Goal: Task Accomplishment & Management: Manage account settings

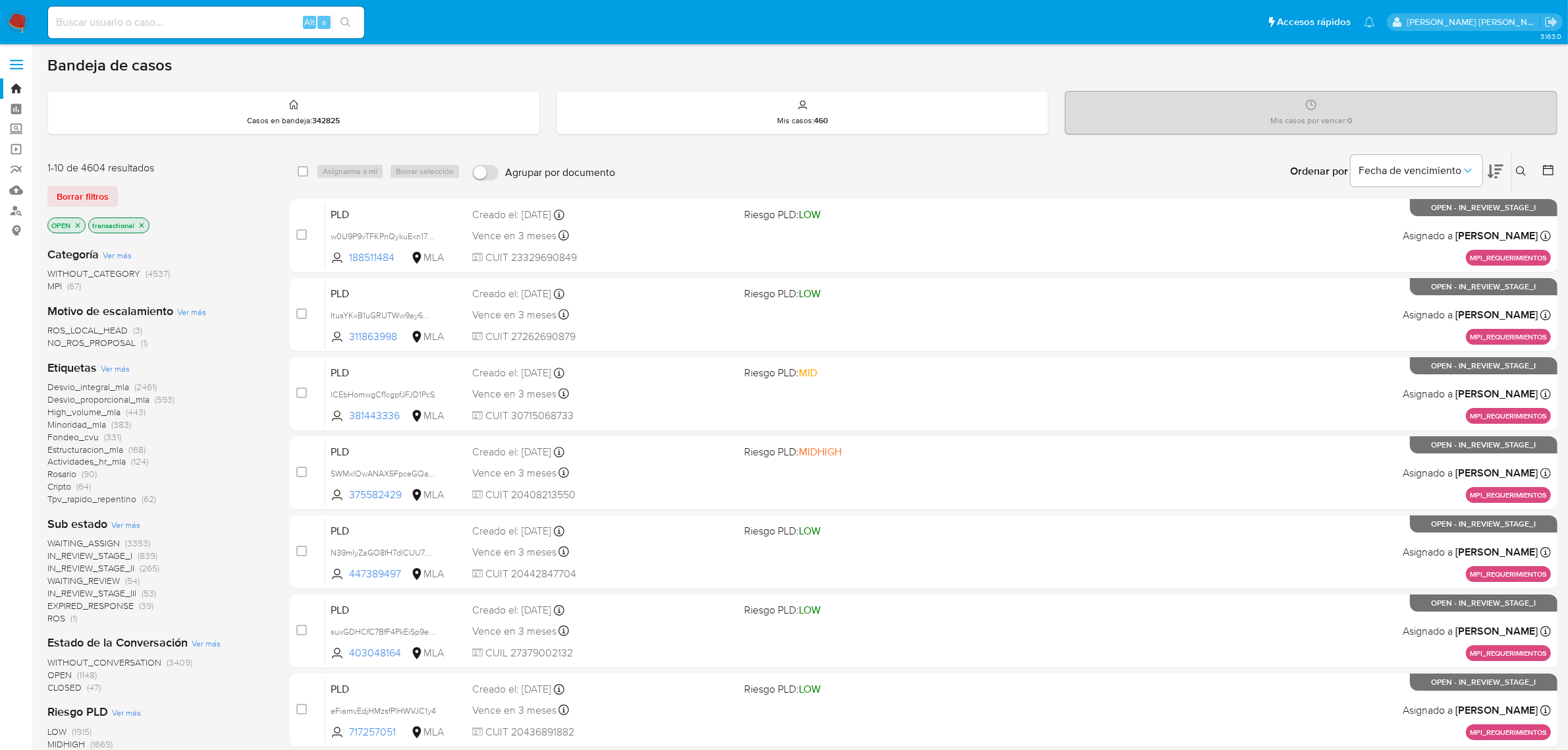
click at [141, 222] on icon "close-filter" at bounding box center [141, 225] width 8 height 8
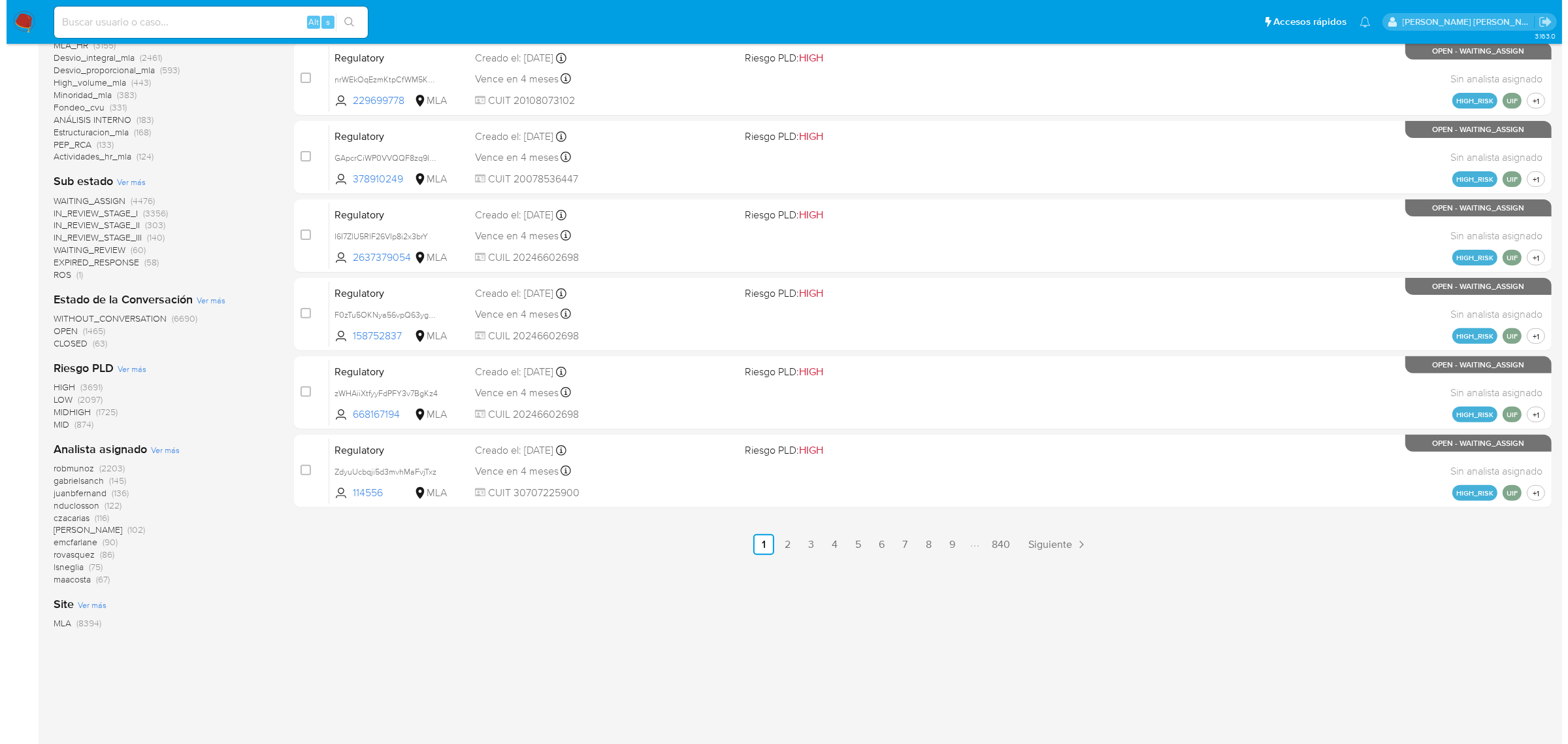
scroll to position [472, 0]
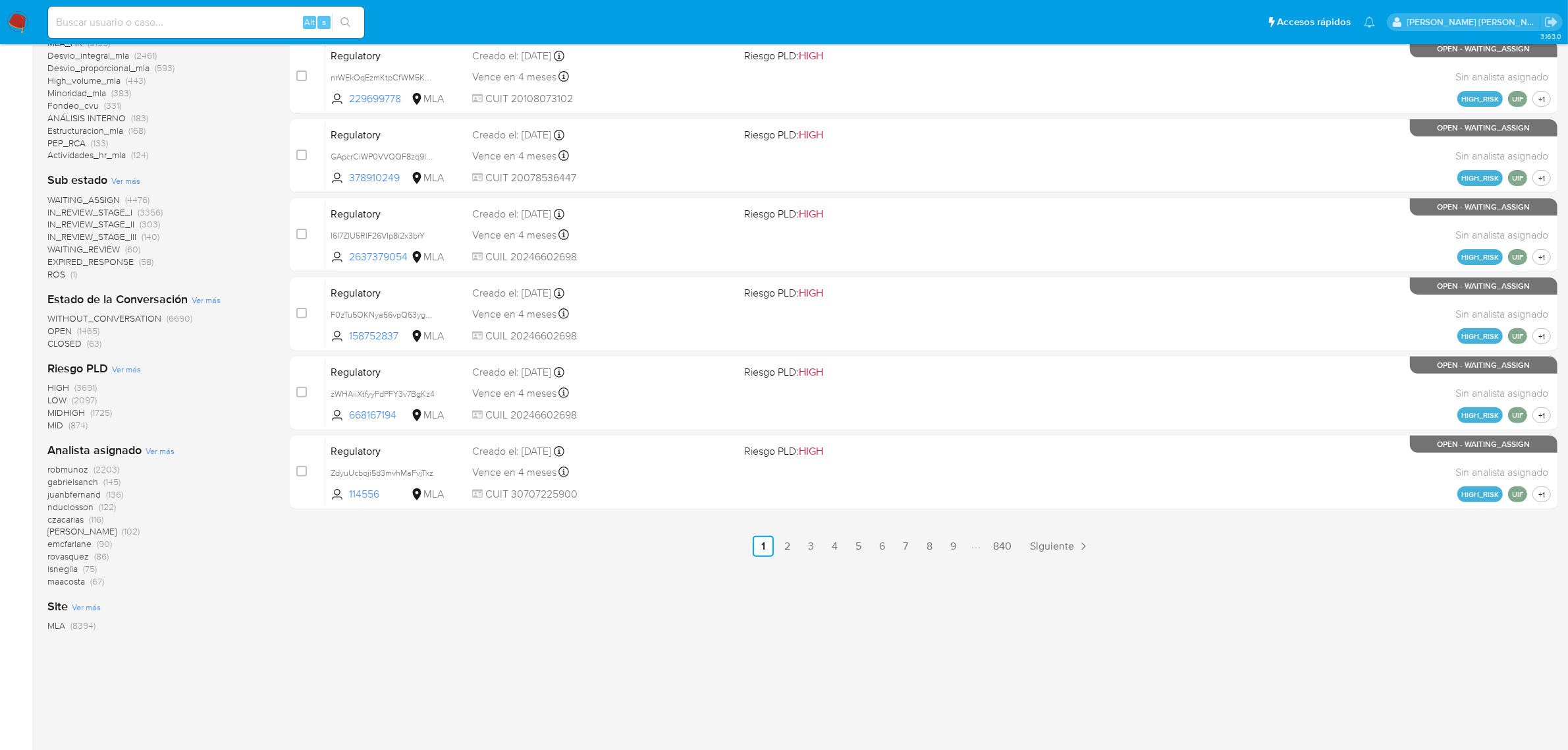
click at [164, 449] on span "Ver más" at bounding box center [160, 451] width 29 height 12
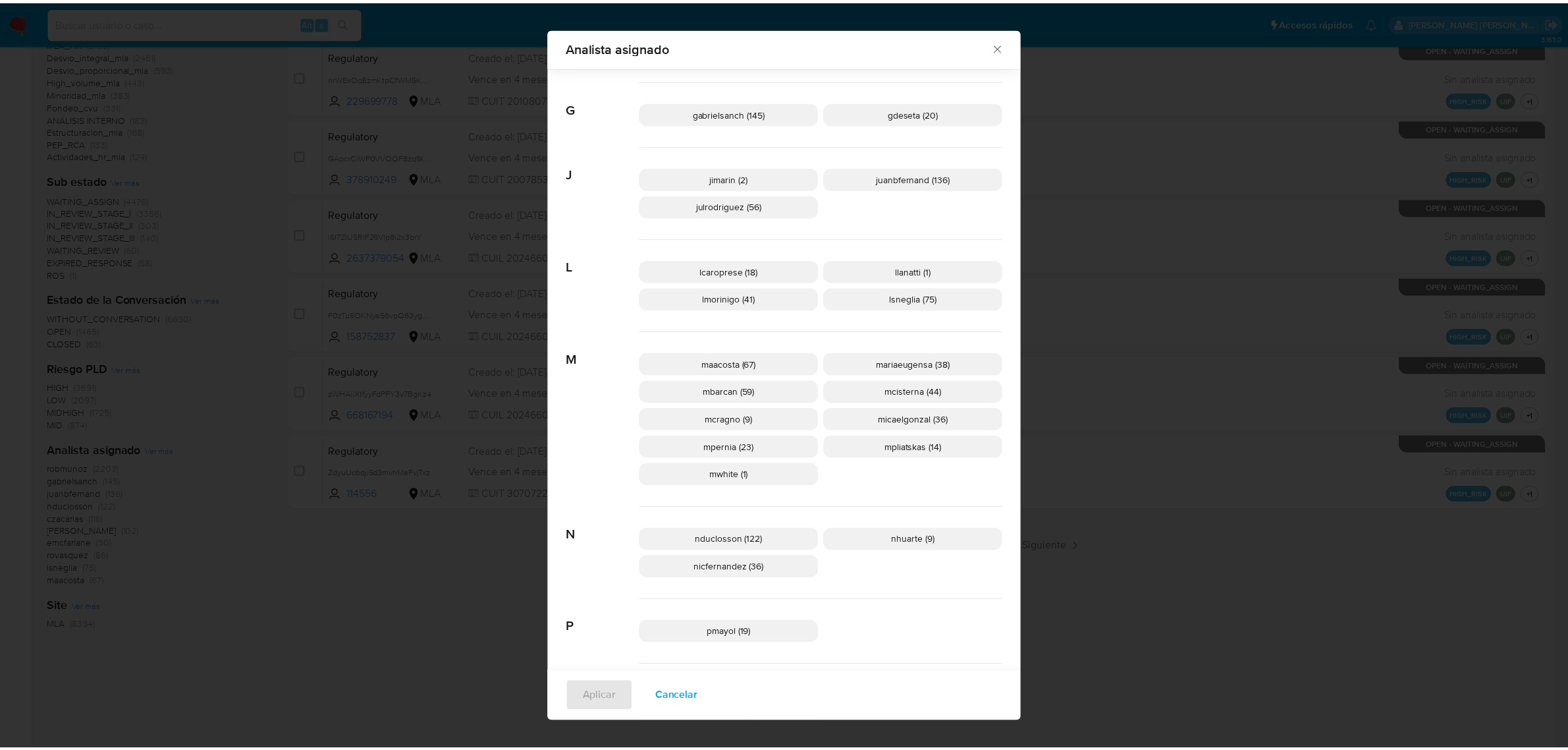
scroll to position [485, 0]
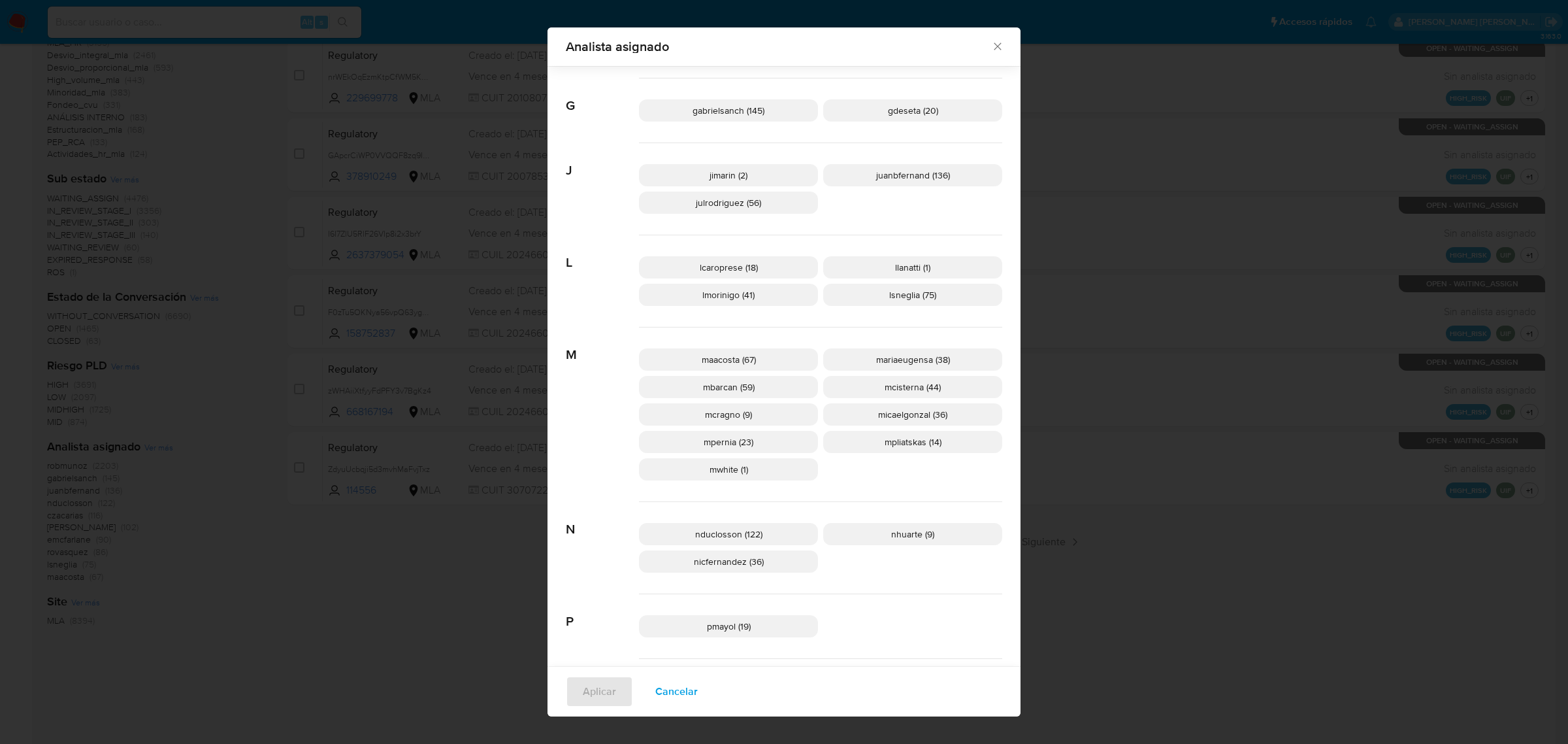
click at [994, 44] on icon "Cerrar" at bounding box center [997, 47] width 7 height 7
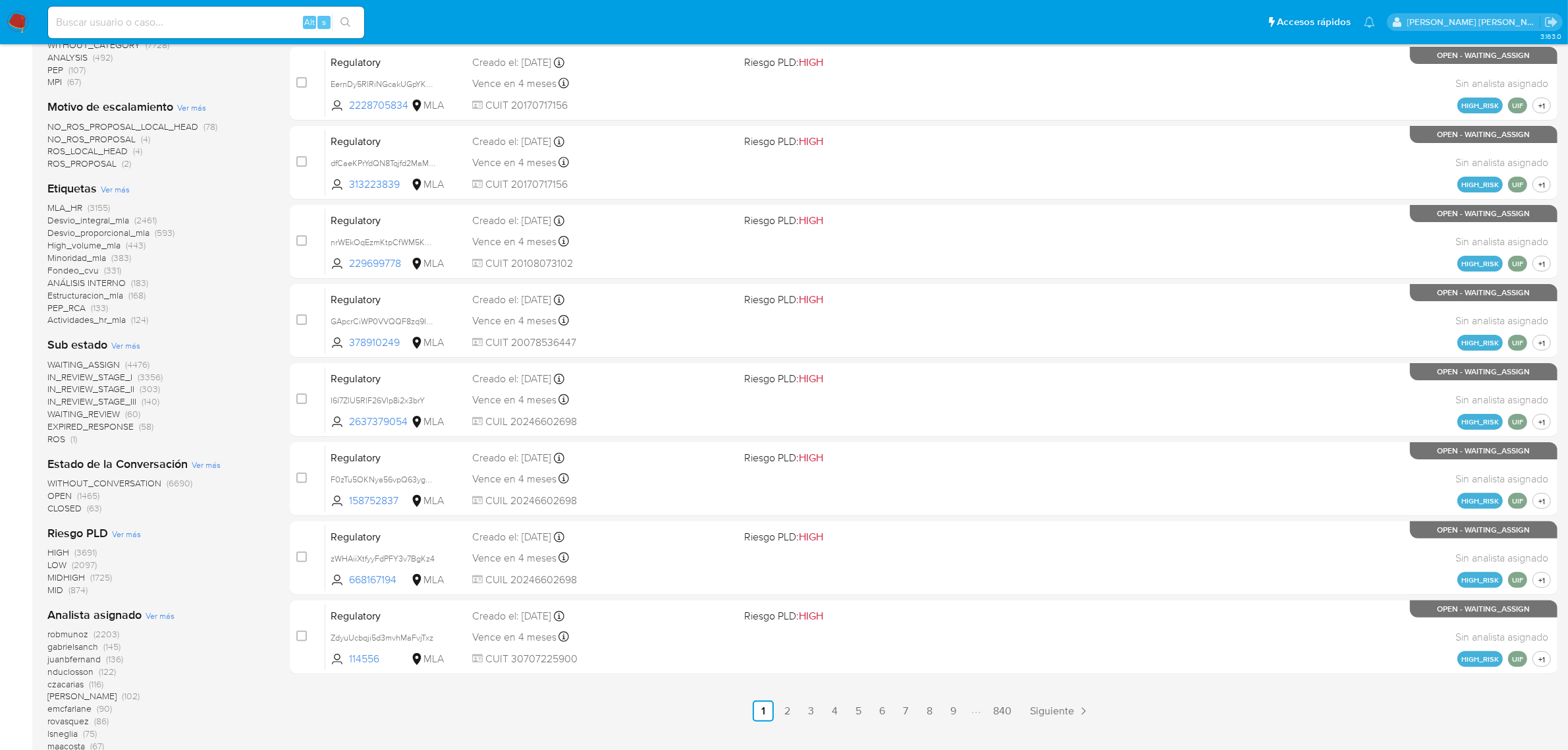
scroll to position [0, 0]
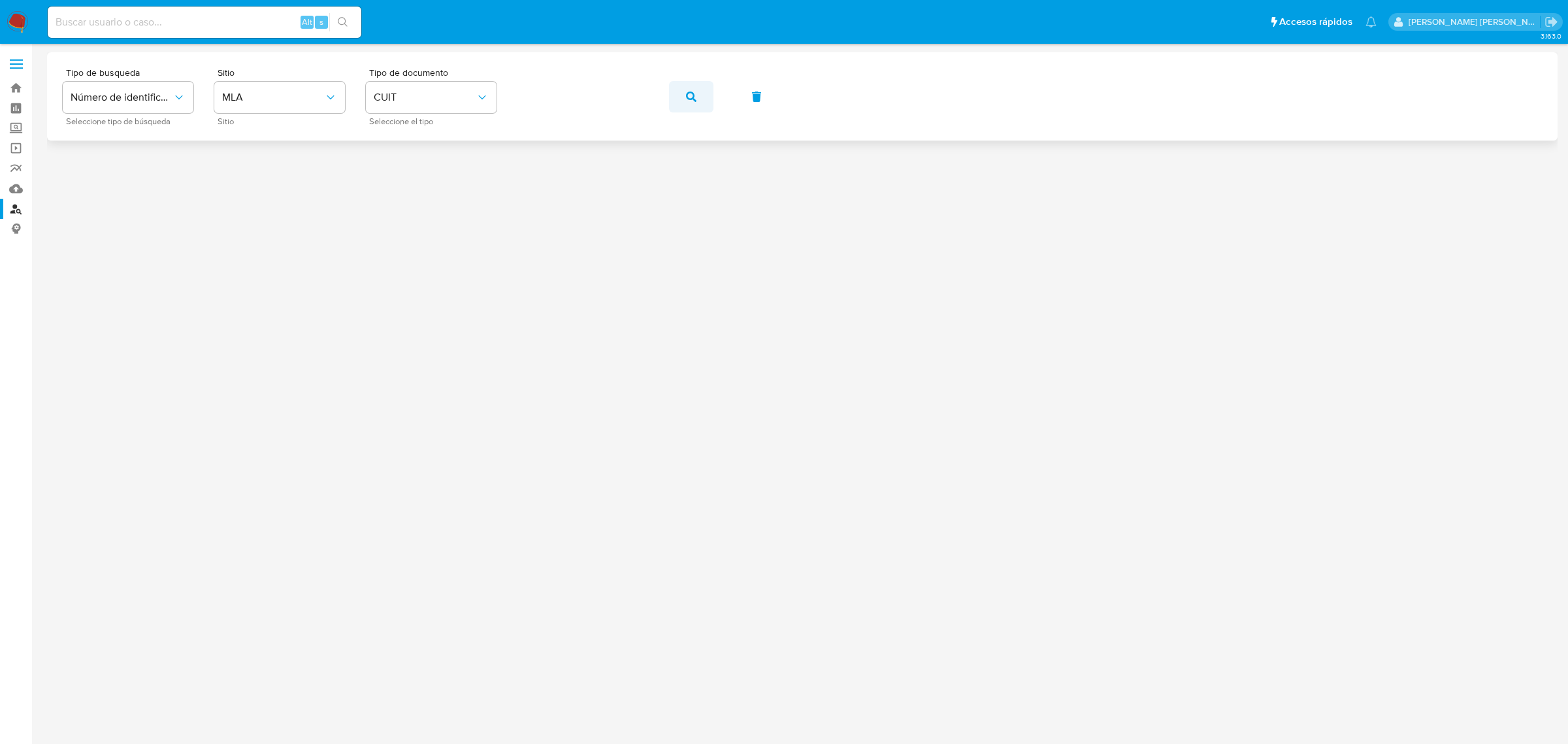
click at [690, 95] on icon "button" at bounding box center [691, 97] width 11 height 11
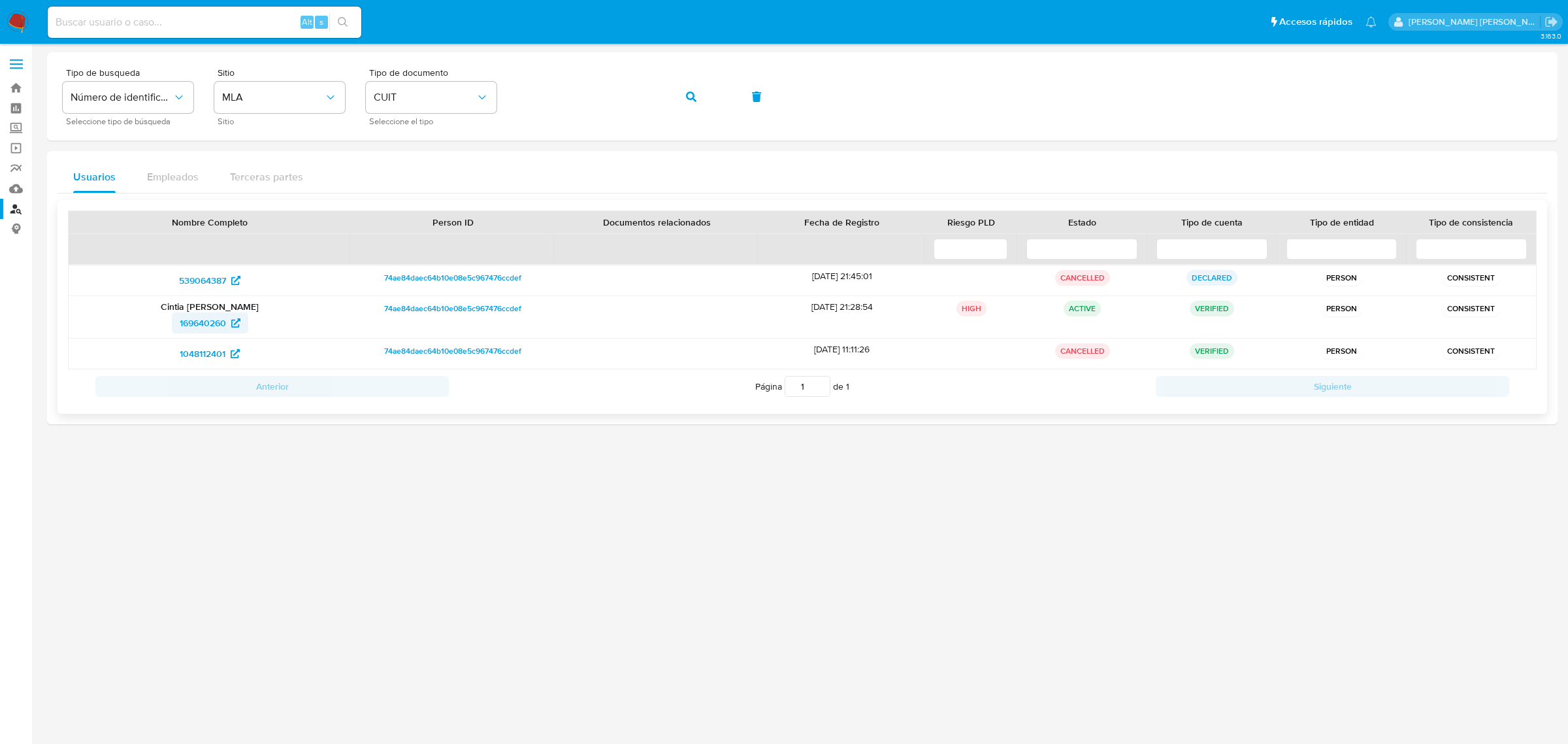
click at [204, 321] on span "169640260" at bounding box center [203, 323] width 46 height 21
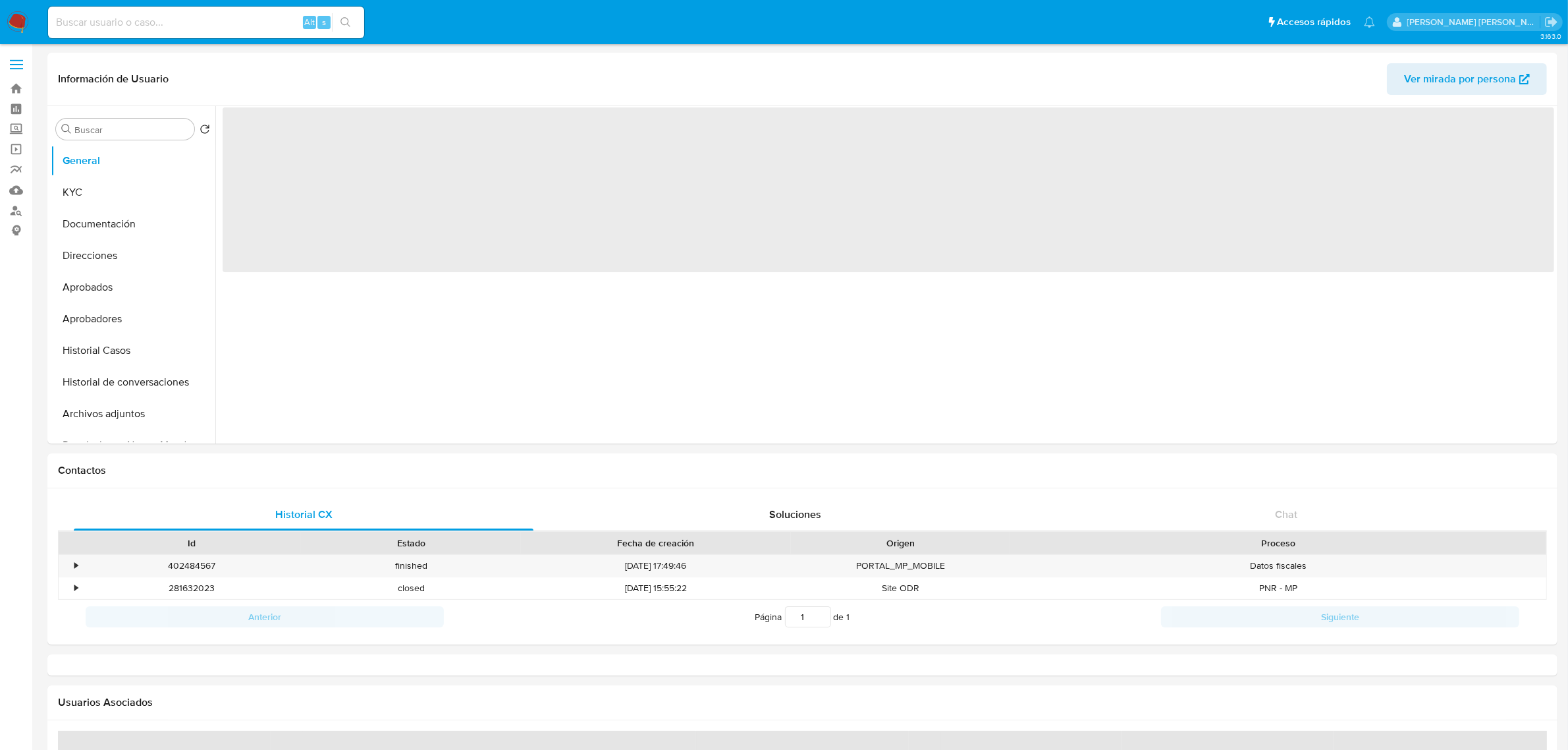
select select "10"
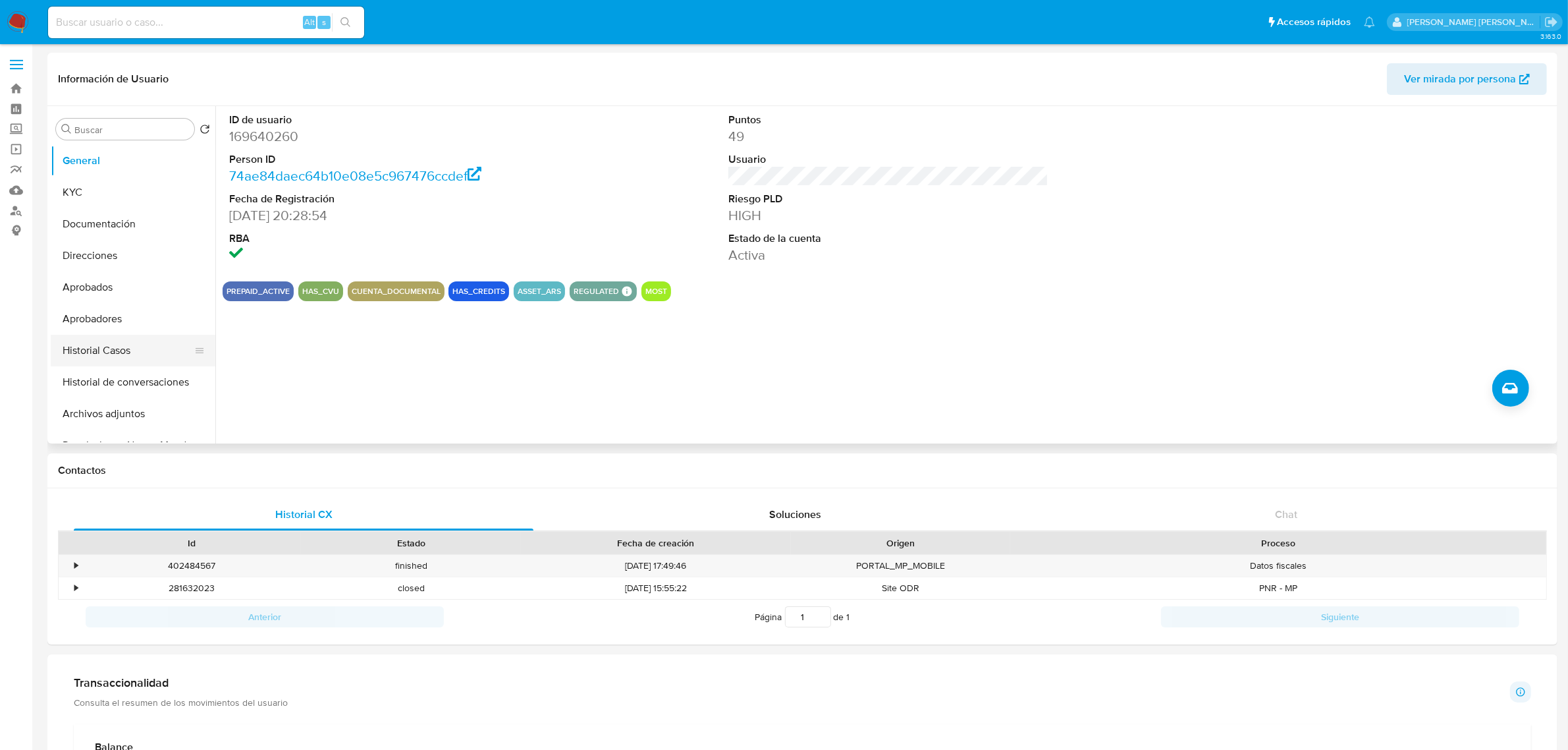
click at [81, 345] on button "Historial Casos" at bounding box center [128, 350] width 155 height 31
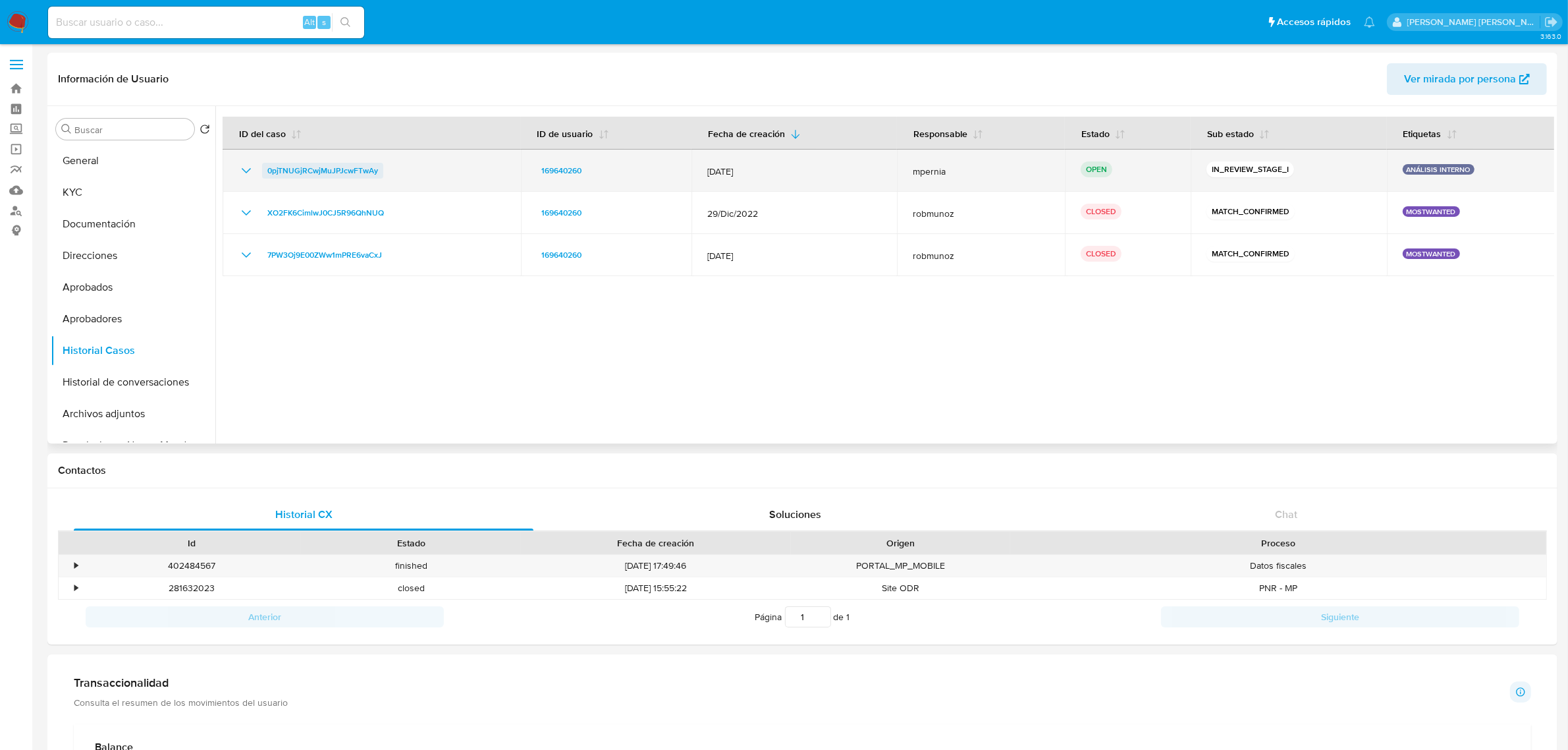
click at [324, 169] on span "0pjTNUGjRCwjMuJPJcwFTwAy" at bounding box center [323, 171] width 111 height 16
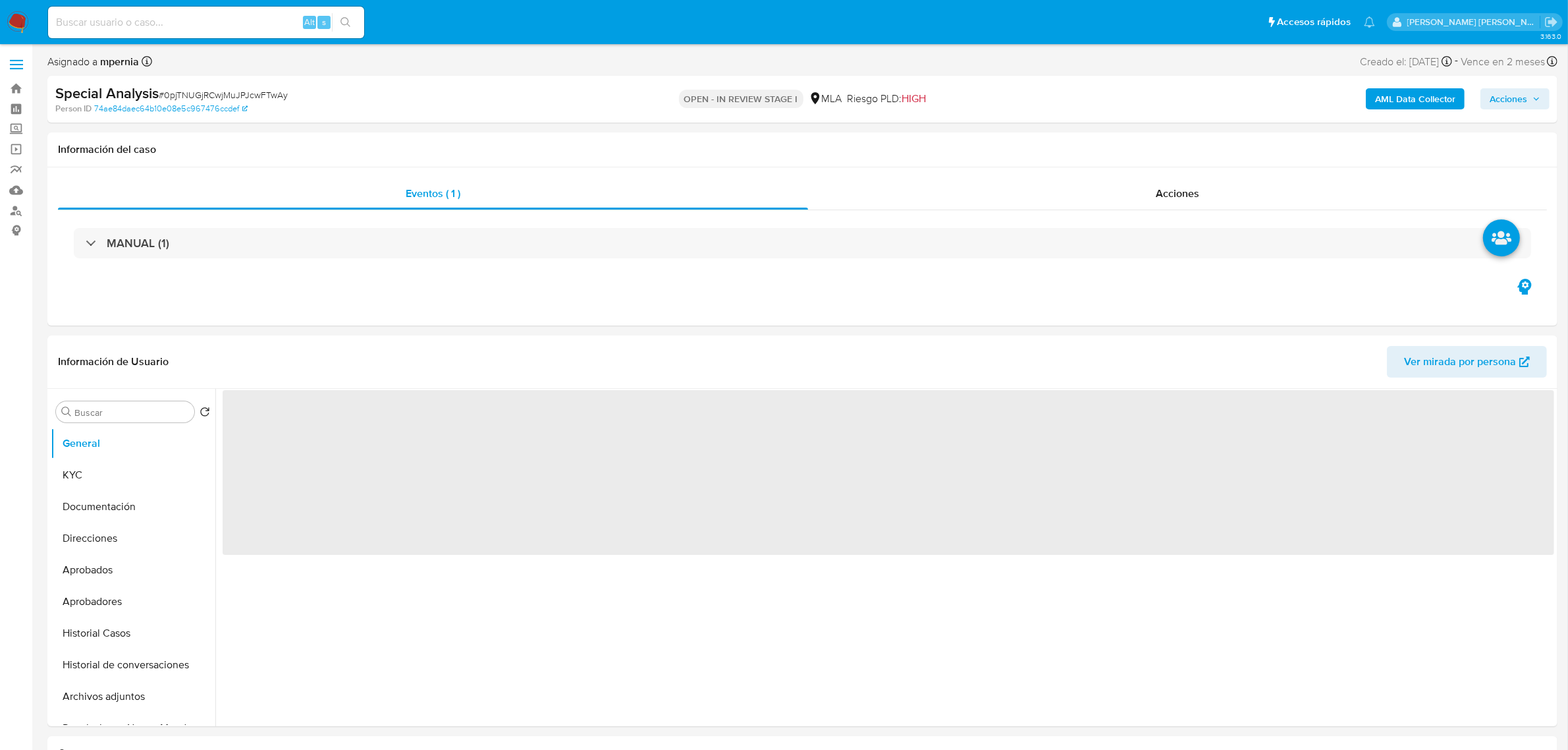
select select "10"
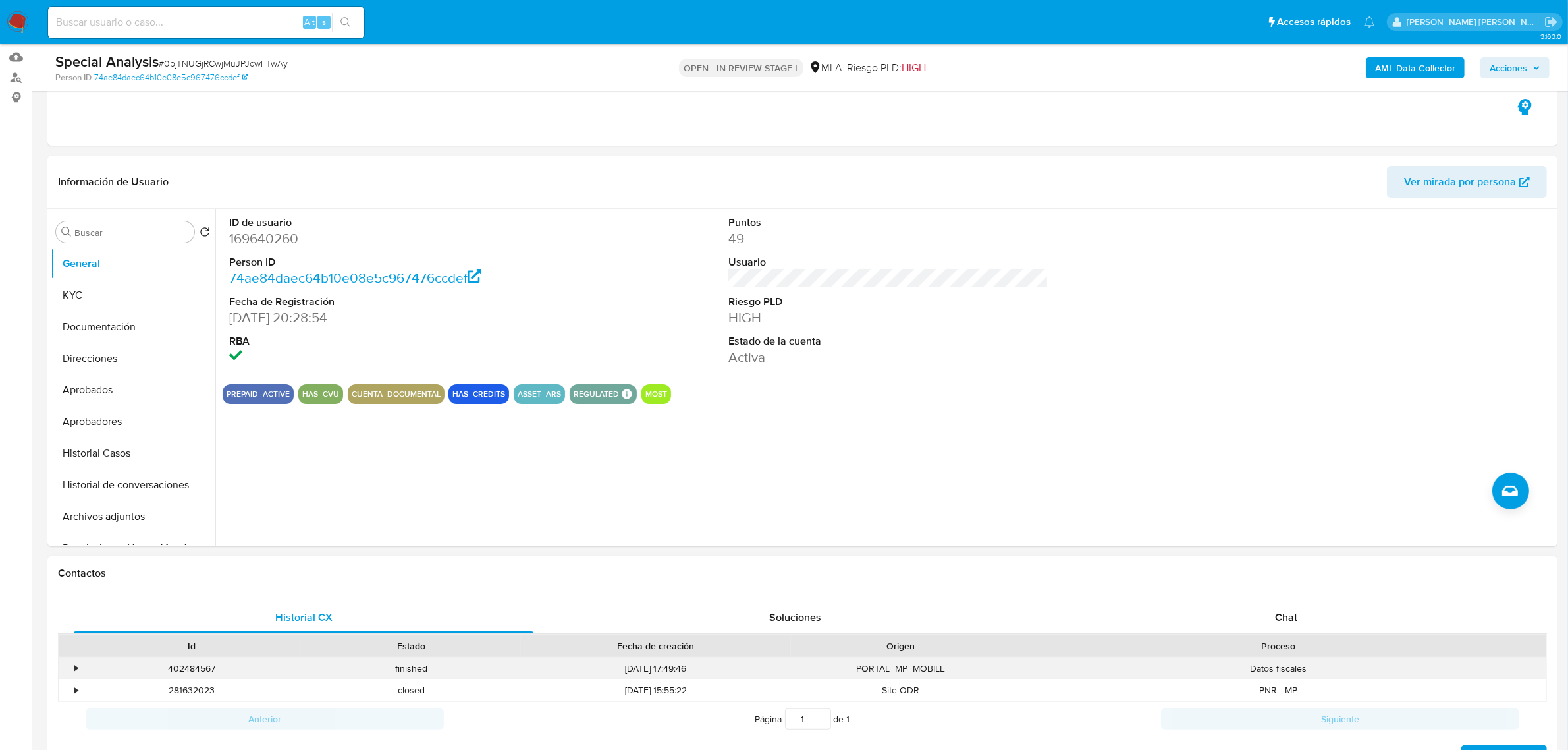
scroll to position [247, 0]
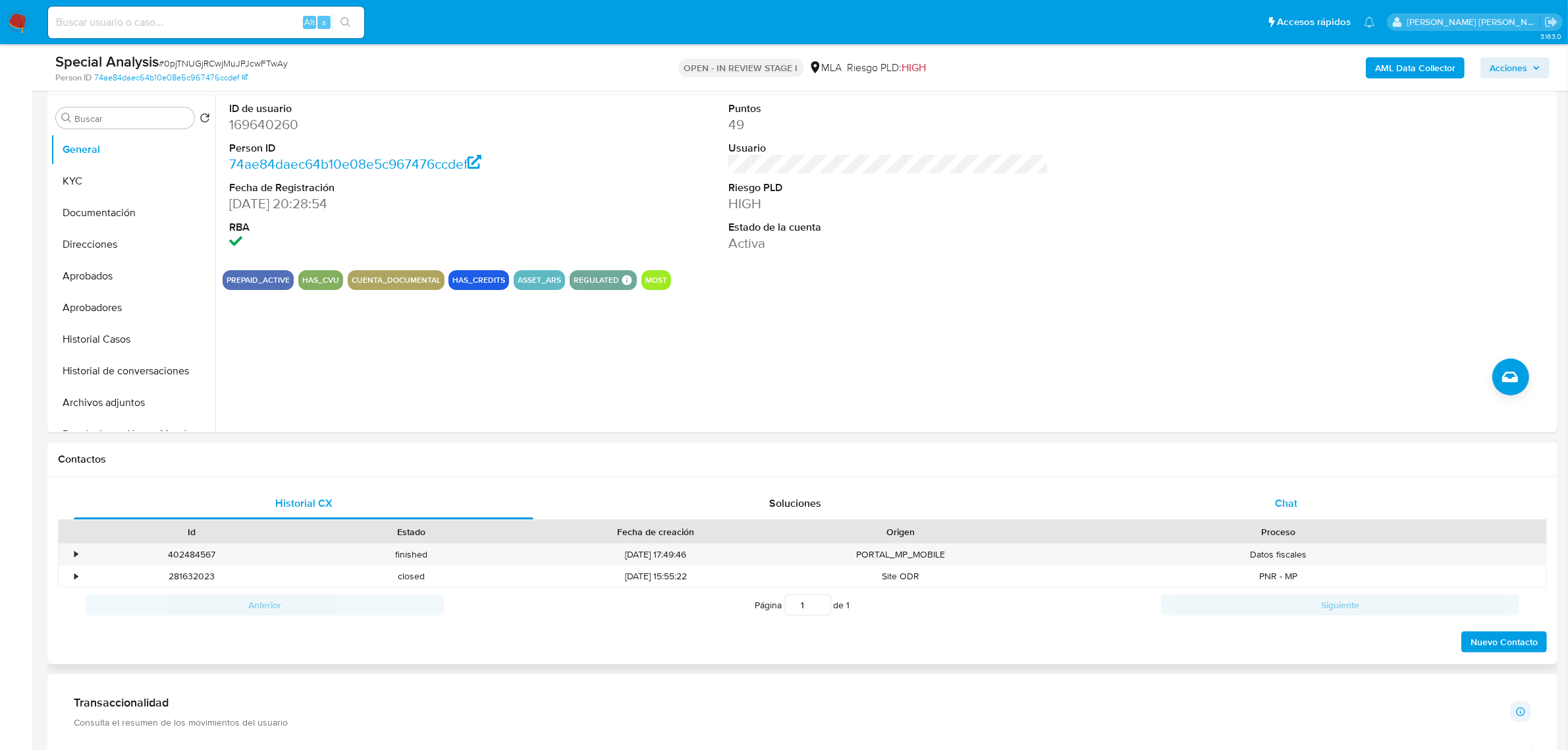
click at [1287, 509] on span "Chat" at bounding box center [1286, 502] width 22 height 15
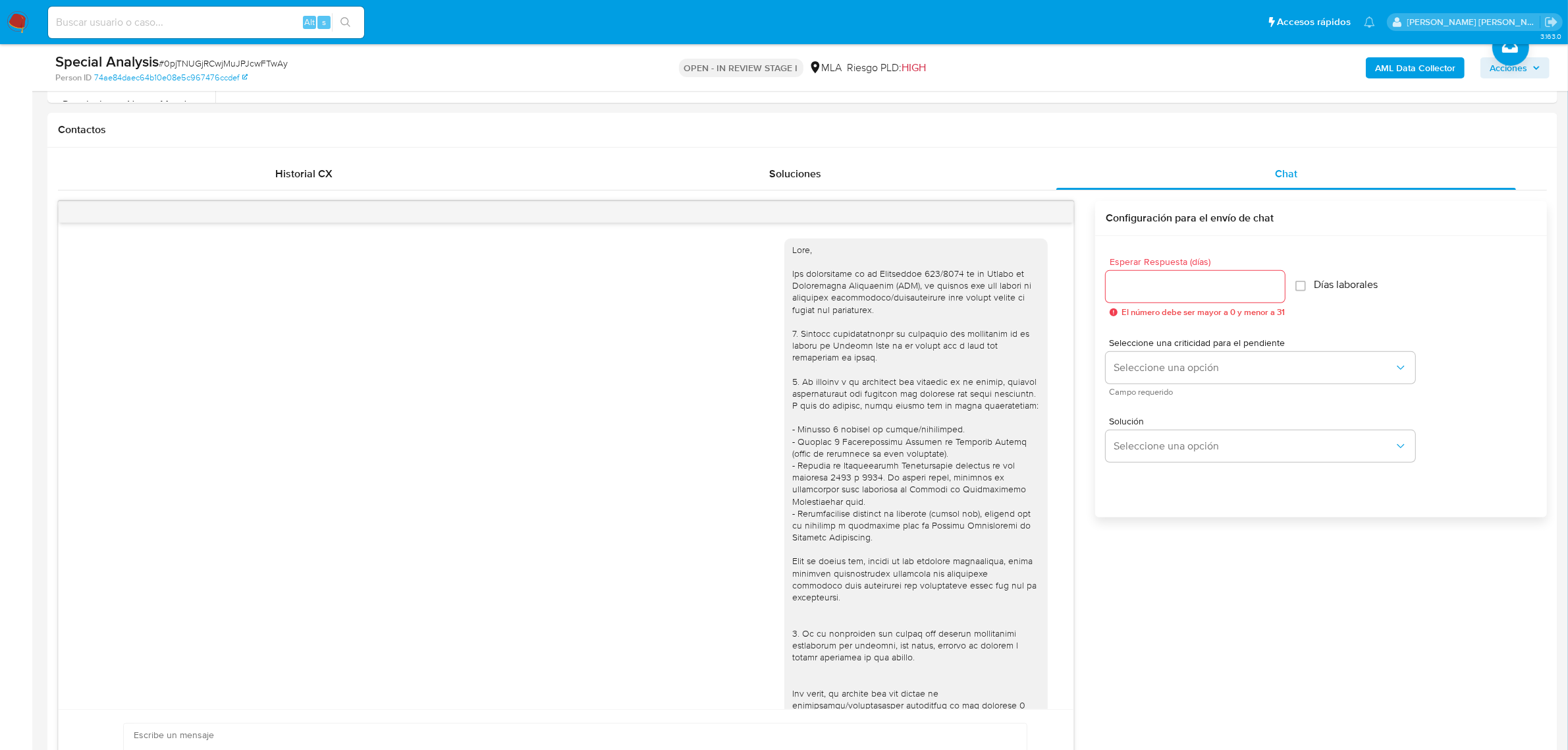
scroll to position [734, 0]
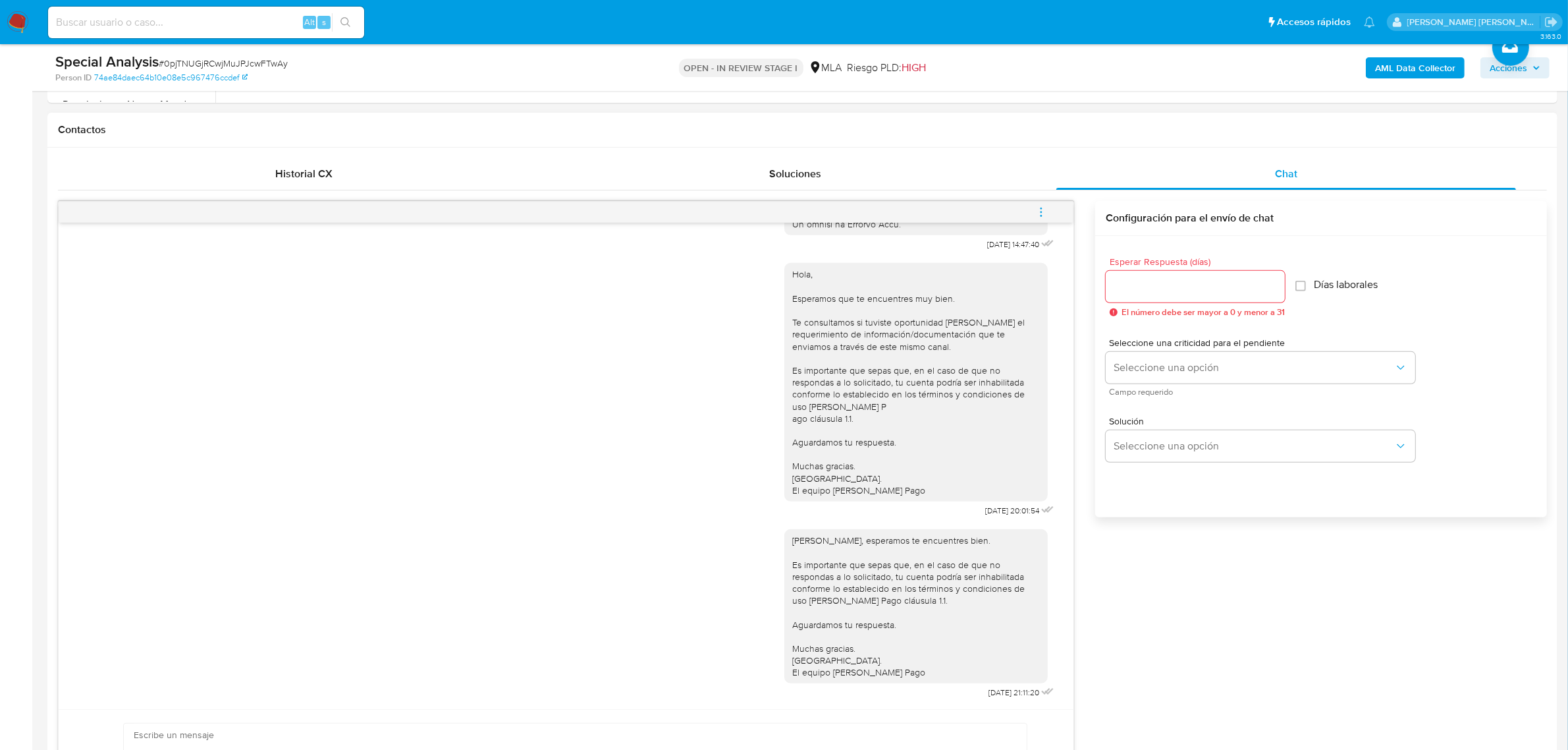
click at [1043, 215] on icon "menu-action" at bounding box center [1041, 212] width 12 height 12
click at [971, 190] on li "Cerrar conversación" at bounding box center [952, 188] width 135 height 24
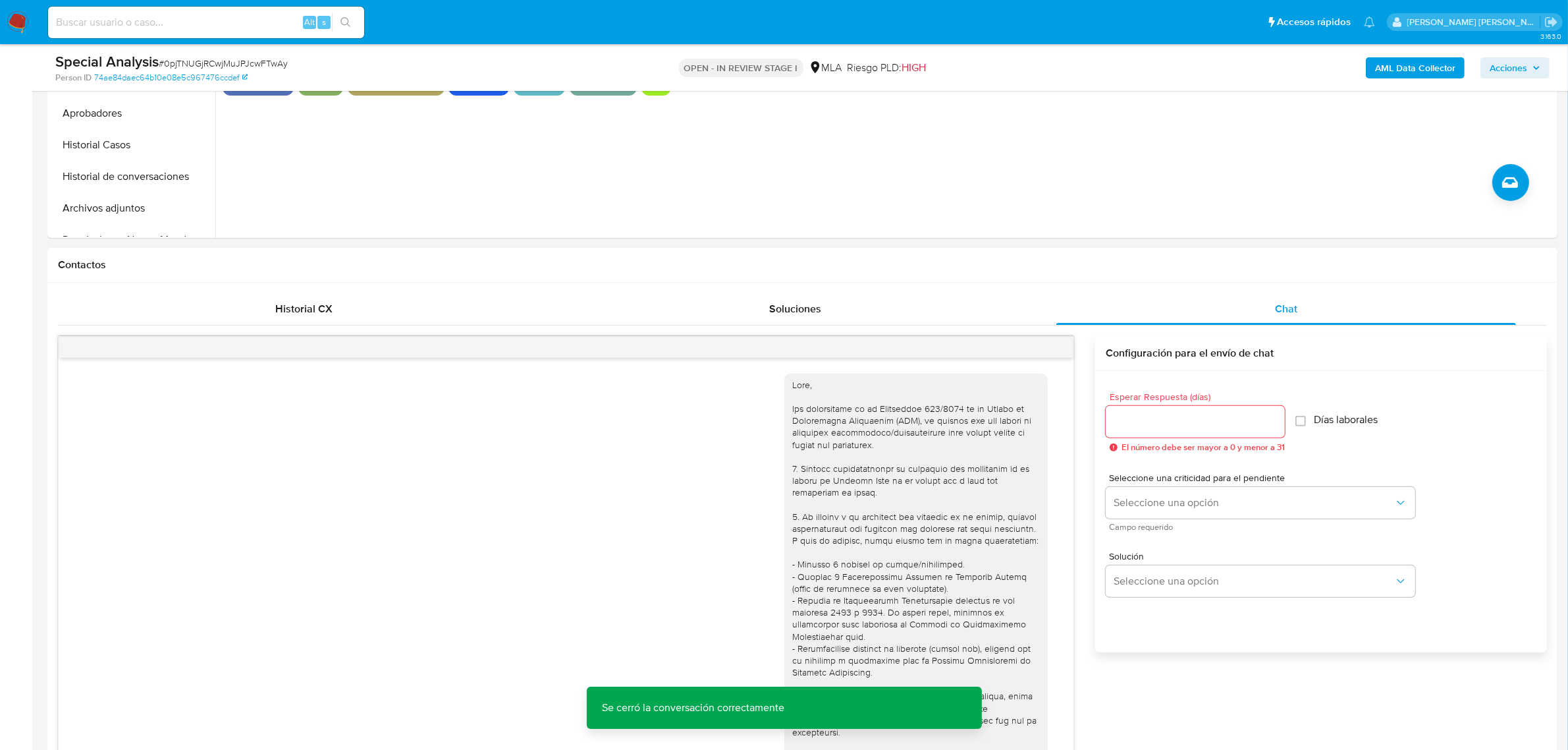
scroll to position [247, 0]
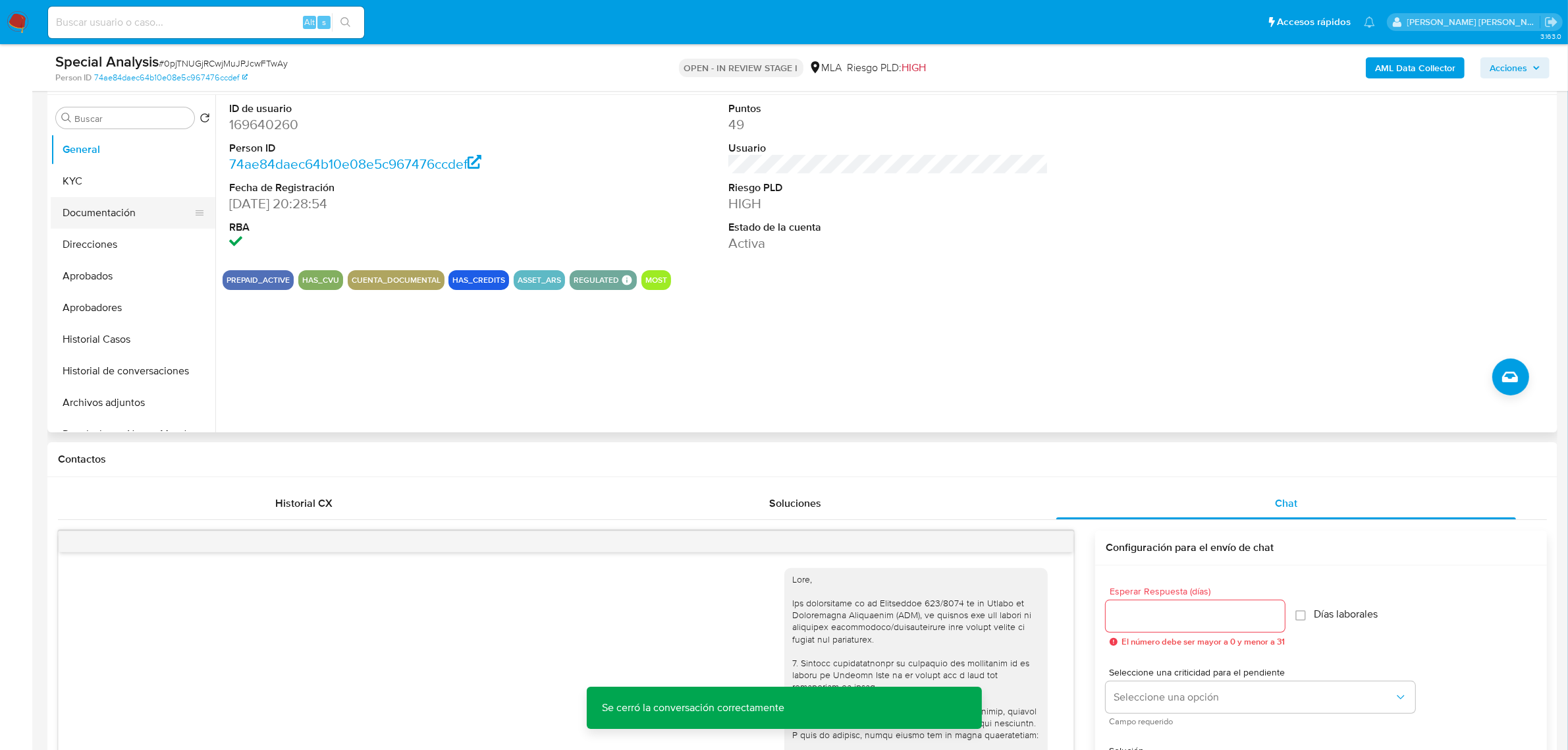
drag, startPoint x: 91, startPoint y: 181, endPoint x: 156, endPoint y: 206, distance: 69.6
click at [91, 182] on button "KYC" at bounding box center [133, 181] width 164 height 31
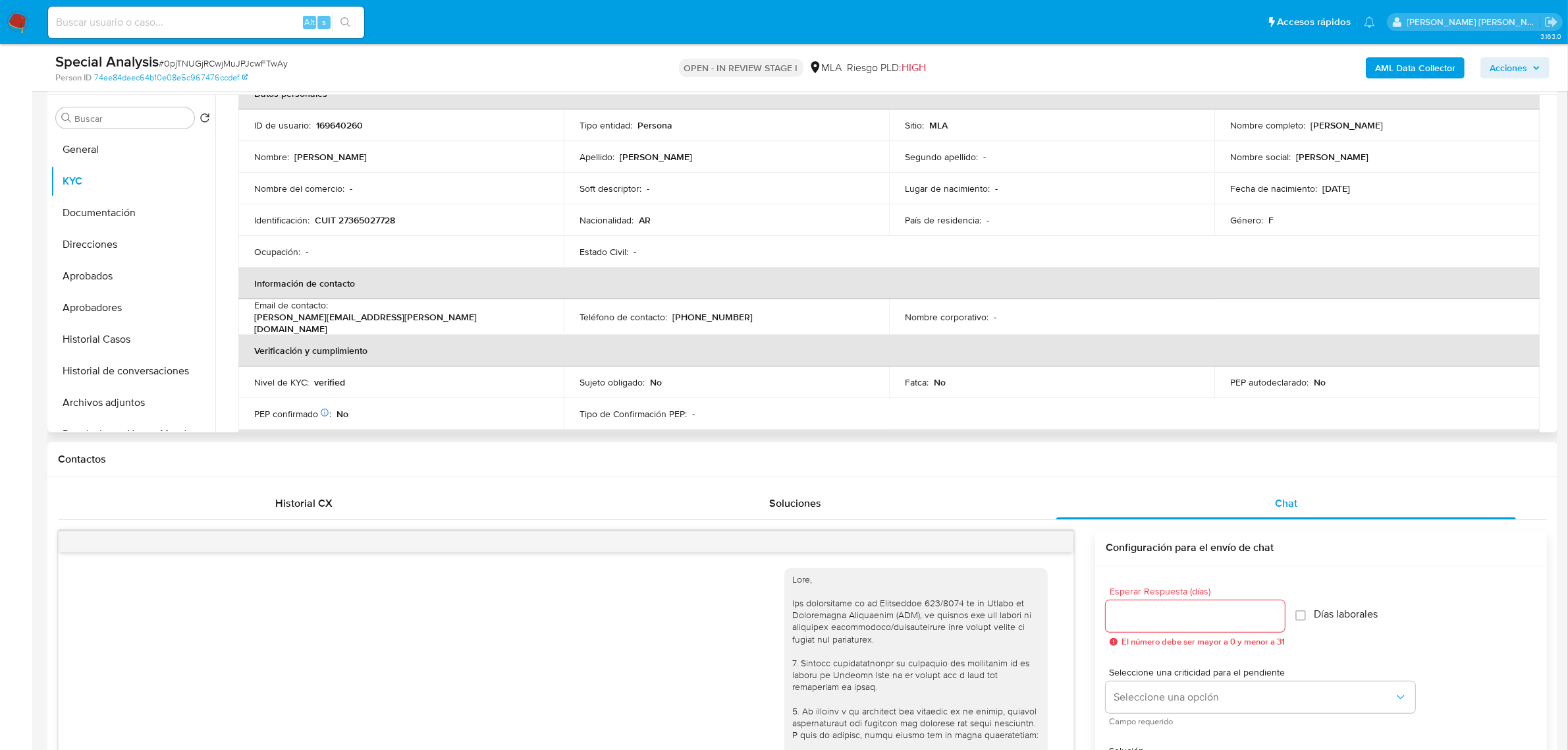
scroll to position [0, 0]
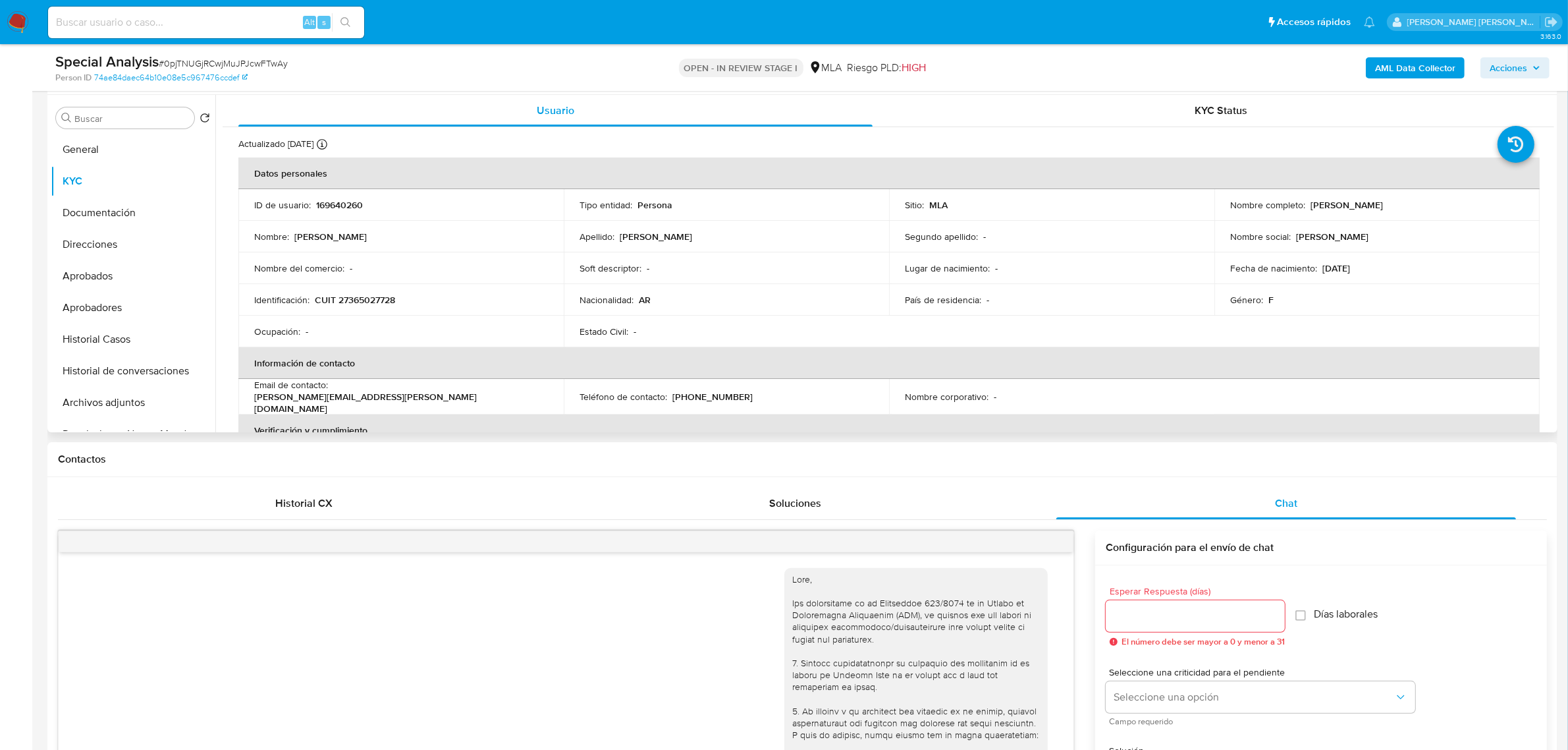
drag, startPoint x: 1304, startPoint y: 202, endPoint x: 1404, endPoint y: 205, distance: 100.0
click at [1404, 205] on div "Nombre completo : Cintia Viviana Arroyo" at bounding box center [1377, 205] width 294 height 12
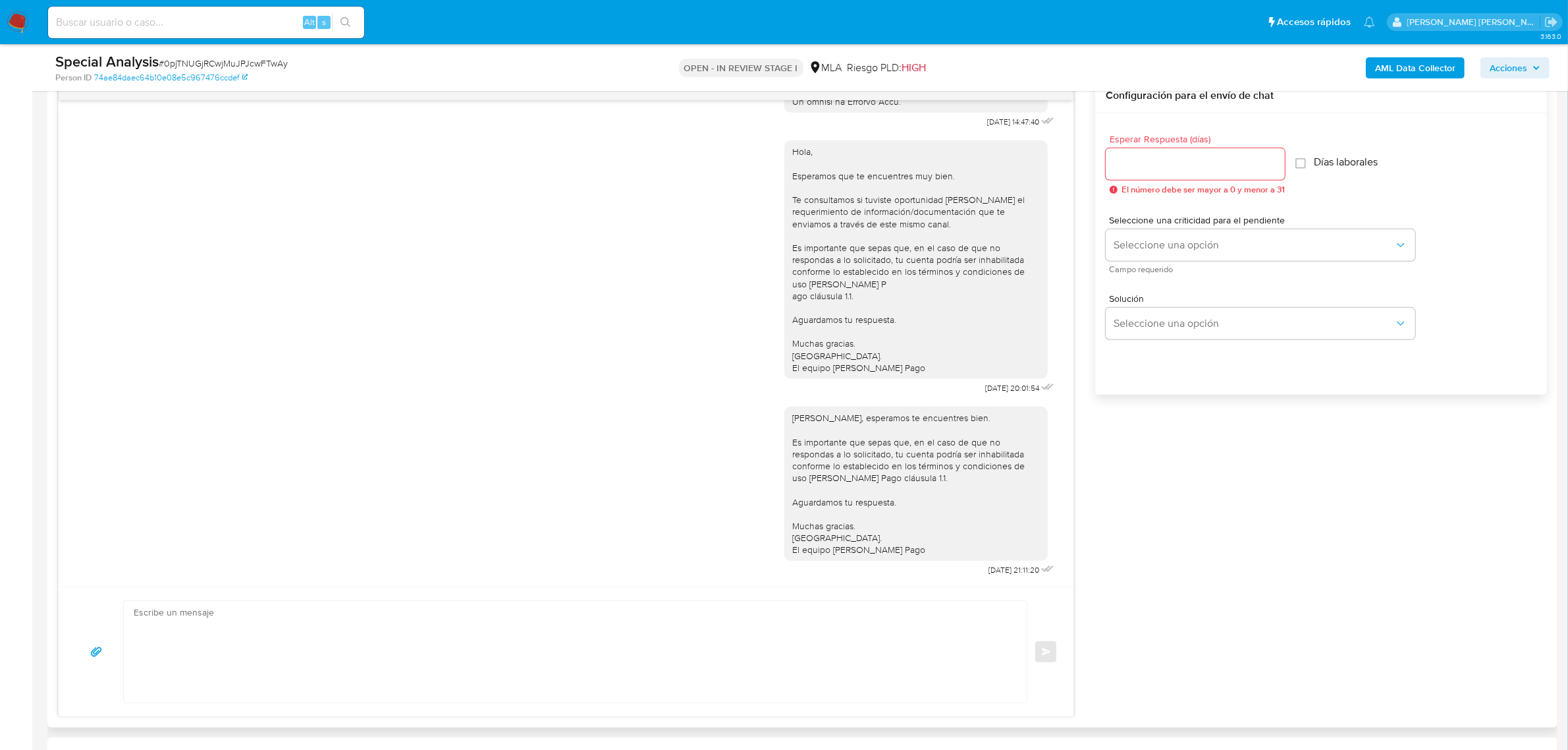
scroll to position [824, 0]
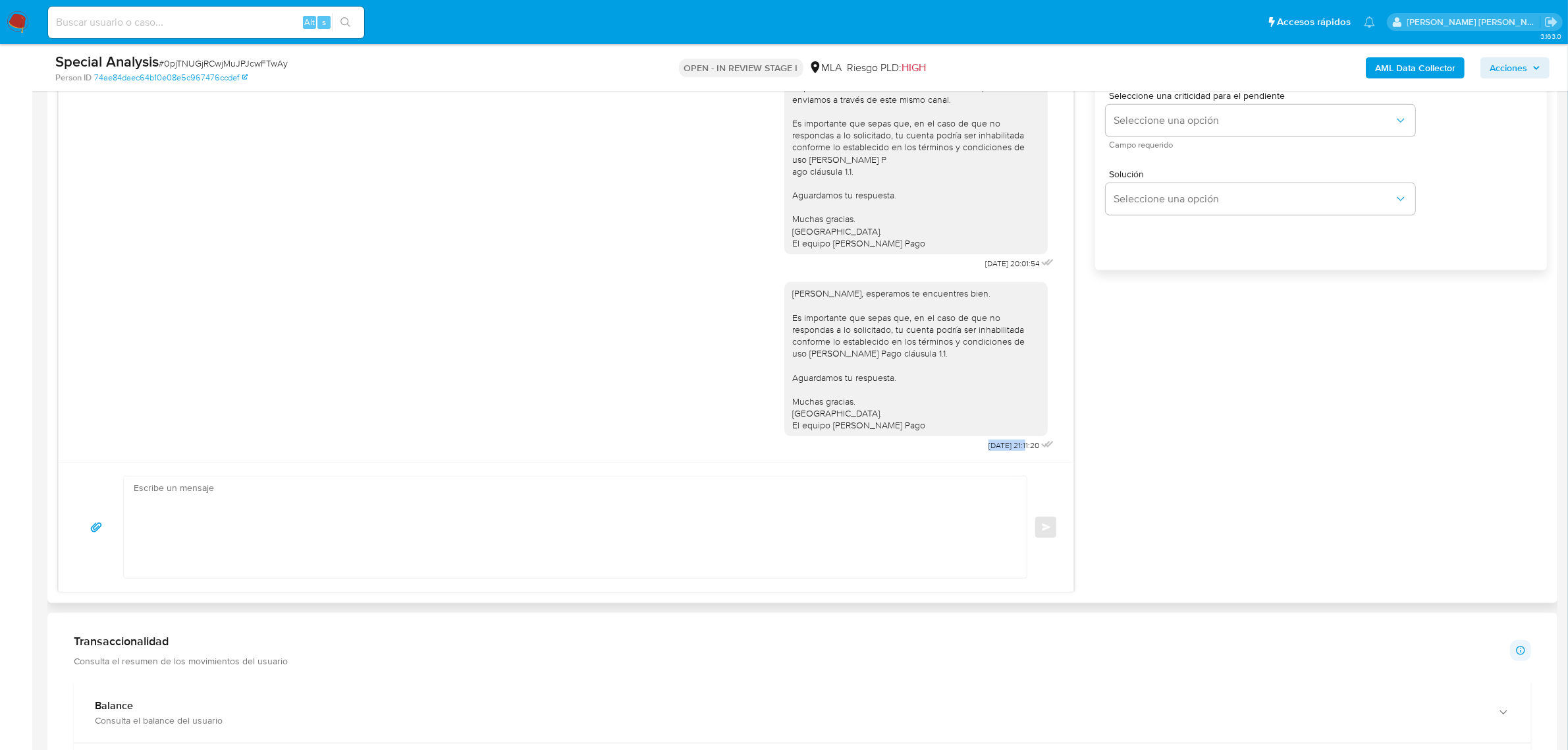
drag, startPoint x: 957, startPoint y: 445, endPoint x: 1002, endPoint y: 445, distance: 45.0
click at [1002, 445] on div "Cintia Vivian, esperamos te encuentres bien. Es importante que sepas que, en el…" at bounding box center [920, 363] width 273 height 181
copy span "09/10/2025"
click at [1428, 70] on b "AML Data Collector" at bounding box center [1415, 68] width 80 height 21
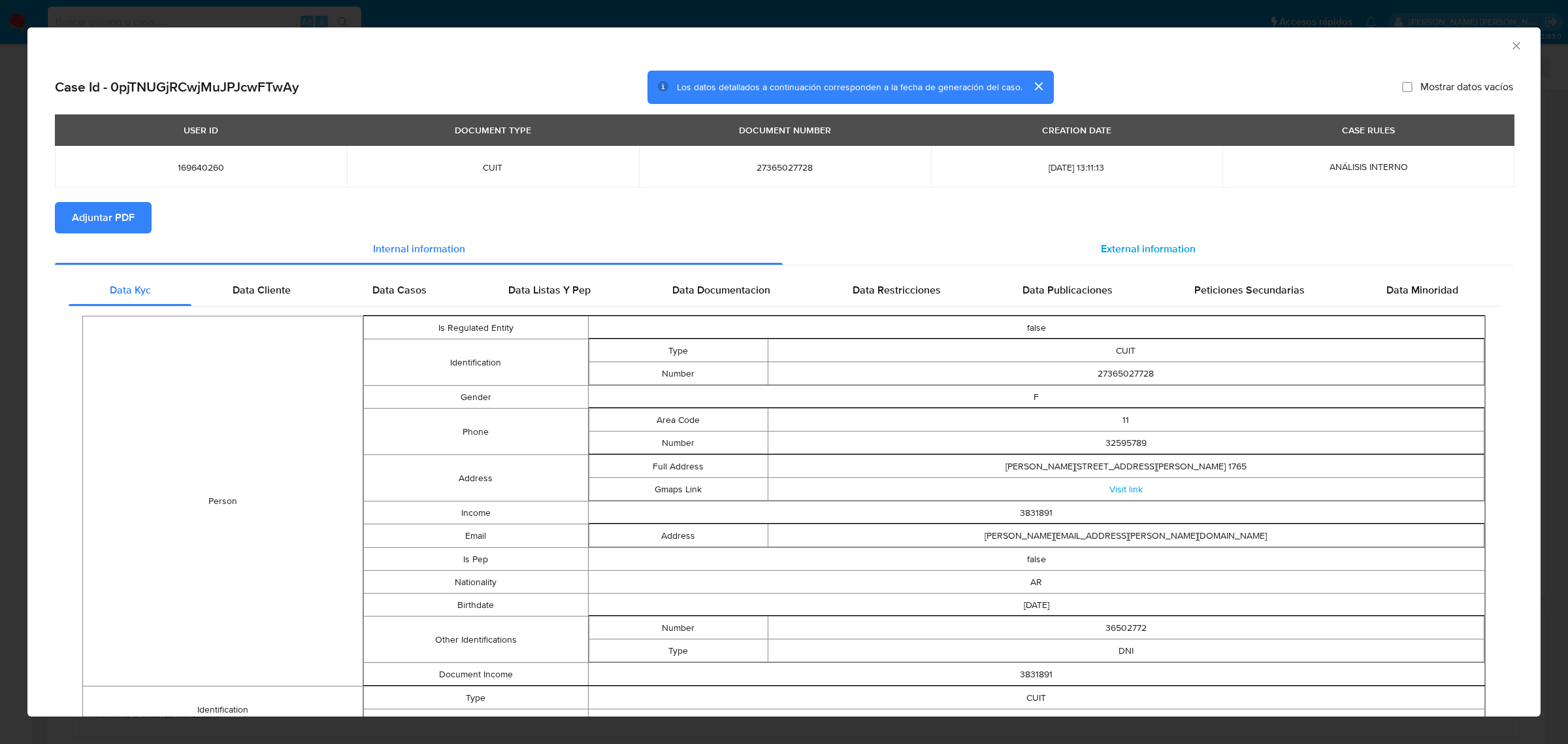
click at [1112, 245] on span "External information" at bounding box center [1148, 248] width 95 height 15
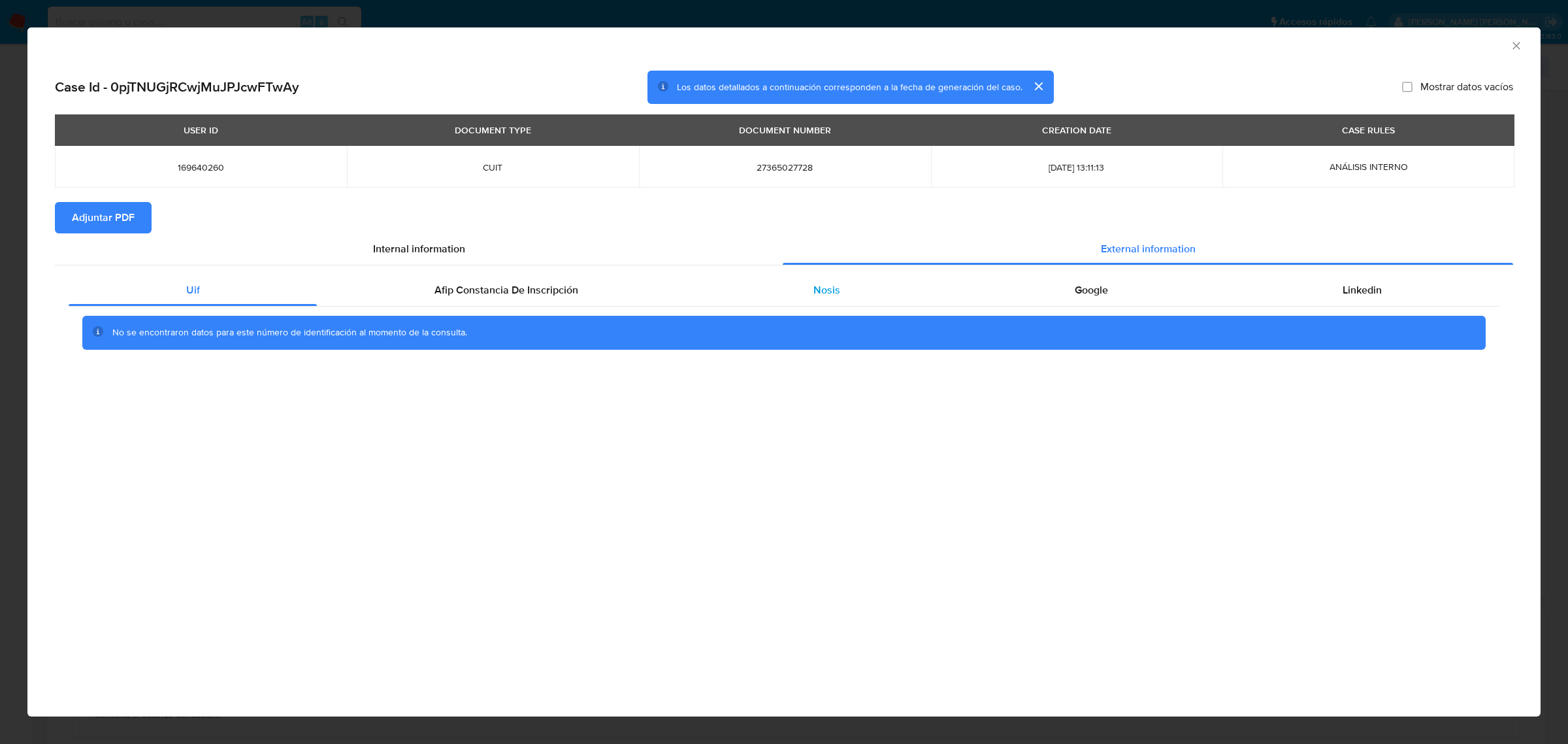
click at [817, 297] on div "Nosis" at bounding box center [826, 290] width 261 height 31
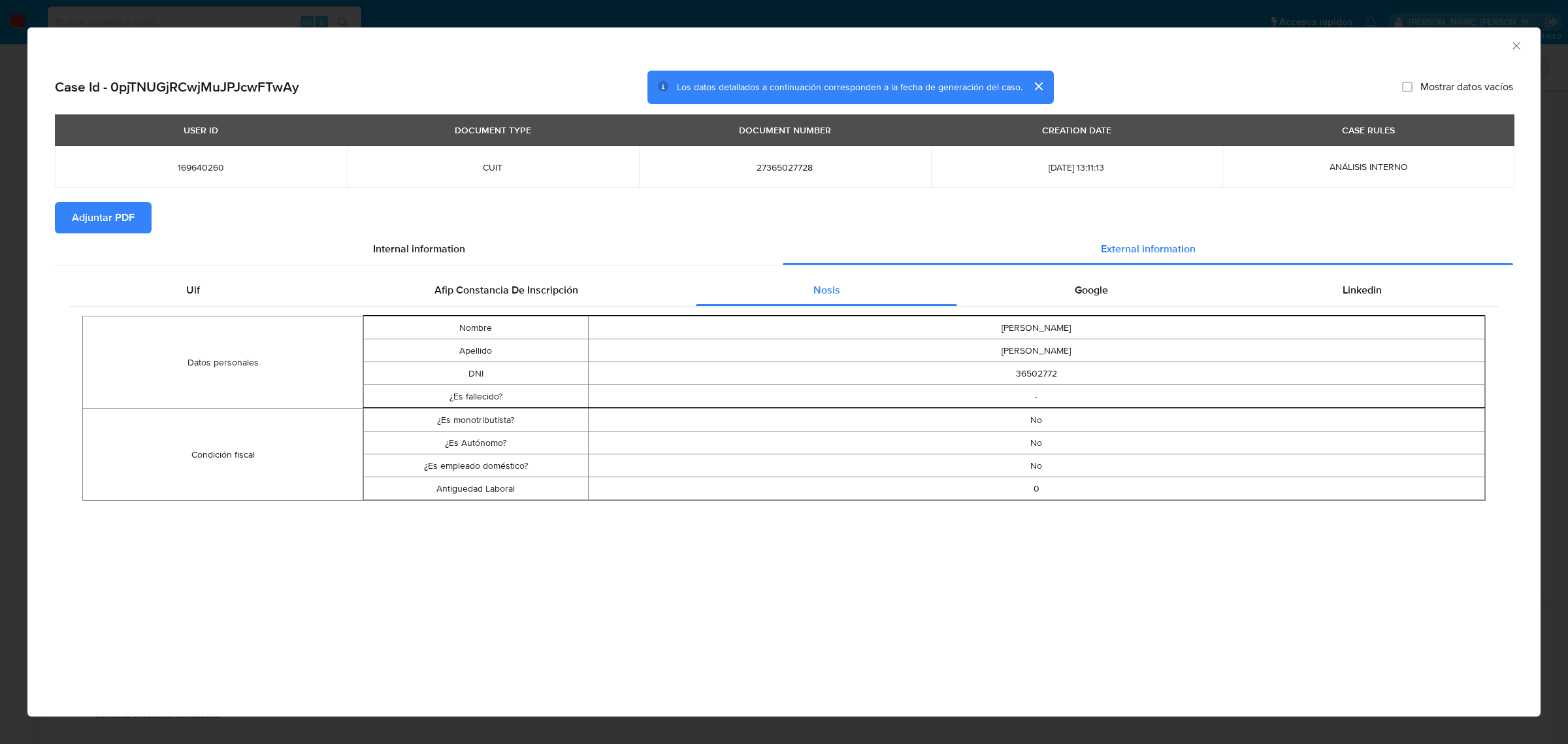
click at [102, 220] on span "Adjuntar PDF" at bounding box center [103, 217] width 63 height 28
click at [1510, 43] on icon "Cerrar ventana" at bounding box center [1517, 45] width 13 height 13
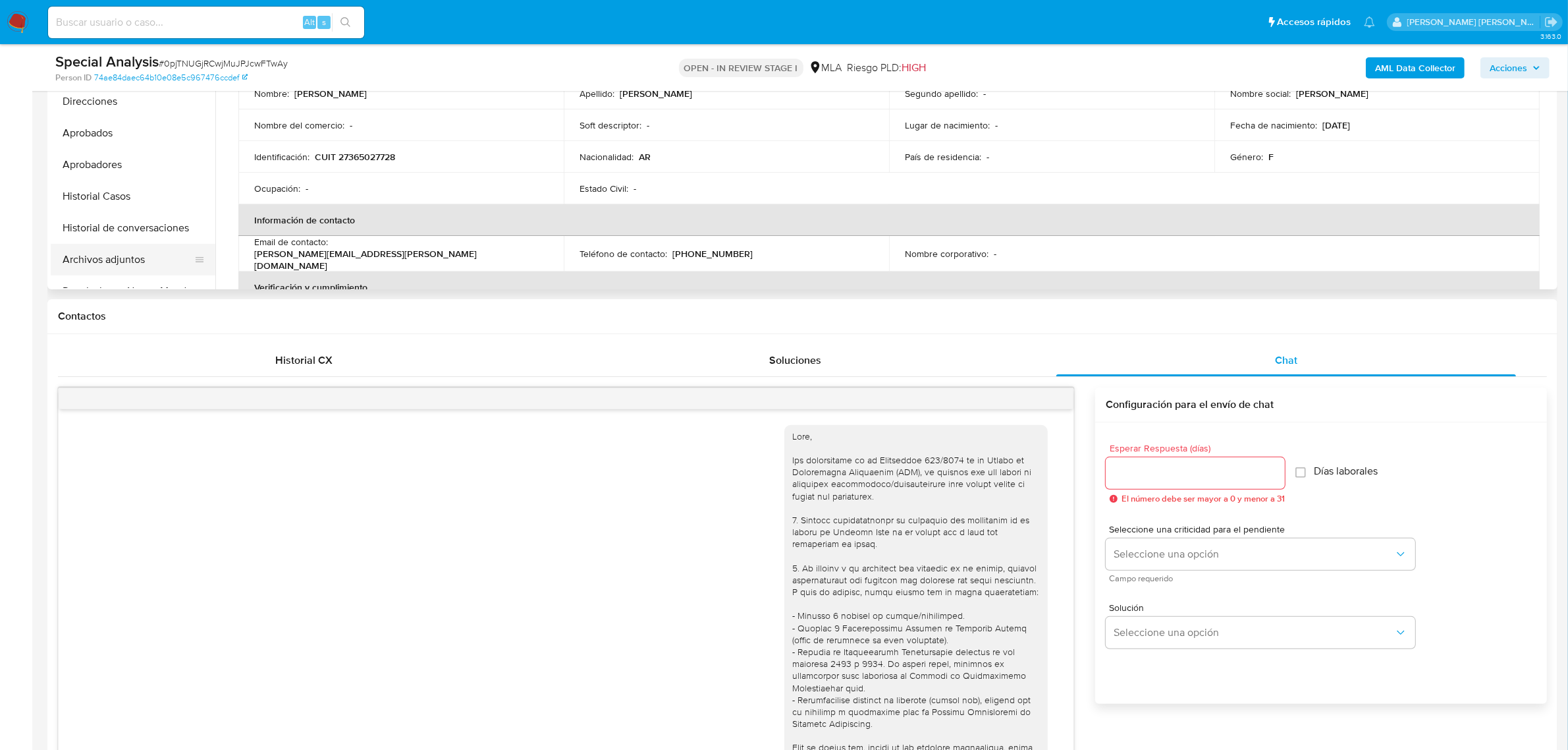
scroll to position [330, 0]
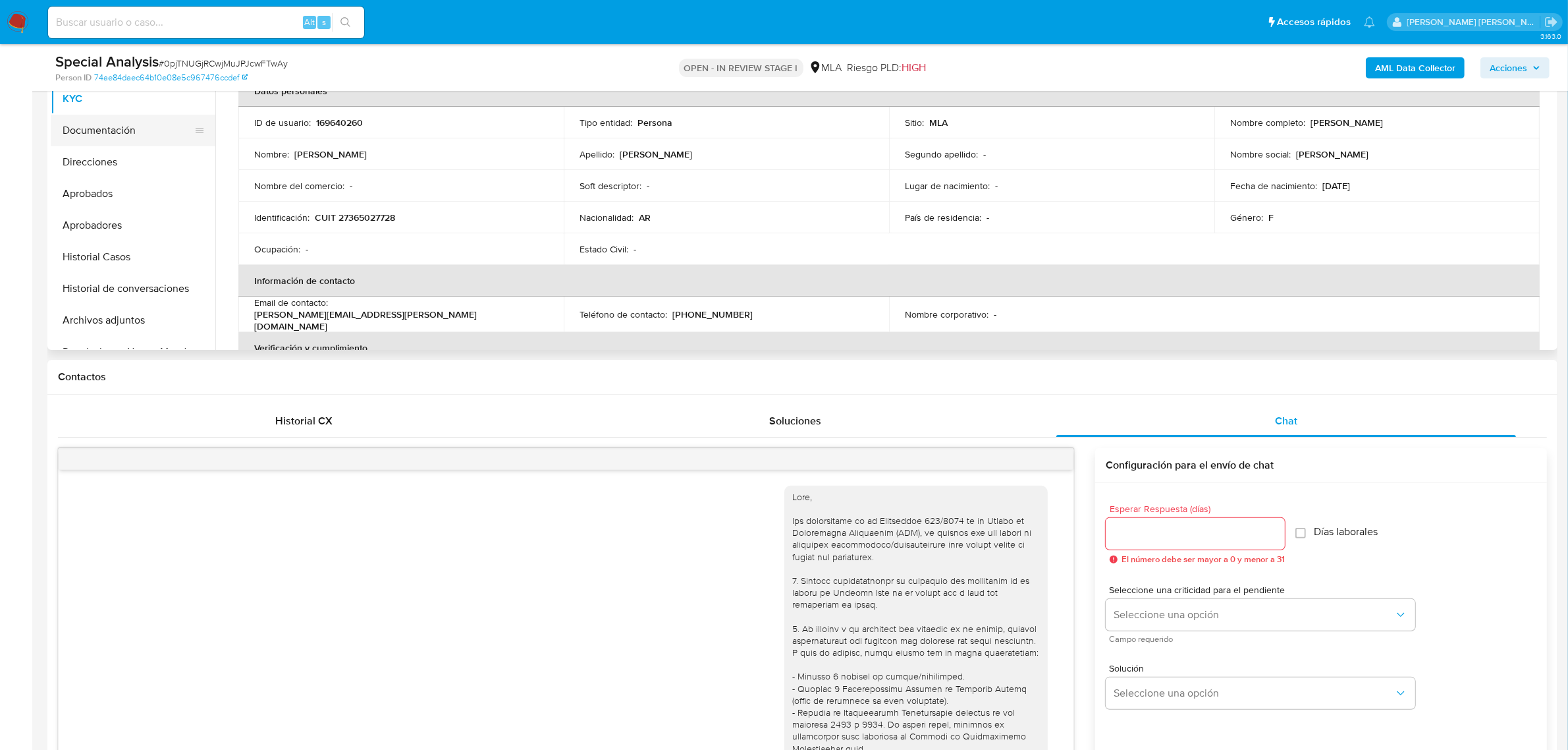
click at [130, 126] on button "Documentación" at bounding box center [128, 130] width 155 height 31
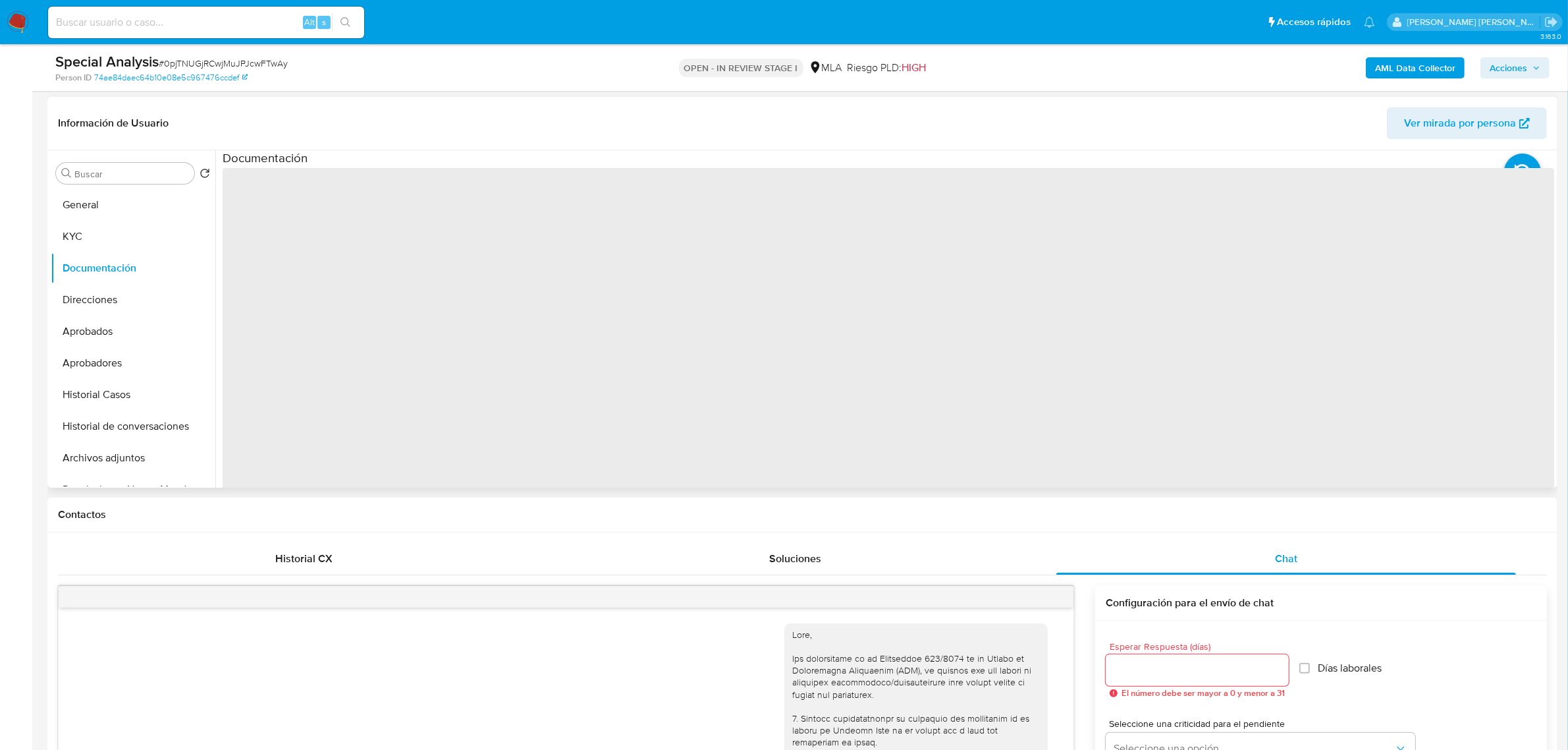
scroll to position [164, 0]
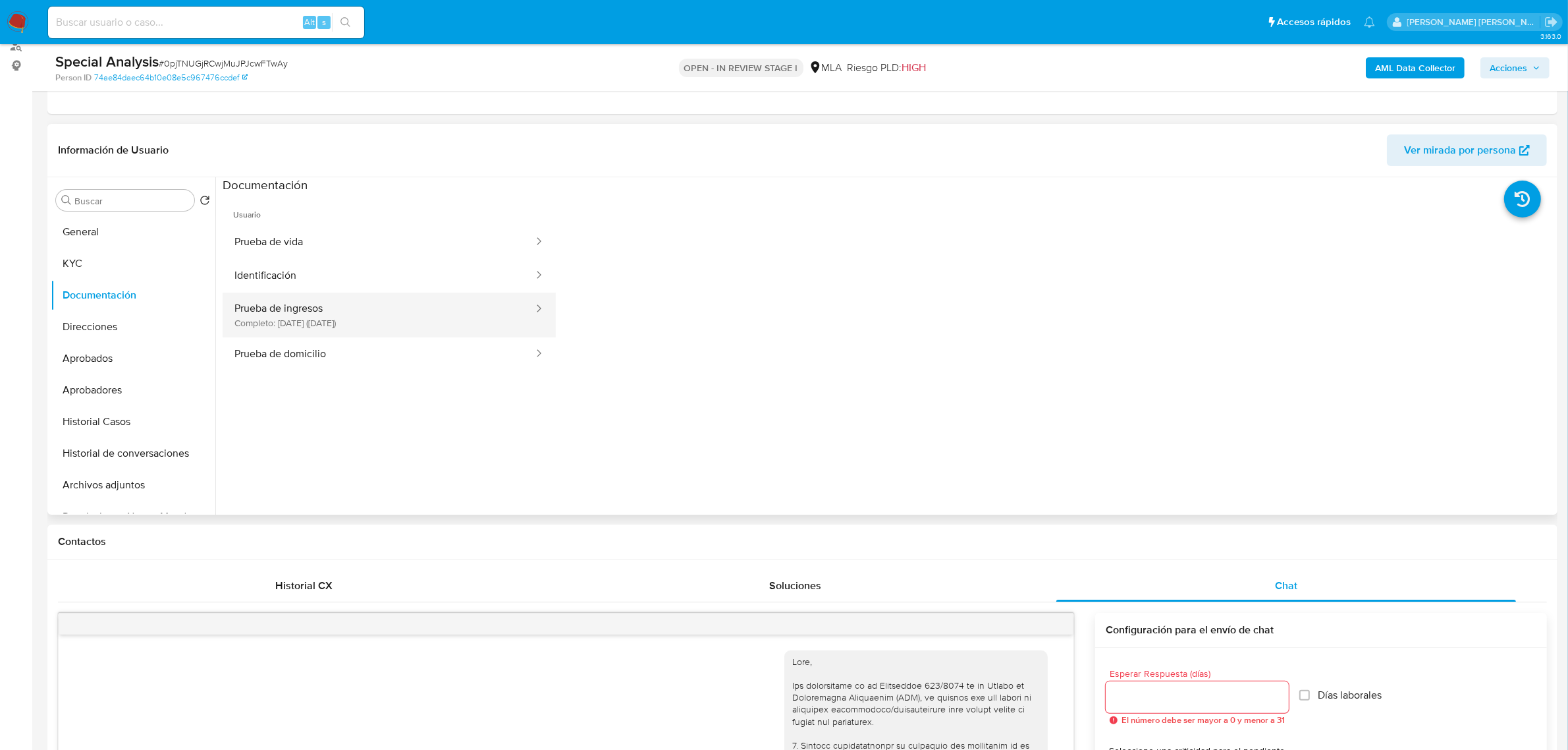
click at [369, 308] on button "Prueba de ingresos Completo: 06/04/2024 (hace 2 años)" at bounding box center [378, 315] width 312 height 45
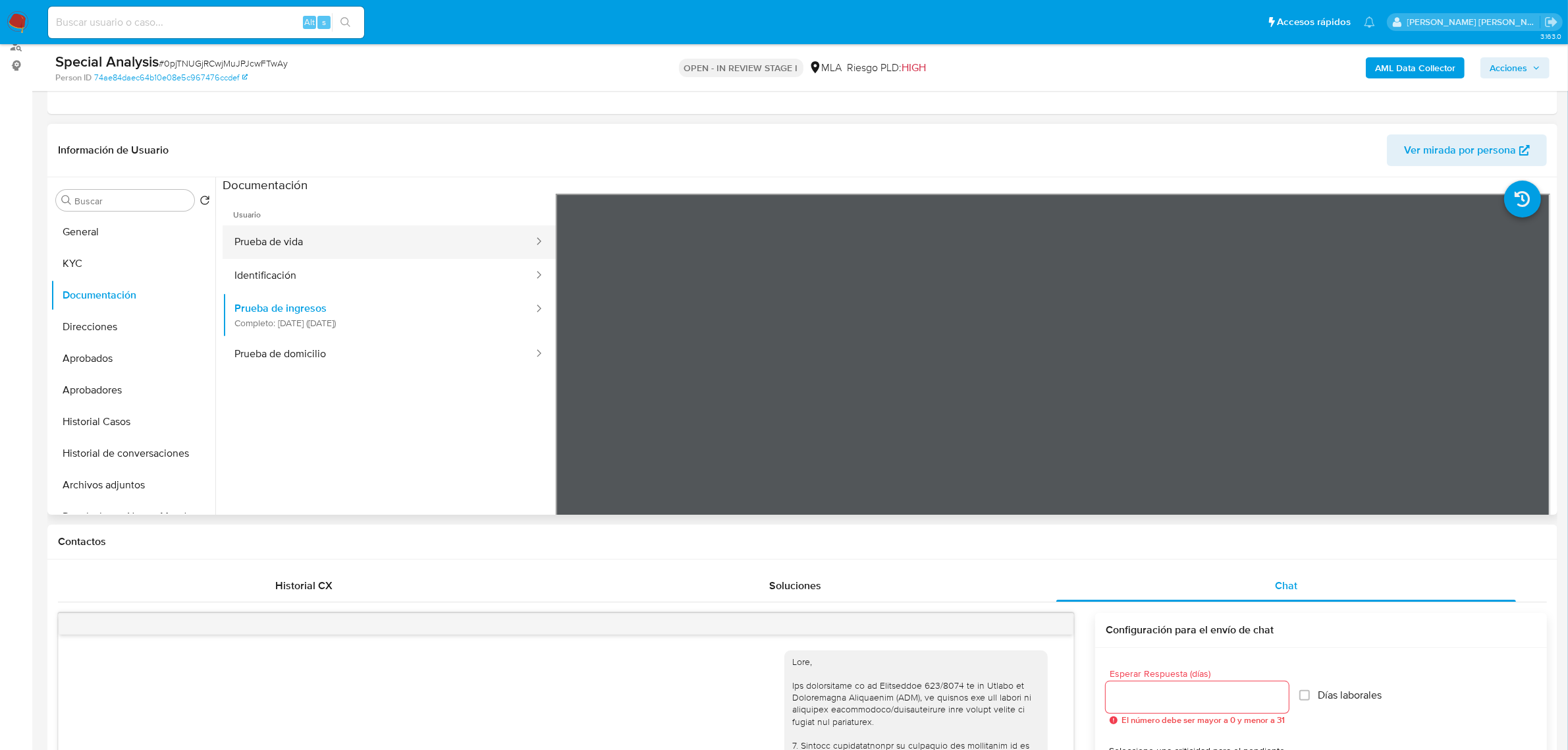
click at [312, 241] on button "Prueba de vida" at bounding box center [378, 242] width 312 height 34
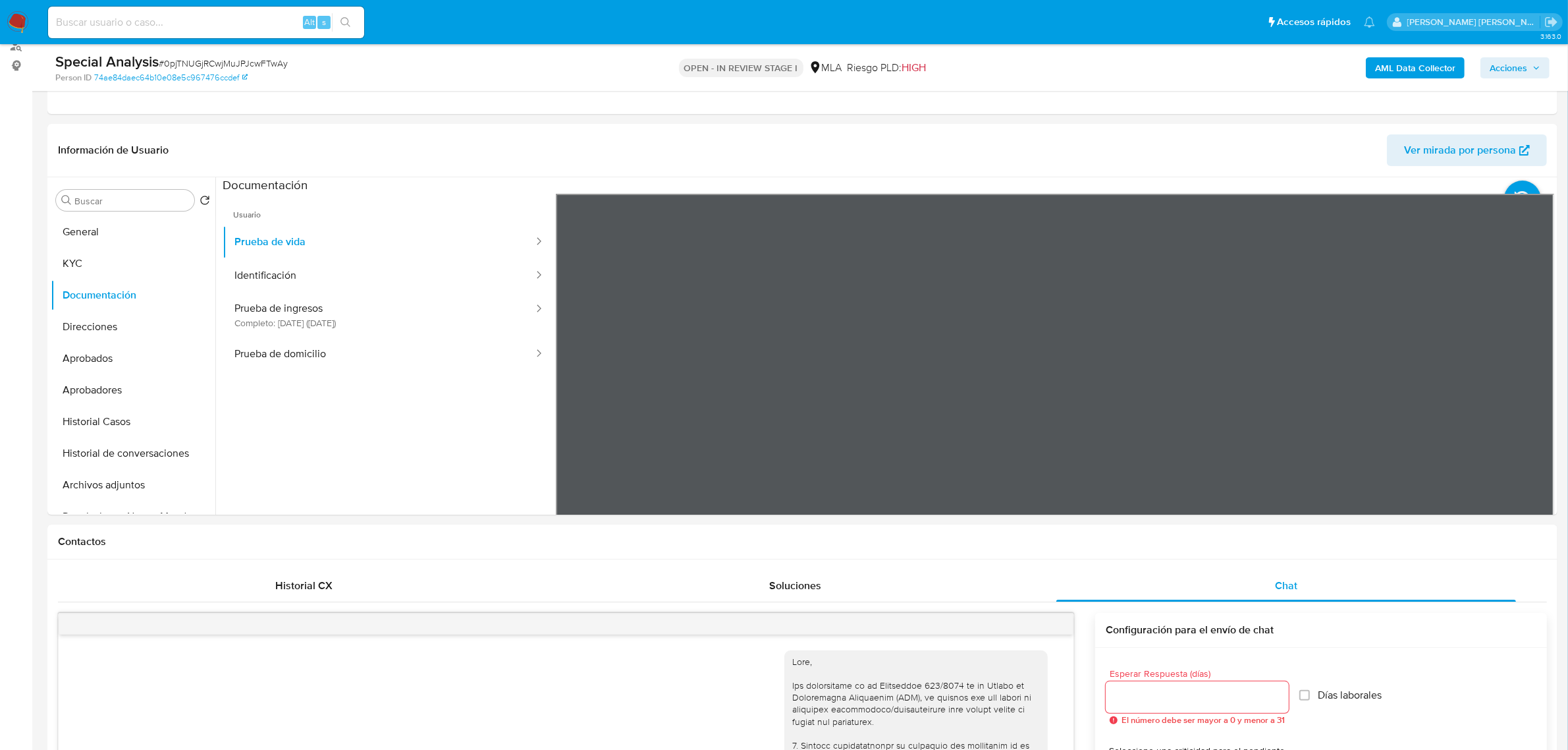
click at [1407, 72] on b "AML Data Collector" at bounding box center [1415, 68] width 80 height 21
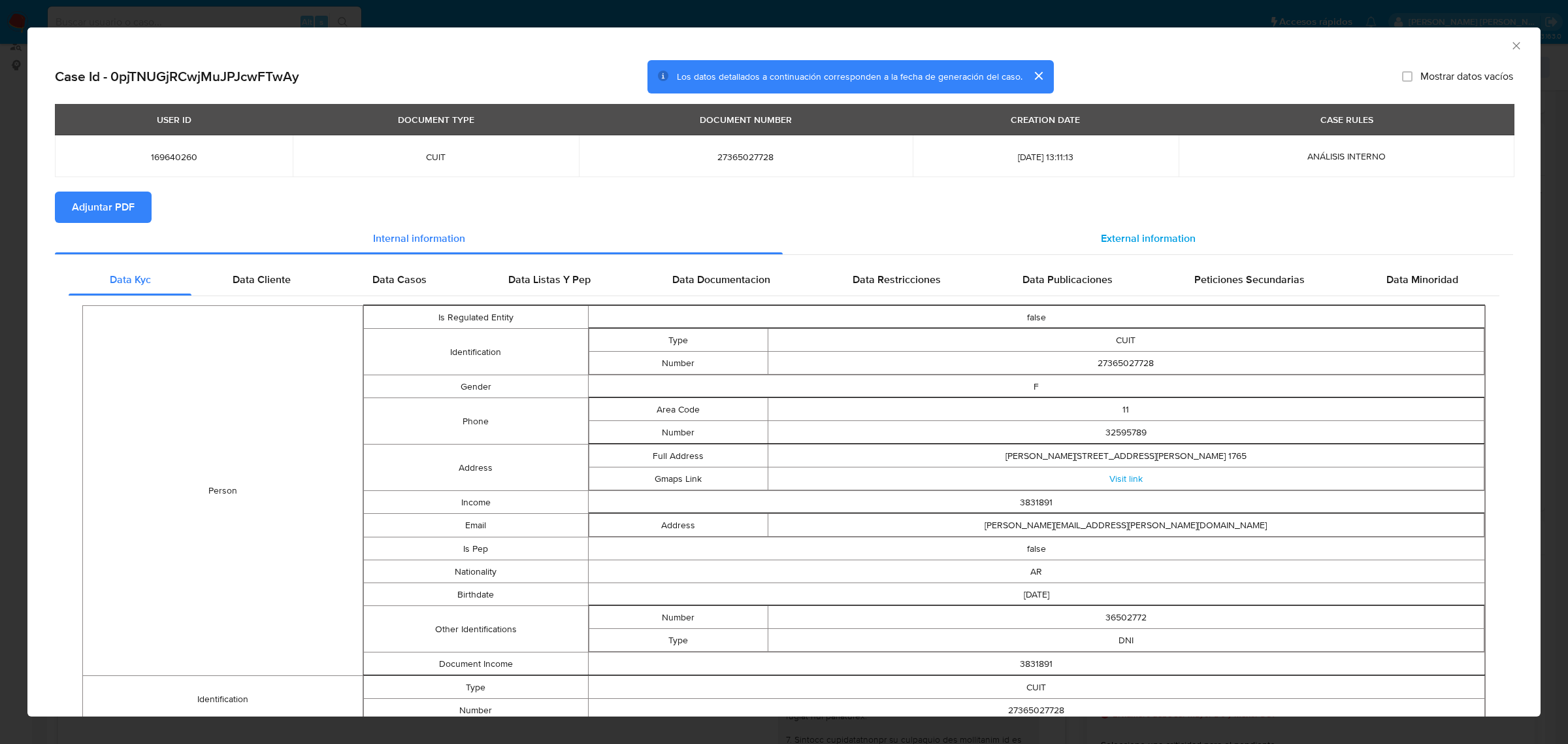
click at [1152, 236] on span "External information" at bounding box center [1148, 238] width 95 height 15
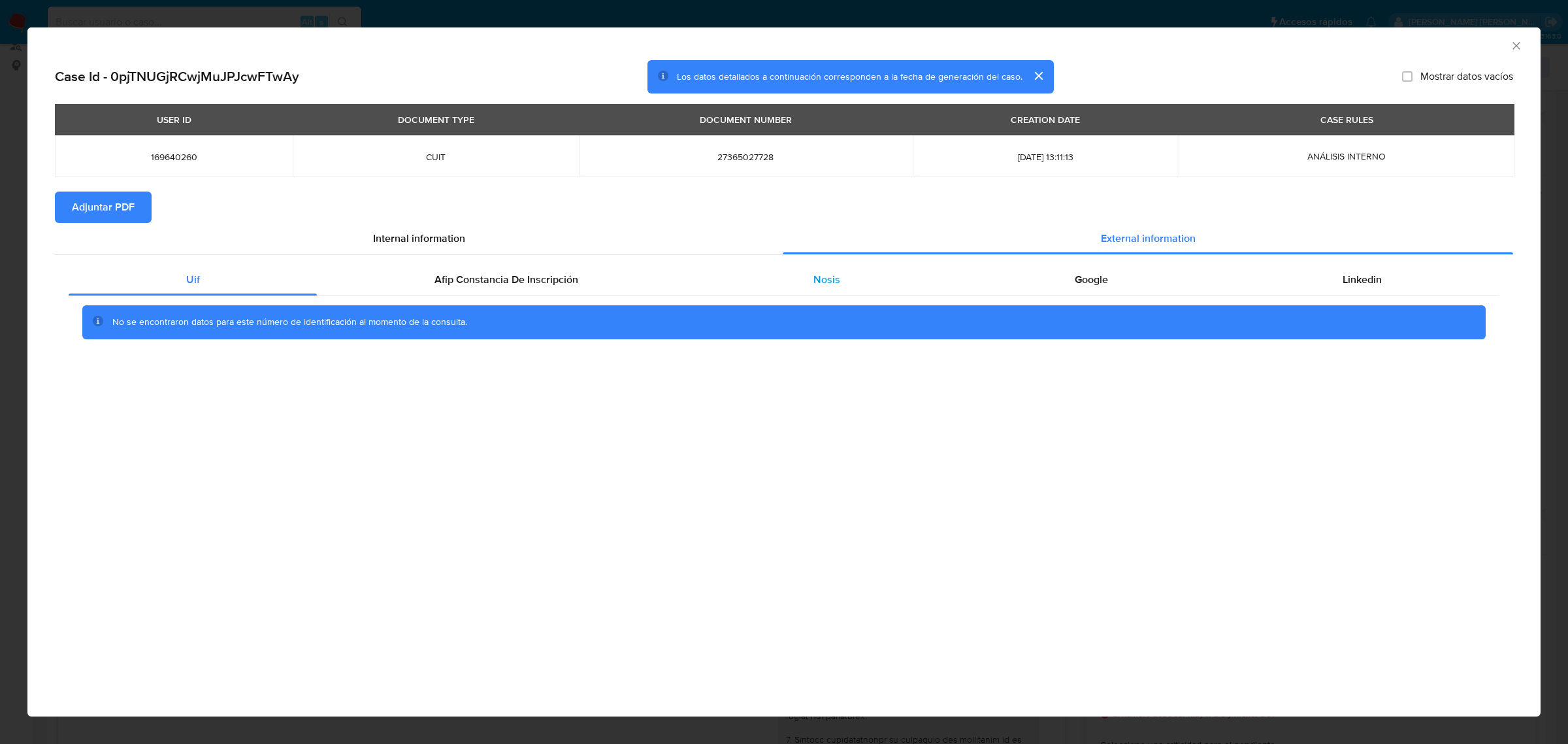
click at [846, 282] on div "Nosis" at bounding box center [826, 279] width 261 height 31
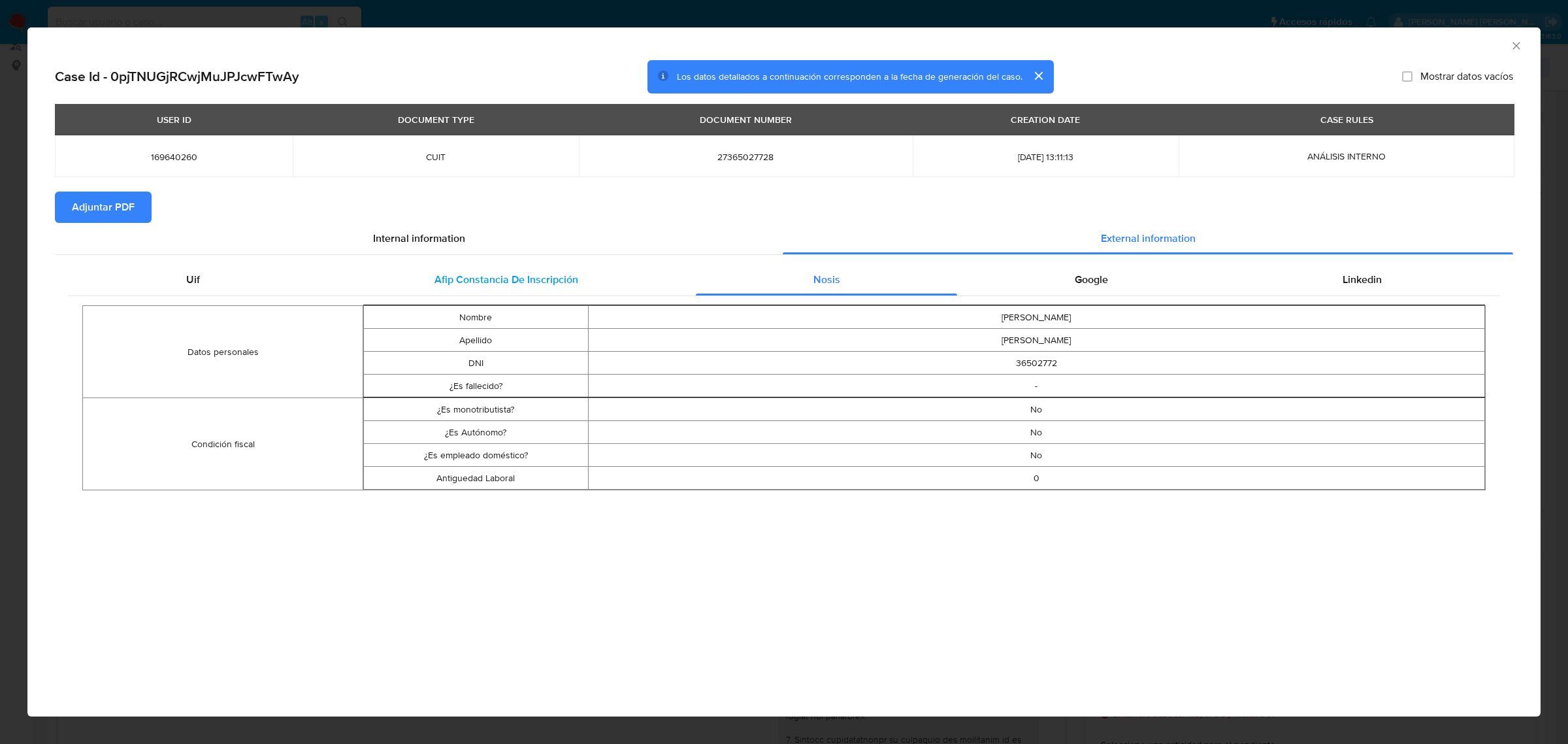
click at [504, 269] on div "Afip Constancia De Inscripción" at bounding box center [506, 279] width 378 height 31
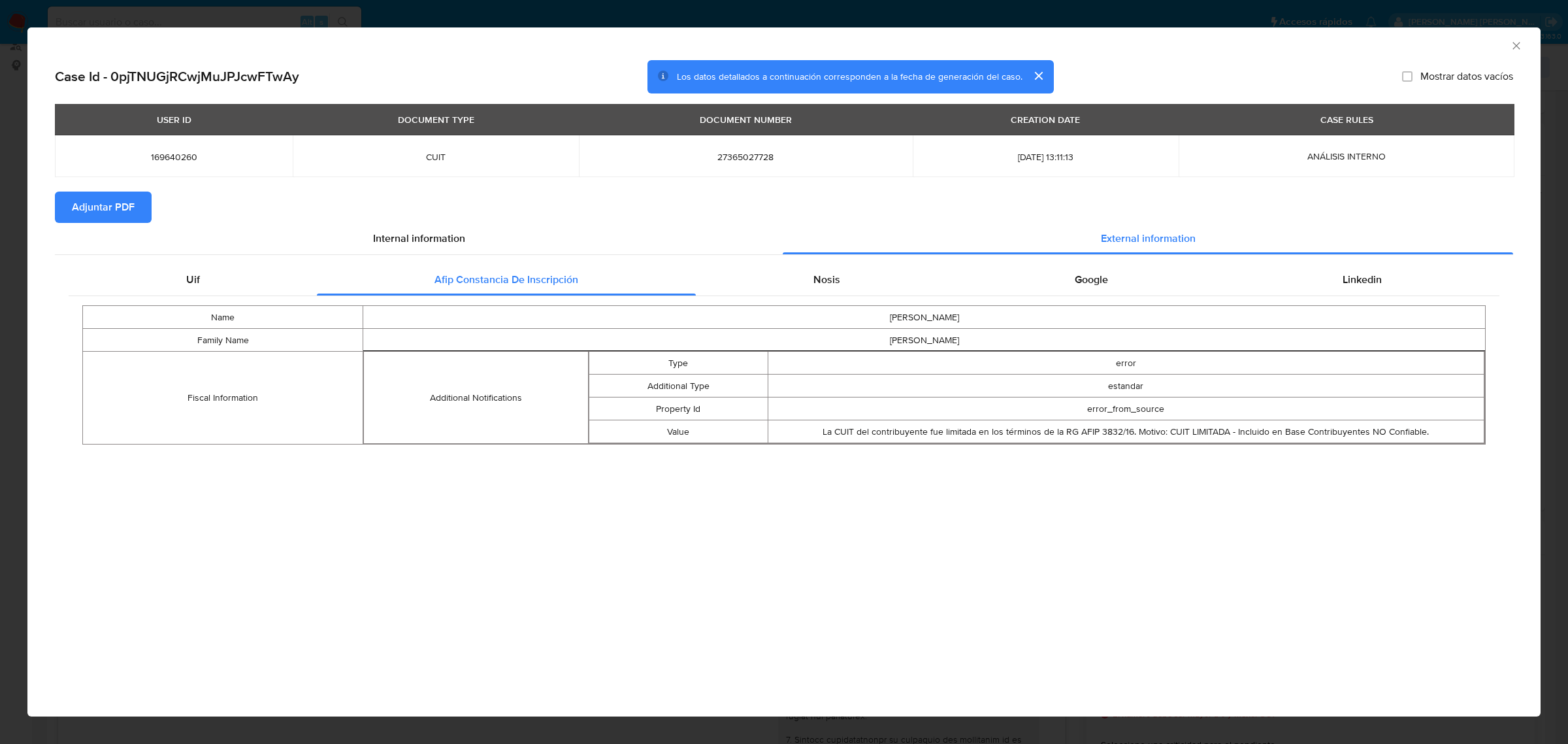
click at [1514, 48] on icon "Cerrar ventana" at bounding box center [1517, 45] width 7 height 7
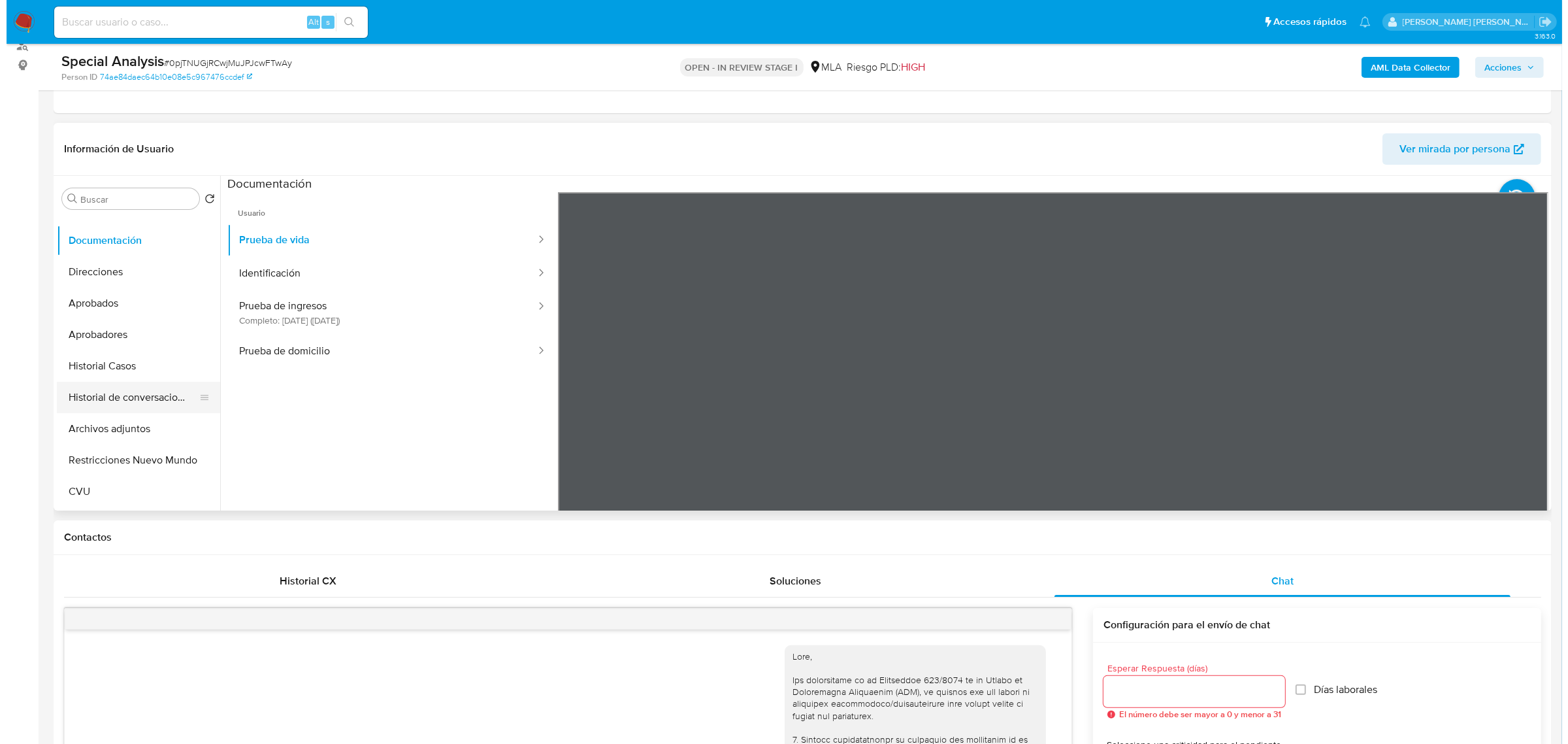
scroll to position [82, 0]
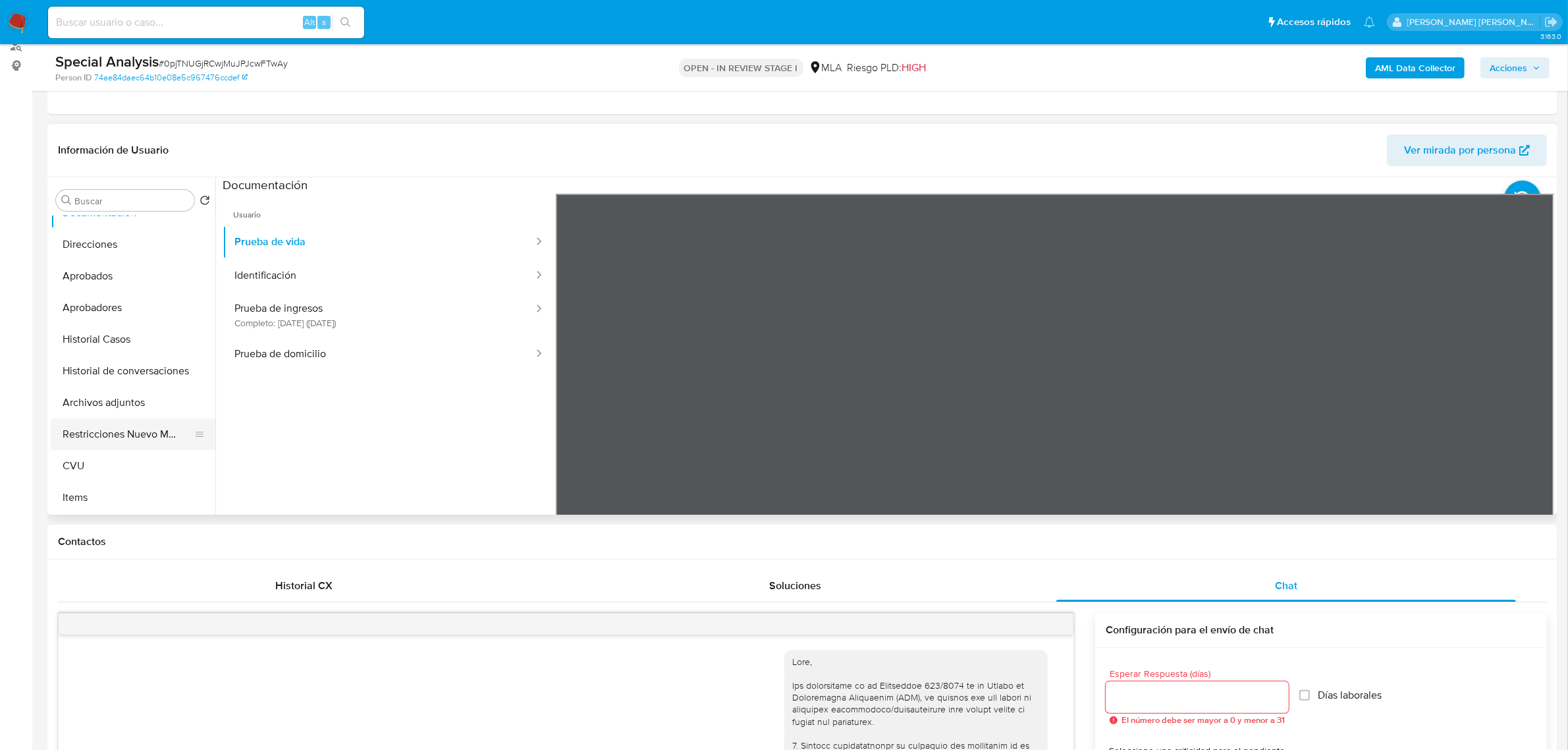
click at [94, 433] on button "Restricciones Nuevo Mundo" at bounding box center [128, 434] width 155 height 31
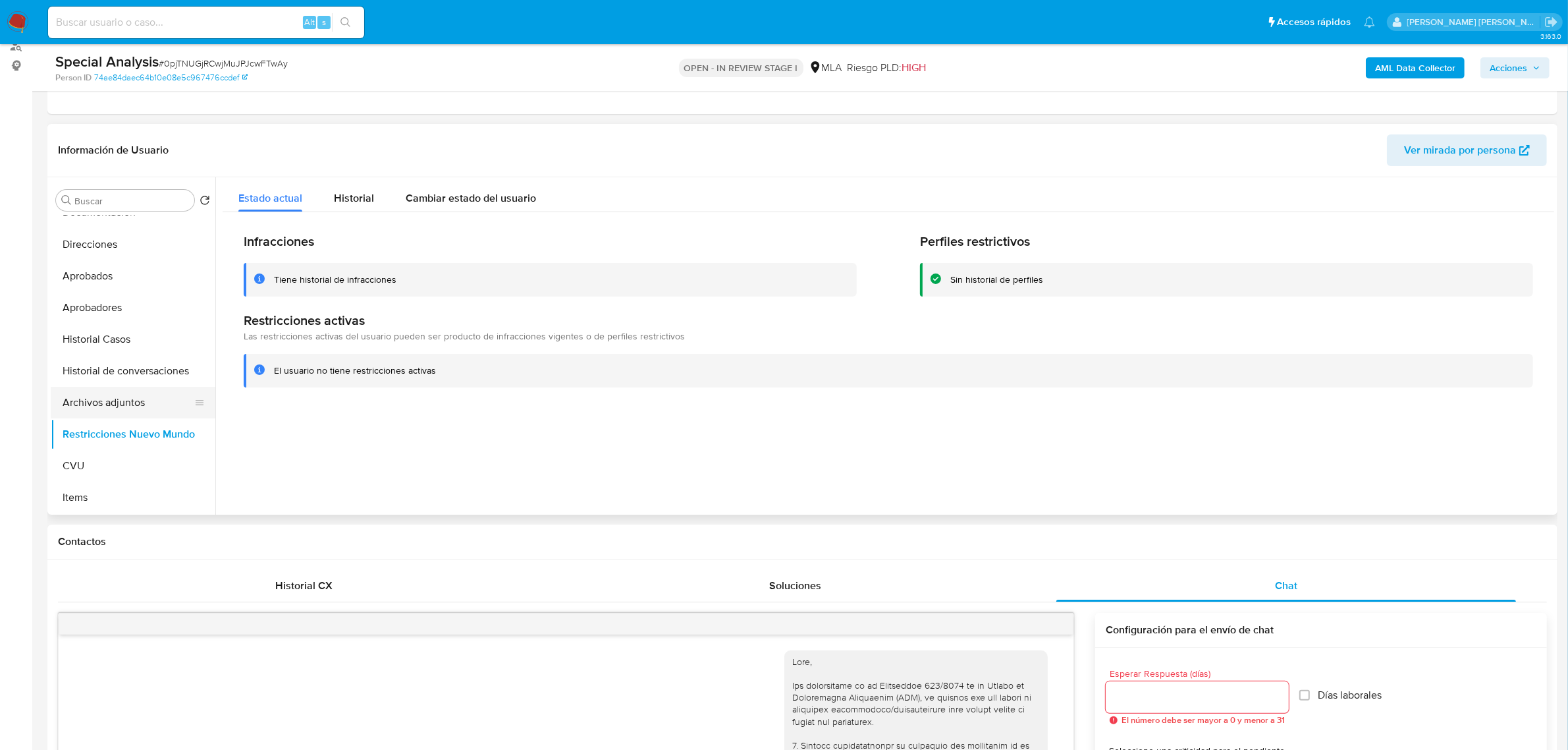
click at [104, 403] on button "Archivos adjuntos" at bounding box center [128, 402] width 155 height 31
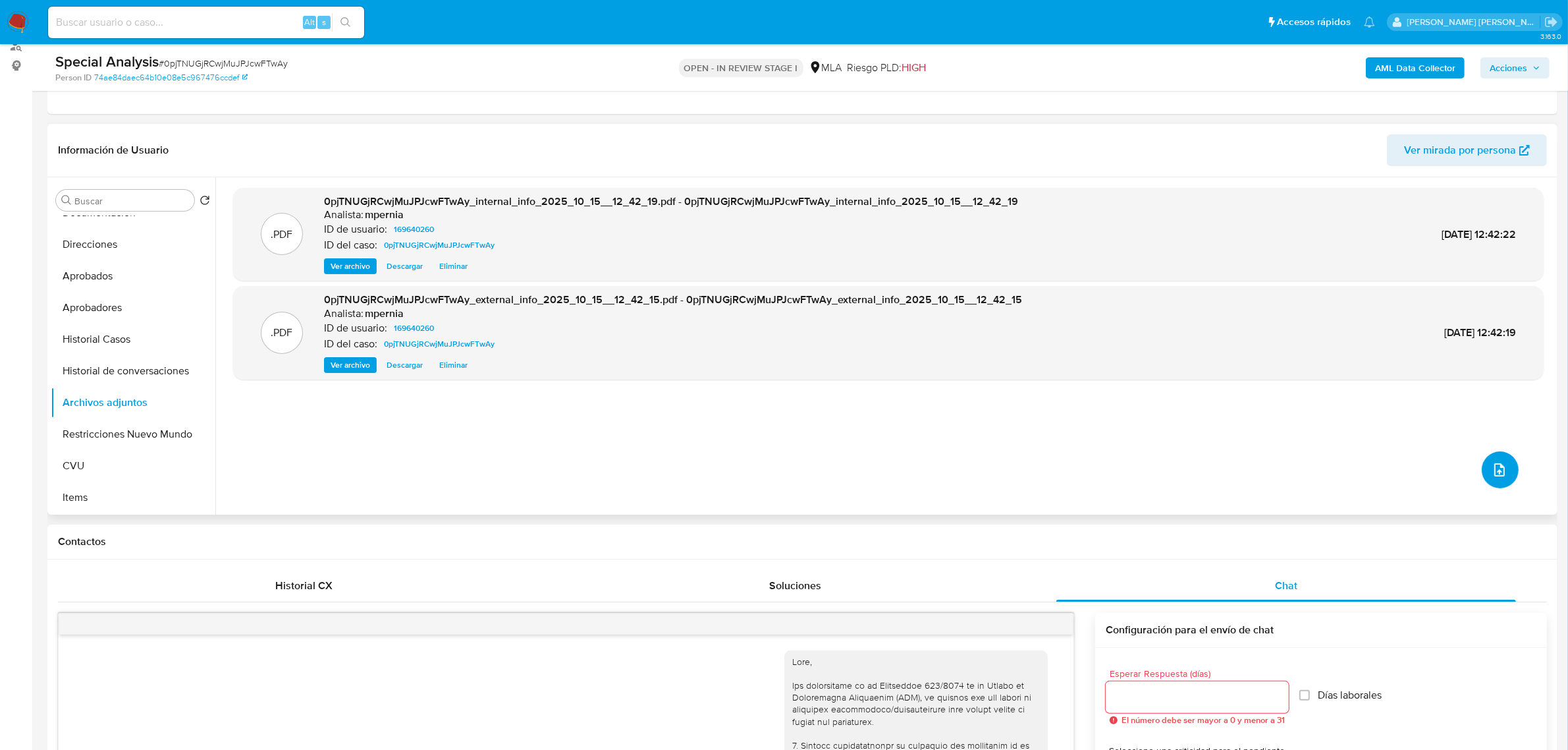
click at [1482, 481] on button "upload-file" at bounding box center [1500, 469] width 37 height 37
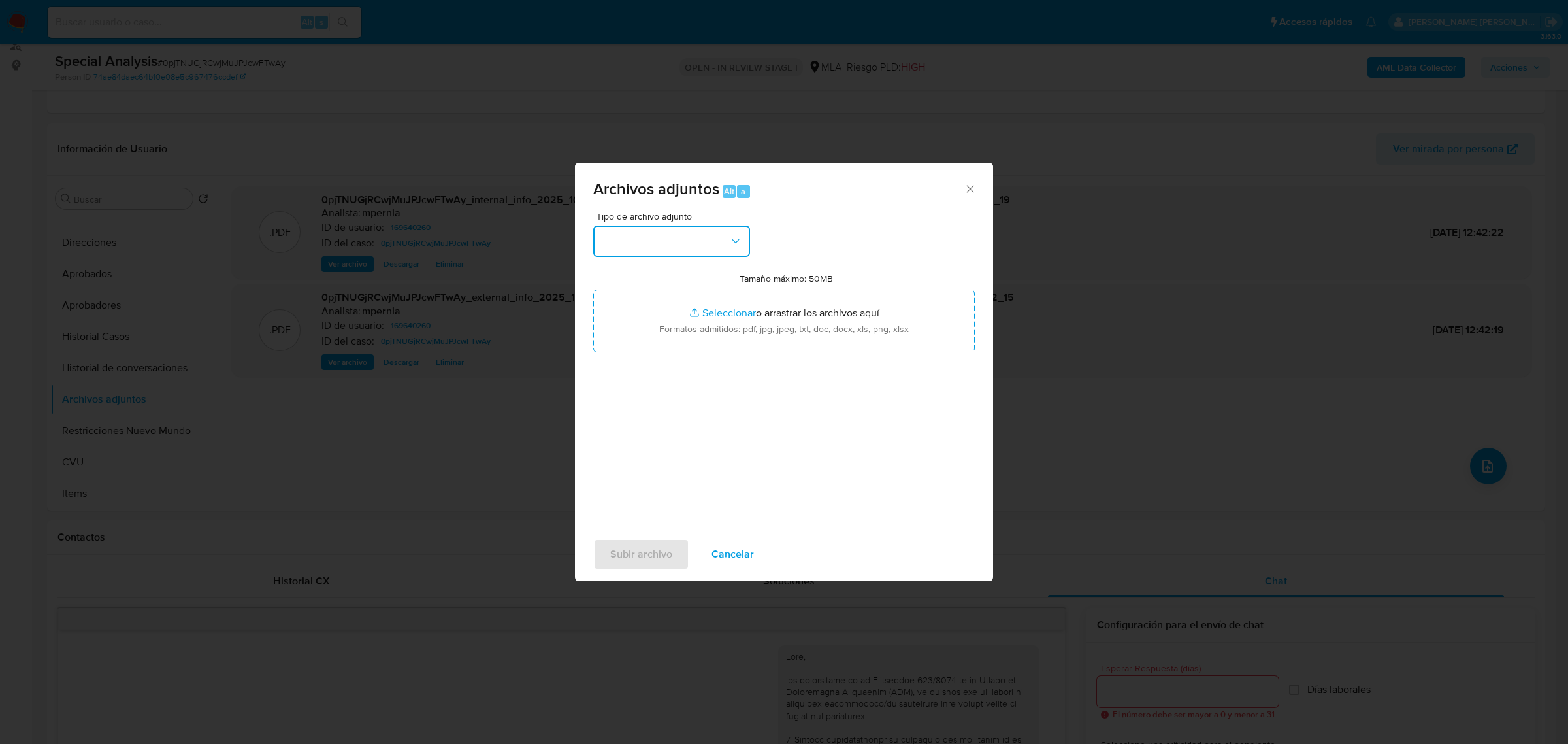
click at [655, 239] on button "button" at bounding box center [671, 240] width 157 height 31
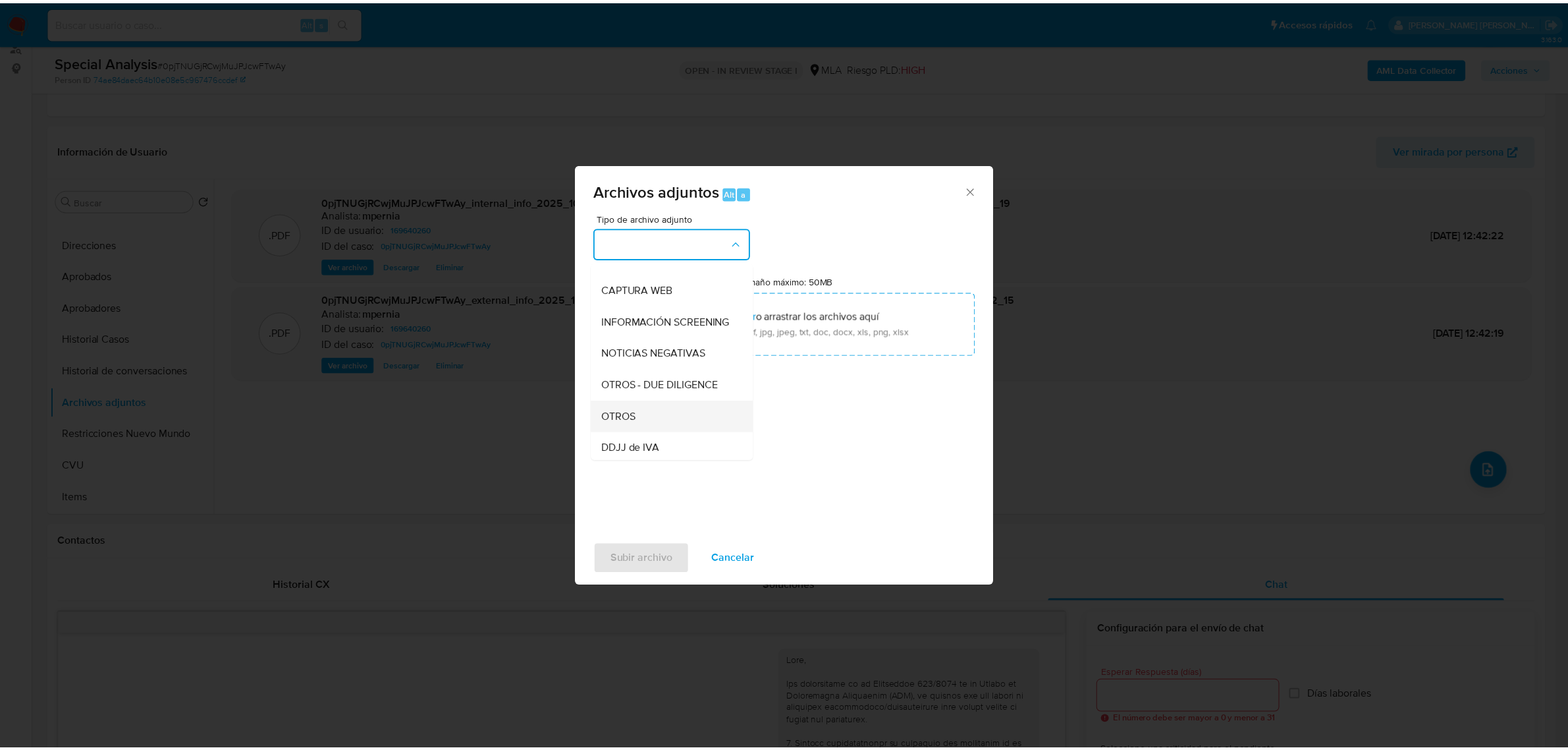
scroll to position [164, 0]
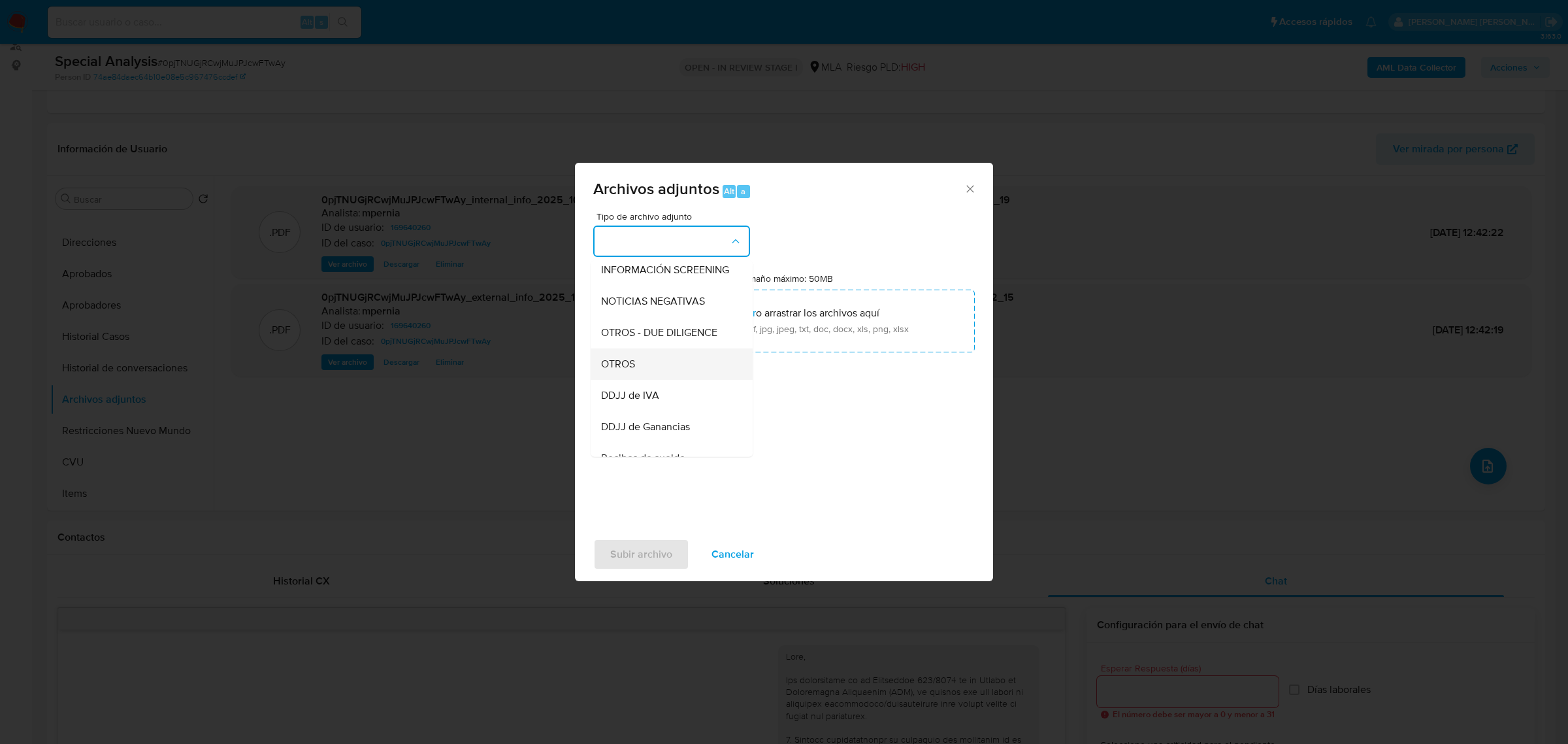
click at [642, 380] on div "OTROS" at bounding box center [667, 363] width 133 height 31
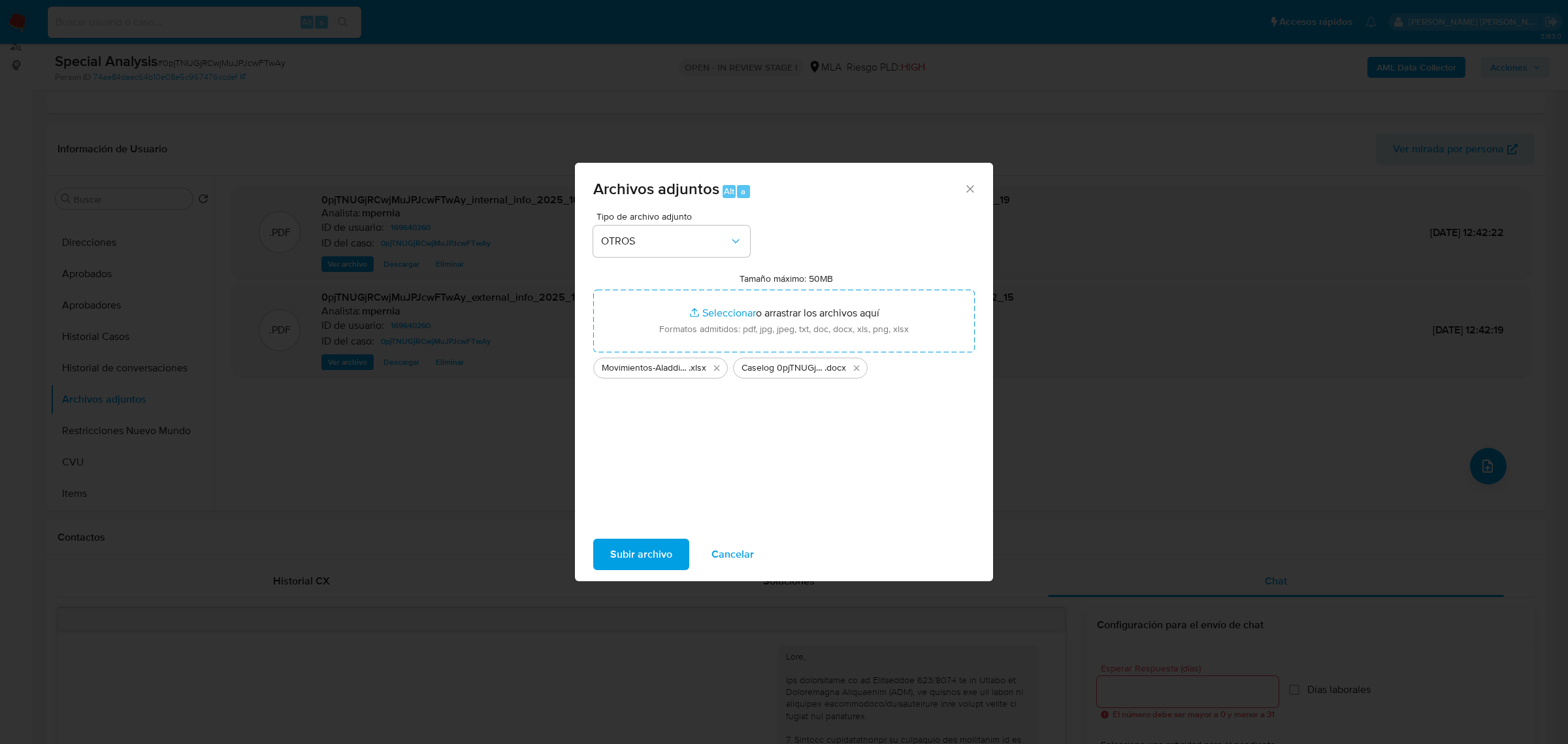
click at [642, 561] on span "Subir archivo" at bounding box center [642, 554] width 62 height 28
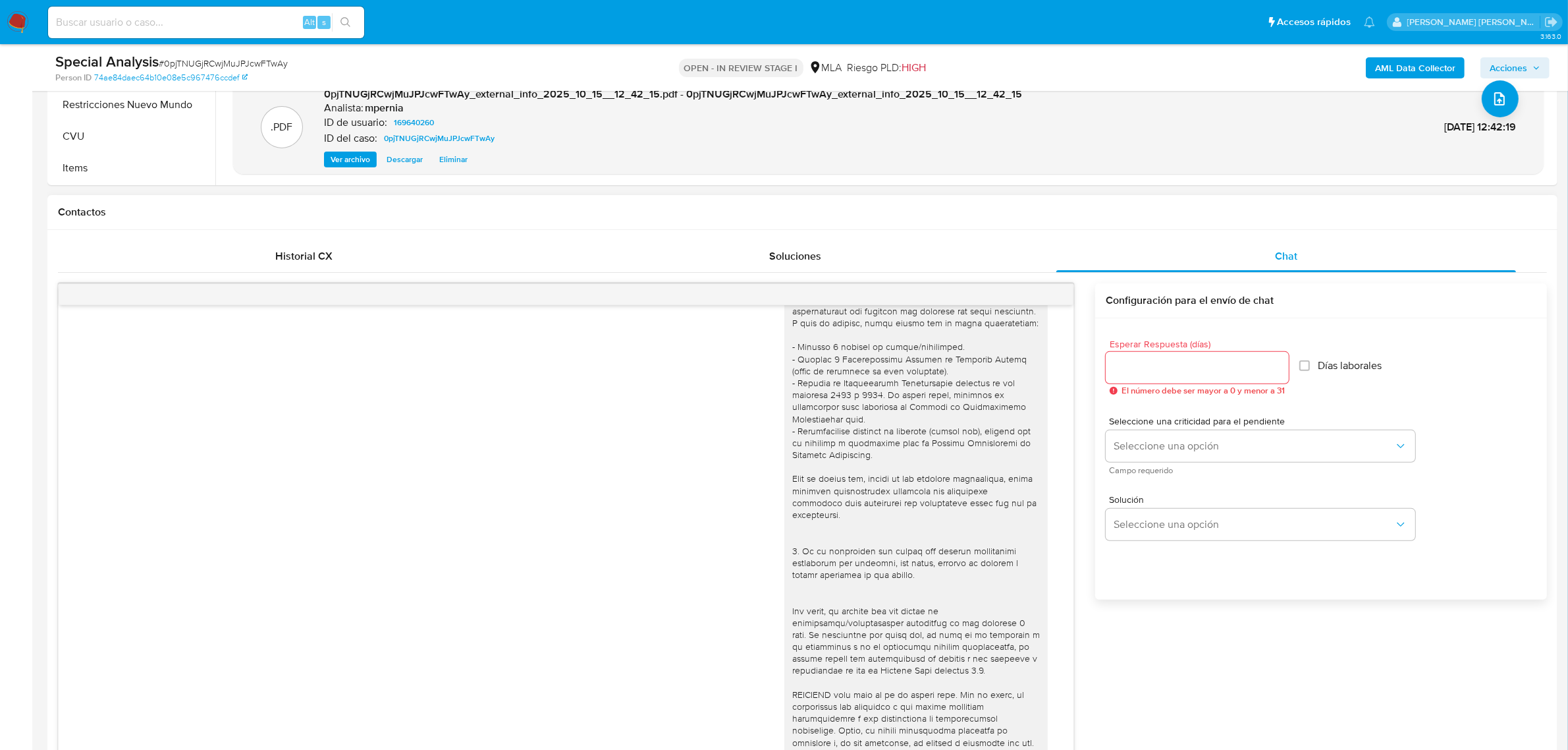
click at [1146, 664] on div "17/09/2025 14:47:40 Hola, Esperamos que te encuentres muy bien. Te consultamos …" at bounding box center [802, 603] width 1489 height 638
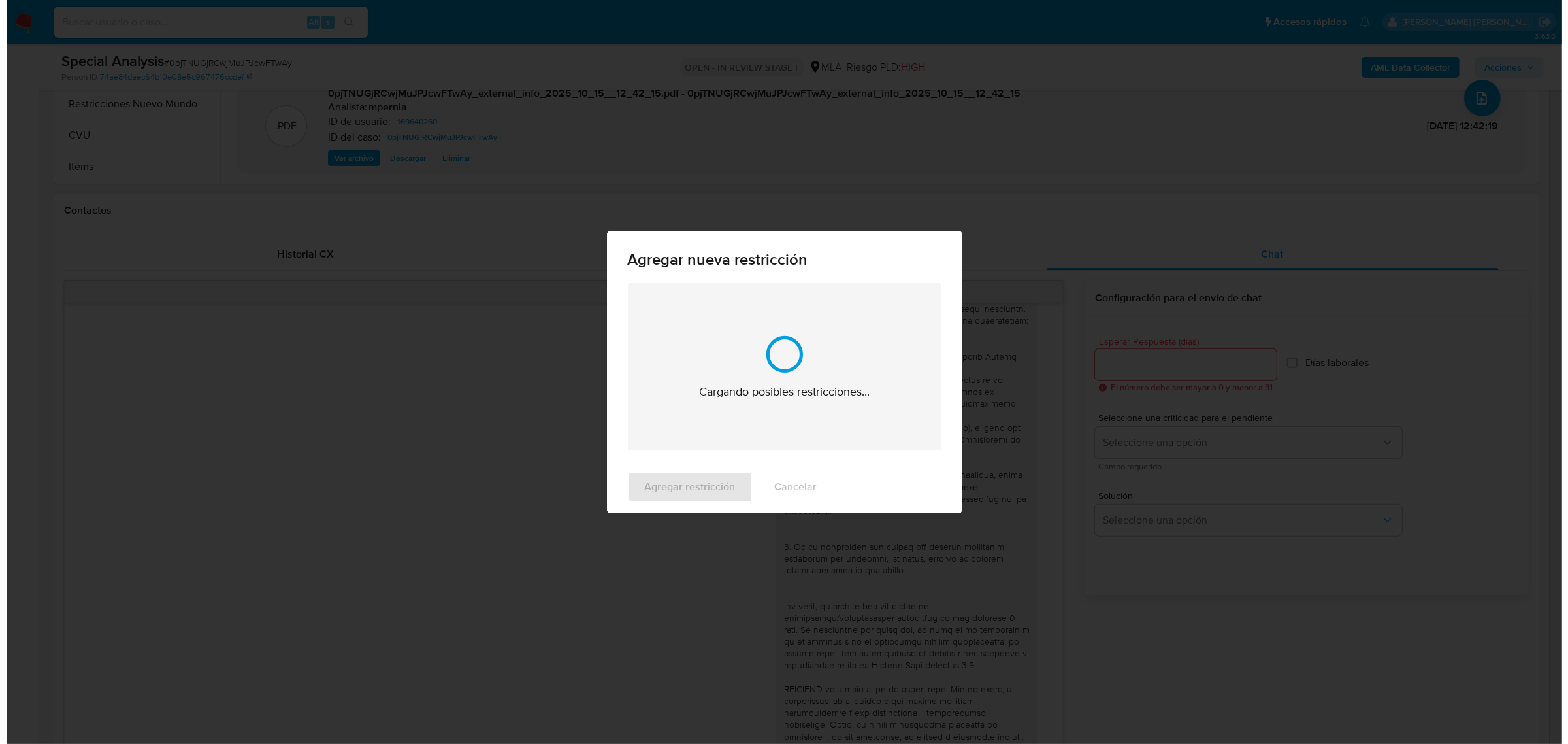
scroll to position [2087, 0]
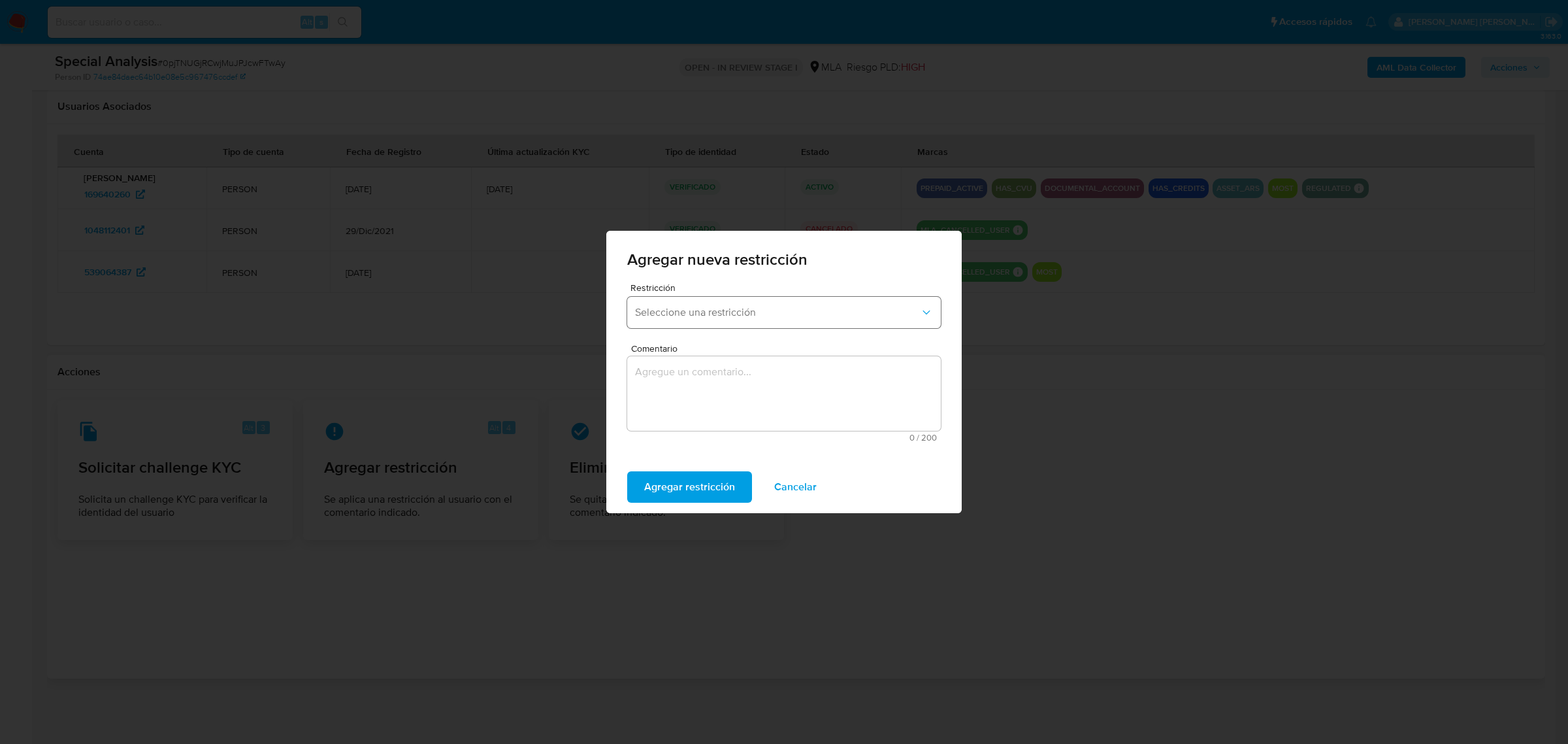
click at [699, 307] on span "Seleccione una restricción" at bounding box center [777, 312] width 285 height 13
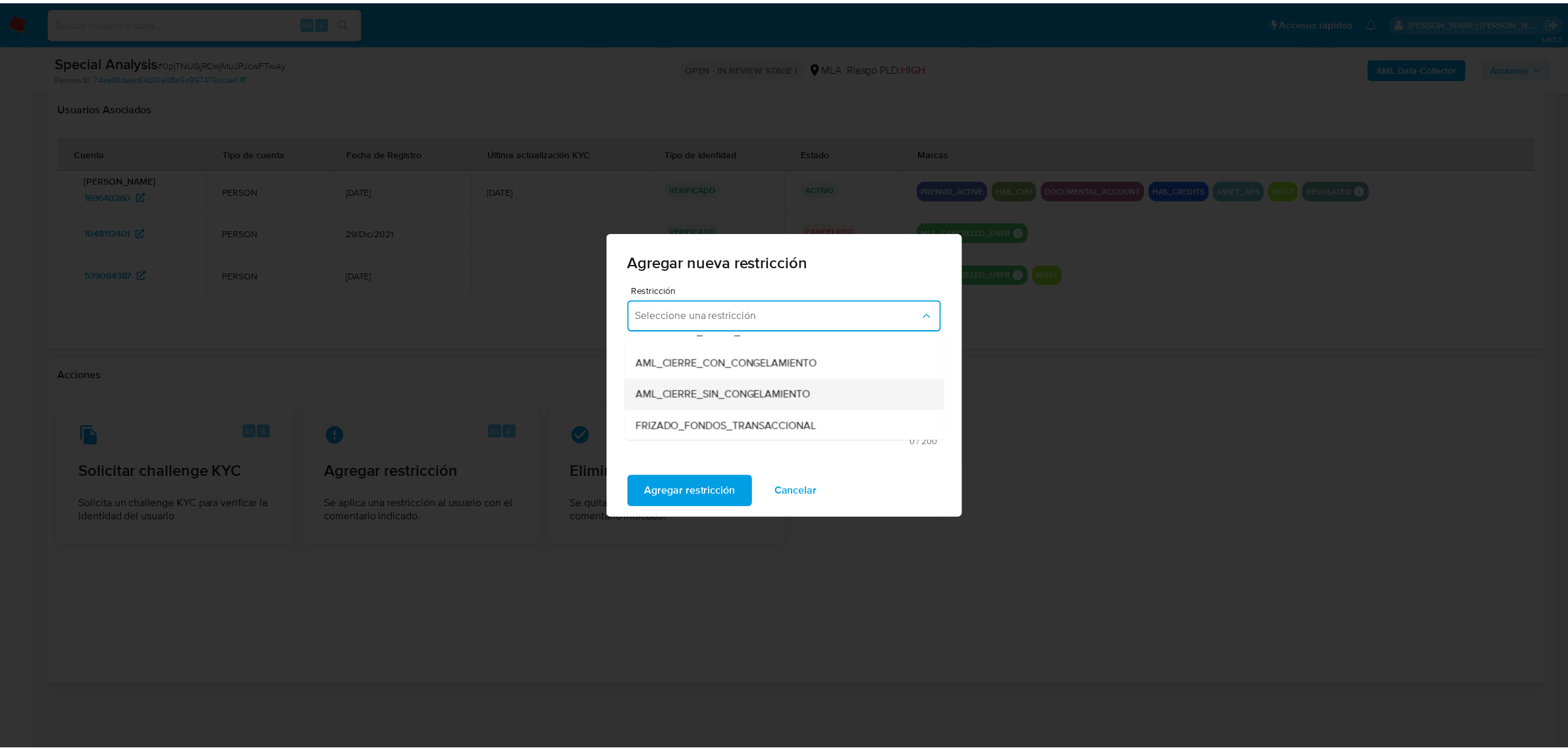
scroll to position [164, 0]
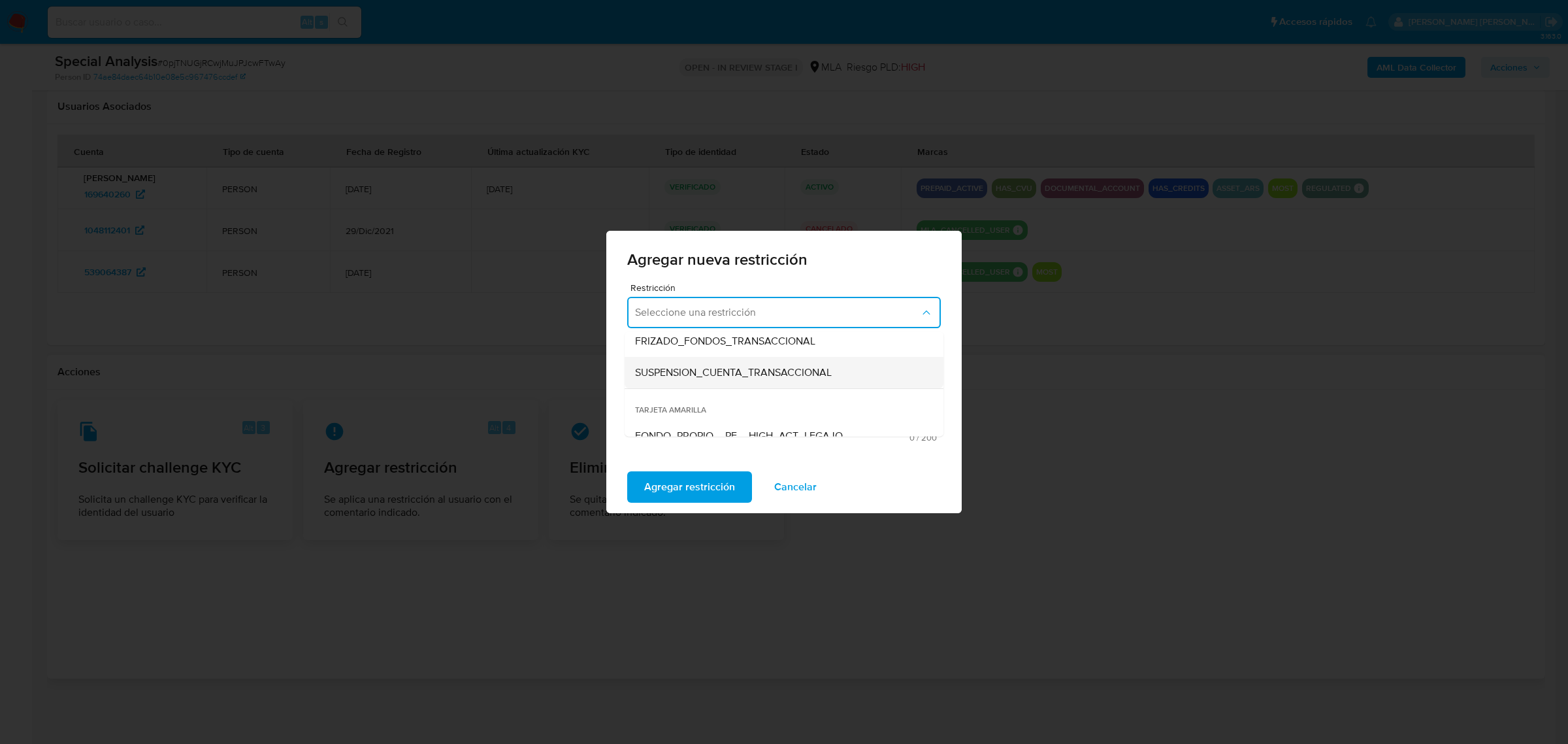
click at [700, 373] on span "SUSPENSION_CUENTA_TRANSACCIONAL" at bounding box center [734, 372] width 197 height 13
click at [700, 373] on textarea "Comentario" at bounding box center [784, 394] width 314 height 74
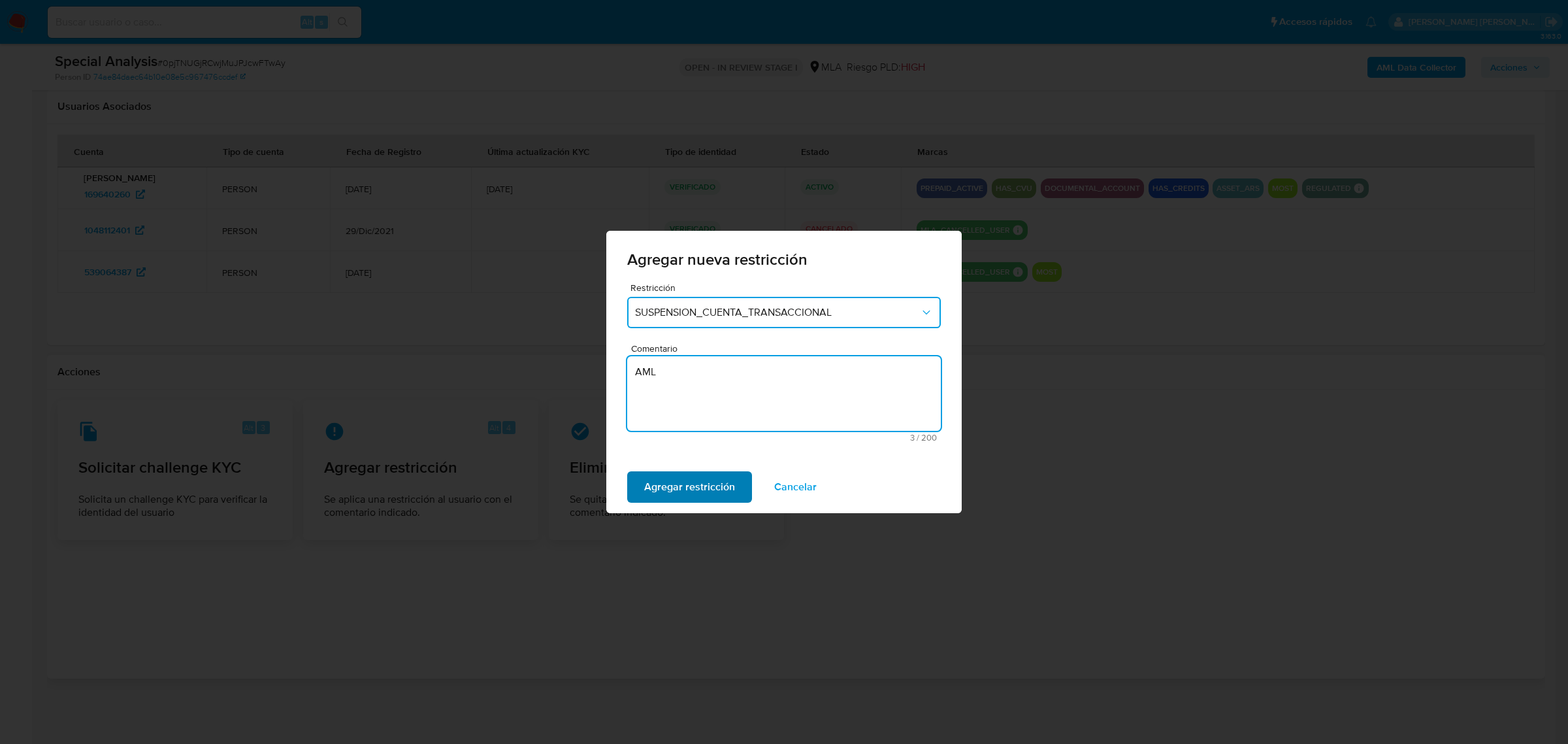
type textarea "AML"
click at [702, 485] on span "Agregar restricción" at bounding box center [690, 487] width 90 height 28
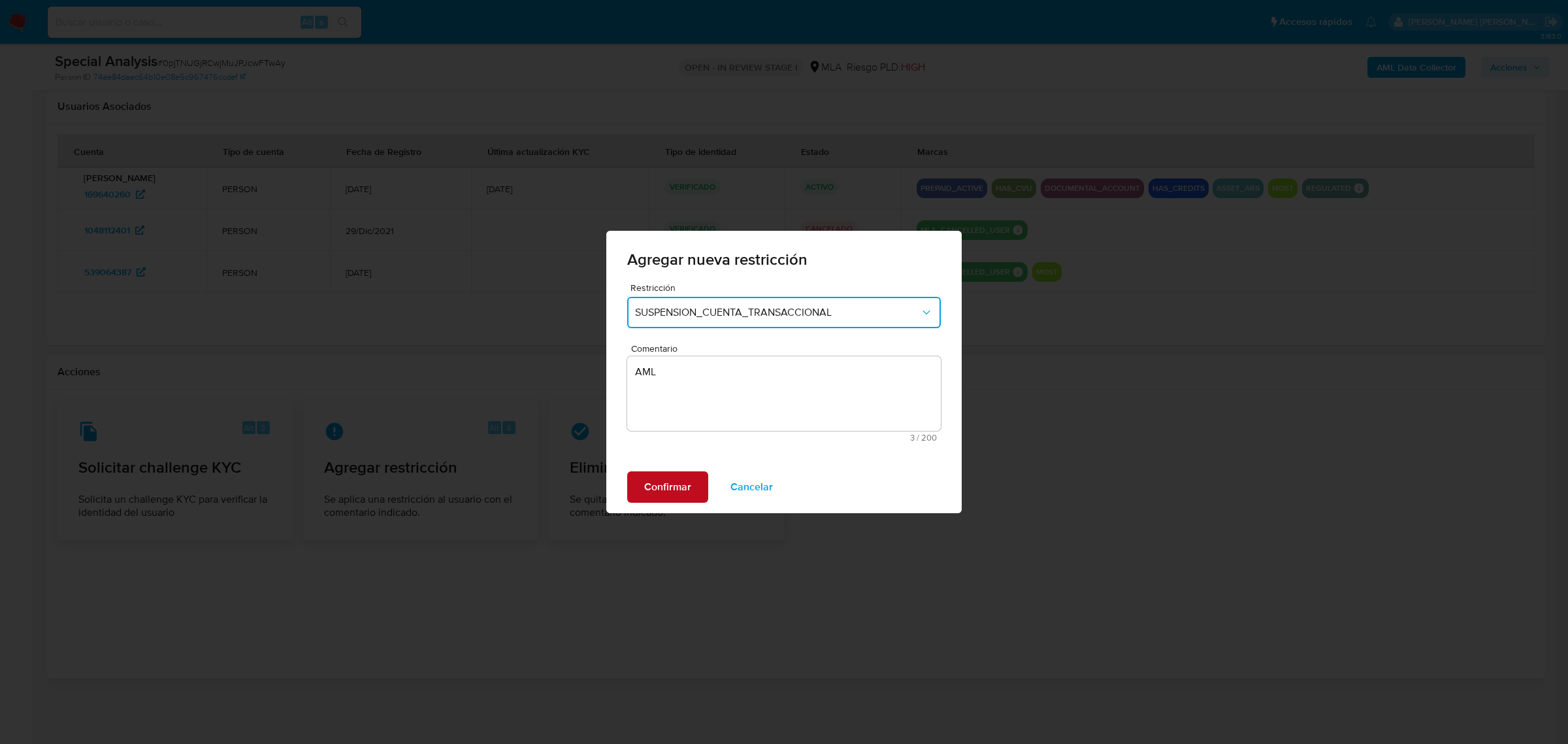
click at [700, 485] on button "Confirmar" at bounding box center [667, 487] width 81 height 31
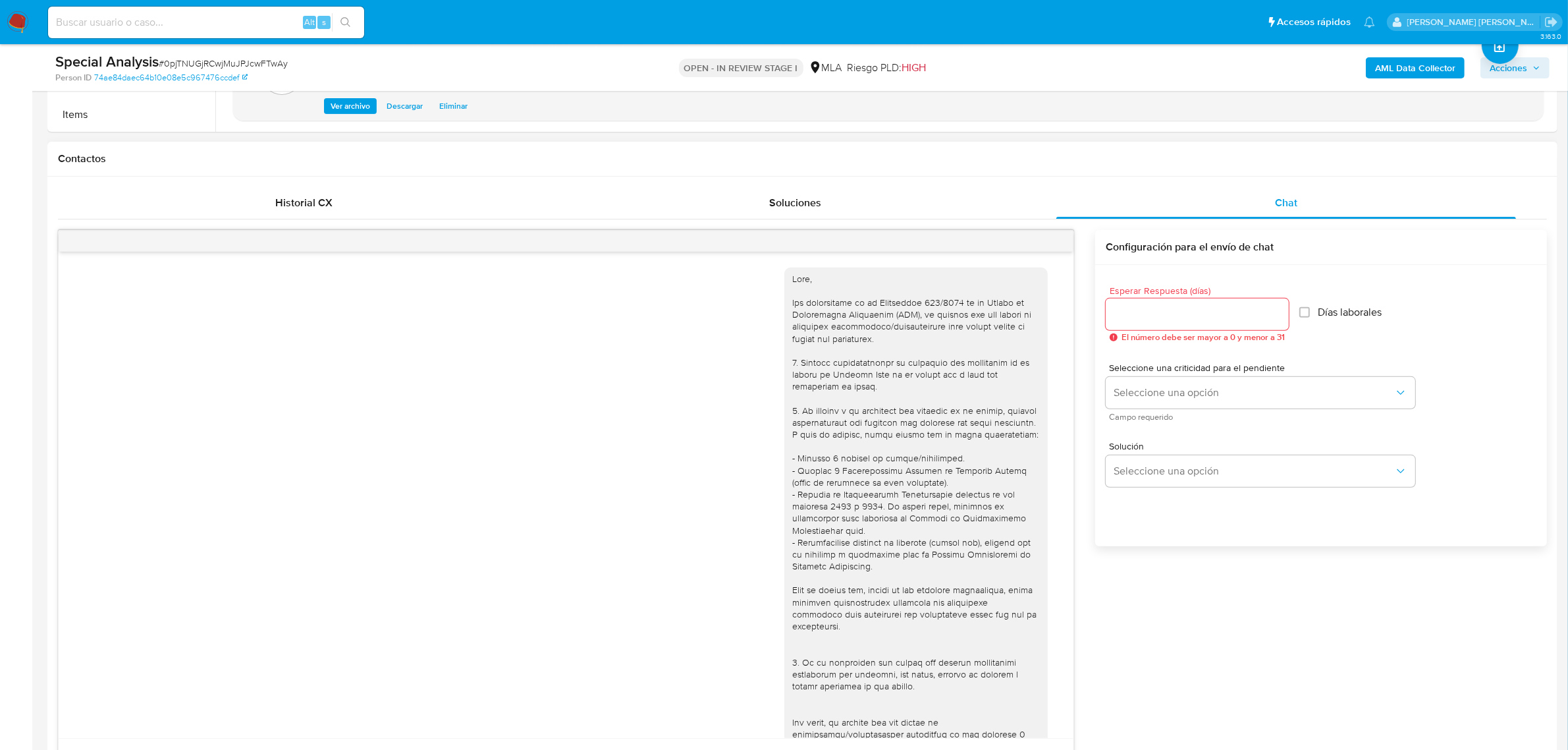
scroll to position [291, 0]
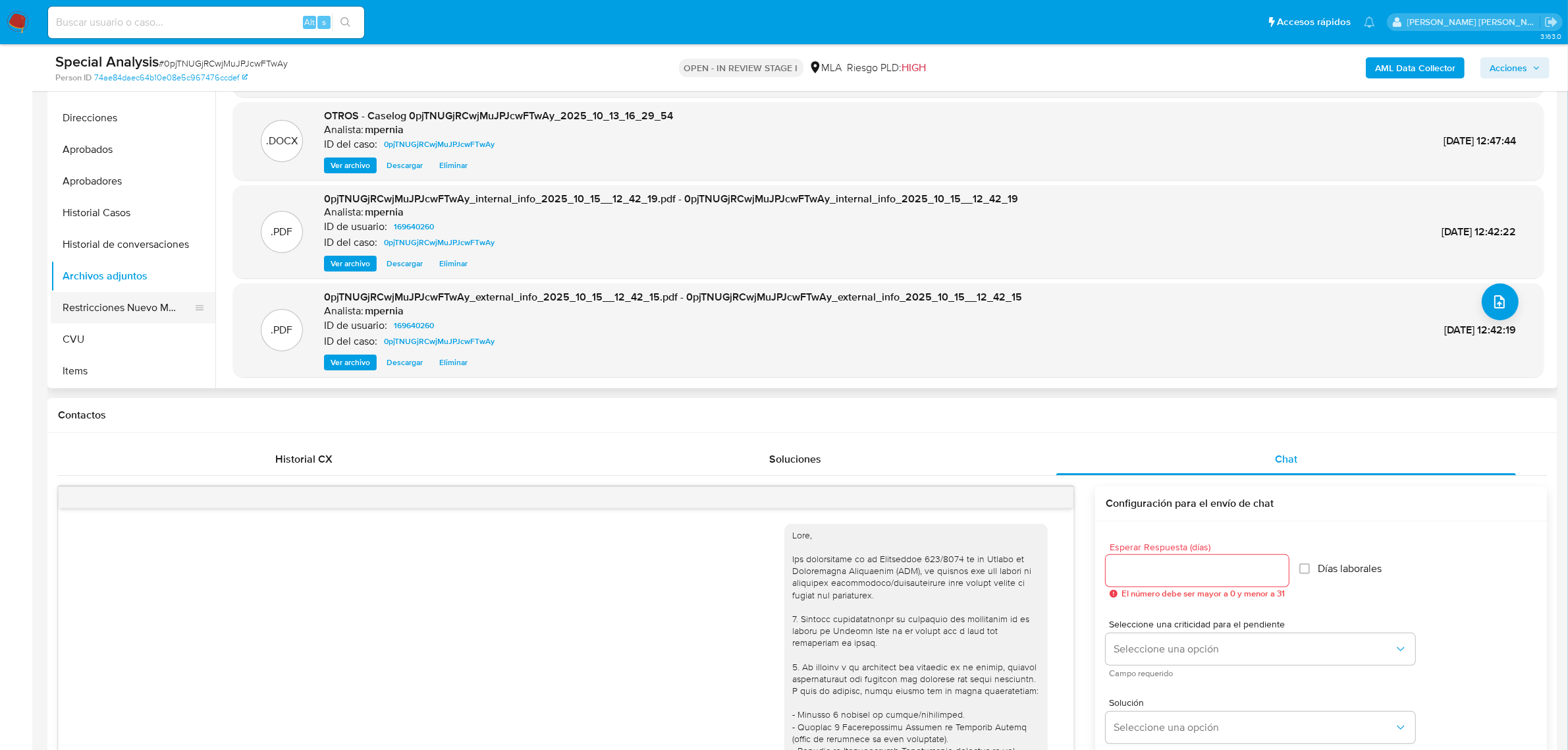
click at [105, 317] on button "Restricciones Nuevo Mundo" at bounding box center [128, 308] width 155 height 31
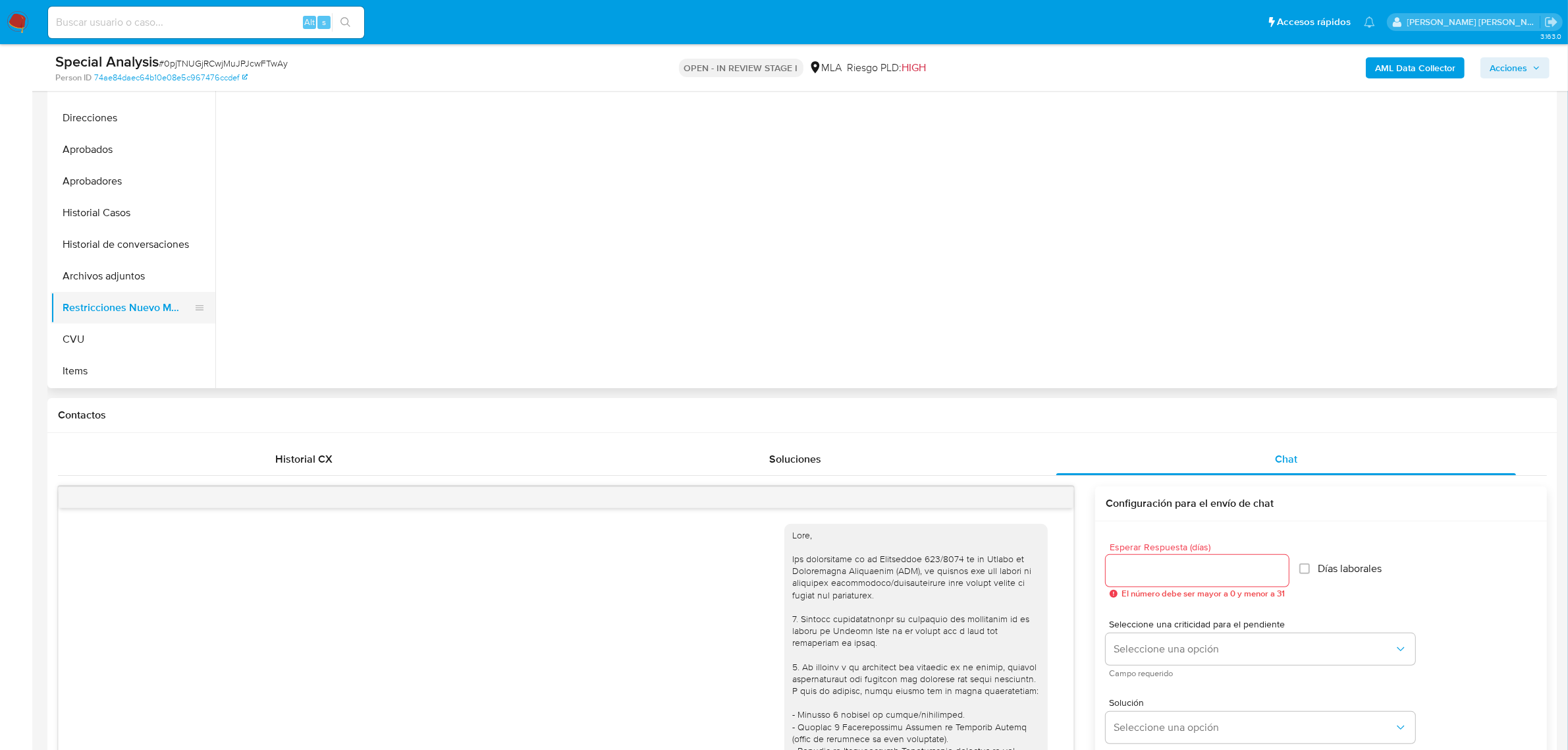
scroll to position [0, 0]
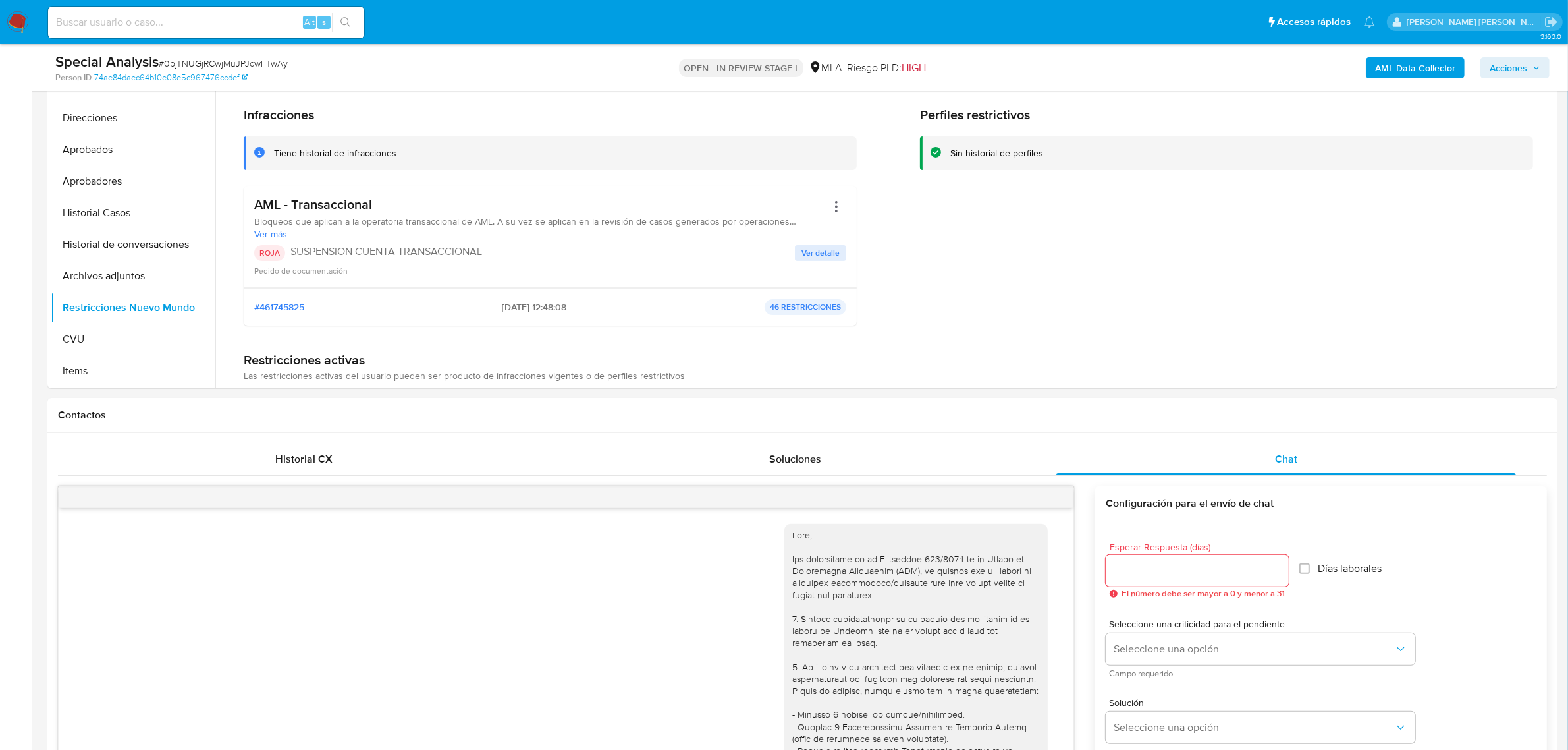
click at [1525, 68] on span "Acciones" at bounding box center [1509, 68] width 38 height 21
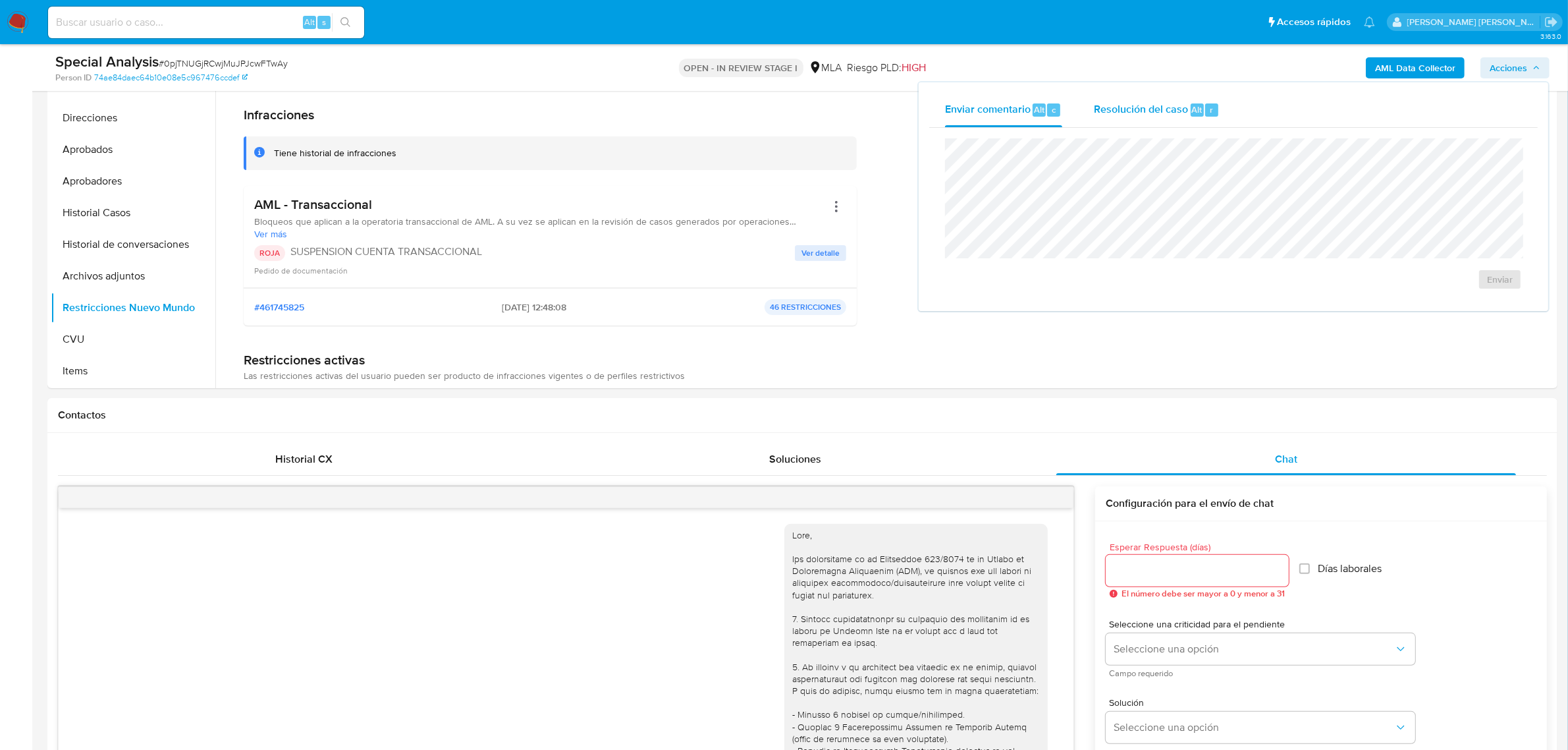
click at [1129, 116] on span "Resolución del caso" at bounding box center [1140, 109] width 94 height 15
click at [1446, 289] on span "ROI Proposal" at bounding box center [1468, 287] width 69 height 19
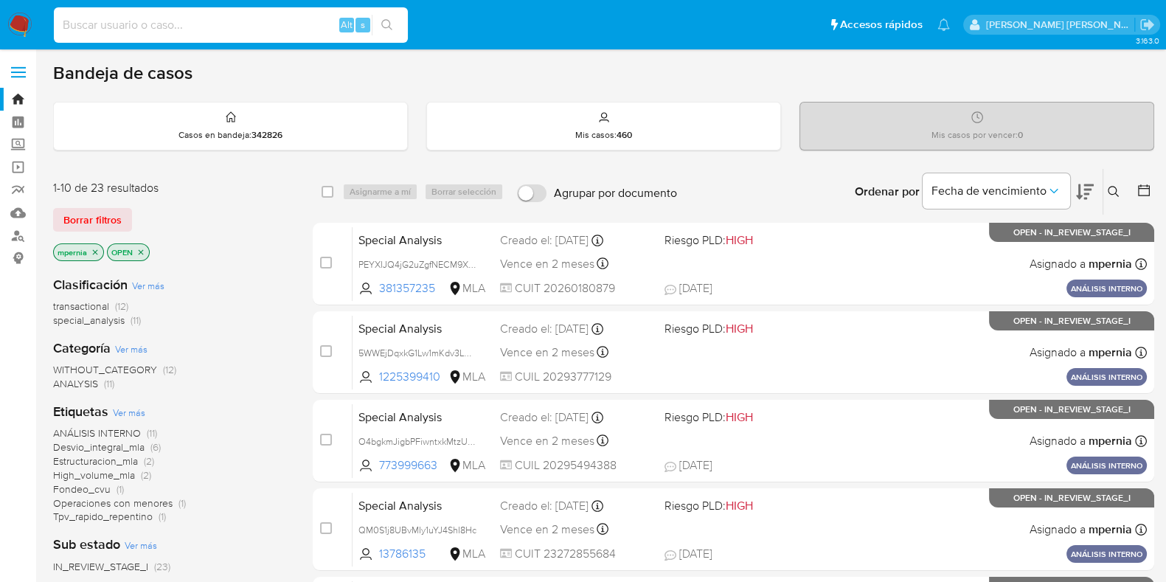
click at [133, 25] on input at bounding box center [231, 24] width 354 height 19
paste input "1607033562"
type input "1607033562"
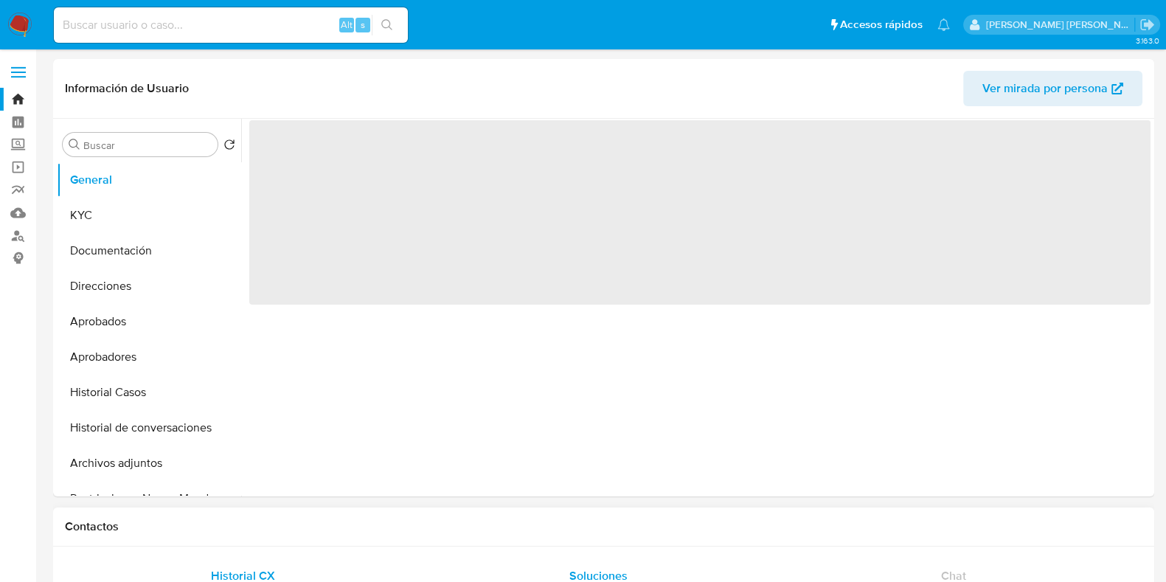
select select "10"
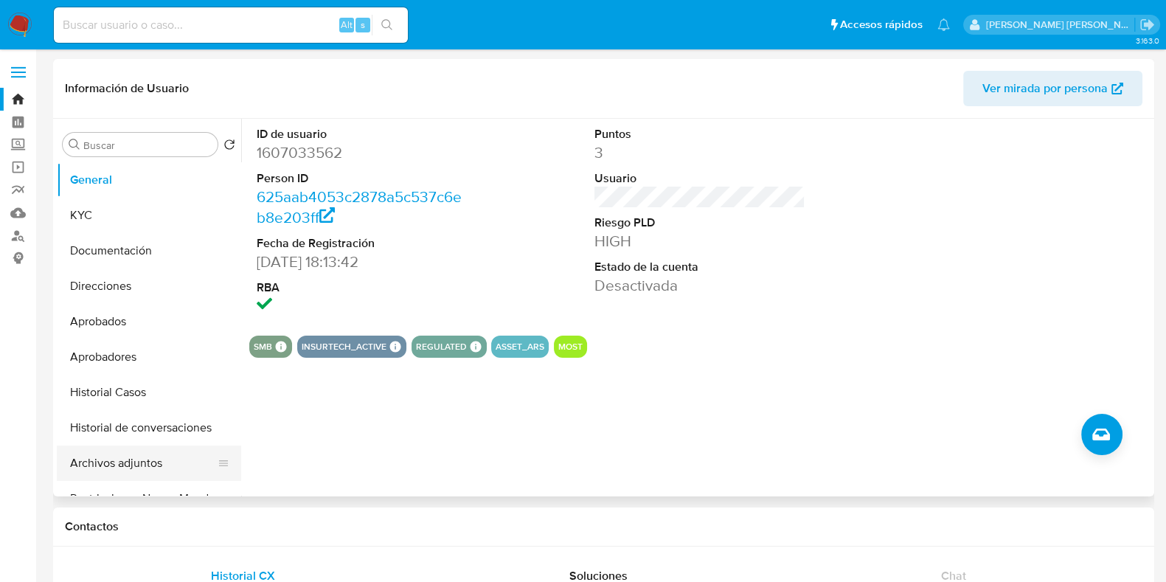
click at [112, 462] on button "Archivos adjuntos" at bounding box center [143, 462] width 173 height 35
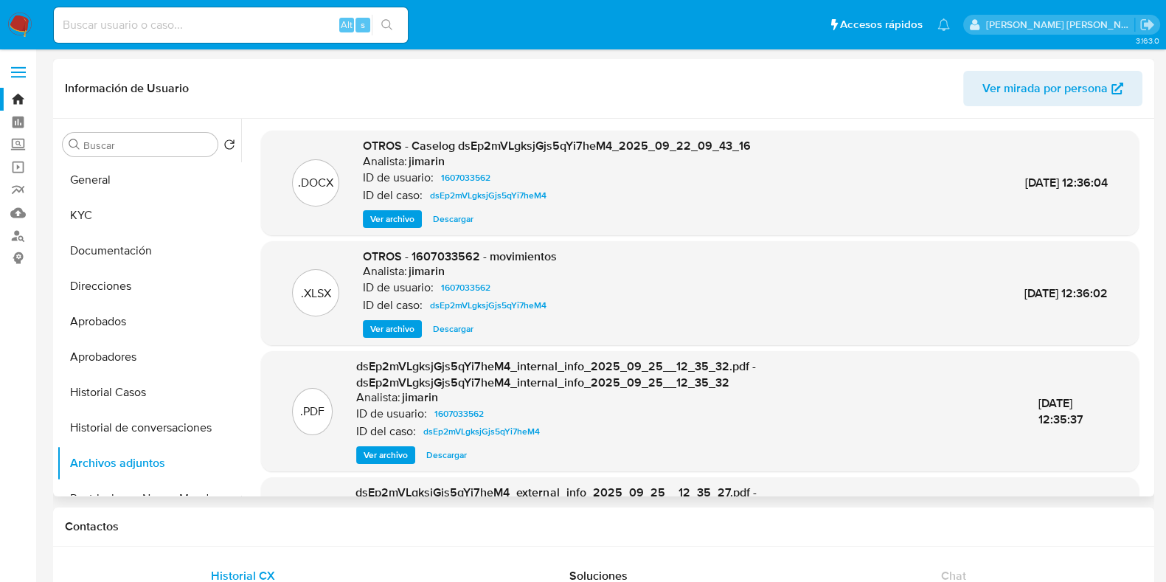
click at [383, 212] on span "Ver archivo" at bounding box center [392, 219] width 44 height 15
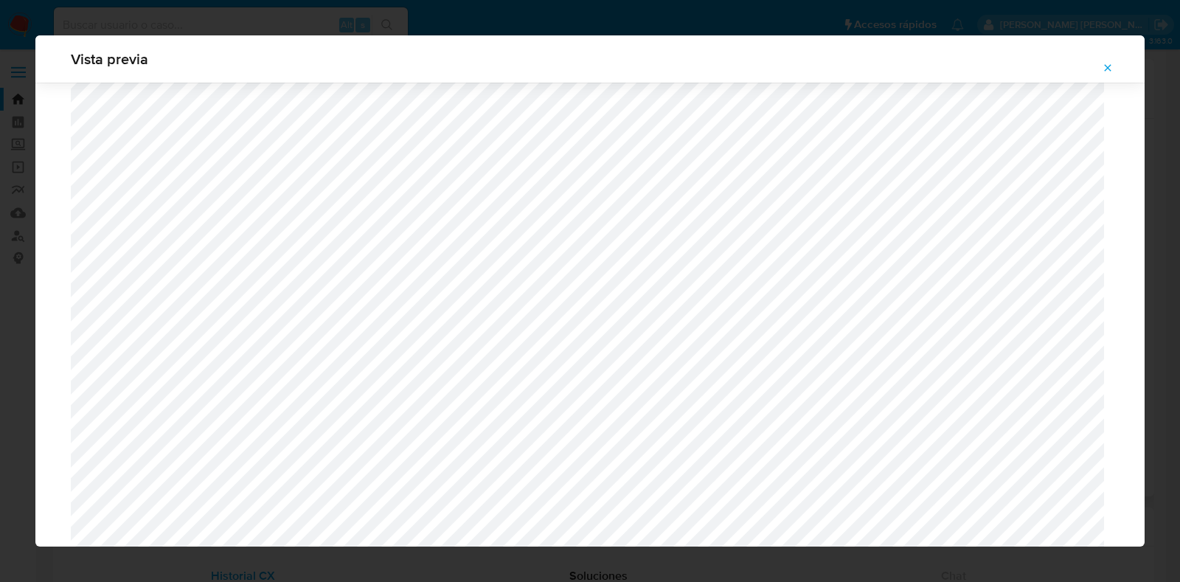
scroll to position [1537, 0]
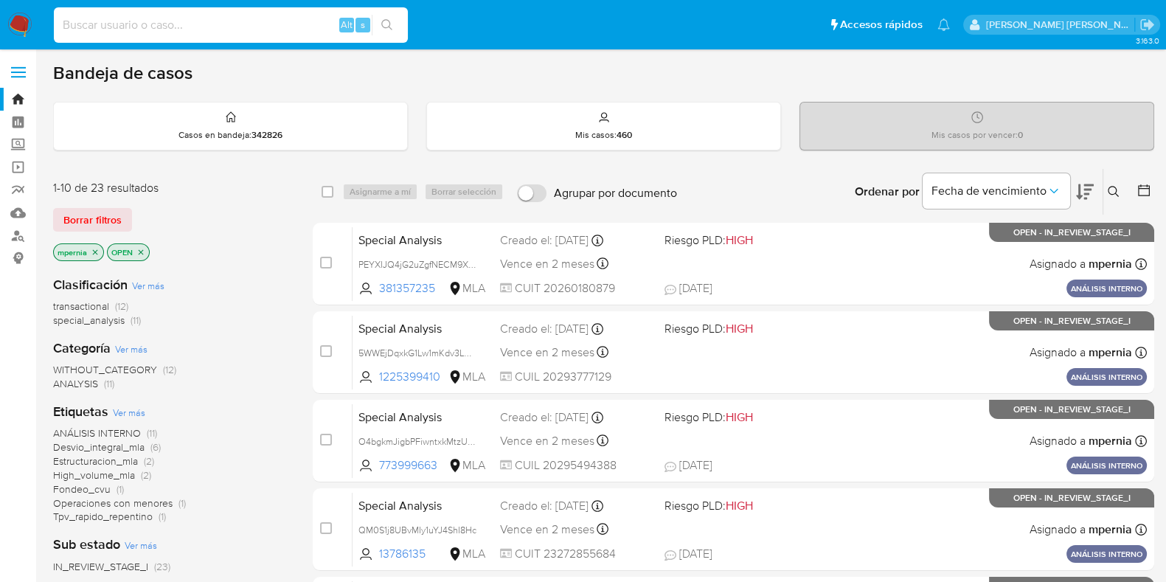
click at [311, 23] on input at bounding box center [231, 24] width 354 height 19
paste input "817079052"
type input "817079052"
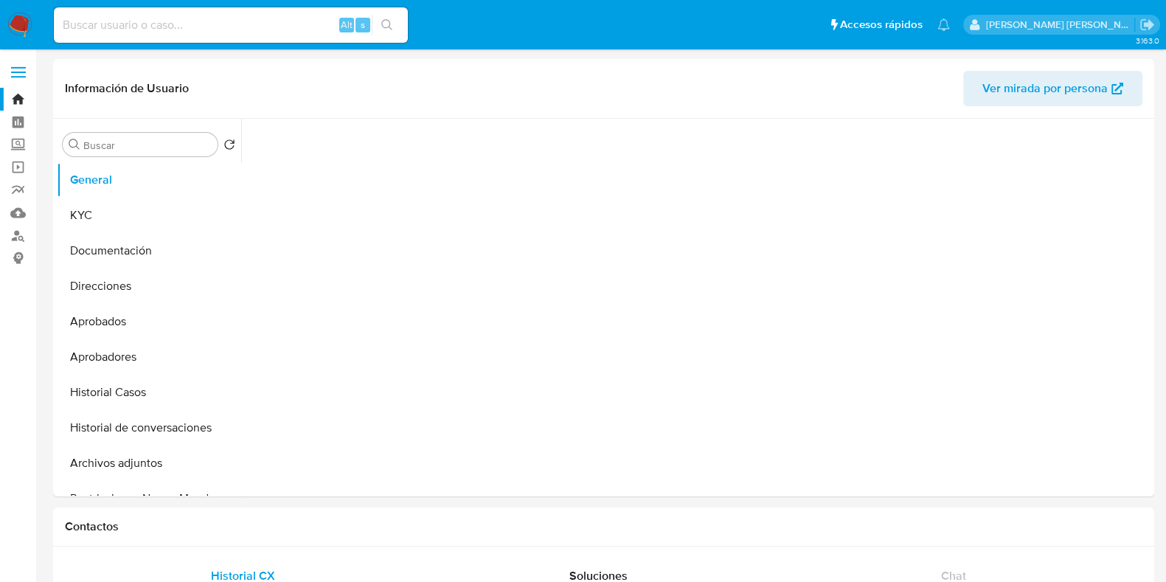
select select "10"
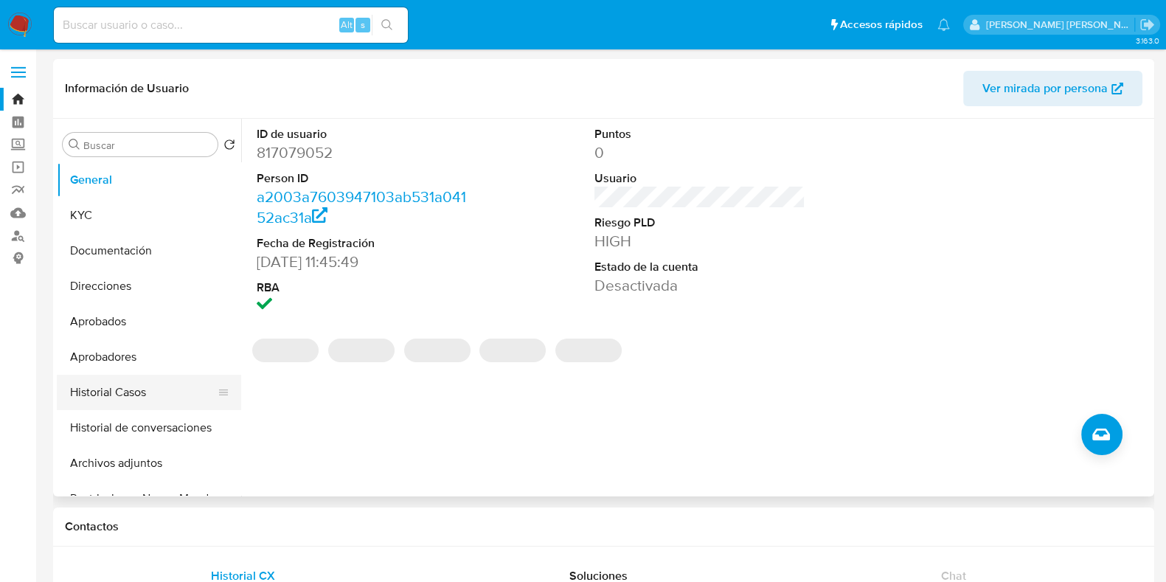
click at [100, 396] on button "Historial Casos" at bounding box center [143, 391] width 173 height 35
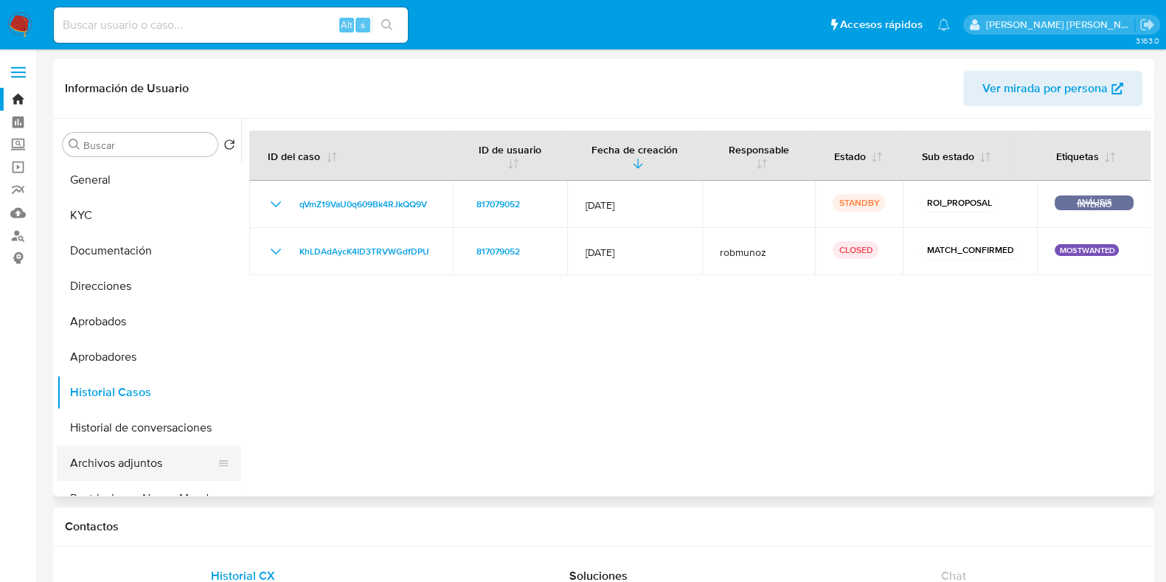
click at [120, 459] on button "Archivos adjuntos" at bounding box center [143, 462] width 173 height 35
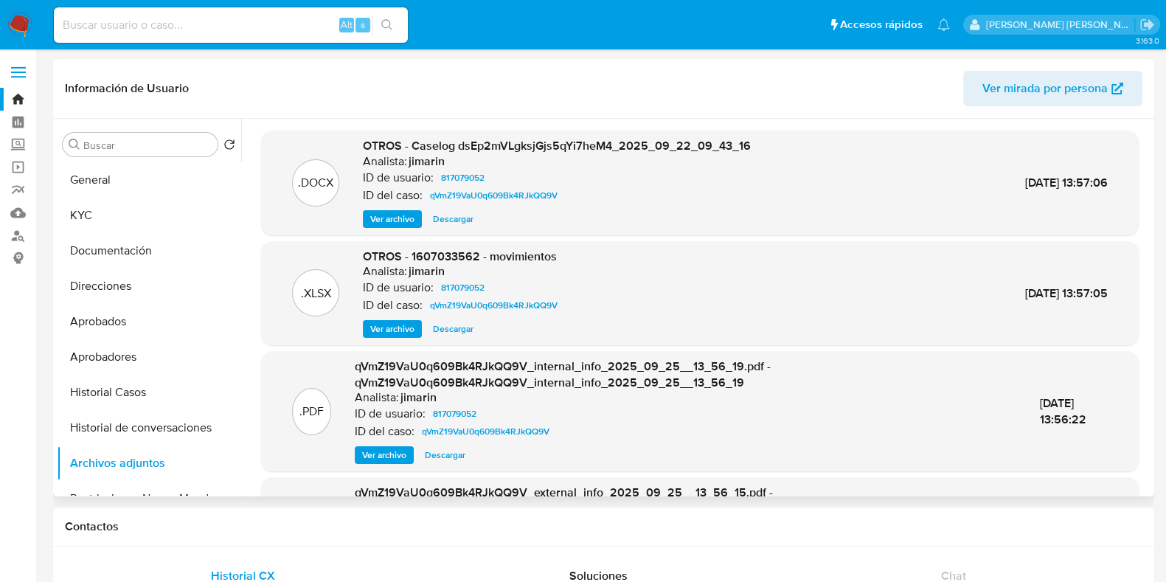
click at [394, 218] on span "Ver archivo" at bounding box center [392, 219] width 44 height 15
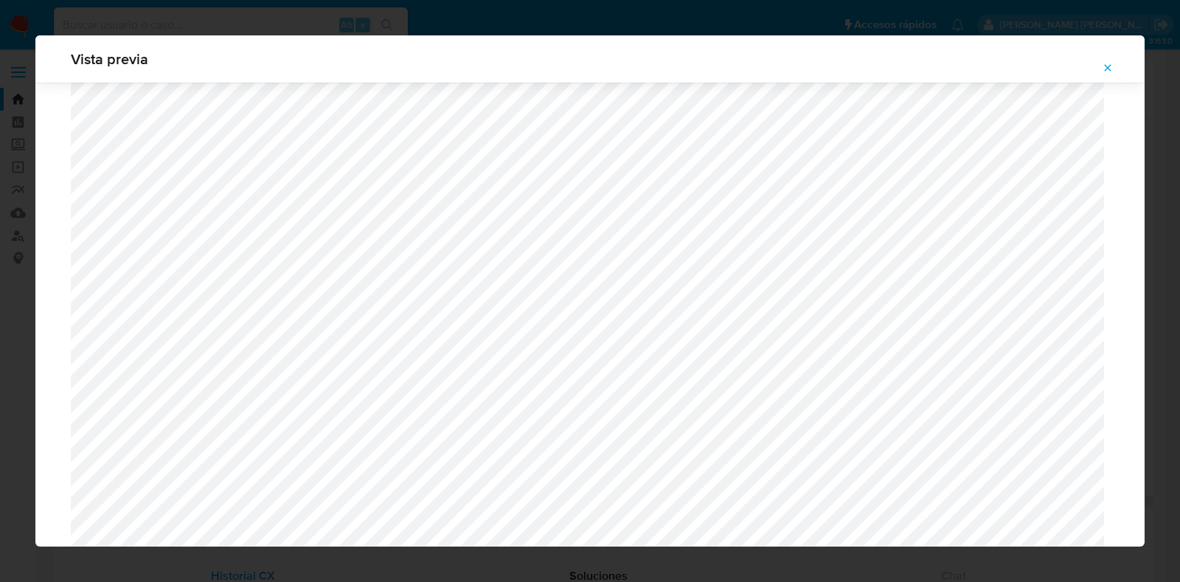
scroll to position [1721, 0]
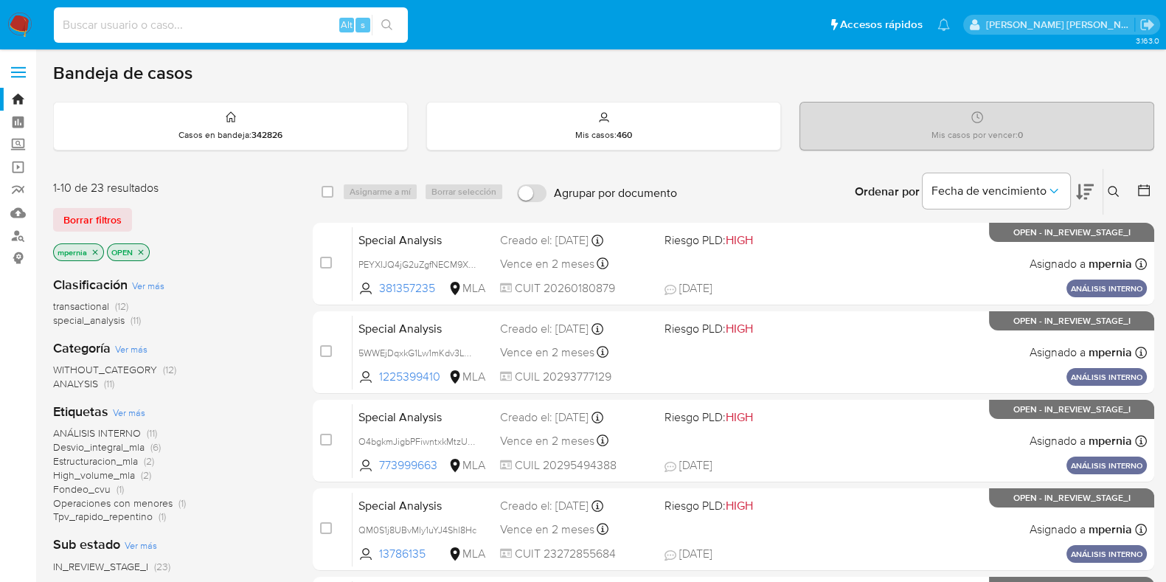
click at [268, 20] on input at bounding box center [231, 24] width 354 height 19
paste input "G7CeqNbgpsDEqVG7dEl8iOlh"
type input "G7CeqNbgpsDEqVG7dEl8iOlh"
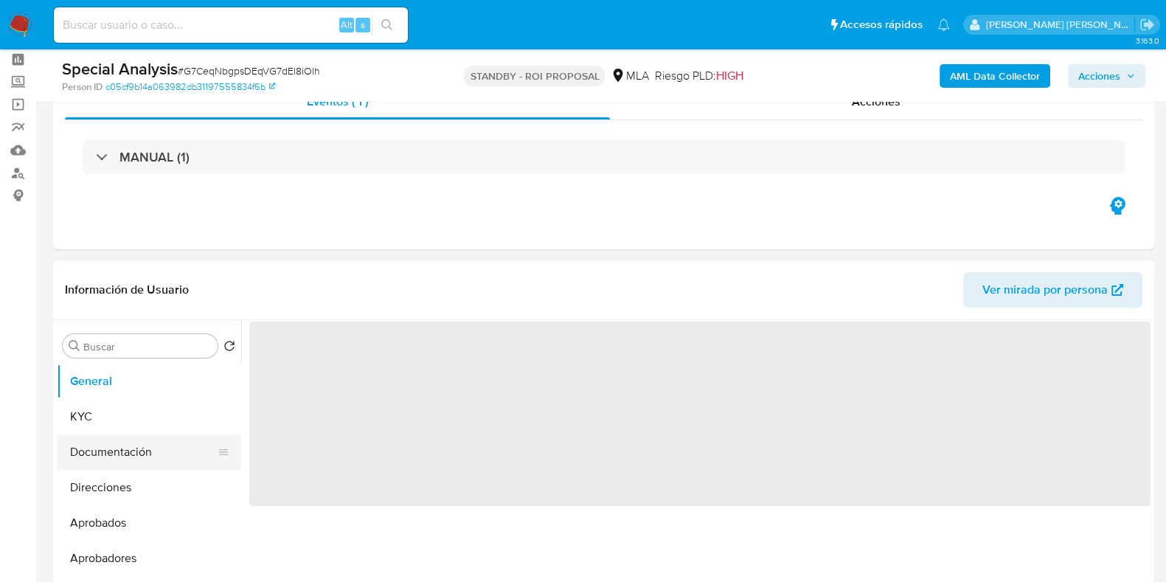
scroll to position [184, 0]
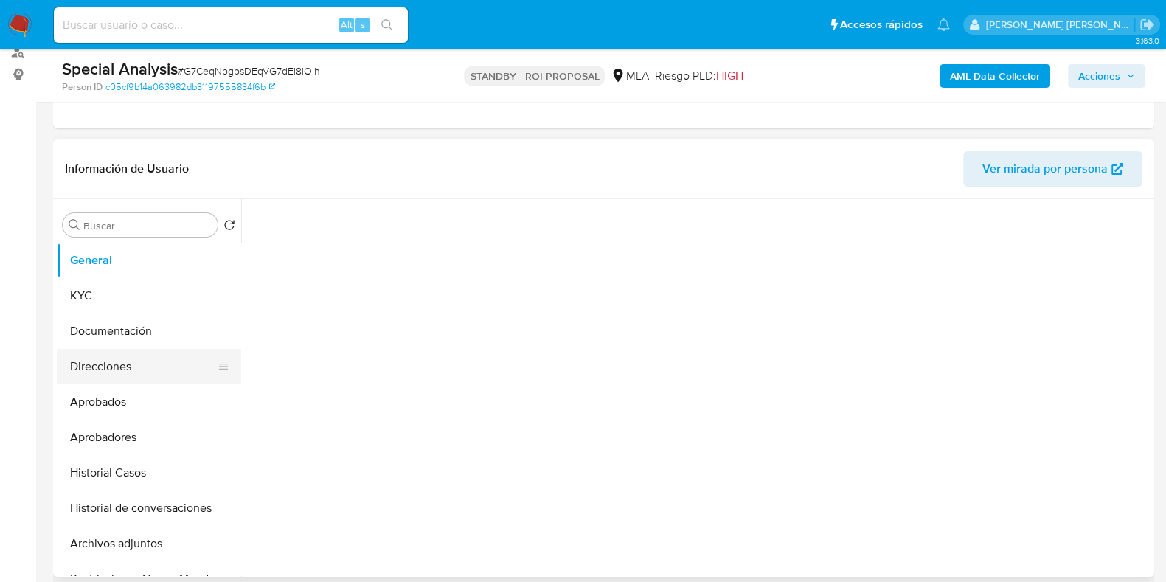
select select "10"
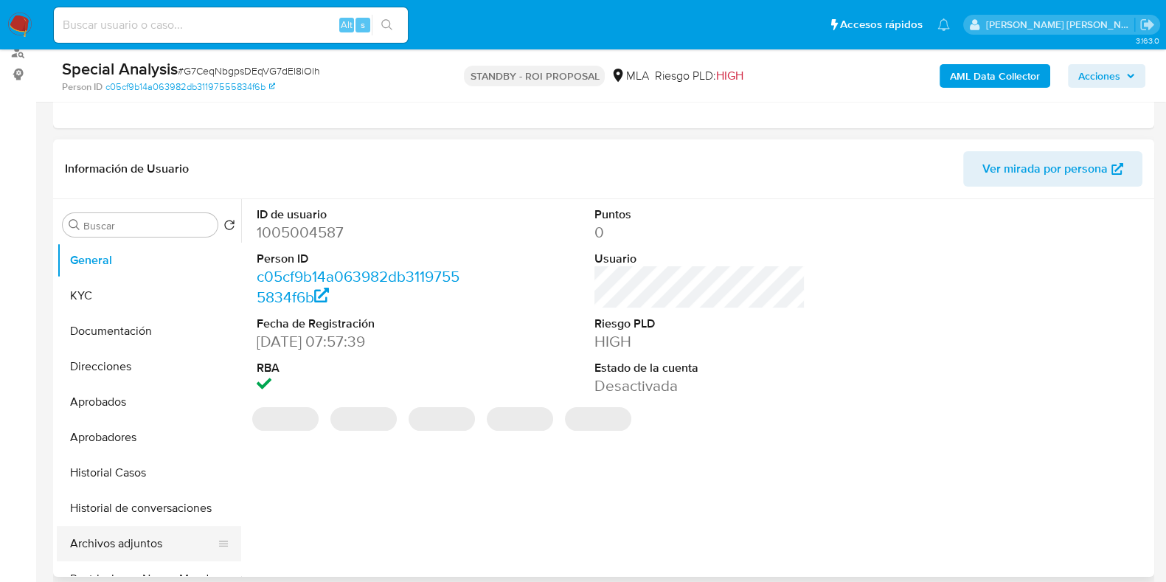
click at [105, 532] on button "Archivos adjuntos" at bounding box center [143, 543] width 173 height 35
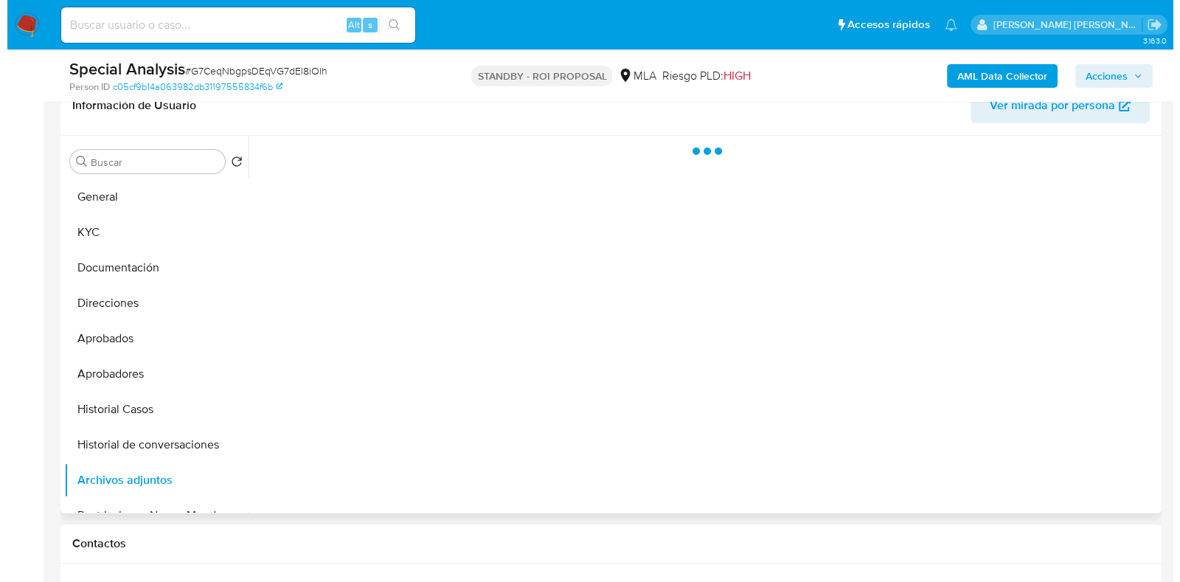
scroll to position [276, 0]
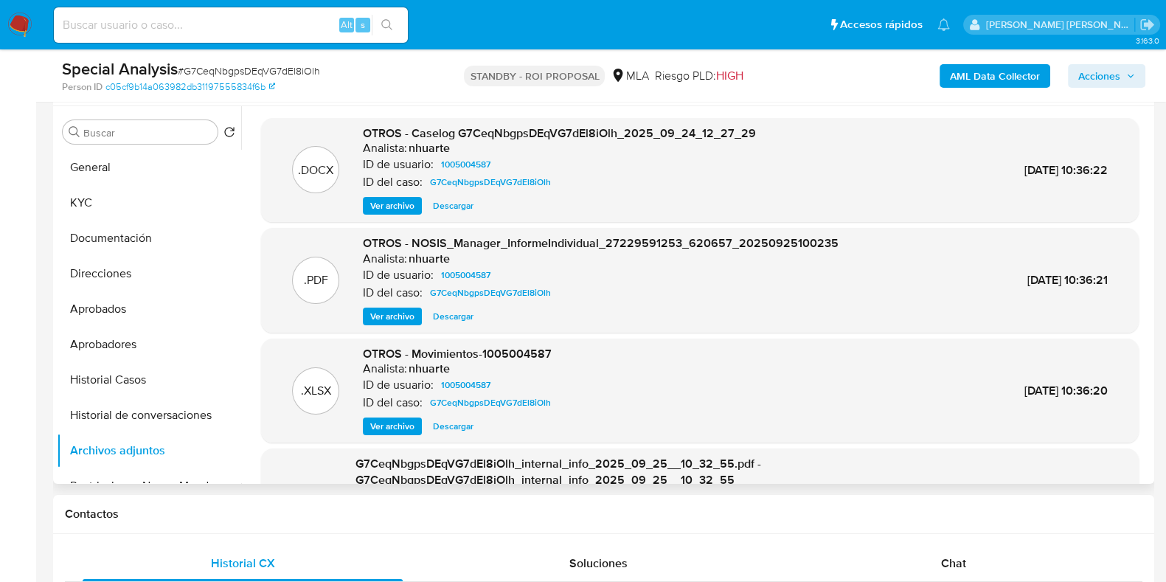
click at [380, 203] on span "Ver archivo" at bounding box center [392, 205] width 44 height 15
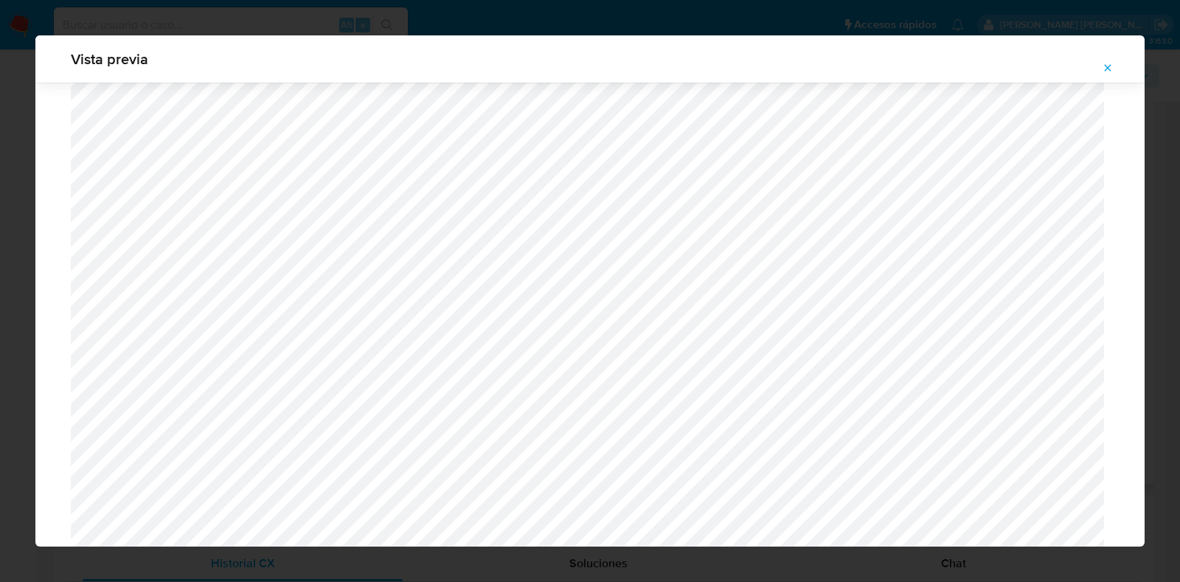
scroll to position [1352, 0]
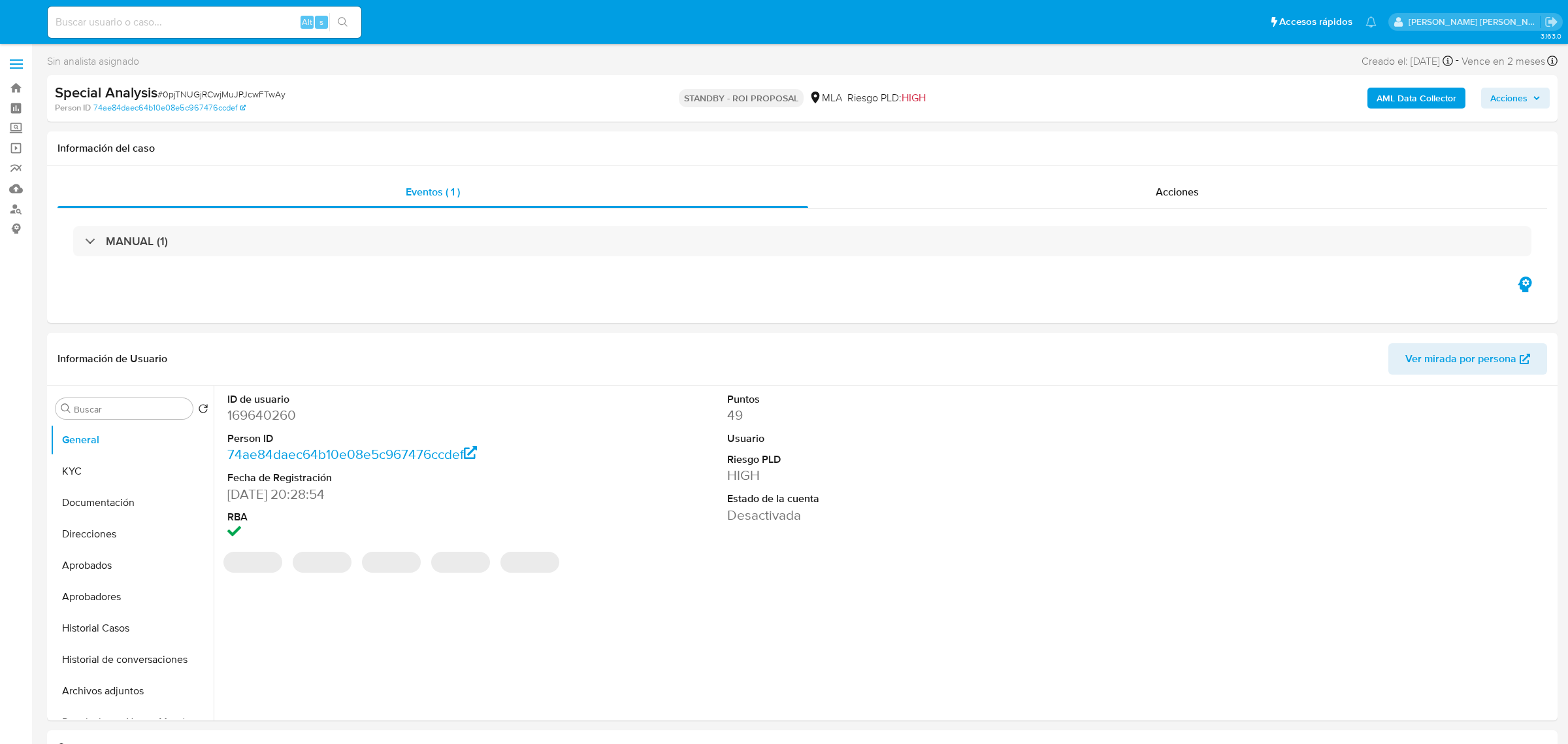
select select "10"
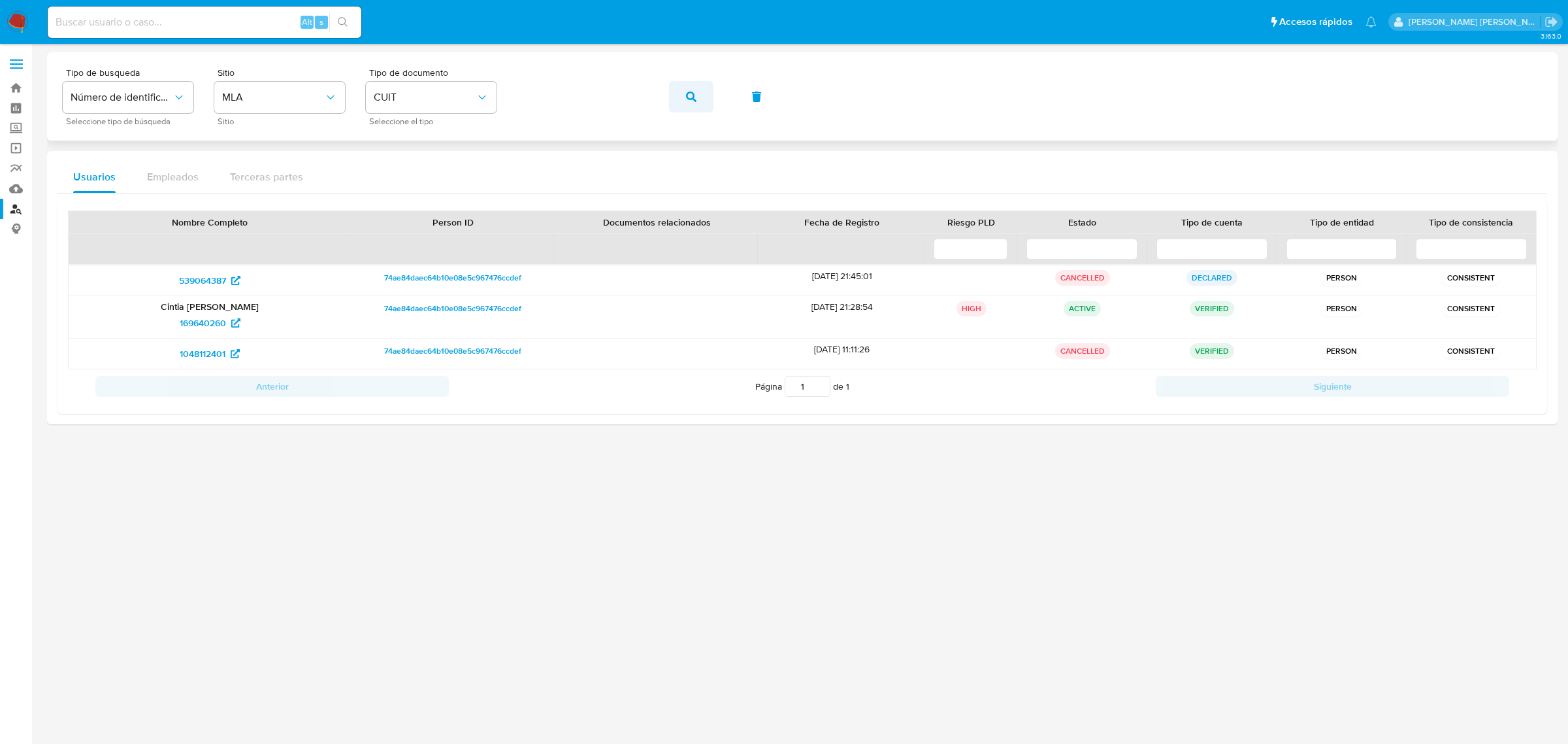
click at [695, 99] on icon "button" at bounding box center [691, 97] width 11 height 11
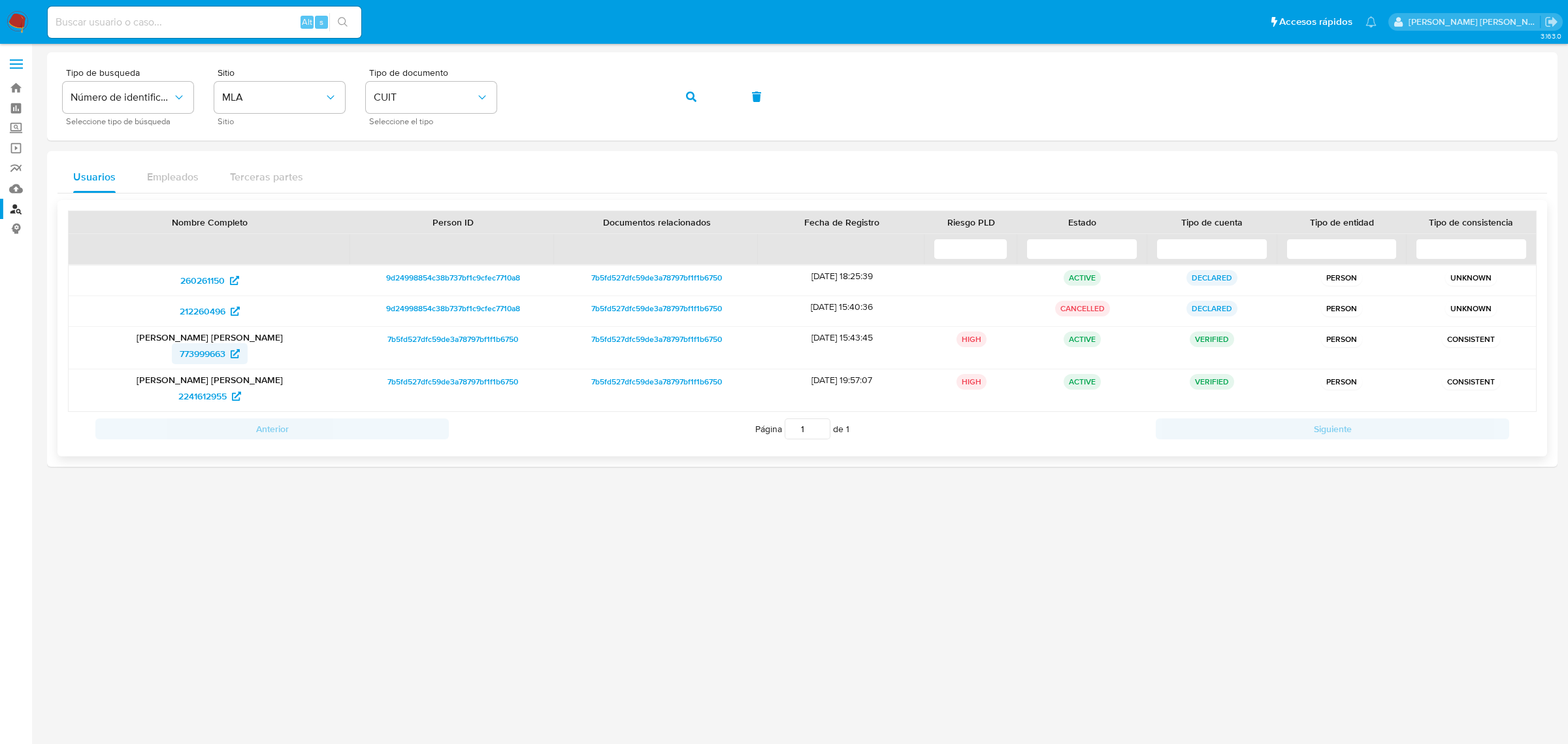
click at [187, 349] on span "773999663" at bounding box center [203, 354] width 46 height 21
click at [690, 106] on span "button" at bounding box center [691, 97] width 11 height 28
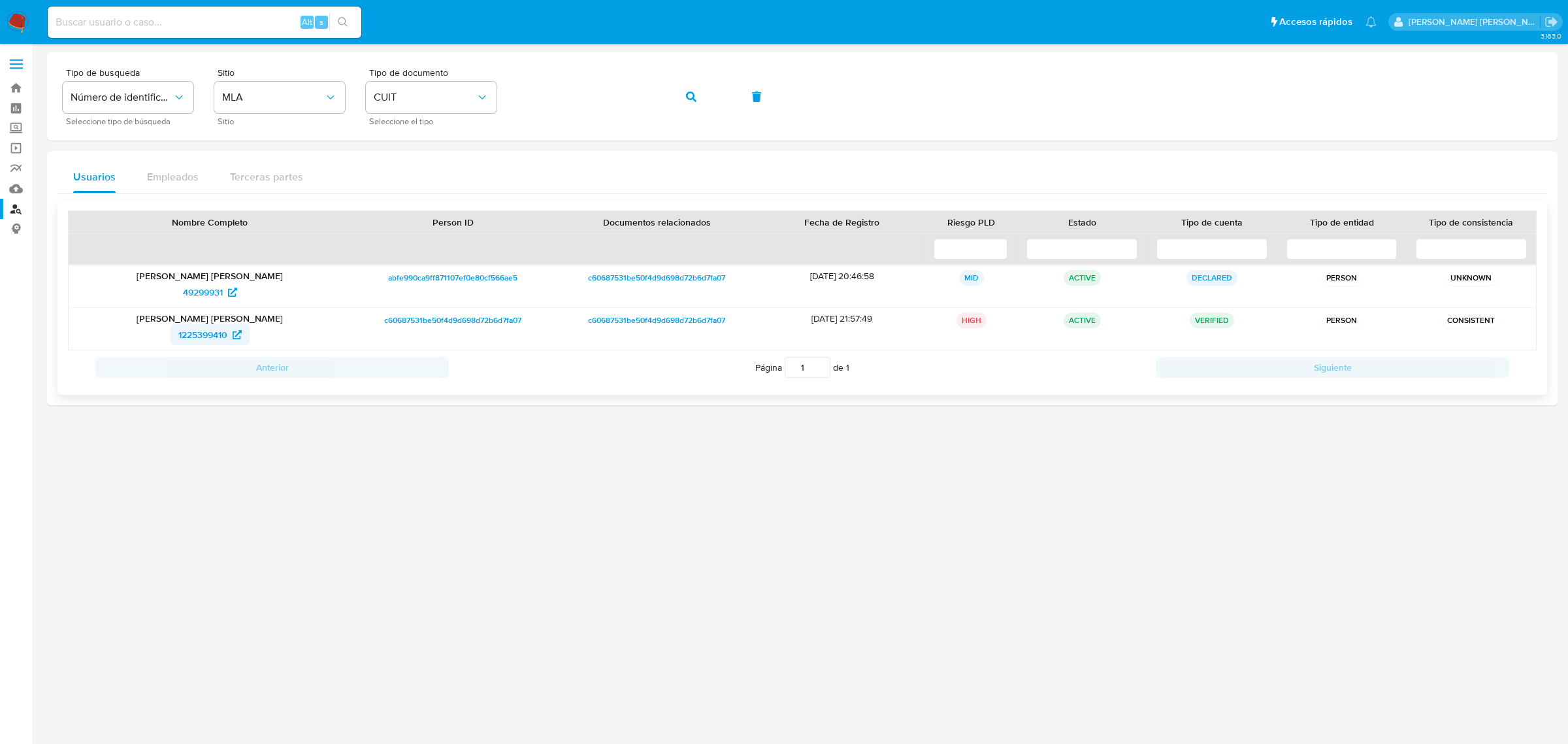
click at [213, 340] on span "1225399410" at bounding box center [202, 335] width 49 height 21
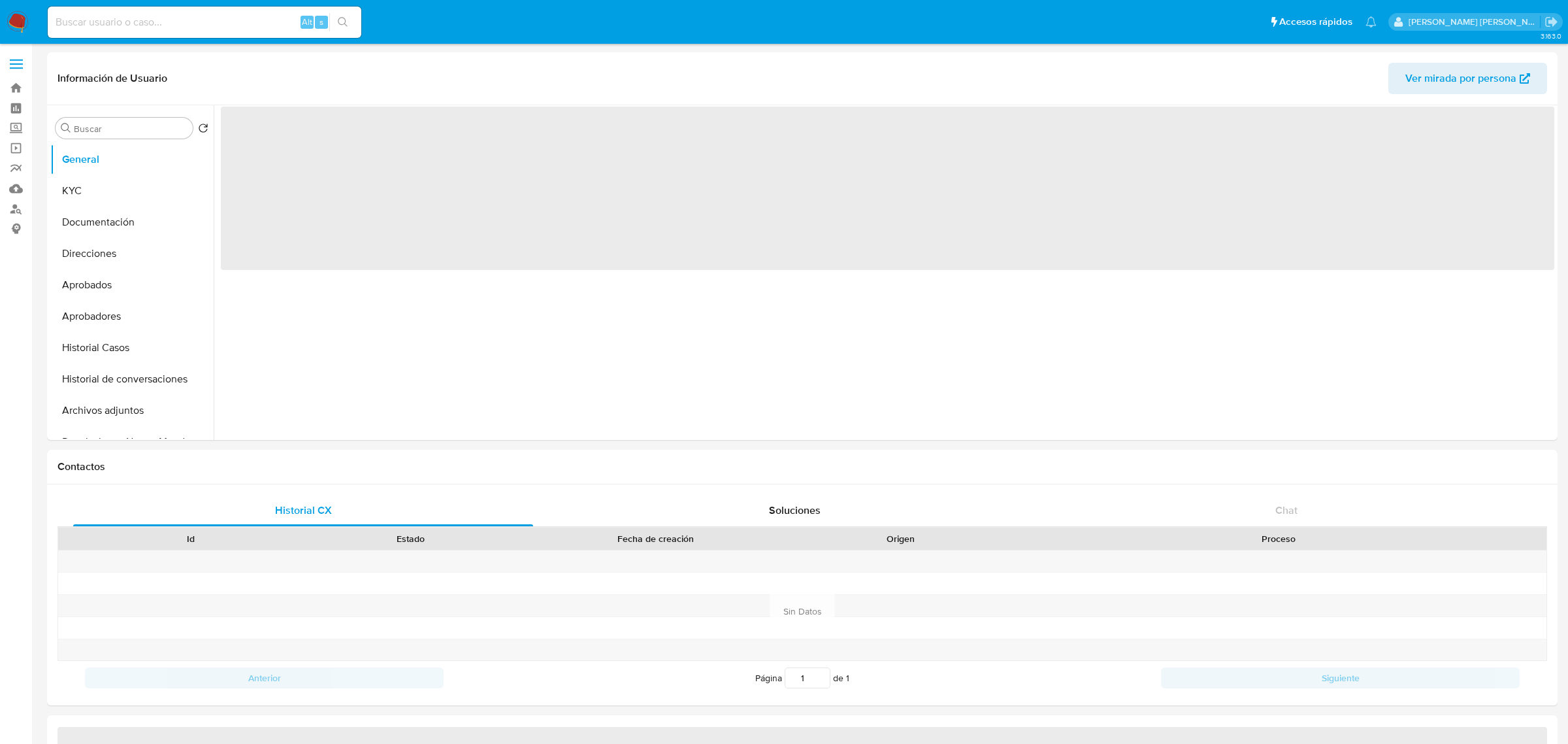
select select "10"
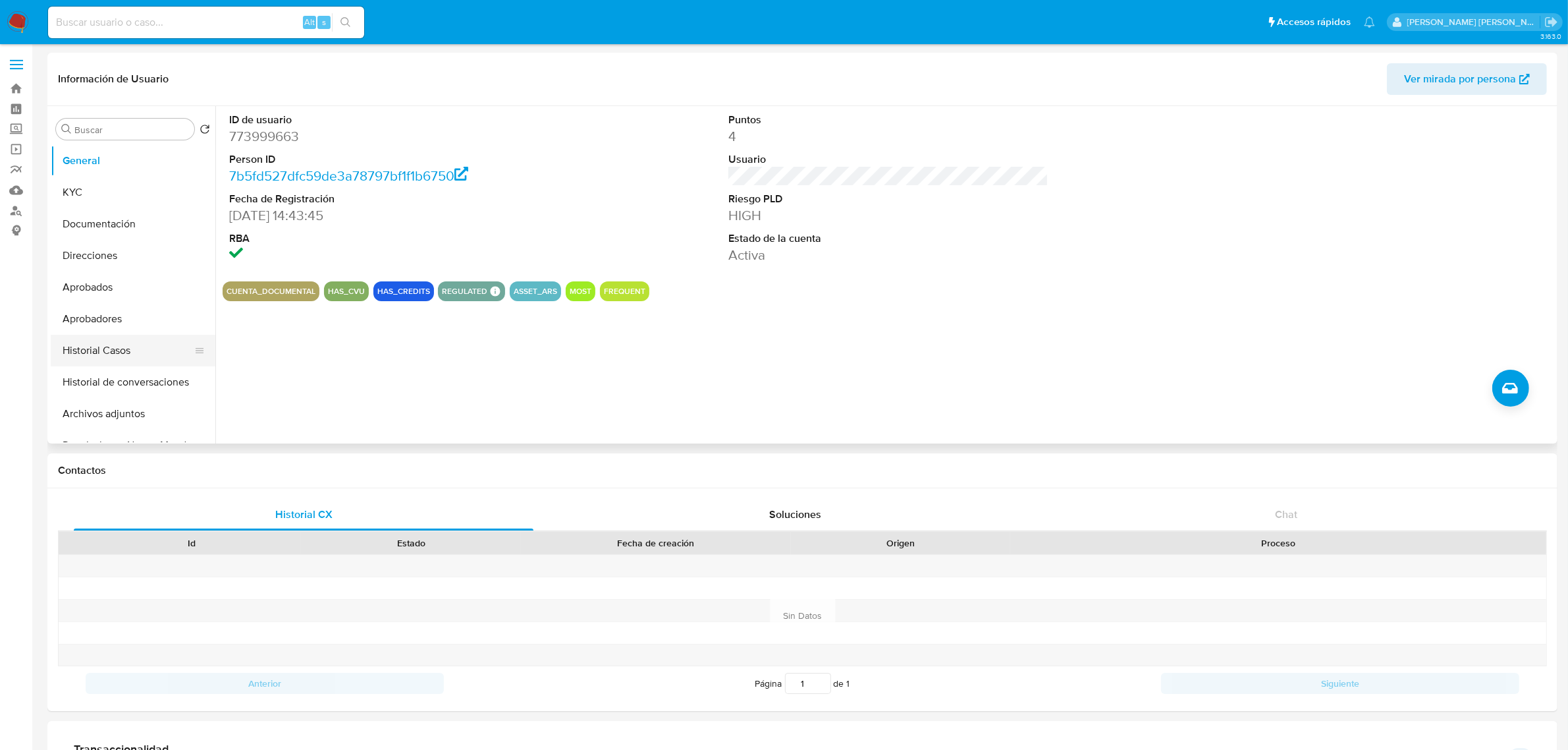
click at [113, 350] on button "Historial Casos" at bounding box center [128, 350] width 155 height 31
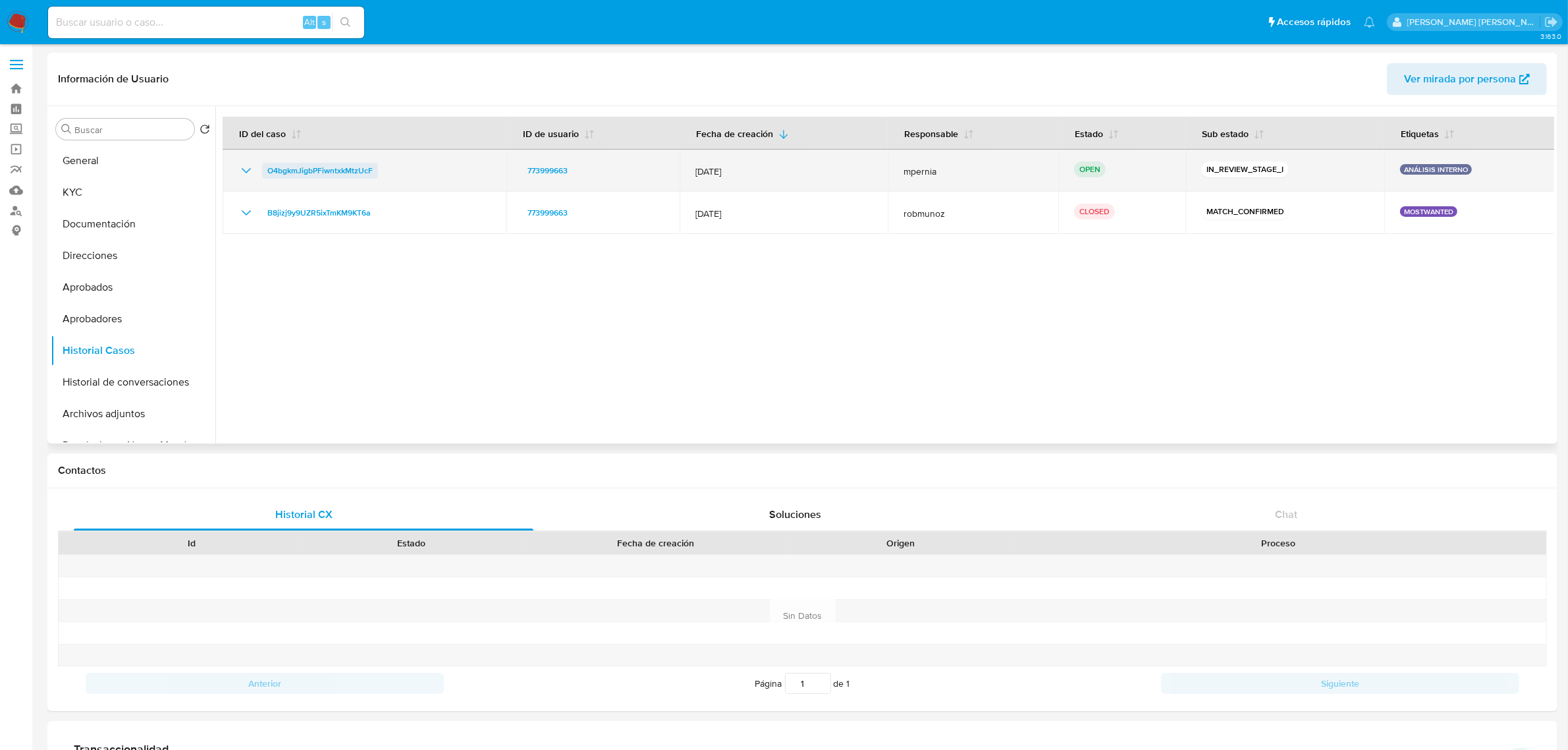
click at [297, 173] on span "O4bgkmJigbPFiwntxkMtzUcF" at bounding box center [320, 171] width 105 height 16
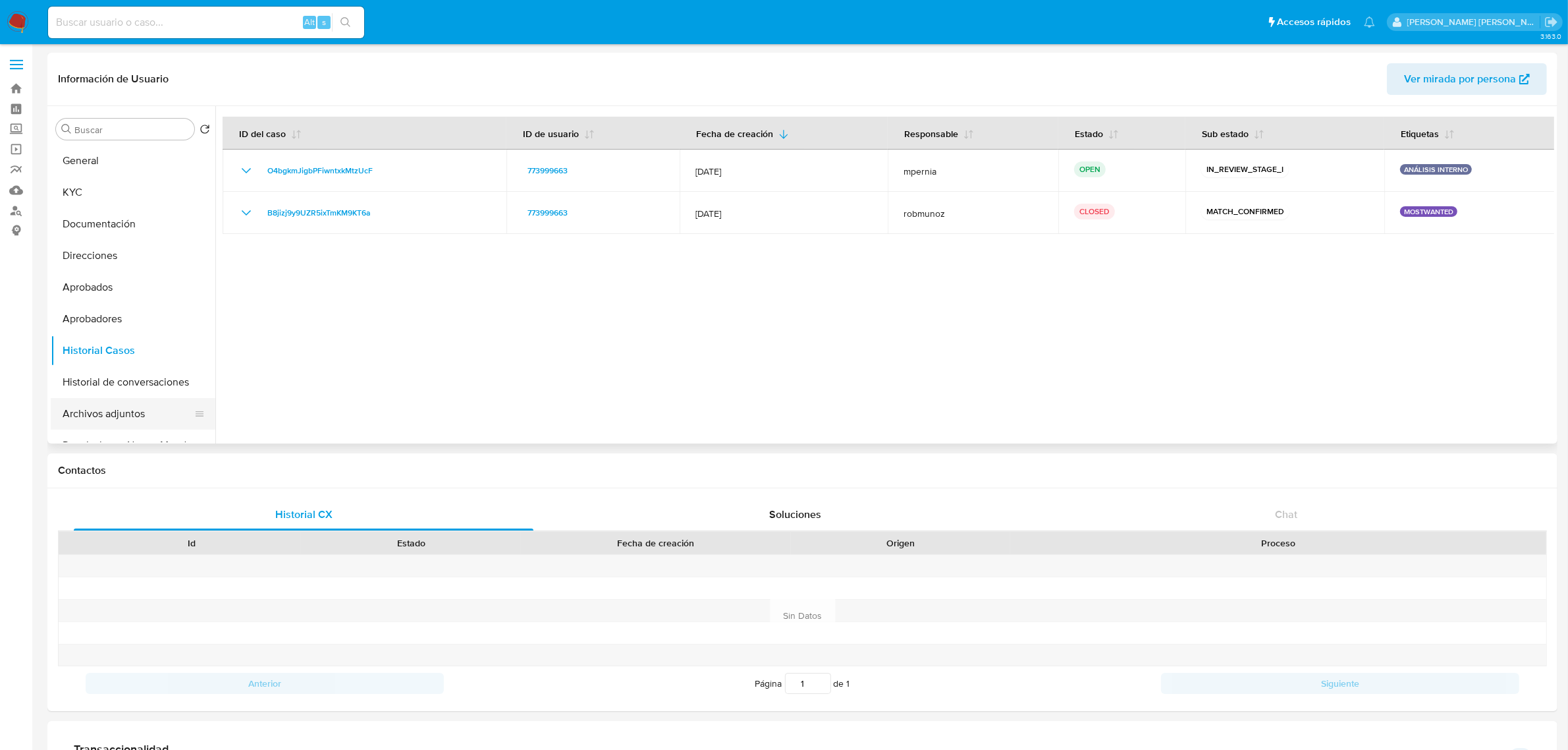
click at [111, 410] on button "Archivos adjuntos" at bounding box center [128, 413] width 155 height 31
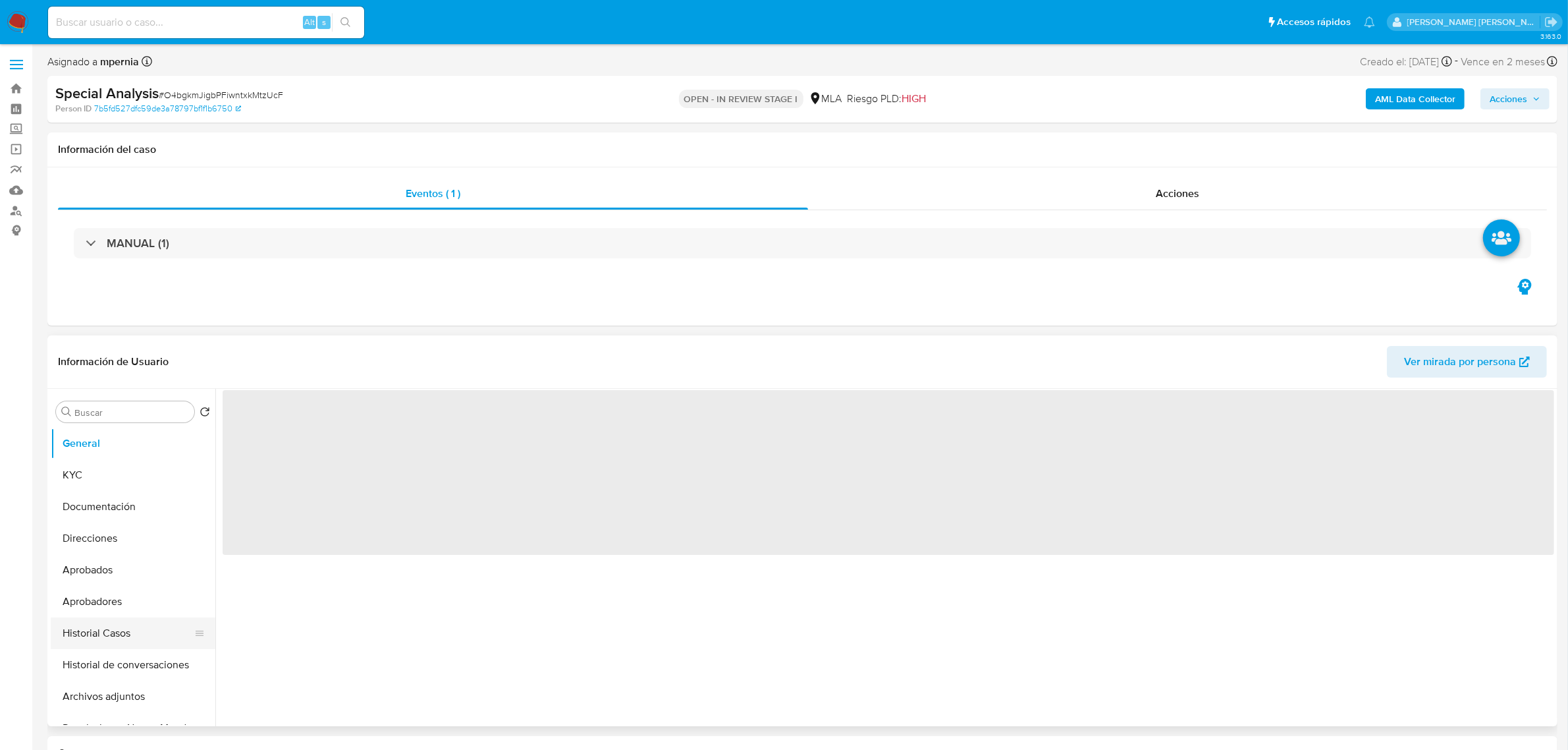
select select "10"
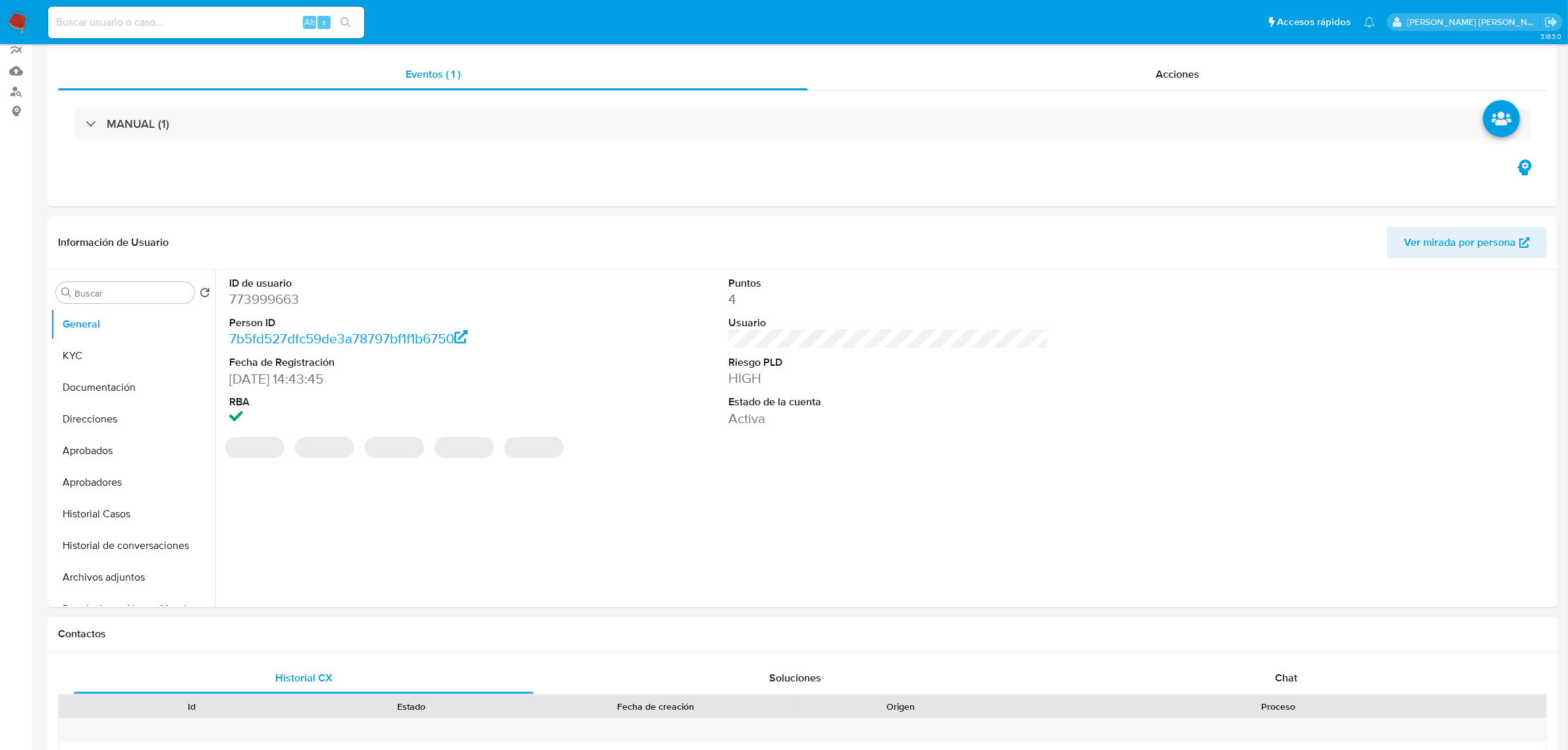
scroll to position [247, 0]
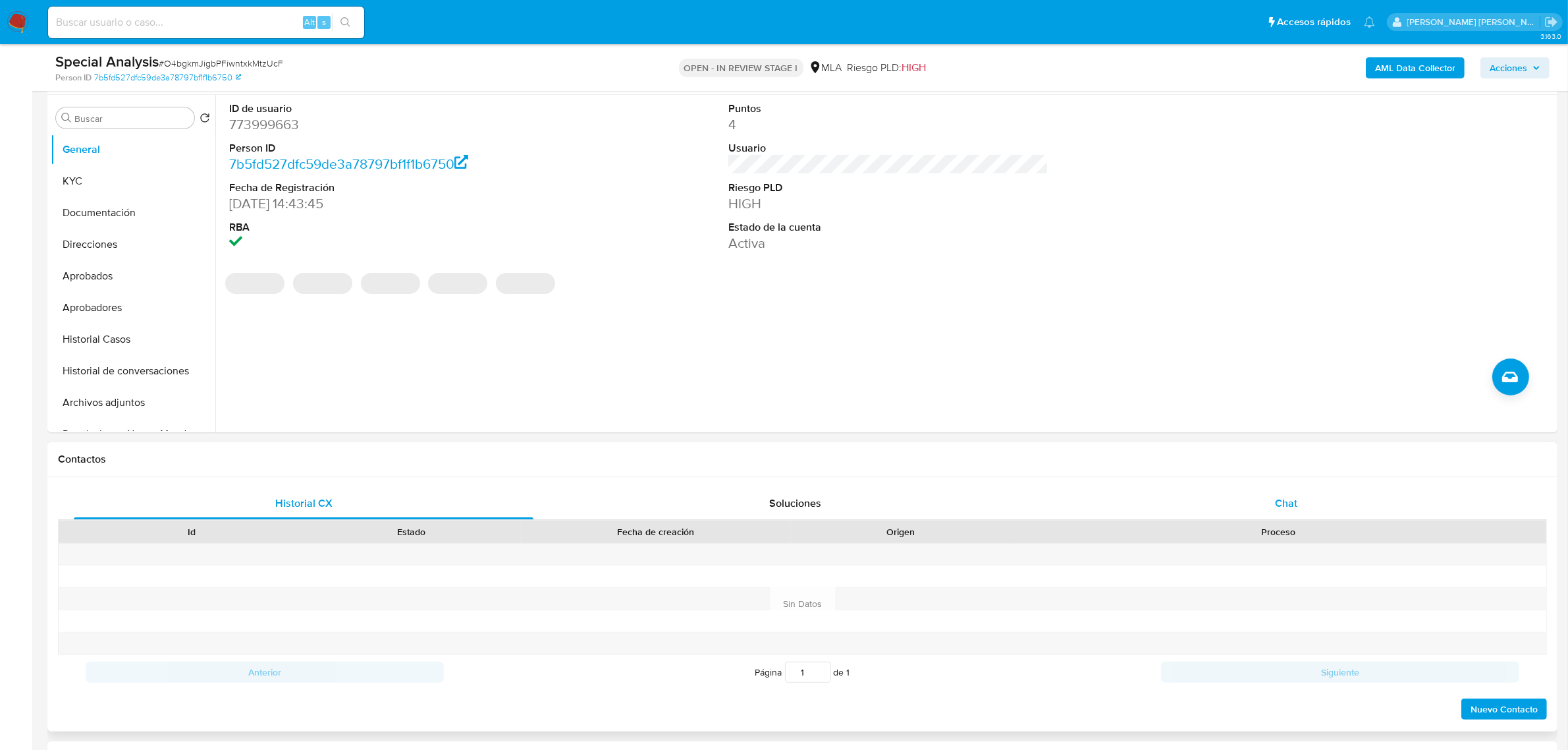
click at [1291, 510] on span "Chat" at bounding box center [1286, 502] width 22 height 15
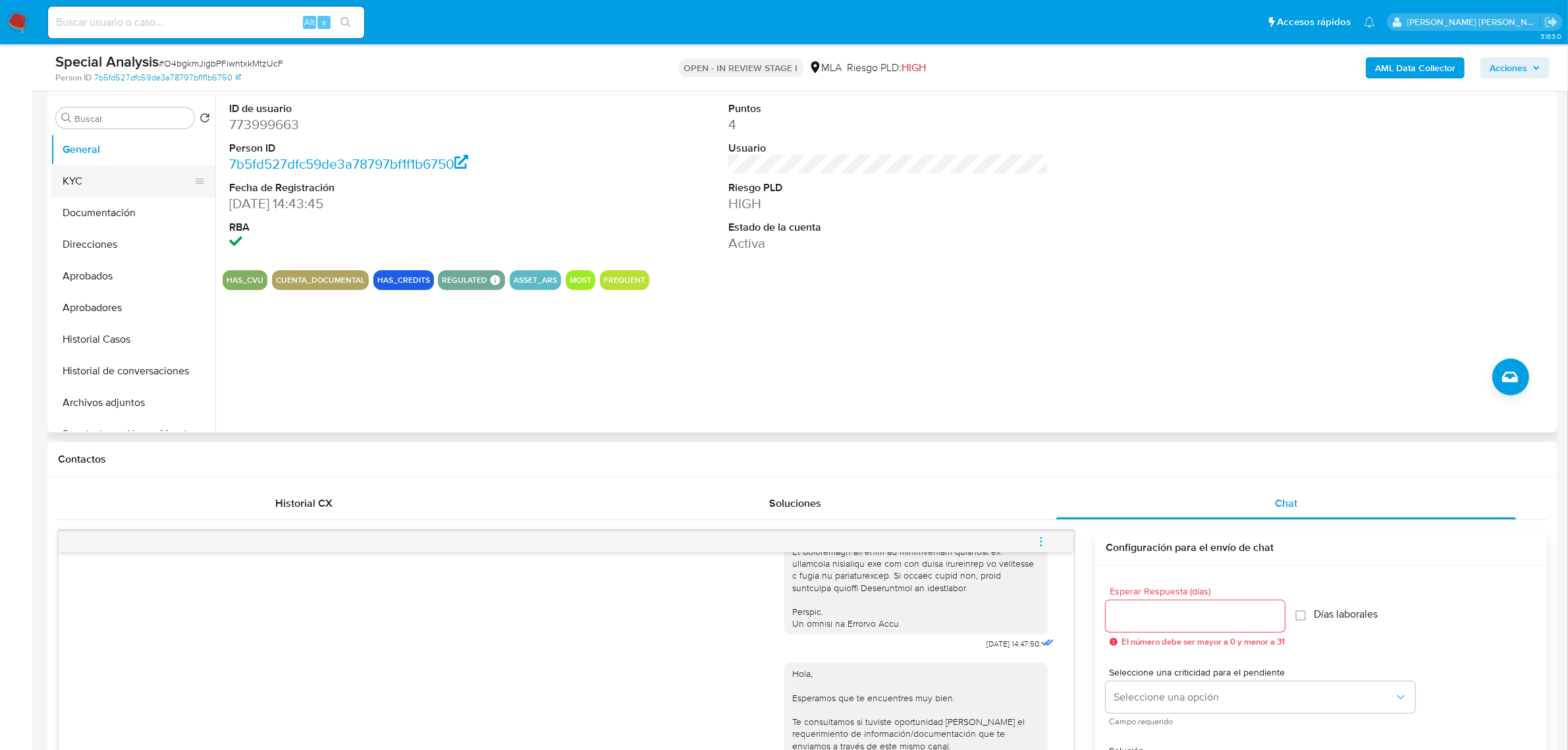
click at [74, 191] on button "KYC" at bounding box center [128, 181] width 155 height 31
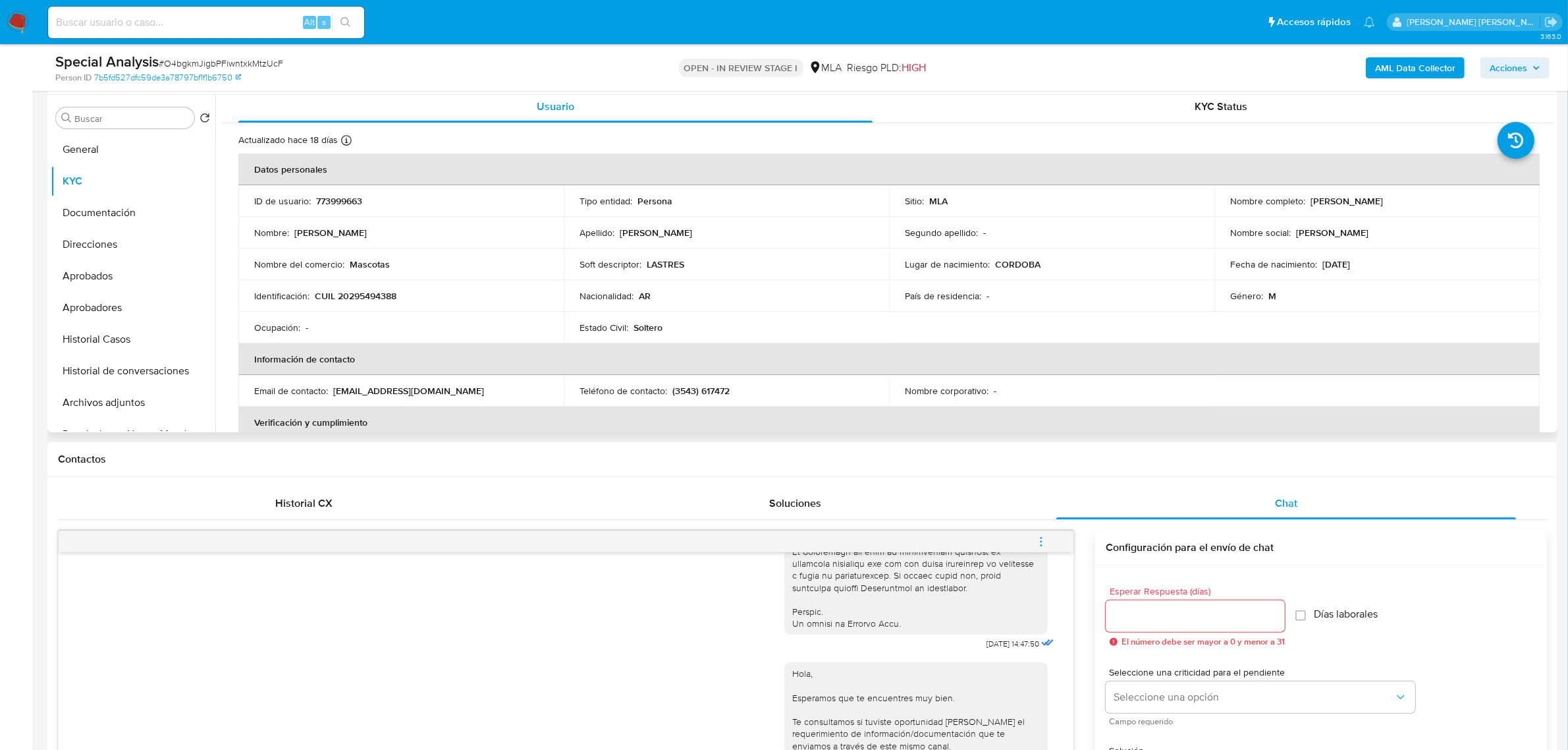
scroll to position [0, 0]
drag, startPoint x: 1305, startPoint y: 205, endPoint x: 1438, endPoint y: 205, distance: 133.0
click at [1438, 205] on div "Nombre completo : [PERSON_NAME]" at bounding box center [1377, 205] width 294 height 12
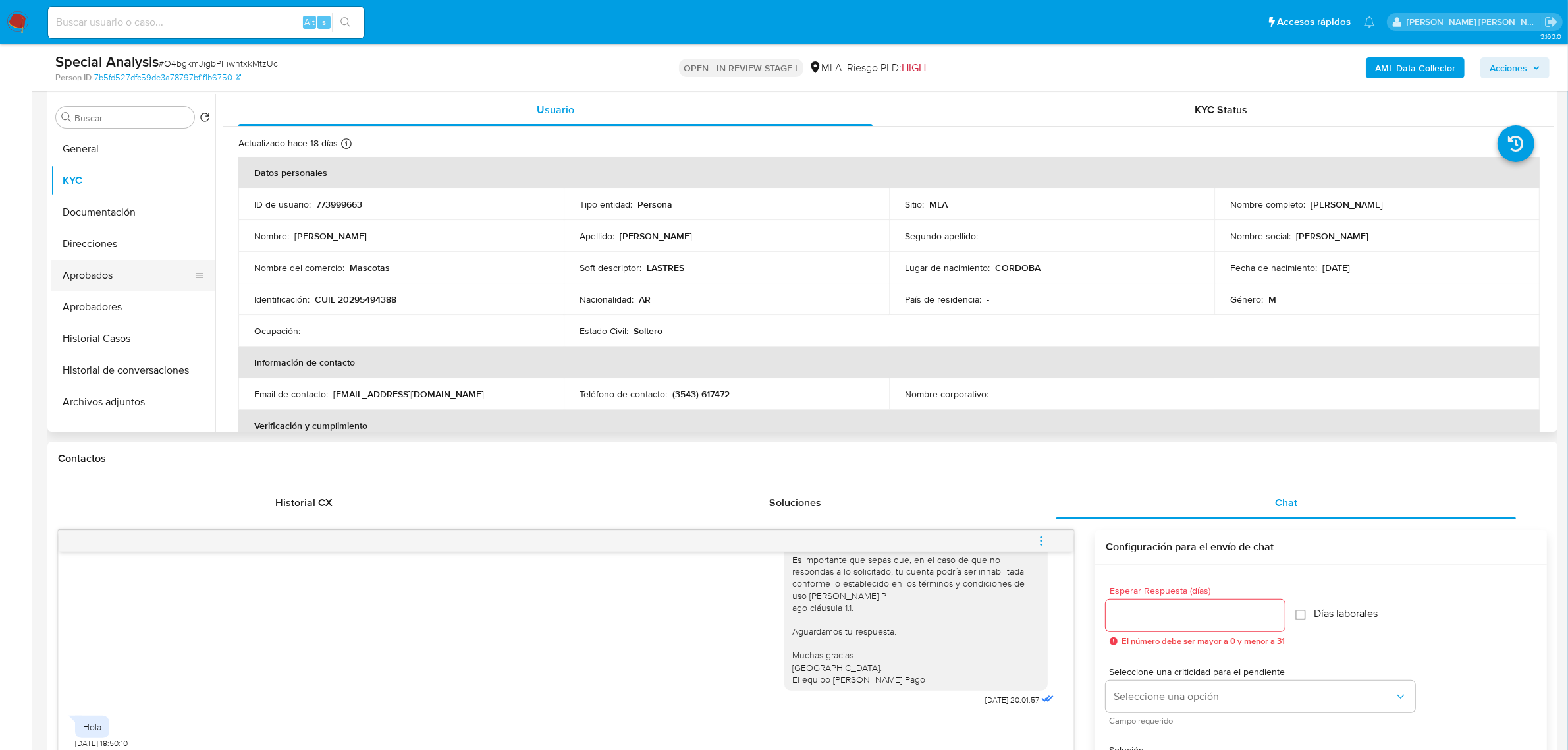
scroll to position [247, 0]
click at [96, 247] on button "Direcciones" at bounding box center [128, 244] width 155 height 31
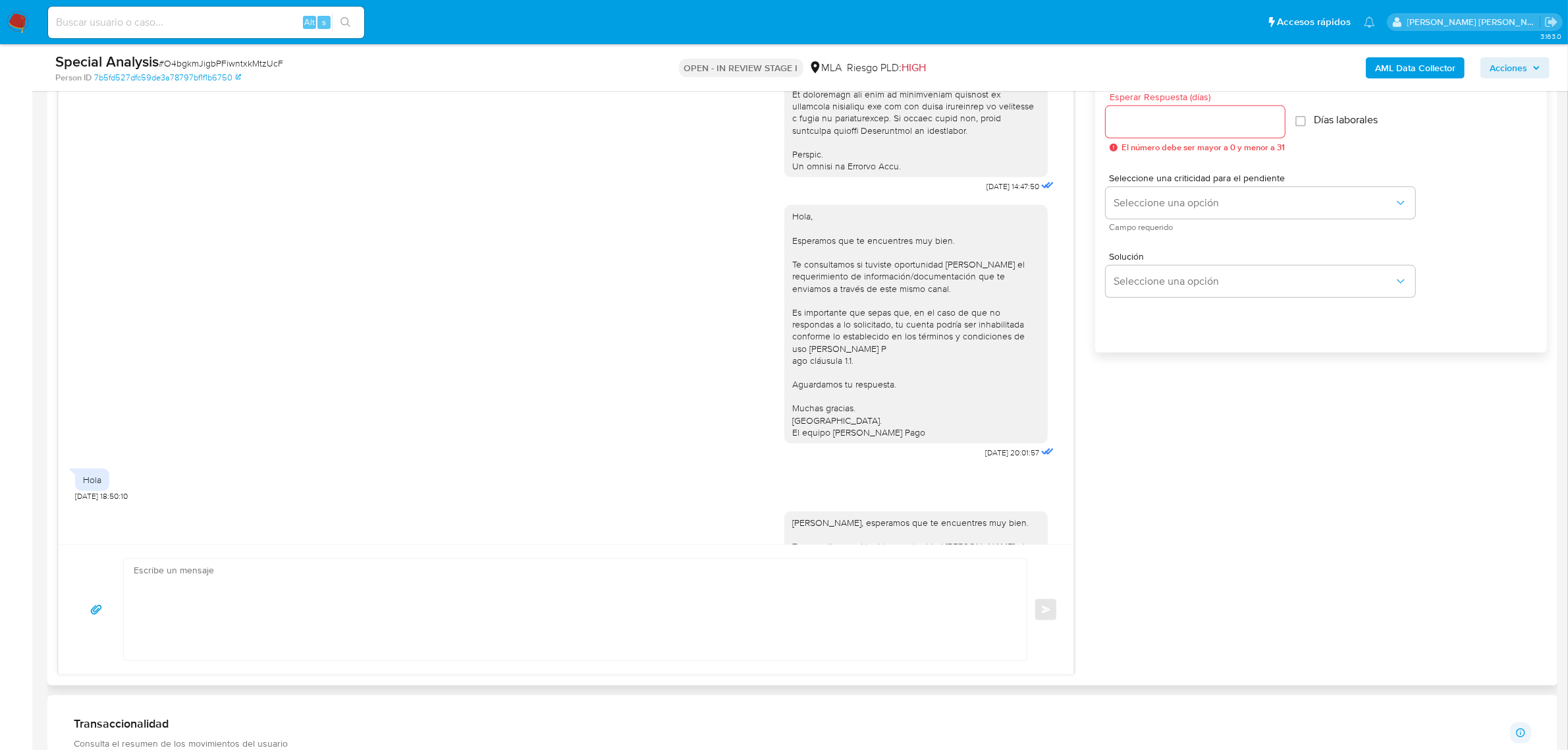
scroll to position [874, 0]
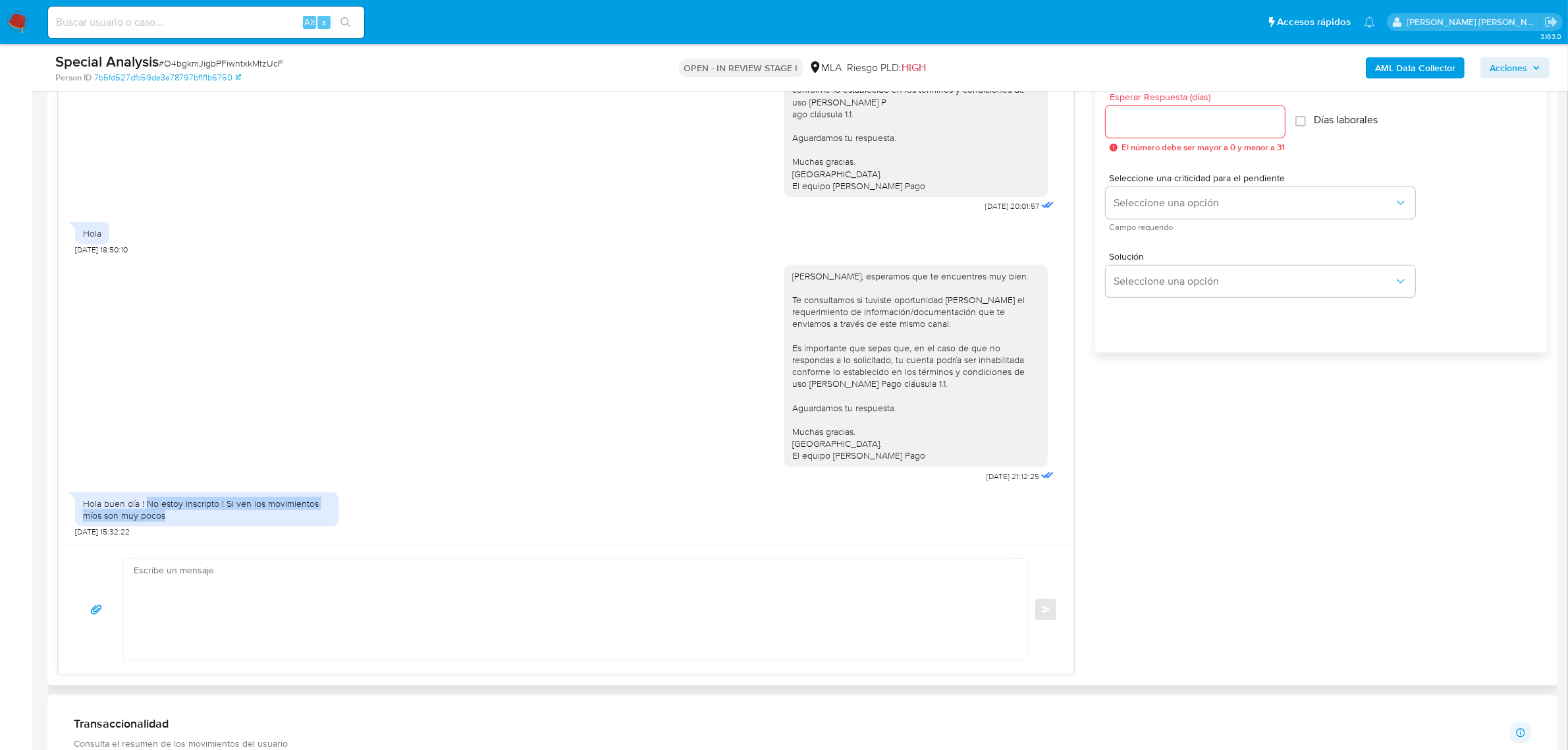
drag, startPoint x: 147, startPoint y: 504, endPoint x: 175, endPoint y: 520, distance: 32.2
click at [175, 520] on div "Hola buen día ! No estoy inscripto ! Si ven los movimientos míos son muy pocos" at bounding box center [206, 510] width 247 height 24
copy div "No estoy inscripto ! Si ven los movimientos míos son muy pocos"
drag, startPoint x: 76, startPoint y: 533, endPoint x: 111, endPoint y: 528, distance: 35.4
click at [111, 528] on span "[DATE] 15:32:22" at bounding box center [102, 532] width 55 height 11
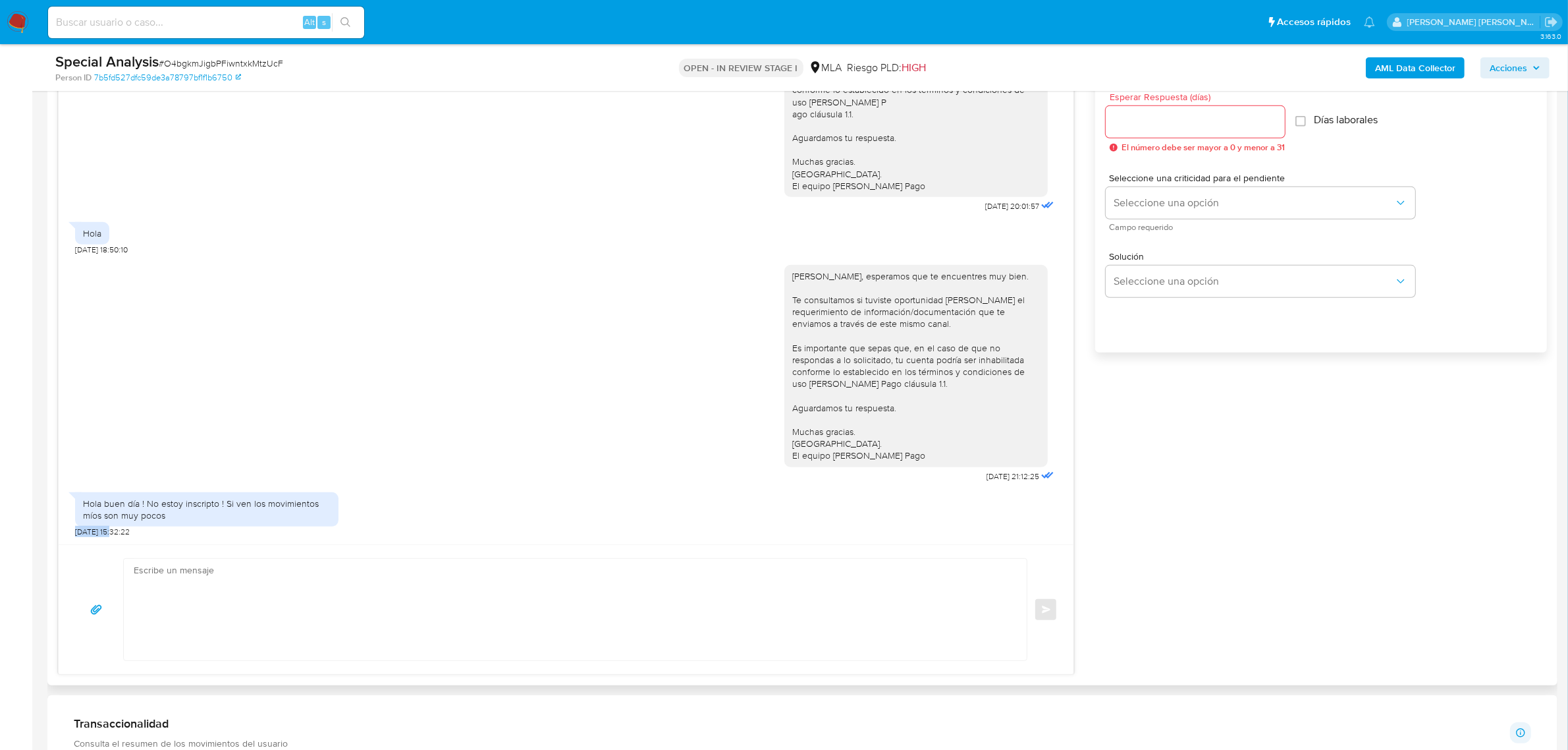
copy span "[DATE]"
click at [211, 66] on span "# O4bgkmJigbPFiwntxkMtzUcF" at bounding box center [221, 63] width 124 height 13
copy span "O4bgkmJigbPFiwntxkMtzUcF"
click at [237, 586] on textarea at bounding box center [572, 610] width 876 height 102
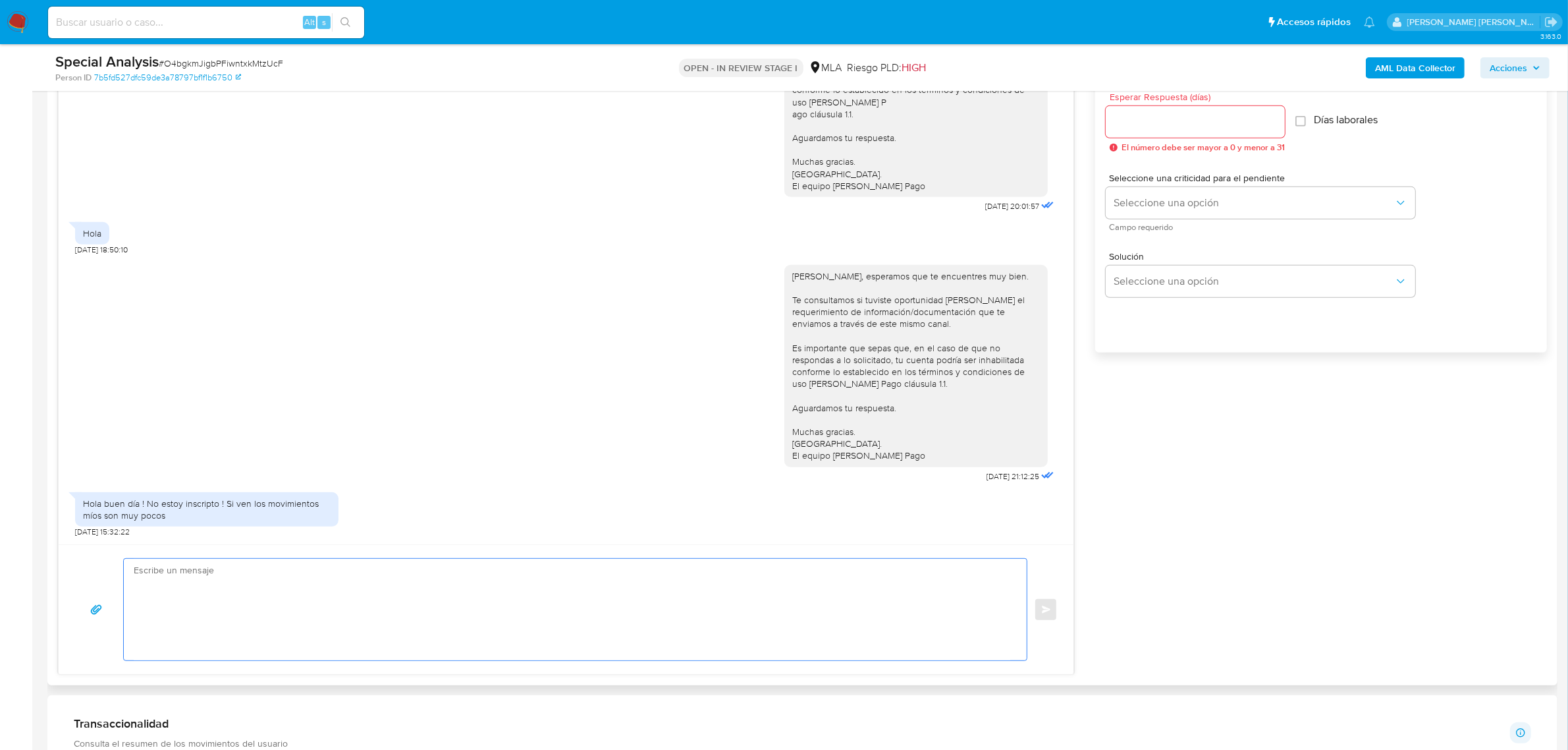
paste textarea "decidimos suspender tu cuenta de acuerdo con lo previsto en las condiciones de …"
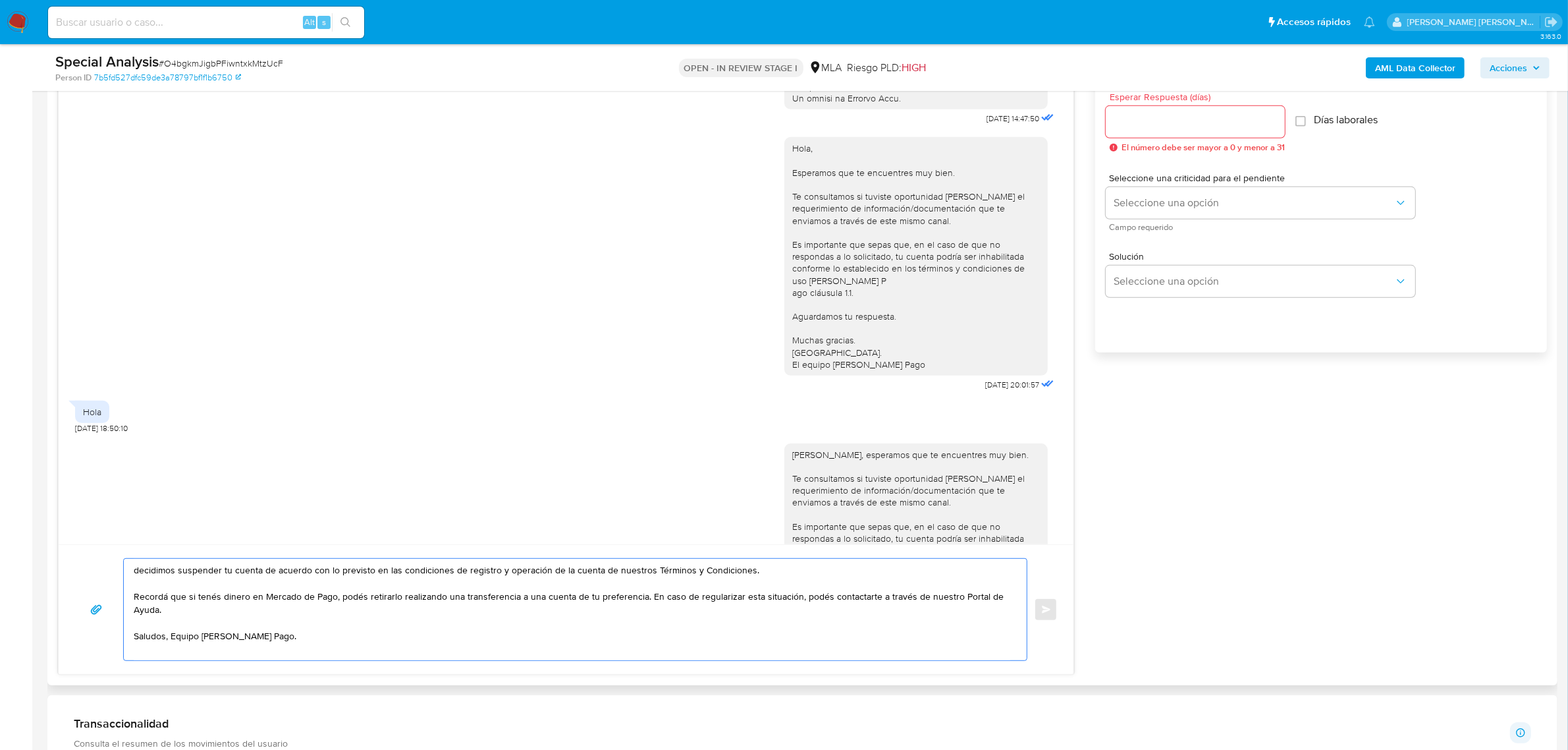
scroll to position [709, 0]
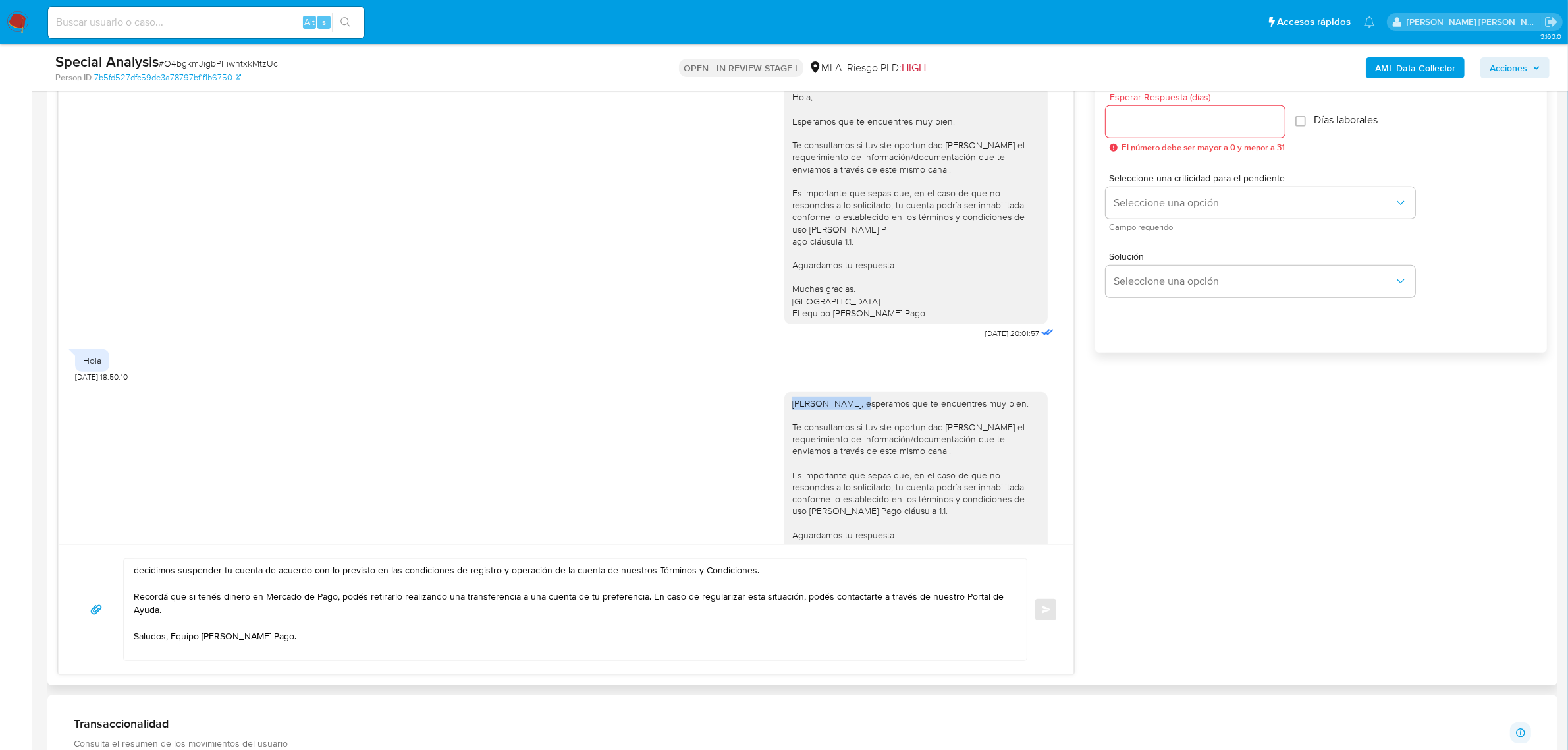
drag, startPoint x: 778, startPoint y: 442, endPoint x: 849, endPoint y: 442, distance: 71.0
click at [849, 442] on div "Armando Martin, esperamos que te encuentres muy bien. Te consultamos si tuviste…" at bounding box center [916, 493] width 264 height 202
copy div "Armando Martin,"
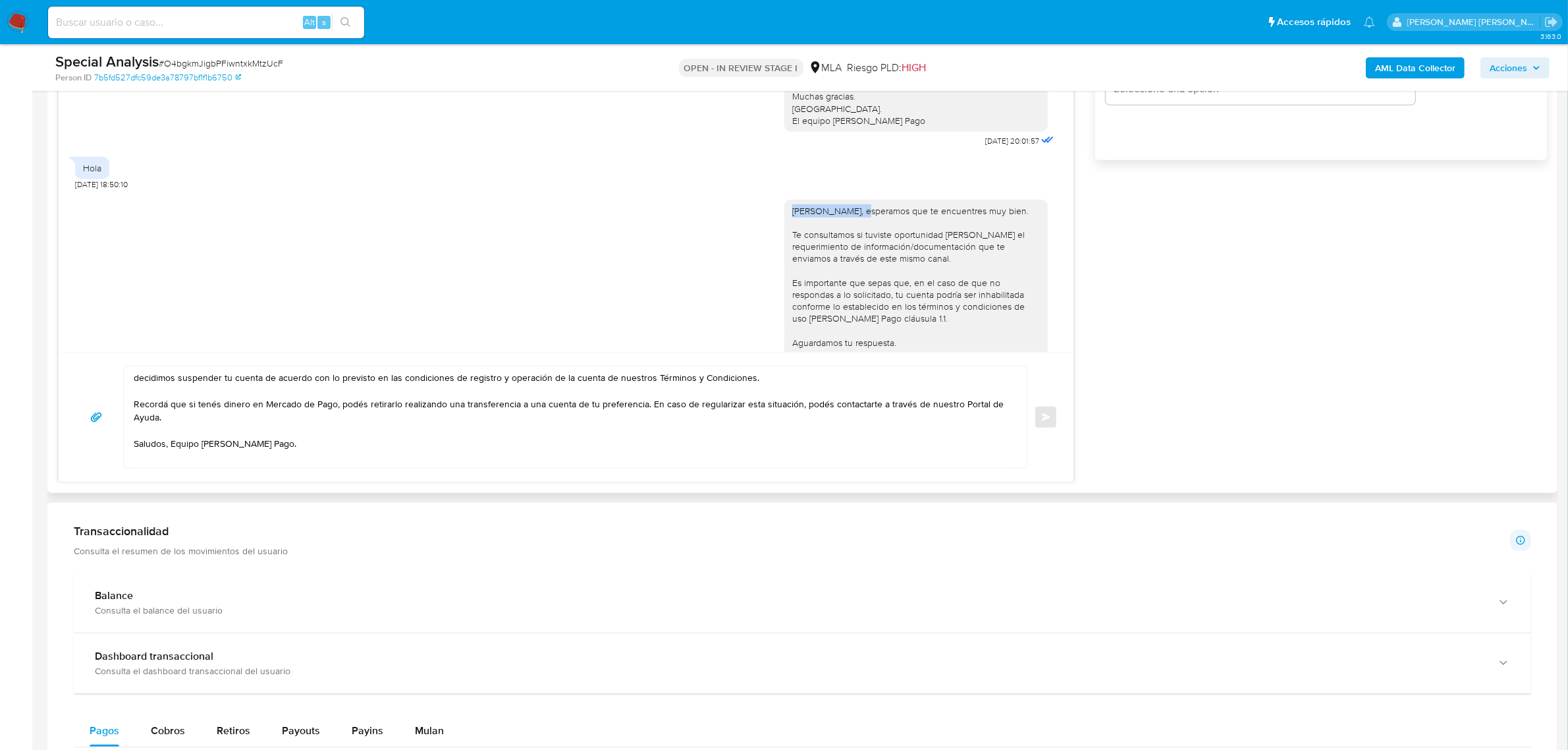
scroll to position [906, 0]
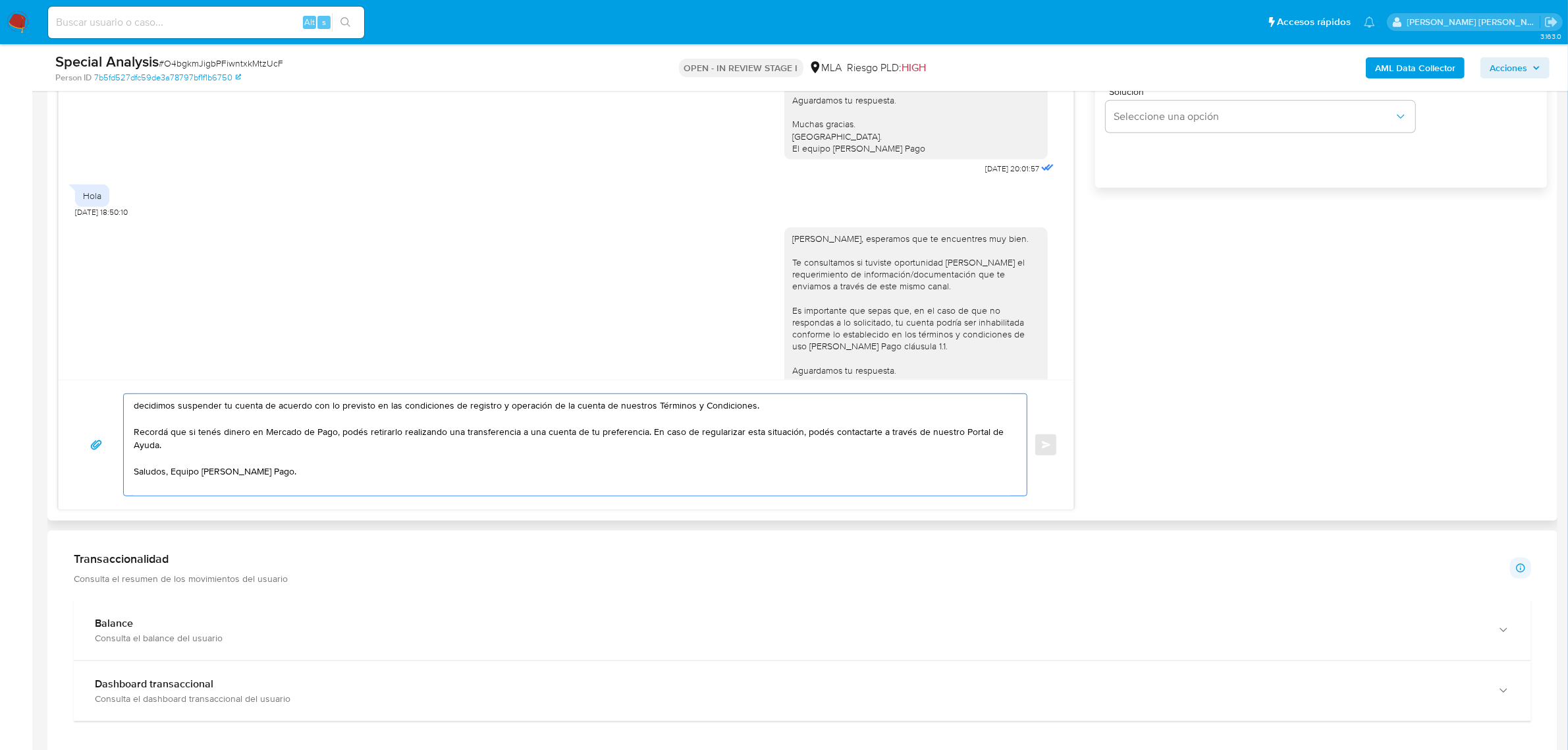
click at [138, 410] on textarea "decidimos suspender tu cuenta de acuerdo con lo previsto en las condiciones de …" at bounding box center [572, 445] width 876 height 102
paste textarea "Armando Martin,"
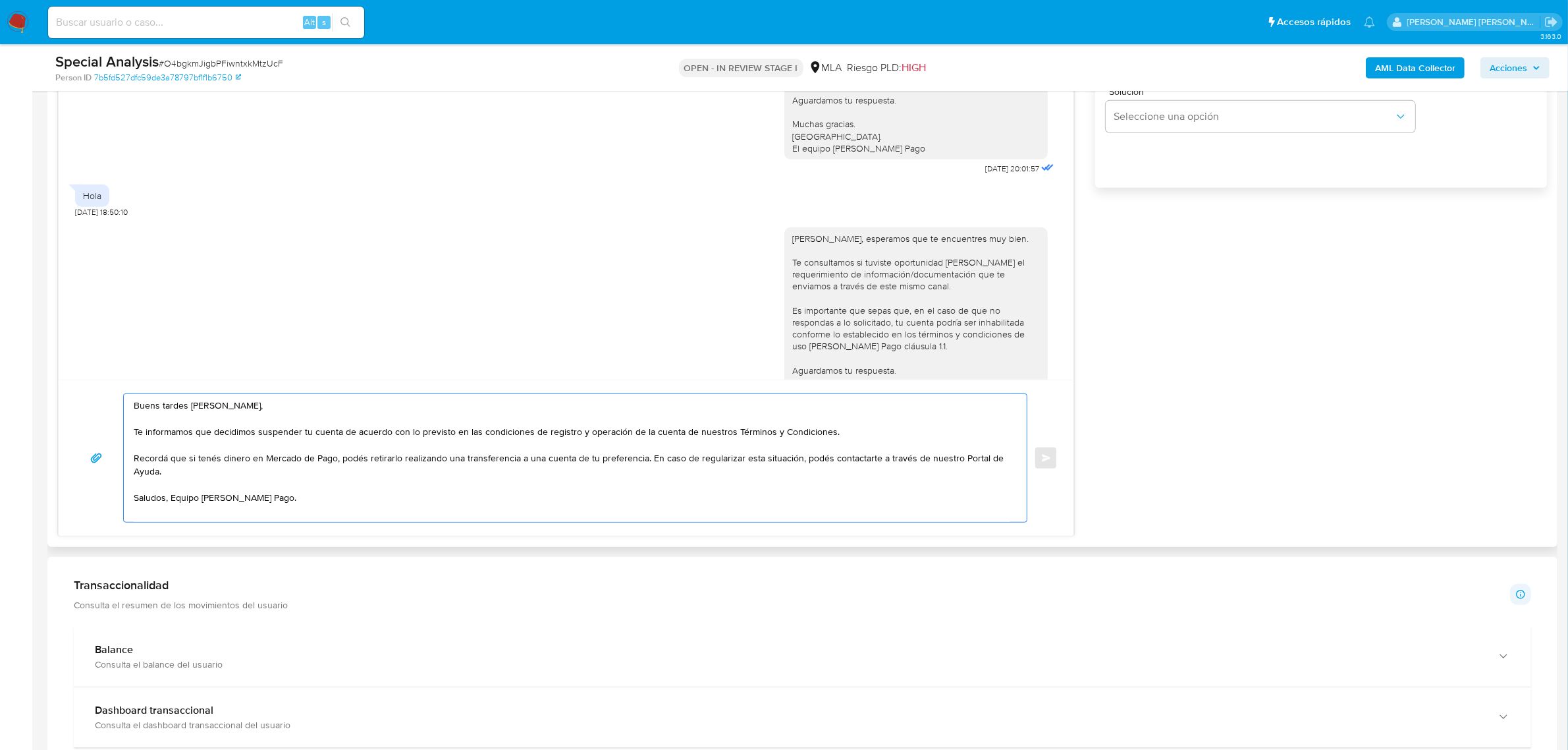
click at [156, 408] on textarea "Buens tardes Armando Martin, Te informamos que decidimos suspender tu cuenta de…" at bounding box center [572, 458] width 876 height 128
click at [205, 439] on textarea "Buenas tardes Armando Martin, Te informamos que decidimos suspender tu cuenta d…" at bounding box center [572, 458] width 876 height 128
click at [644, 461] on textarea "Buenas tardes Armando Martin, Te informamos que decidimos suspender tu cuenta d…" at bounding box center [572, 458] width 876 height 128
click at [452, 515] on textarea "Buenas tardes Armando Martin, Te informamos que decidimos suspender tu cuenta d…" at bounding box center [572, 459] width 876 height 131
click at [172, 510] on textarea "Buenas tardes Armando Martin, Te informamos que decidimos suspender tu cuenta d…" at bounding box center [572, 459] width 876 height 131
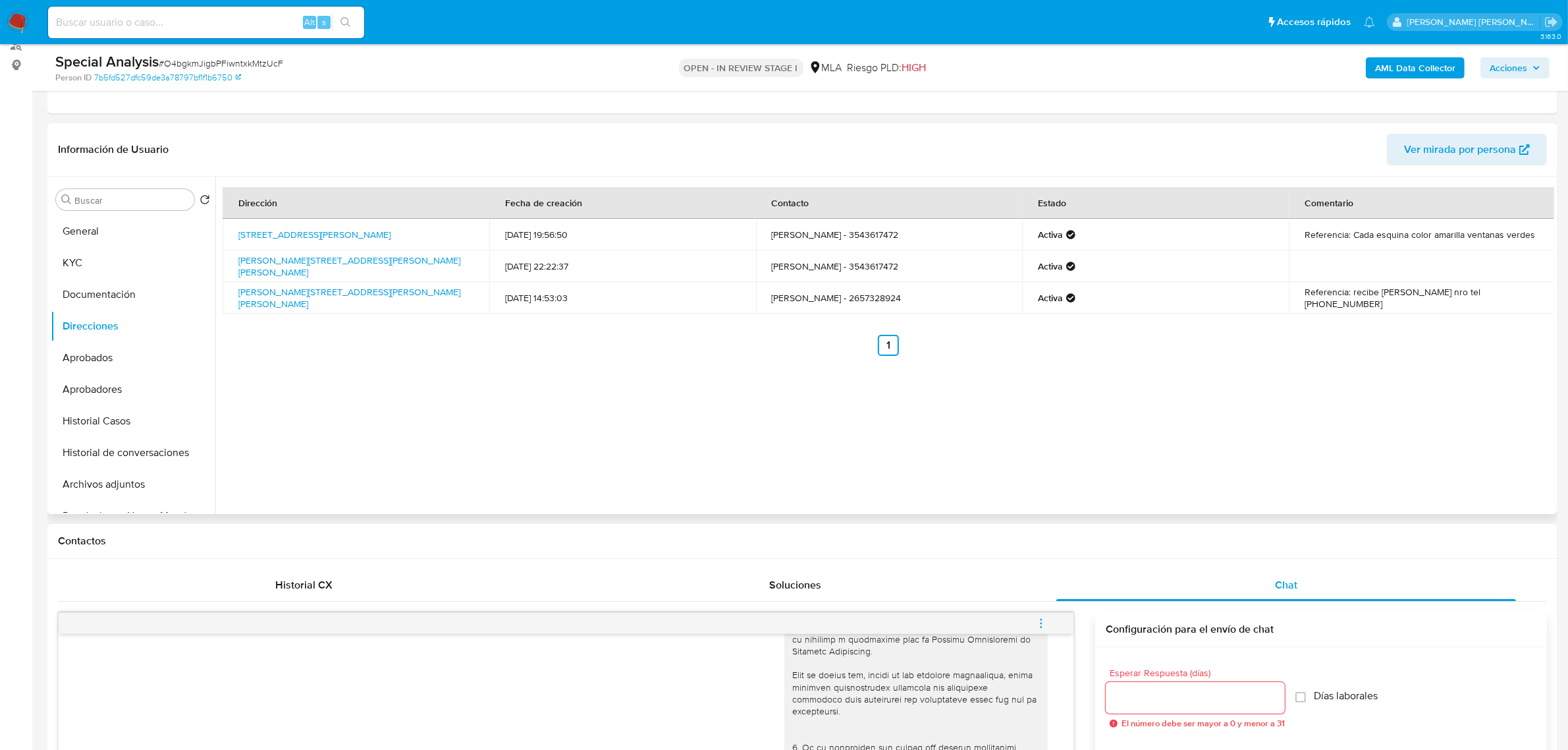
scroll to position [164, 0]
type textarea "Buenas tardes Armando Martin, Te informamos que decidimos suspender tu cuenta d…"
click at [109, 486] on button "Archivos adjuntos" at bounding box center [128, 485] width 155 height 31
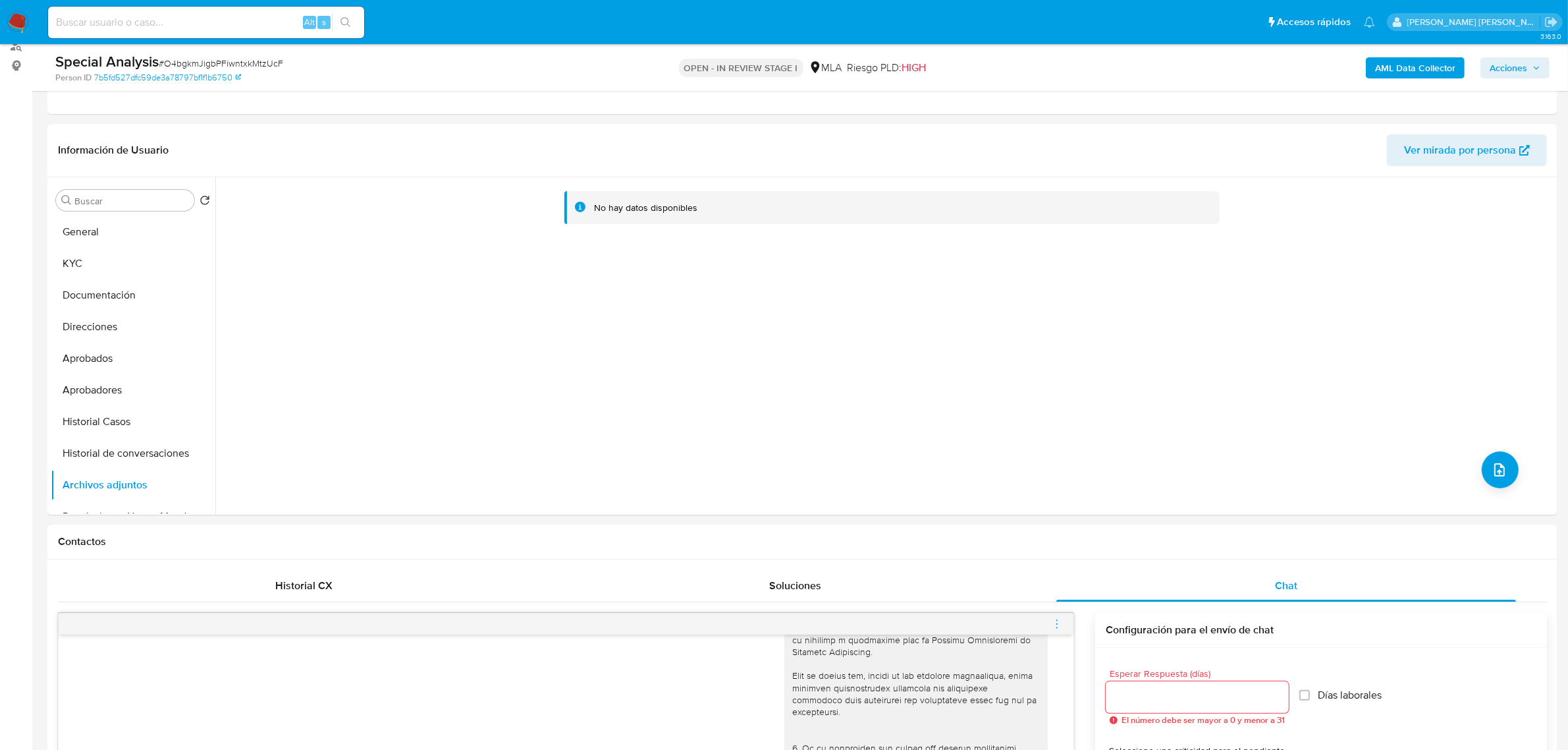
click at [1410, 58] on b "AML Data Collector" at bounding box center [1415, 68] width 80 height 21
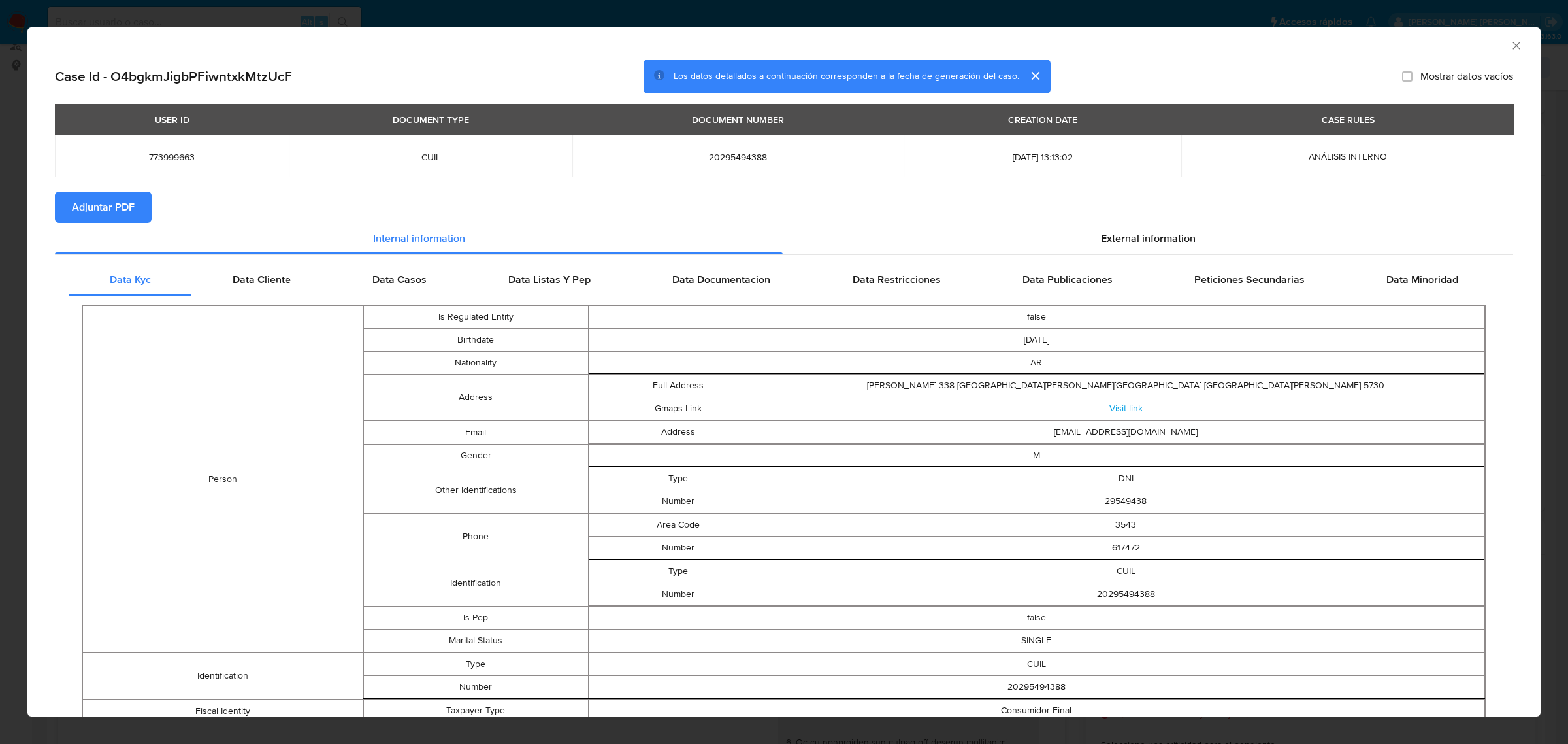
click at [83, 211] on span "Adjuntar PDF" at bounding box center [103, 207] width 63 height 28
click at [1510, 44] on icon "Cerrar ventana" at bounding box center [1517, 45] width 13 height 13
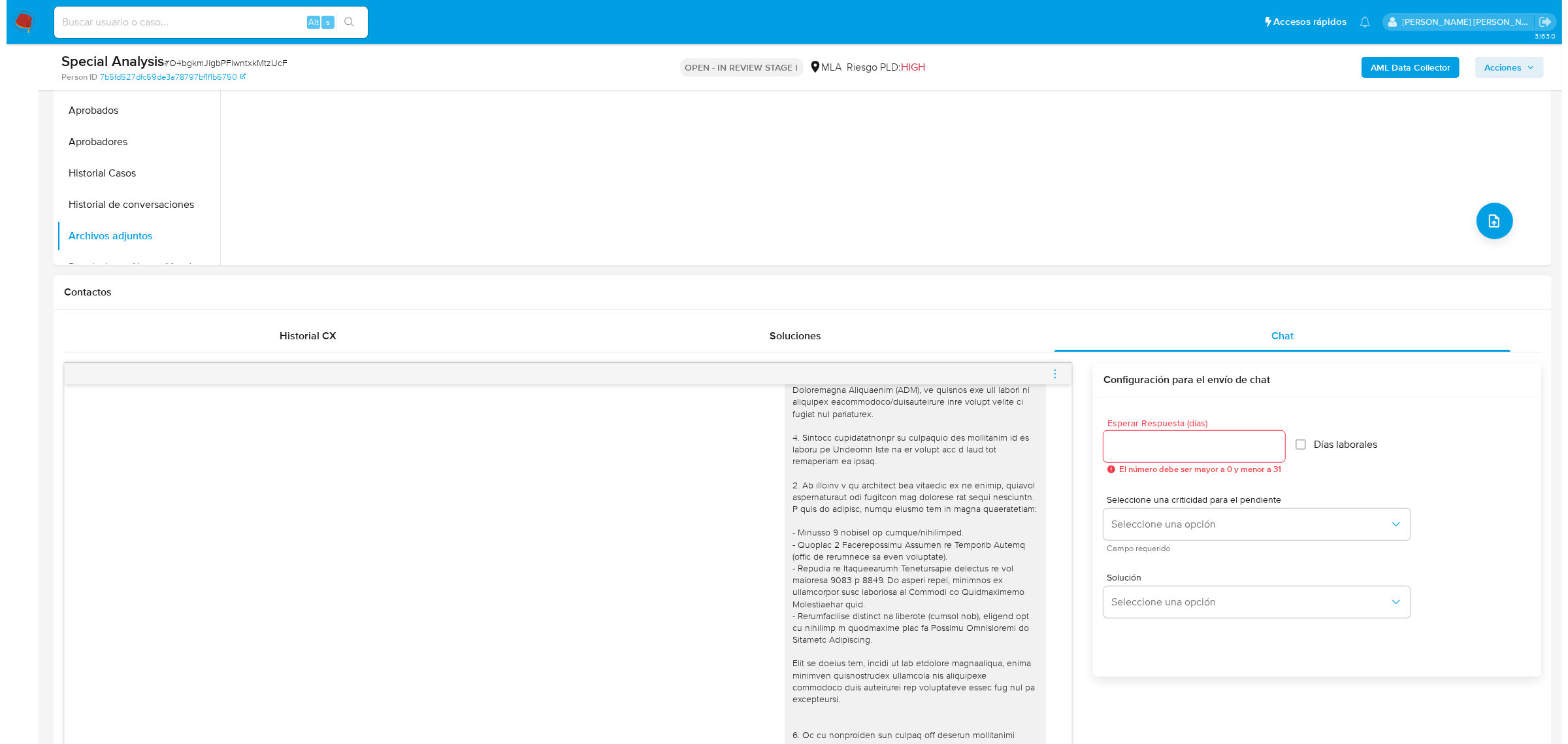
scroll to position [50, 0]
click at [1474, 229] on button "upload-file" at bounding box center [1488, 221] width 36 height 36
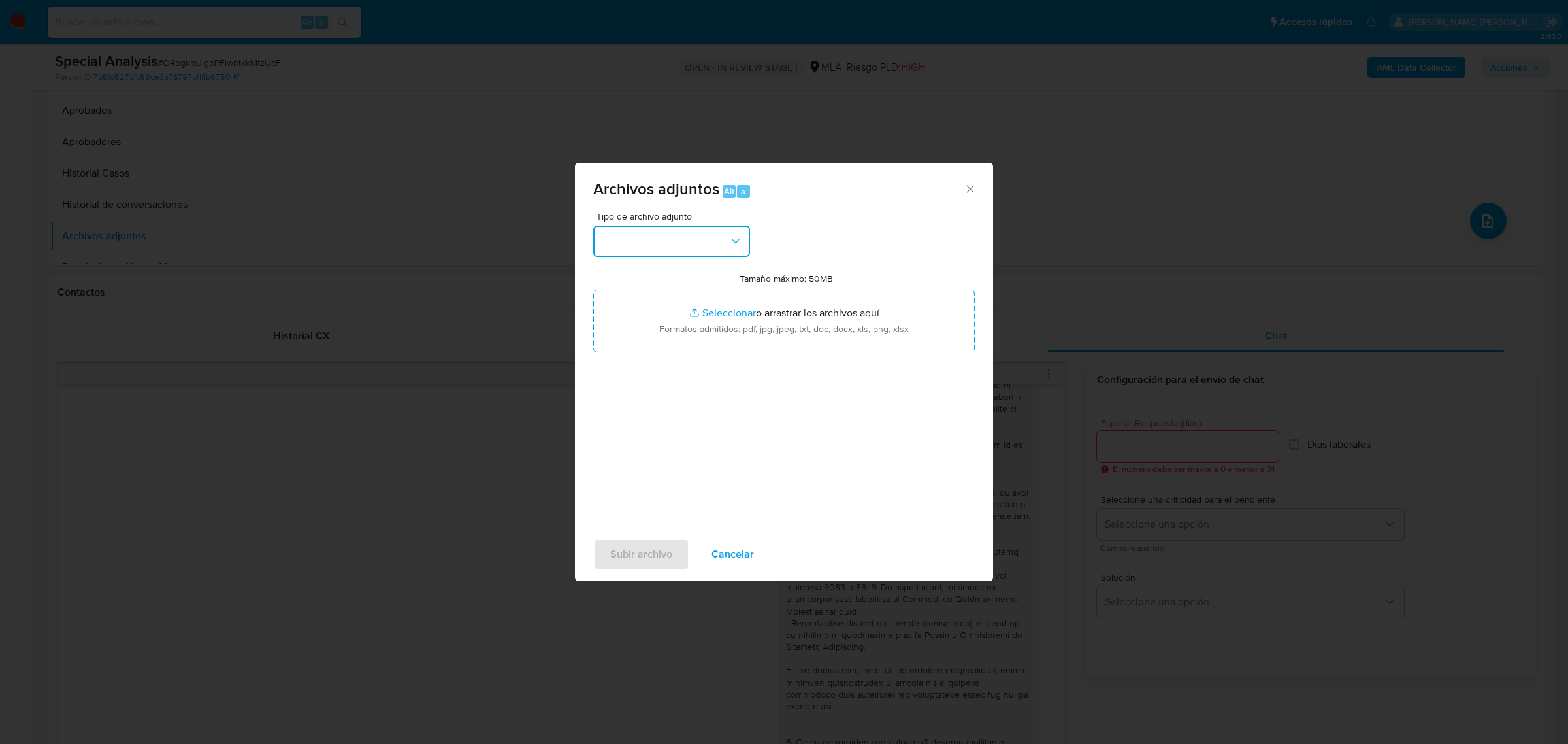
click at [699, 242] on button "button" at bounding box center [671, 240] width 157 height 31
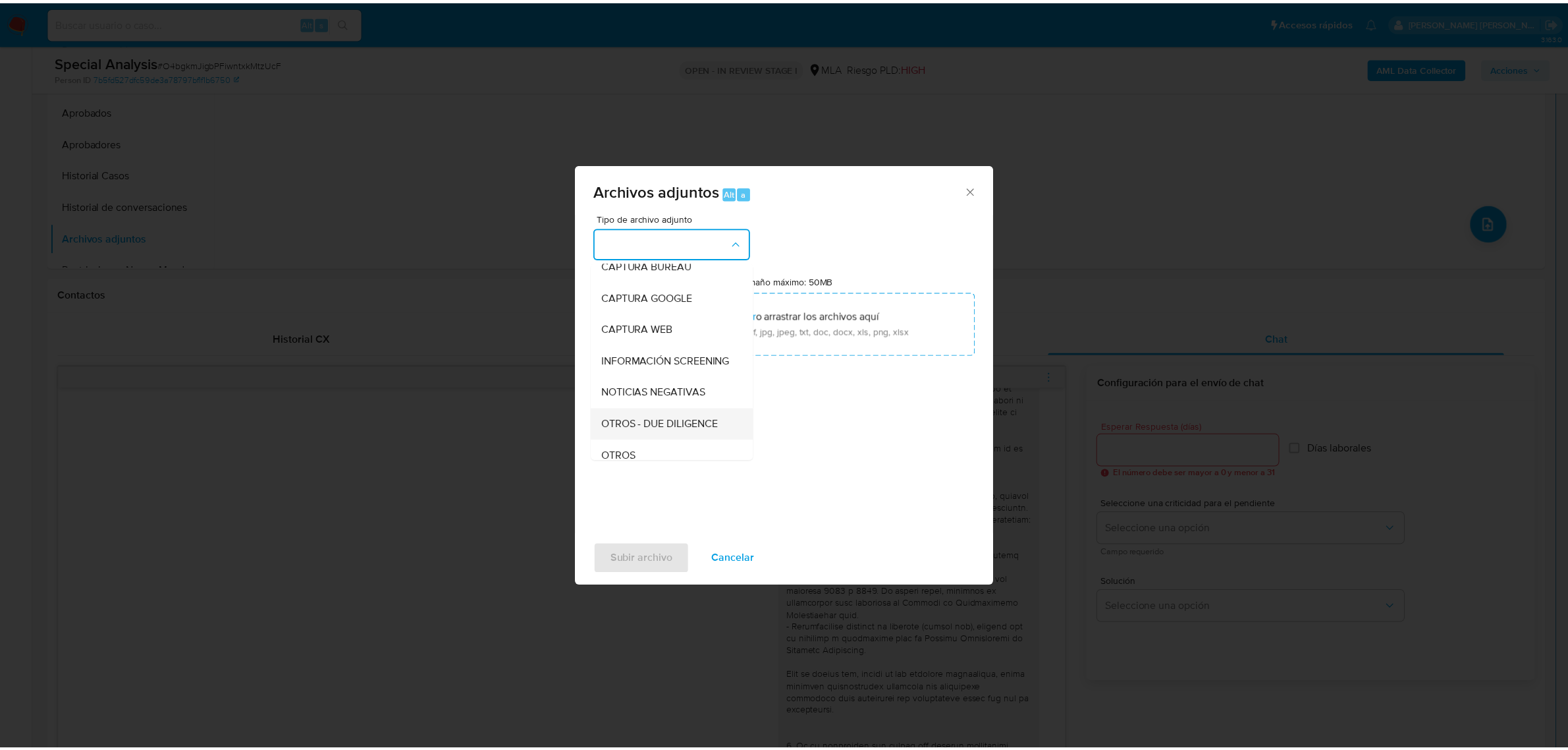
scroll to position [164, 0]
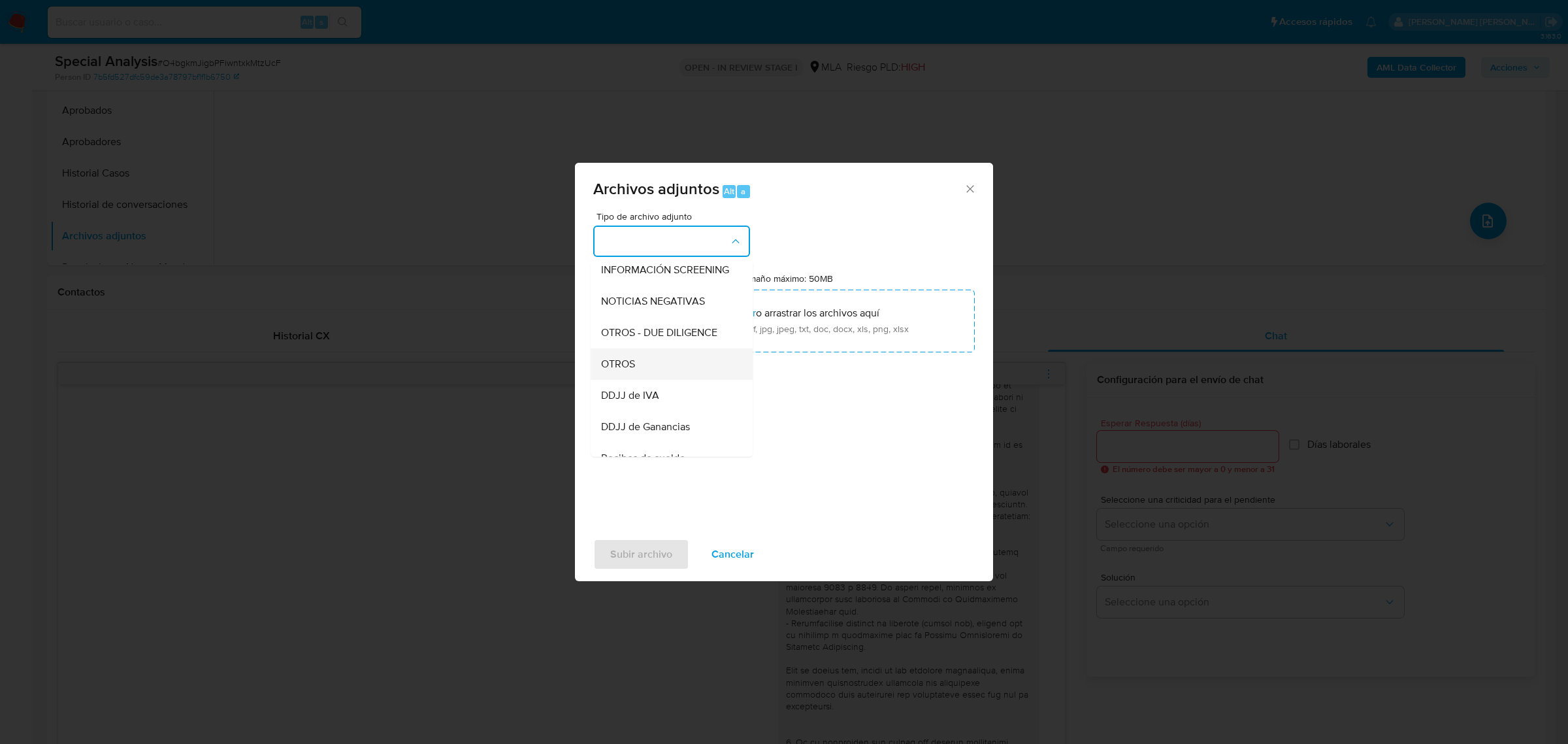
click at [652, 366] on div "OTROS" at bounding box center [667, 363] width 133 height 31
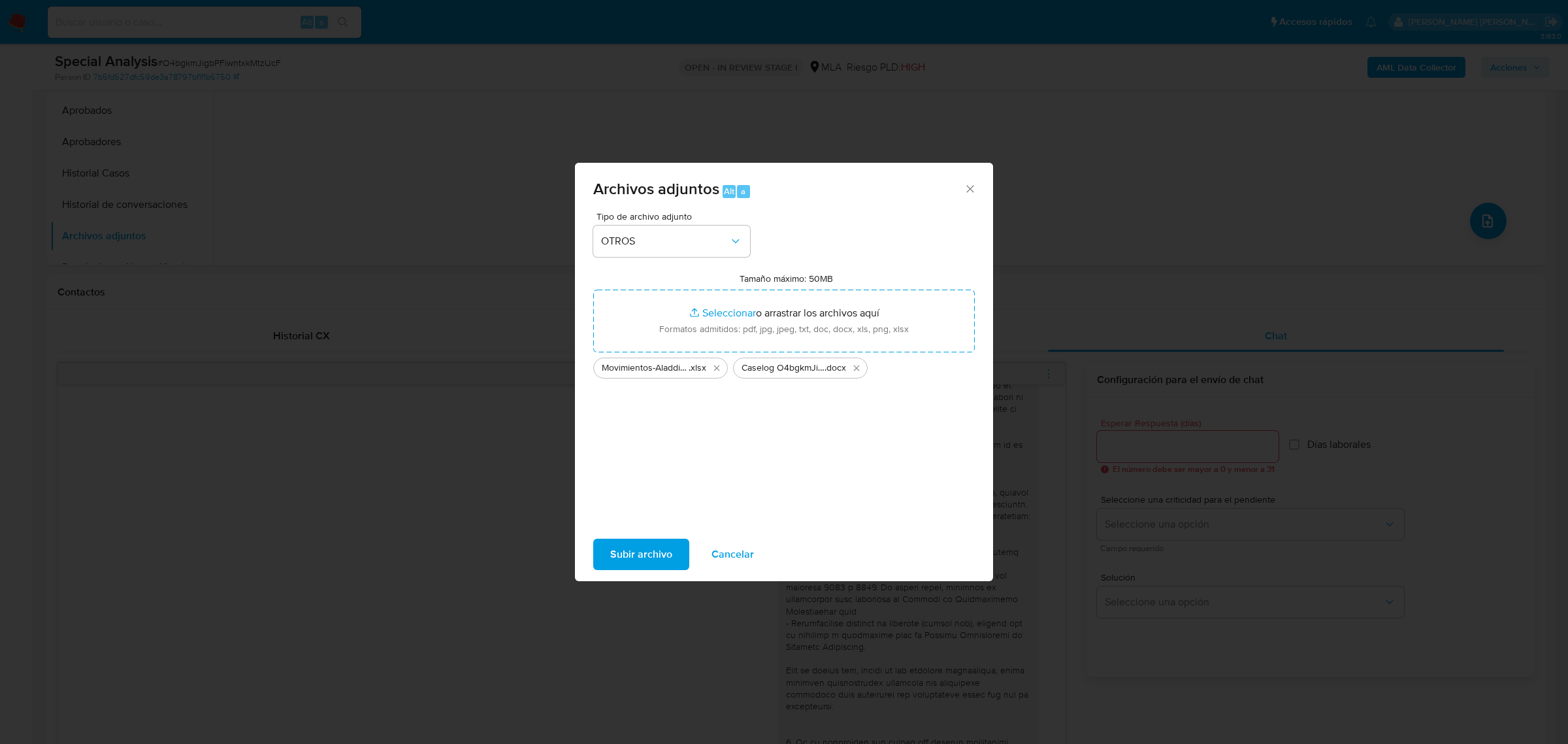
click at [628, 563] on span "Subir archivo" at bounding box center [642, 554] width 62 height 28
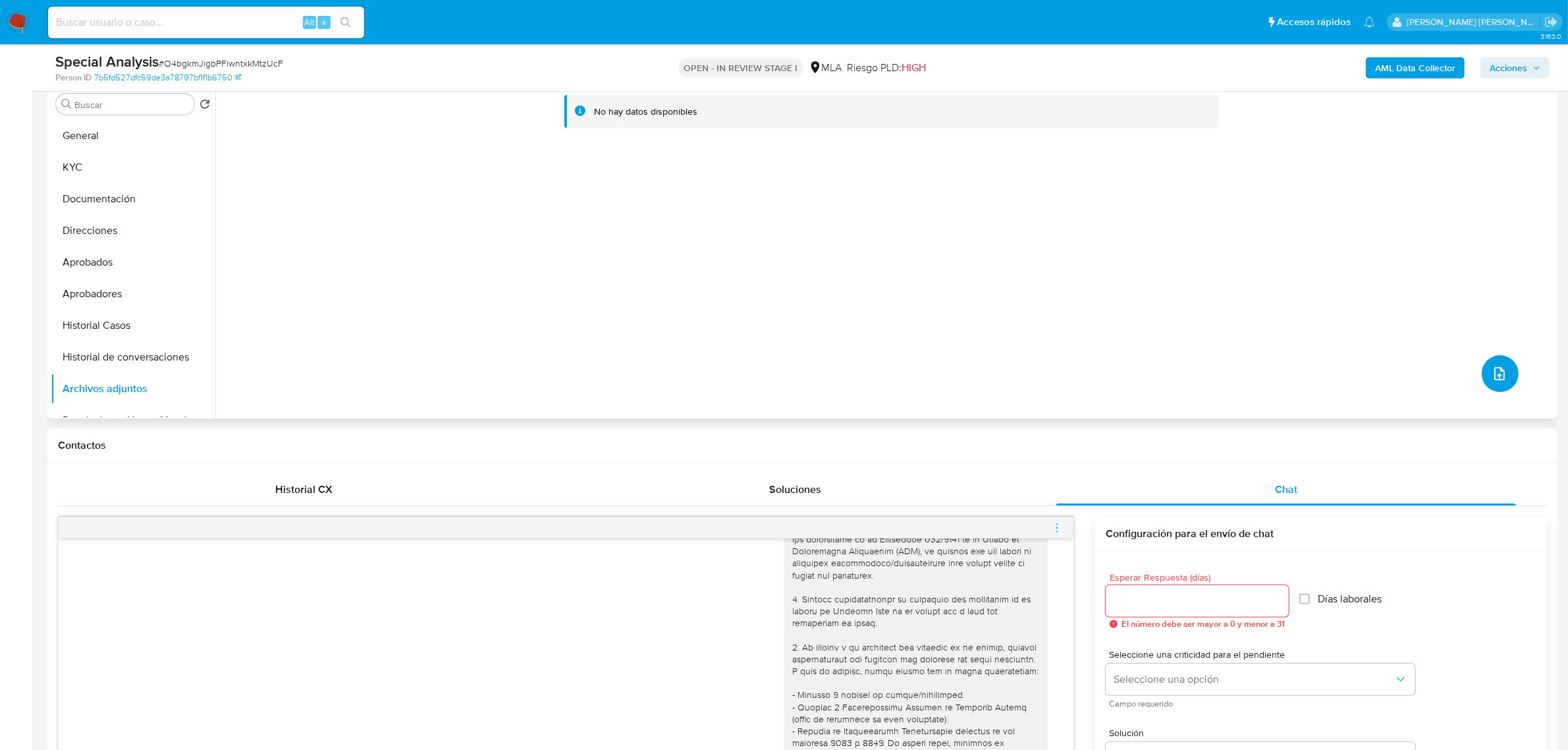
scroll to position [247, 0]
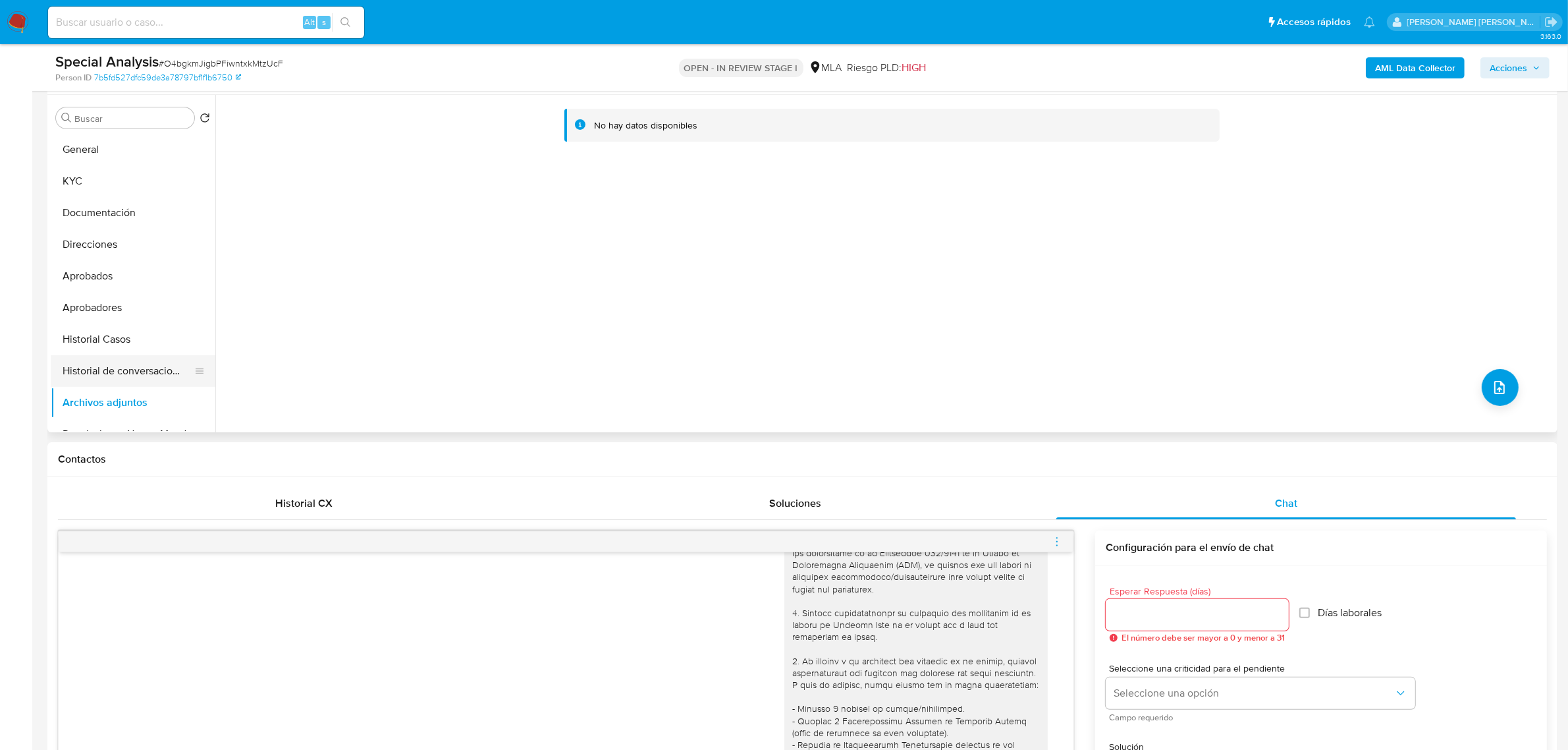
click at [90, 383] on button "Historial de conversaciones" at bounding box center [128, 370] width 155 height 31
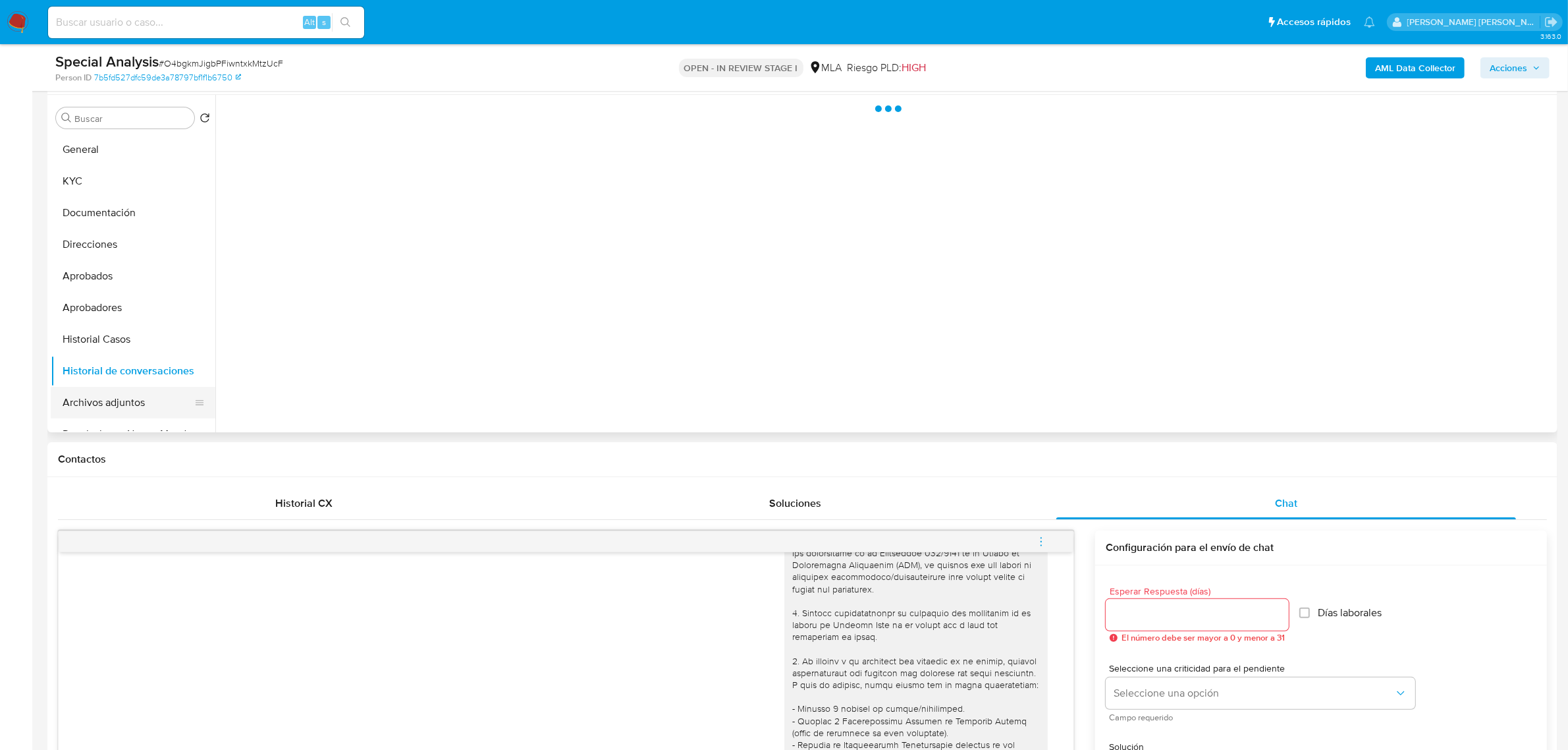
click at [93, 396] on button "Archivos adjuntos" at bounding box center [128, 402] width 155 height 31
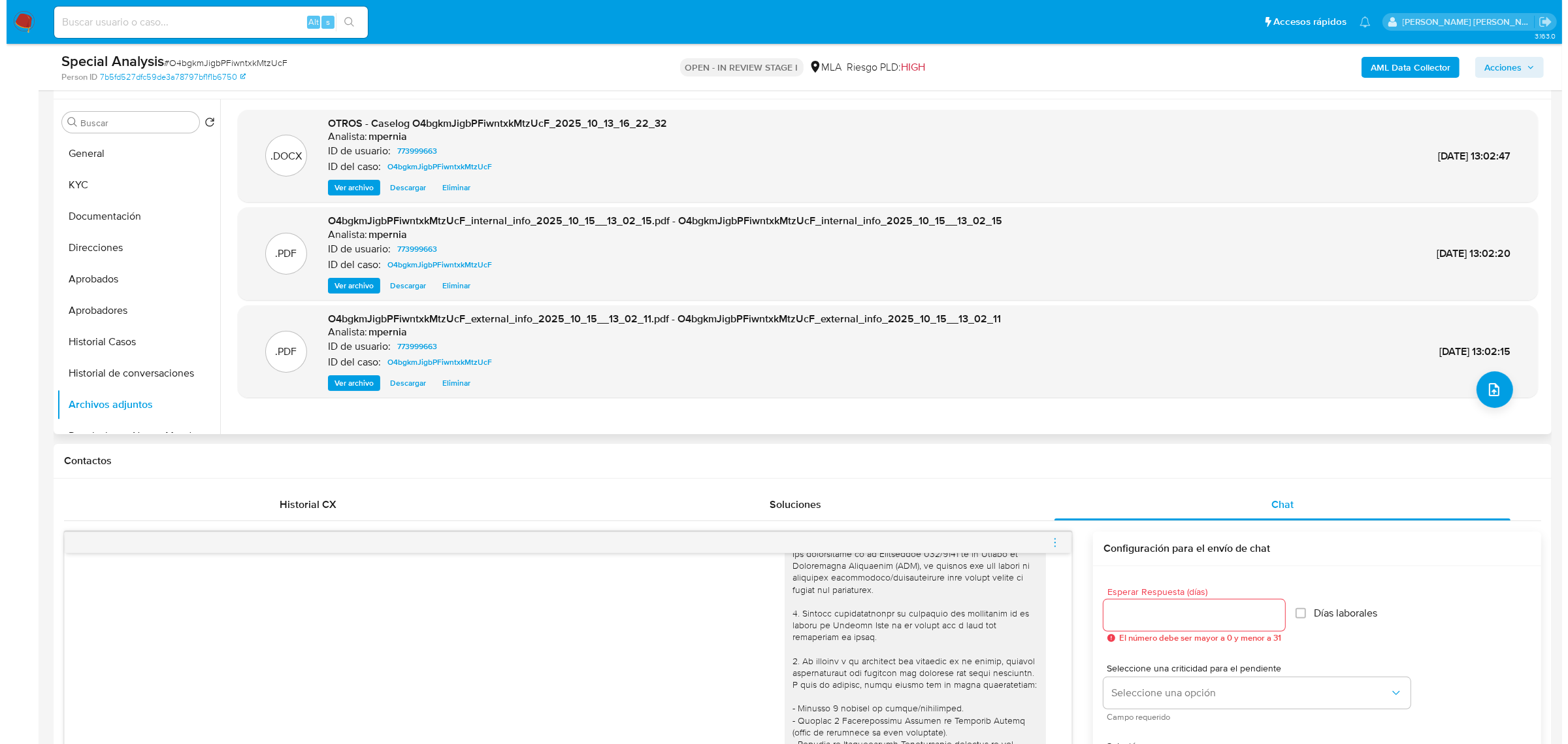
scroll to position [163, 0]
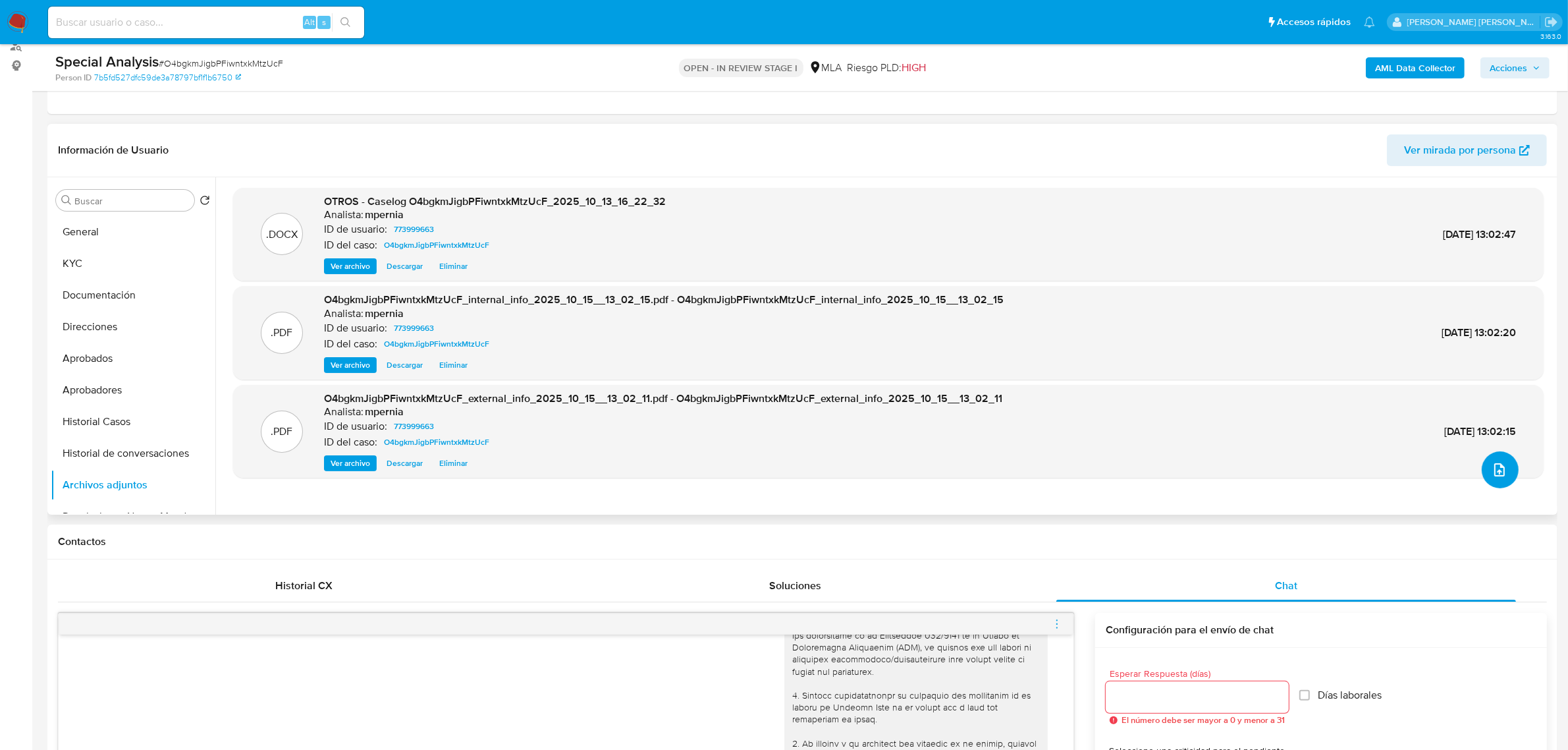
click at [1482, 472] on button "upload-file" at bounding box center [1500, 469] width 37 height 37
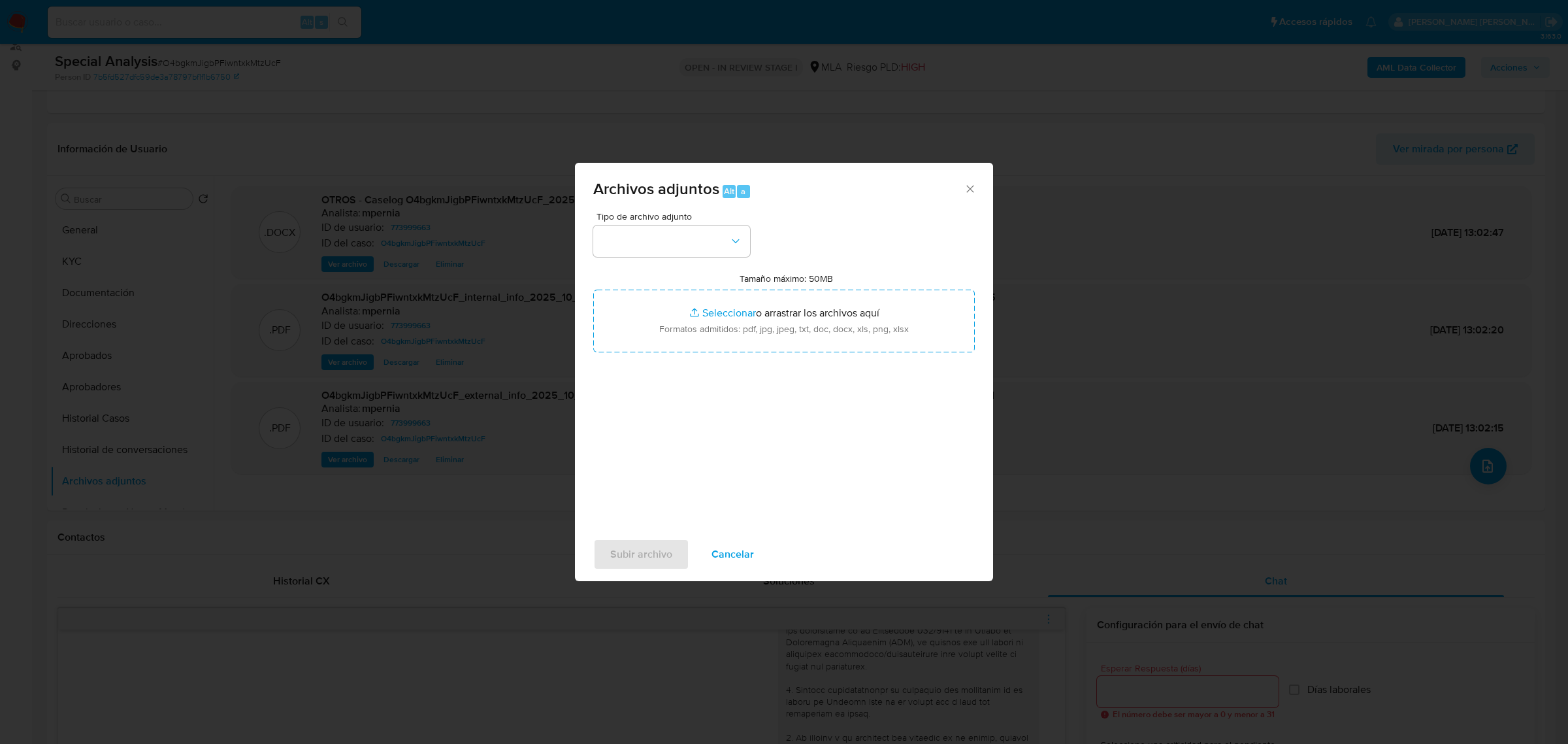
click at [663, 260] on div "Tipo de archivo adjunto Tamaño máximo: 50MB Seleccionar archivos Seleccionar o …" at bounding box center [784, 366] width 382 height 309
click at [655, 253] on button "button" at bounding box center [671, 240] width 157 height 31
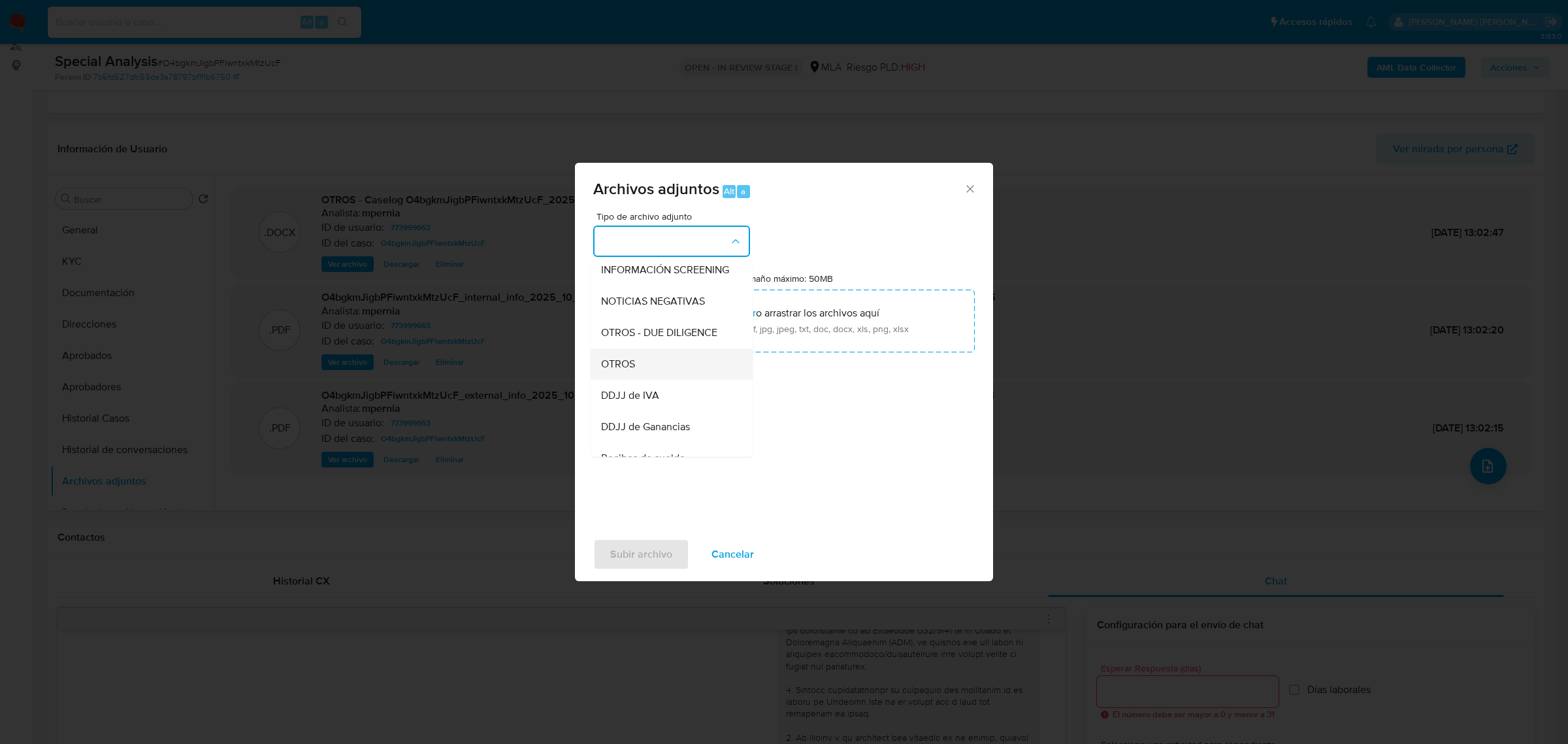
click at [611, 370] on span "OTROS" at bounding box center [618, 364] width 34 height 13
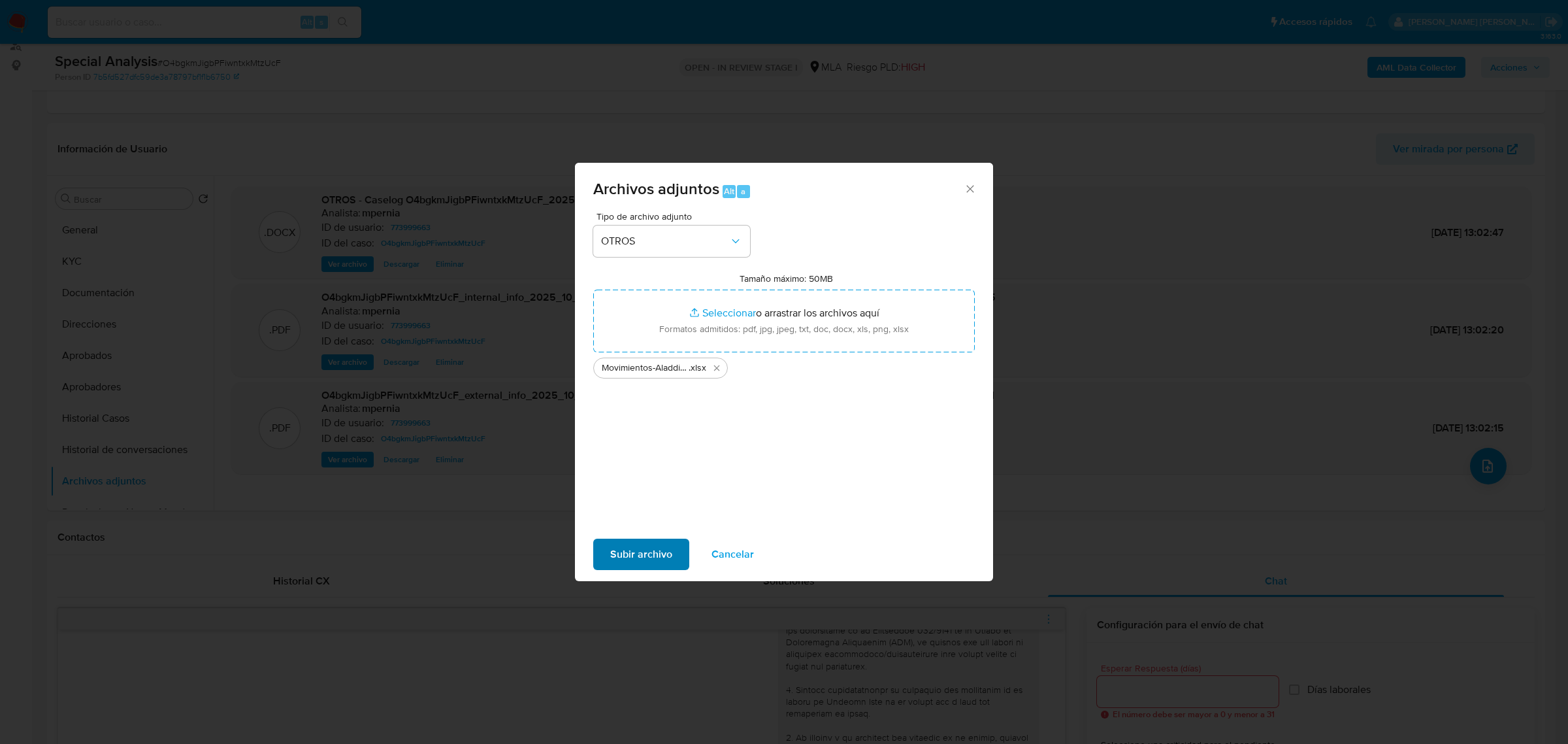
drag, startPoint x: 641, startPoint y: 533, endPoint x: 638, endPoint y: 543, distance: 10.4
click at [640, 534] on div "Subir archivo Cancelar" at bounding box center [784, 554] width 418 height 50
click at [638, 544] on span "Subir archivo" at bounding box center [642, 554] width 62 height 28
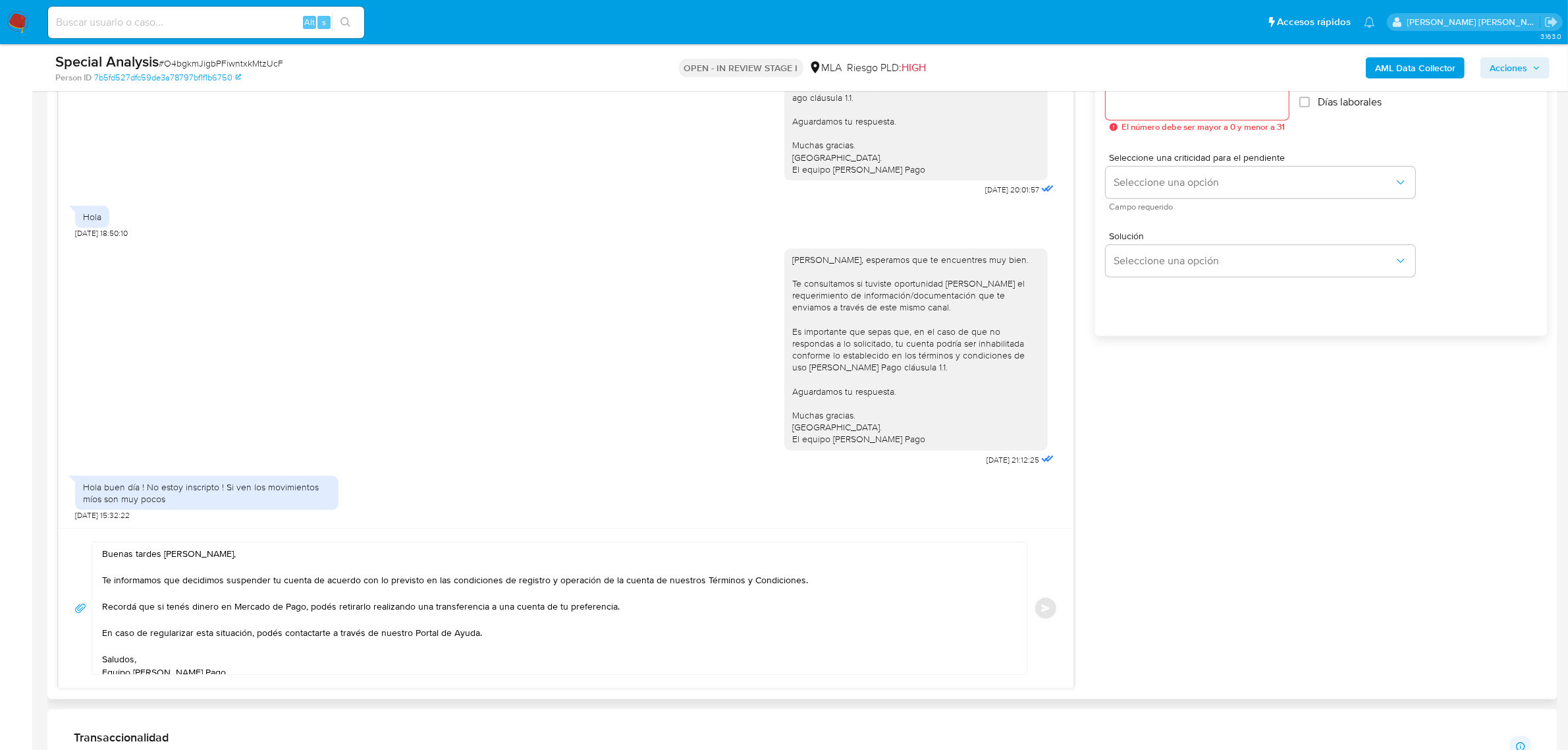
scroll to position [659, 0]
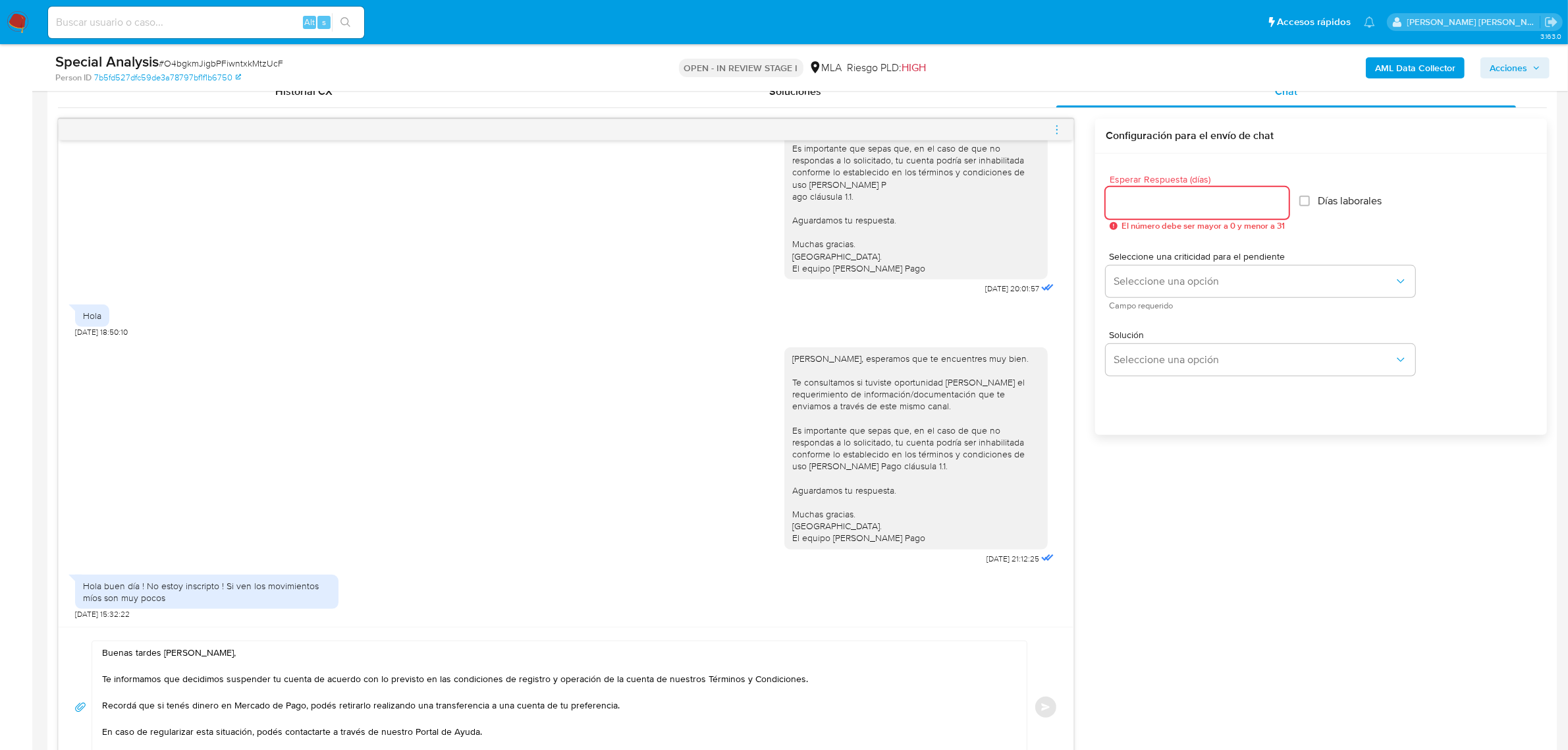
click at [1121, 211] on input "Esperar Respuesta (días)" at bounding box center [1197, 202] width 183 height 17
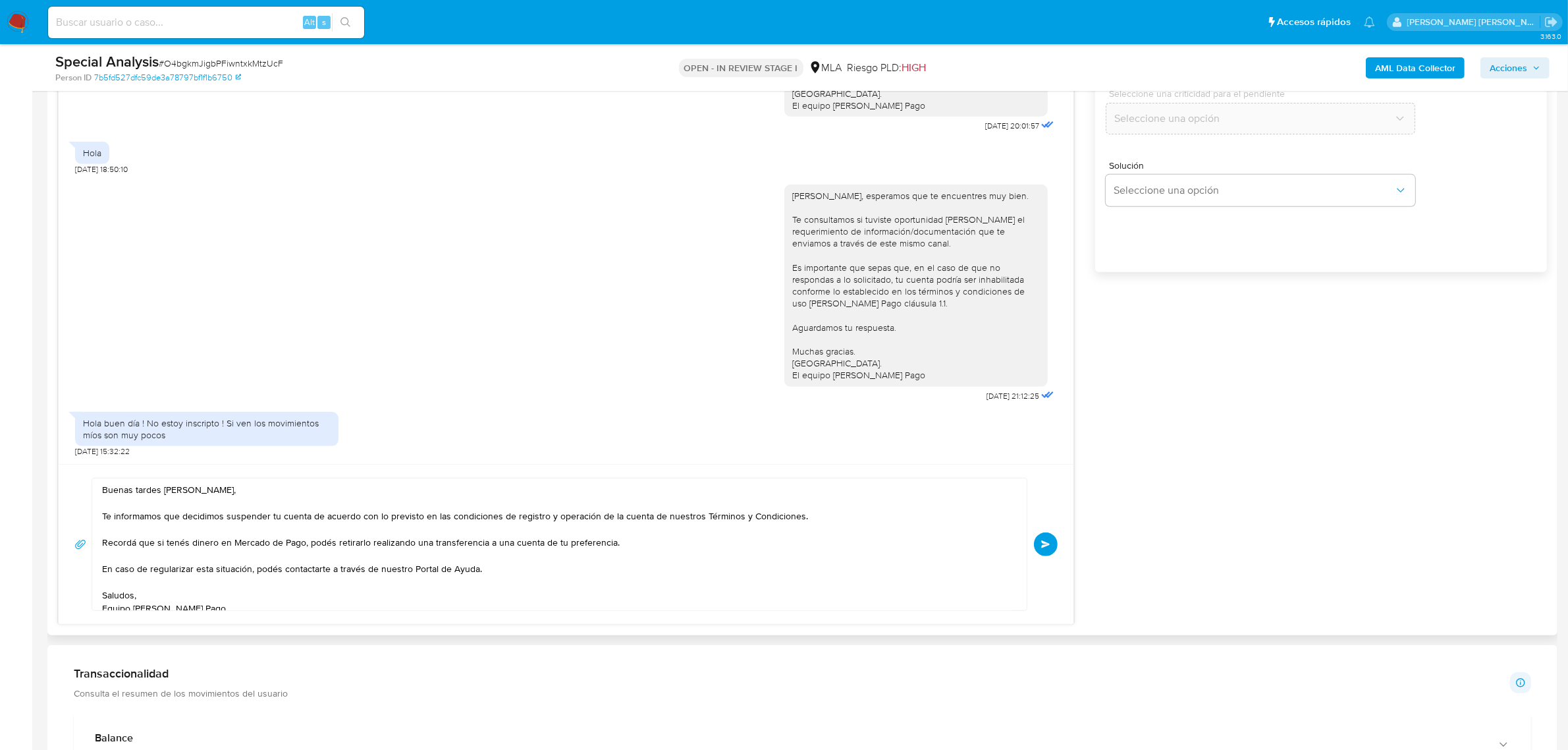
scroll to position [824, 0]
type input "0"
click at [1042, 544] on span "Enviar" at bounding box center [1046, 542] width 9 height 8
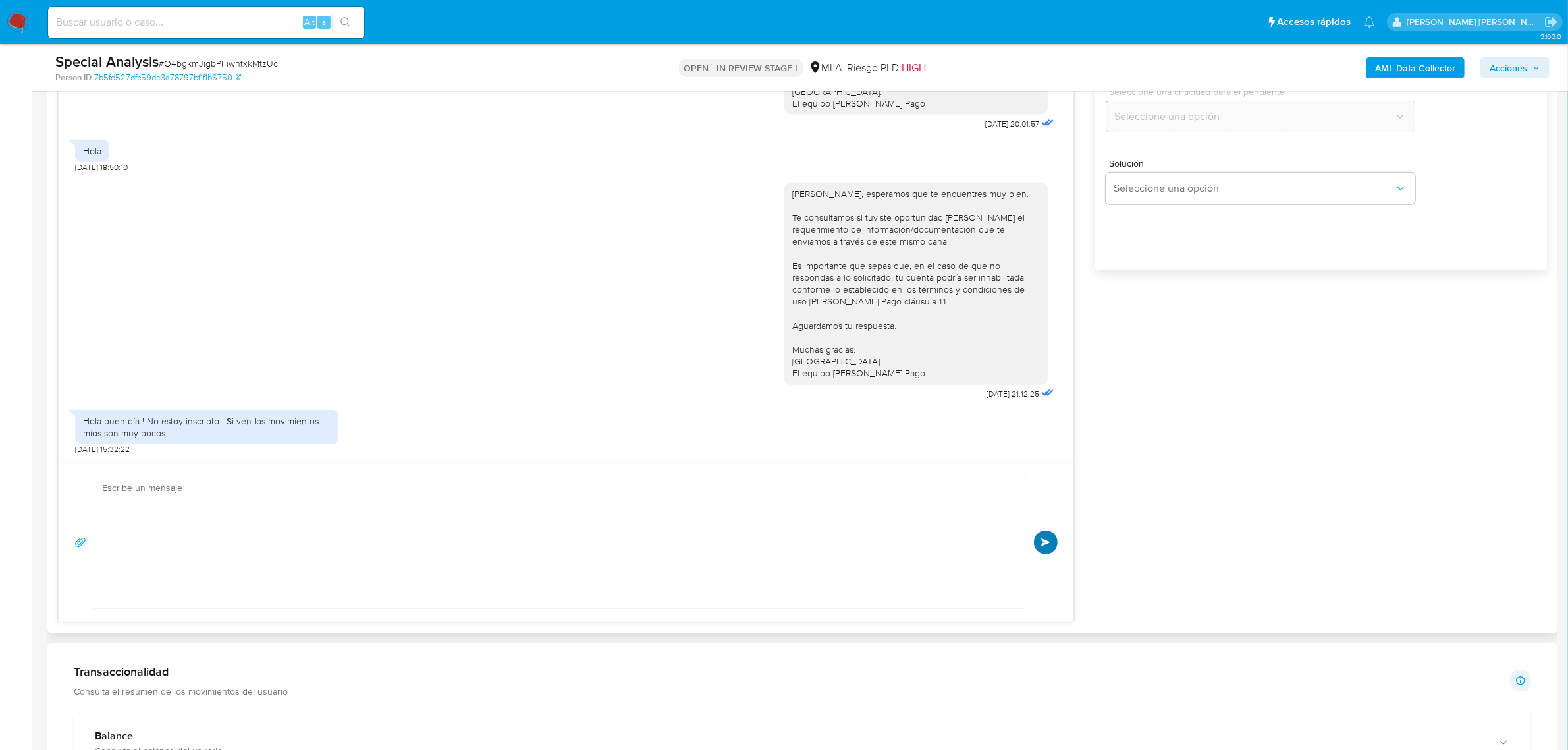
scroll to position [1092, 0]
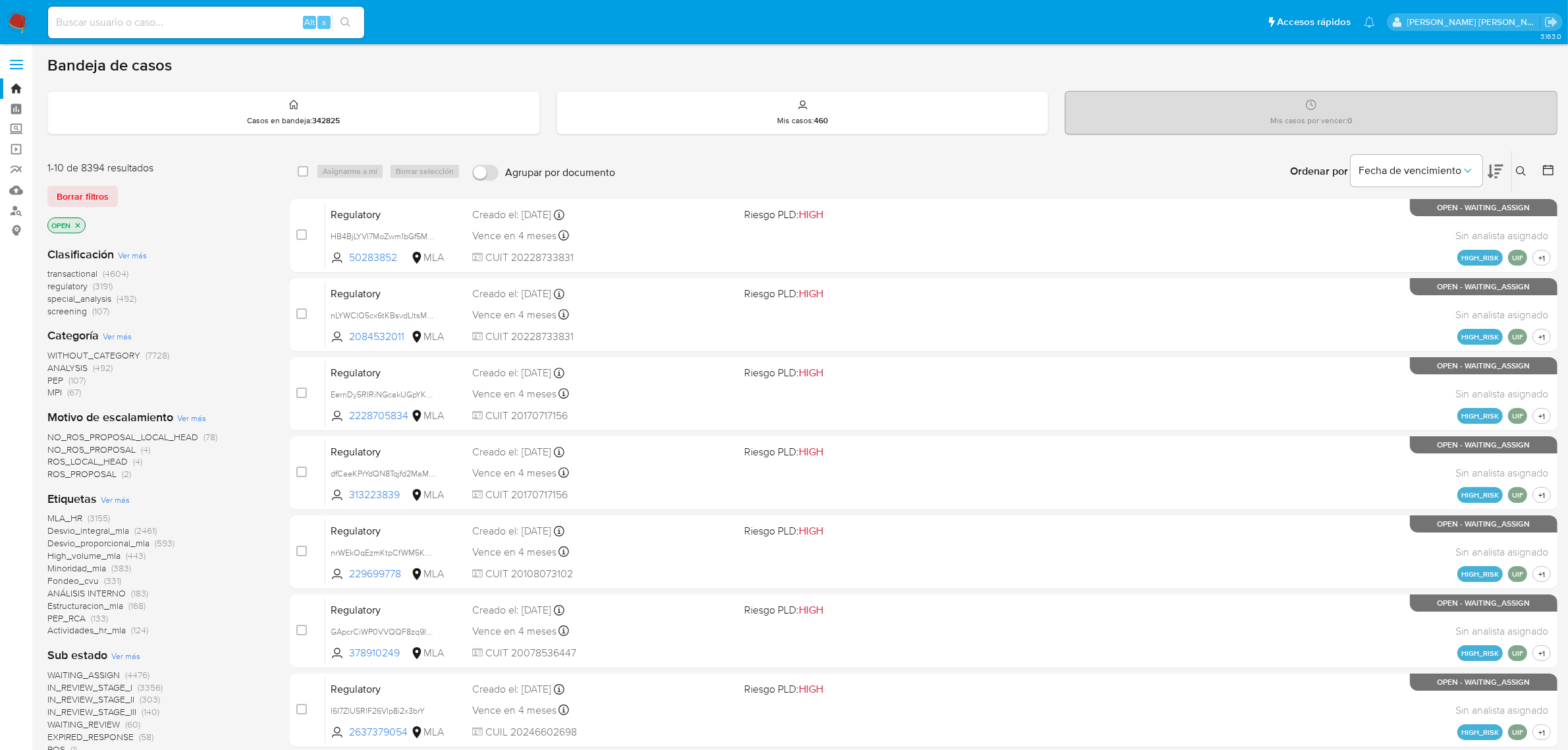
click at [1522, 166] on icon at bounding box center [1521, 171] width 10 height 10
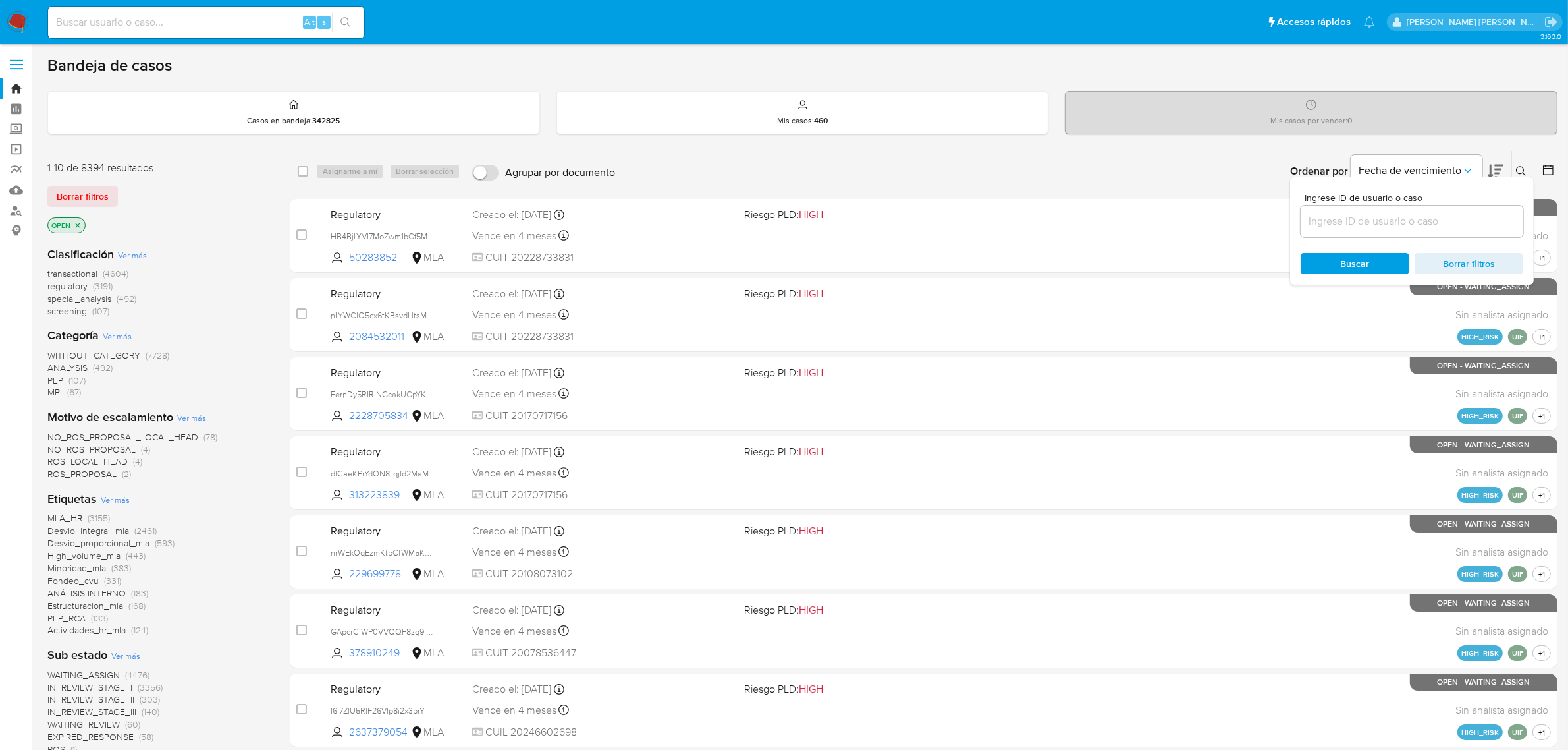
click at [1424, 226] on input at bounding box center [1412, 221] width 222 height 17
type input "O4bgkmJigbPFiwntxkMtzUcF"
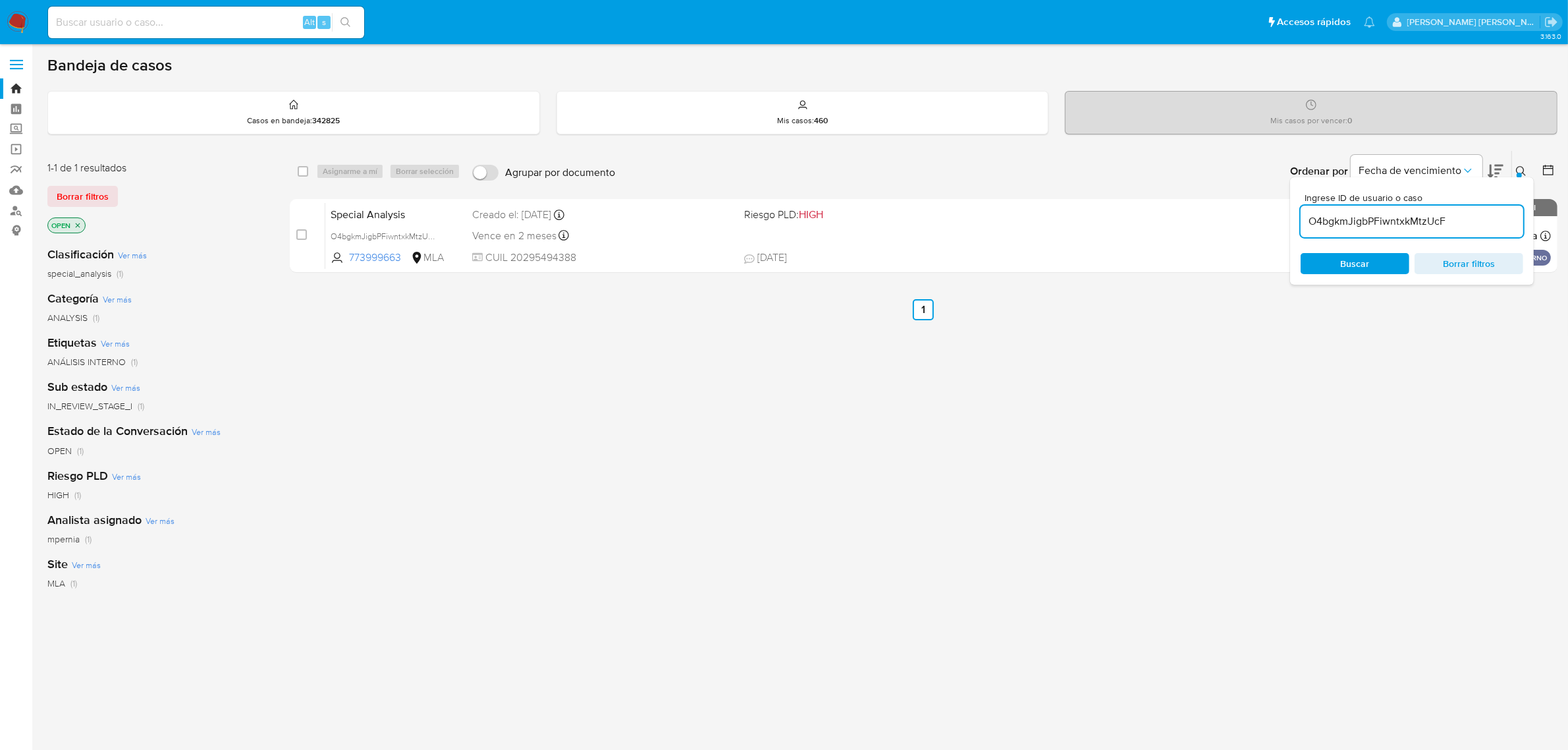
click at [305, 177] on div "select-all-cases-checkbox" at bounding box center [303, 171] width 11 height 13
click at [302, 173] on input "checkbox" at bounding box center [303, 172] width 11 height 11
checkbox input "true"
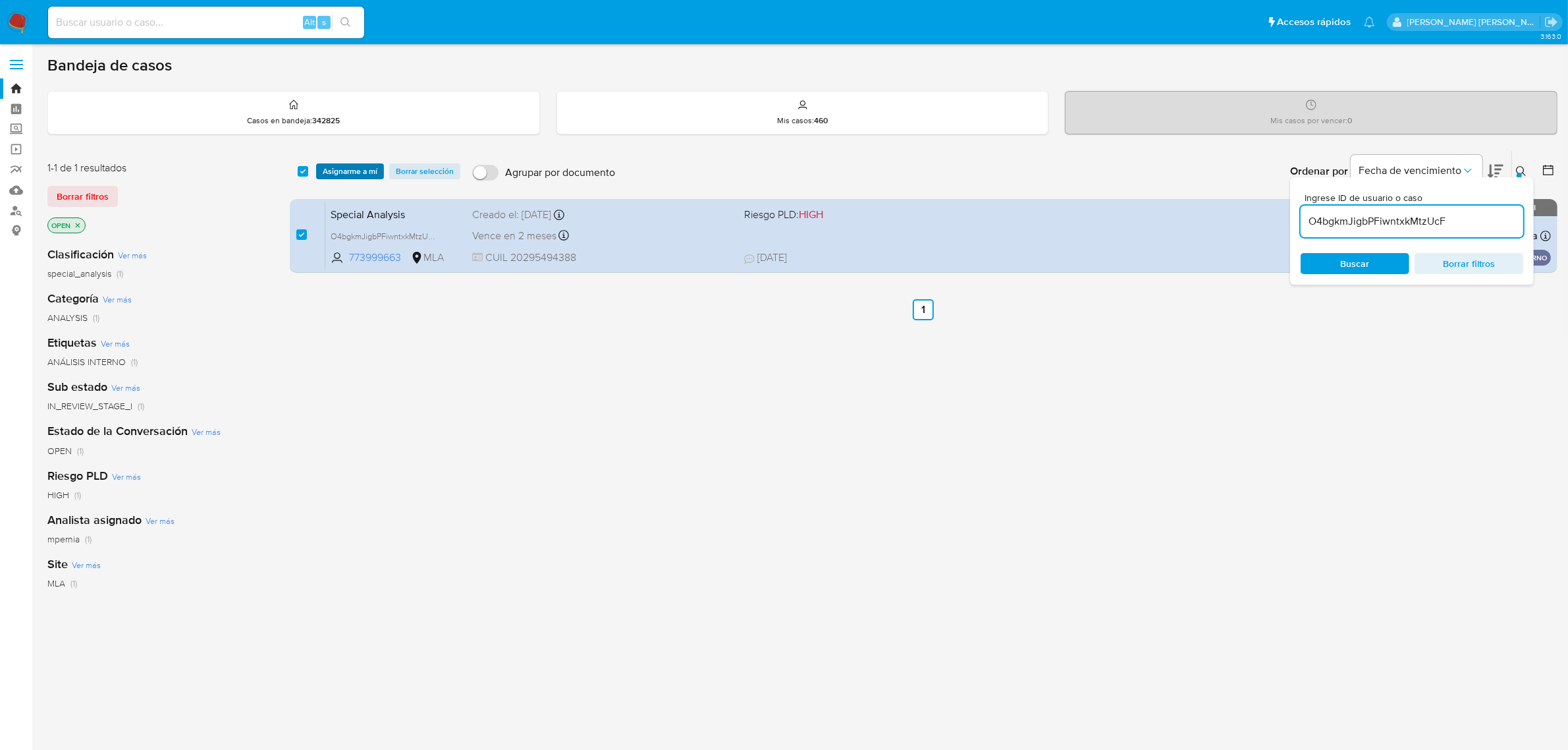
click at [340, 172] on span "Asignarme a mí" at bounding box center [349, 171] width 55 height 13
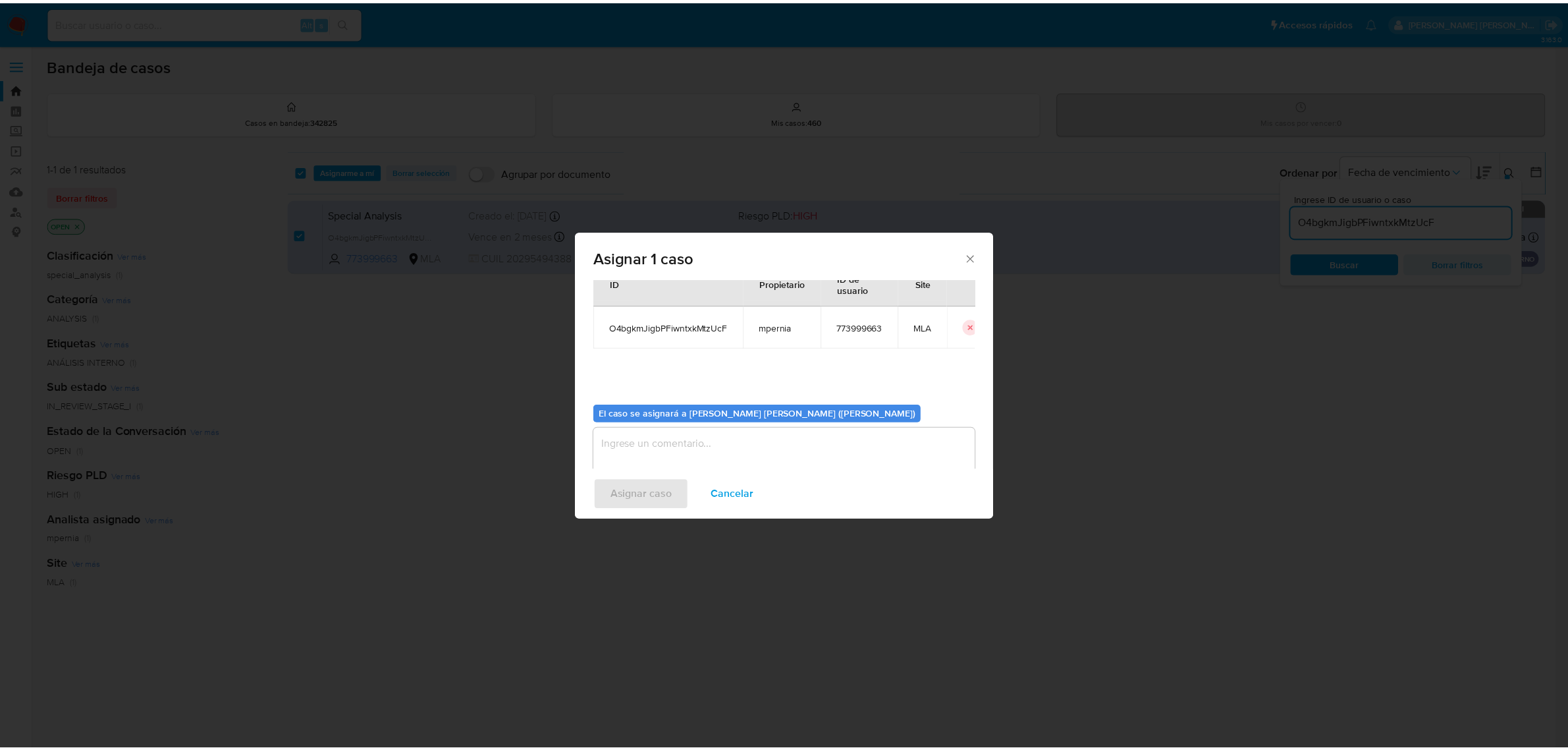
scroll to position [67, 0]
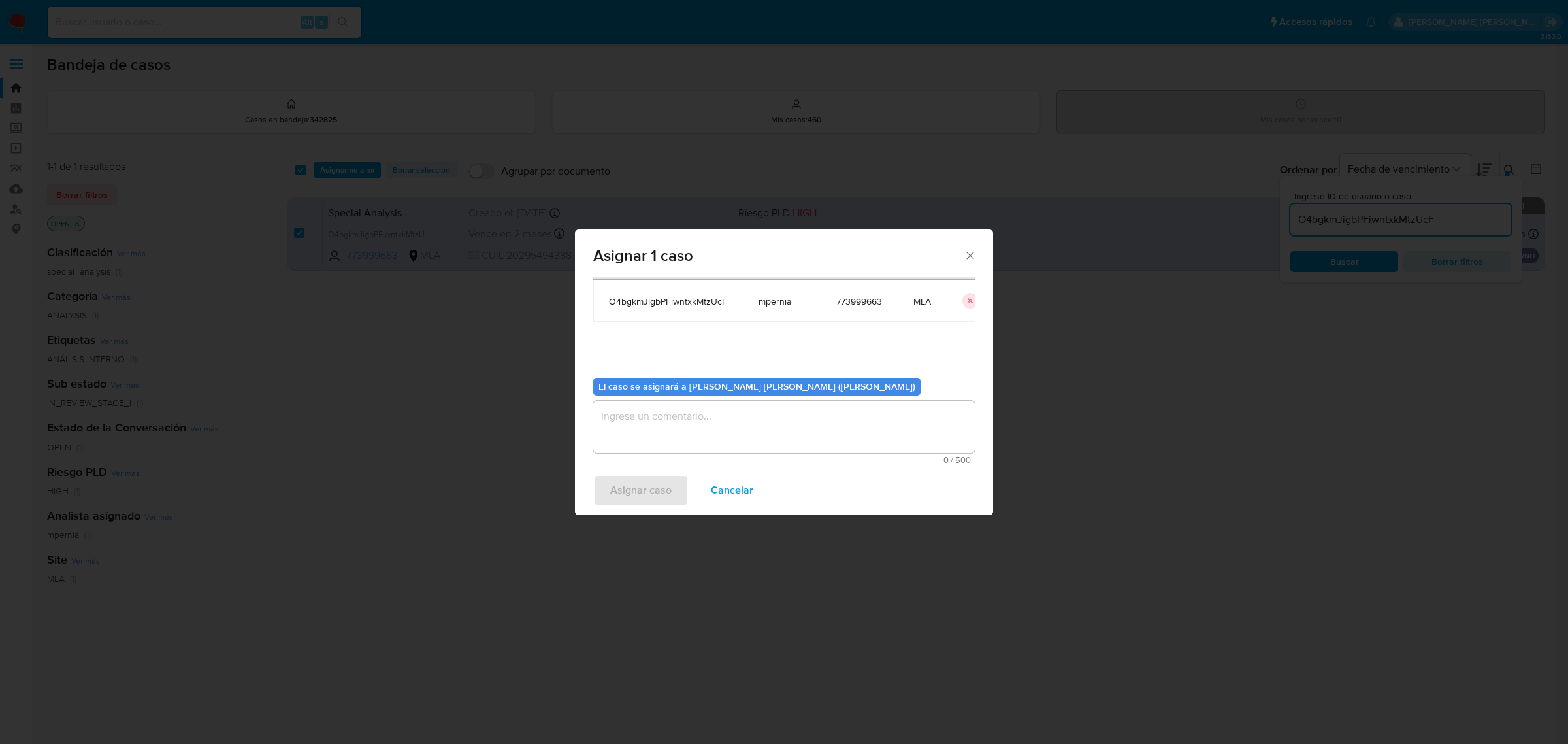
click at [681, 420] on textarea "assign-modal" at bounding box center [784, 427] width 382 height 52
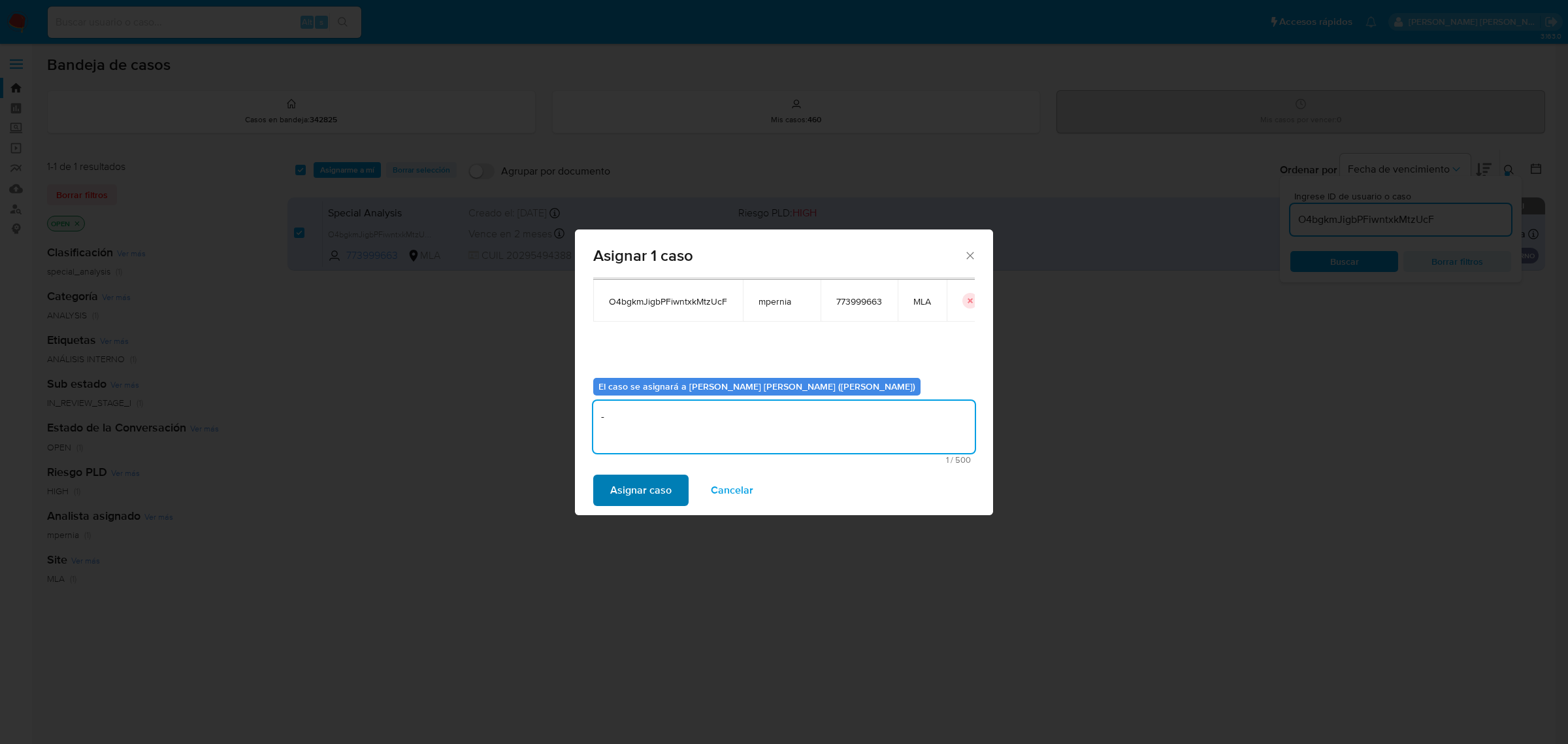
type textarea "-"
click at [645, 488] on span "Asignar caso" at bounding box center [641, 490] width 61 height 28
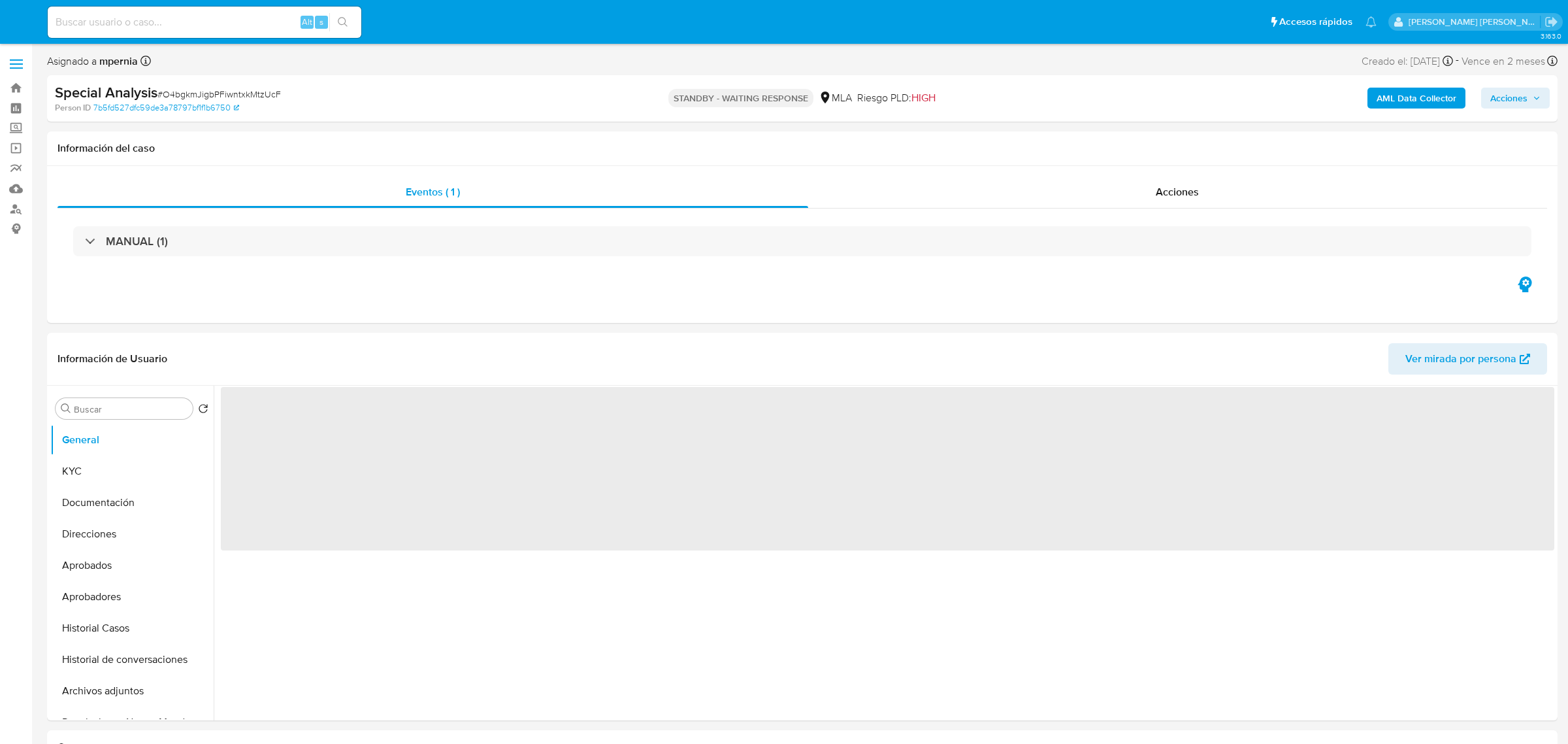
select select "10"
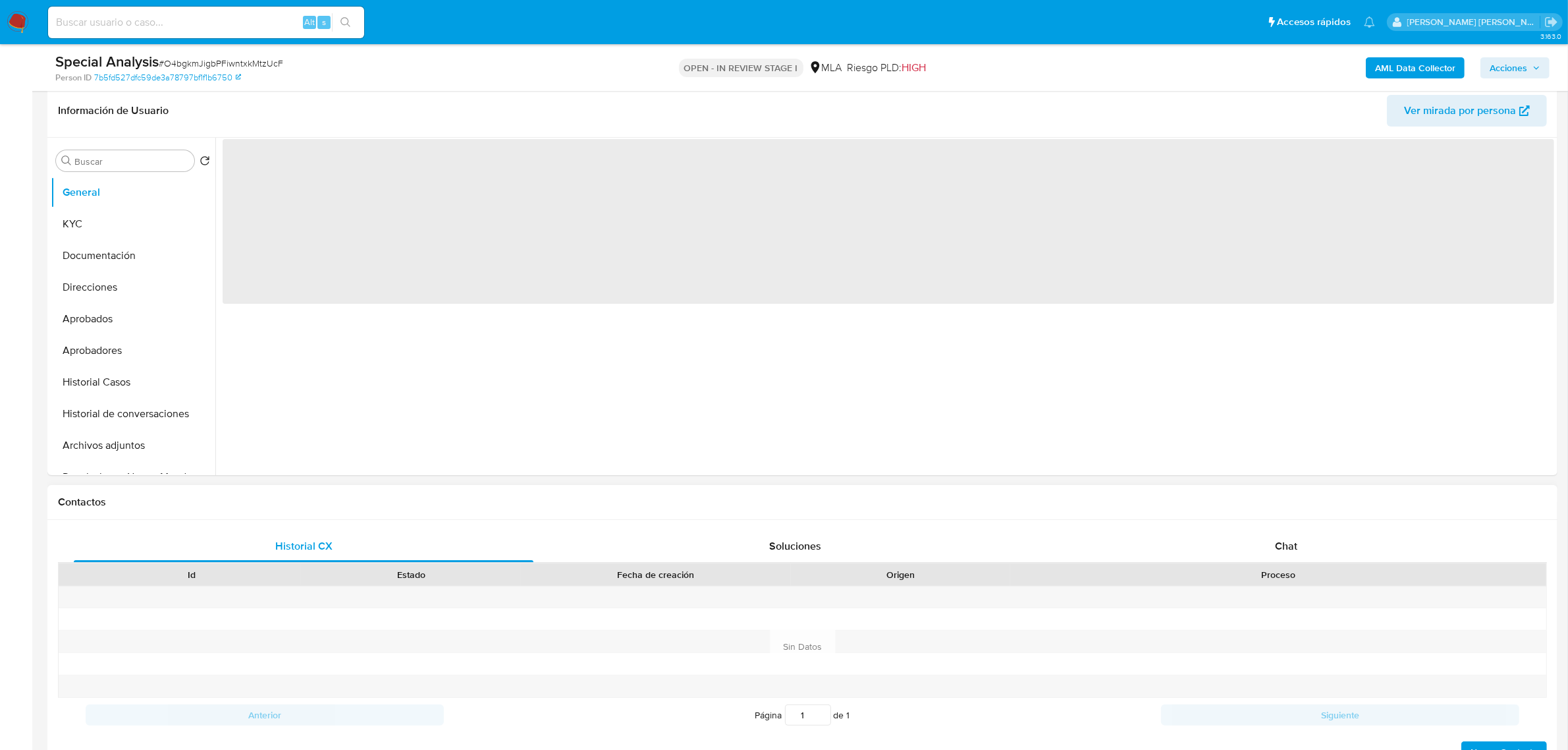
scroll to position [247, 0]
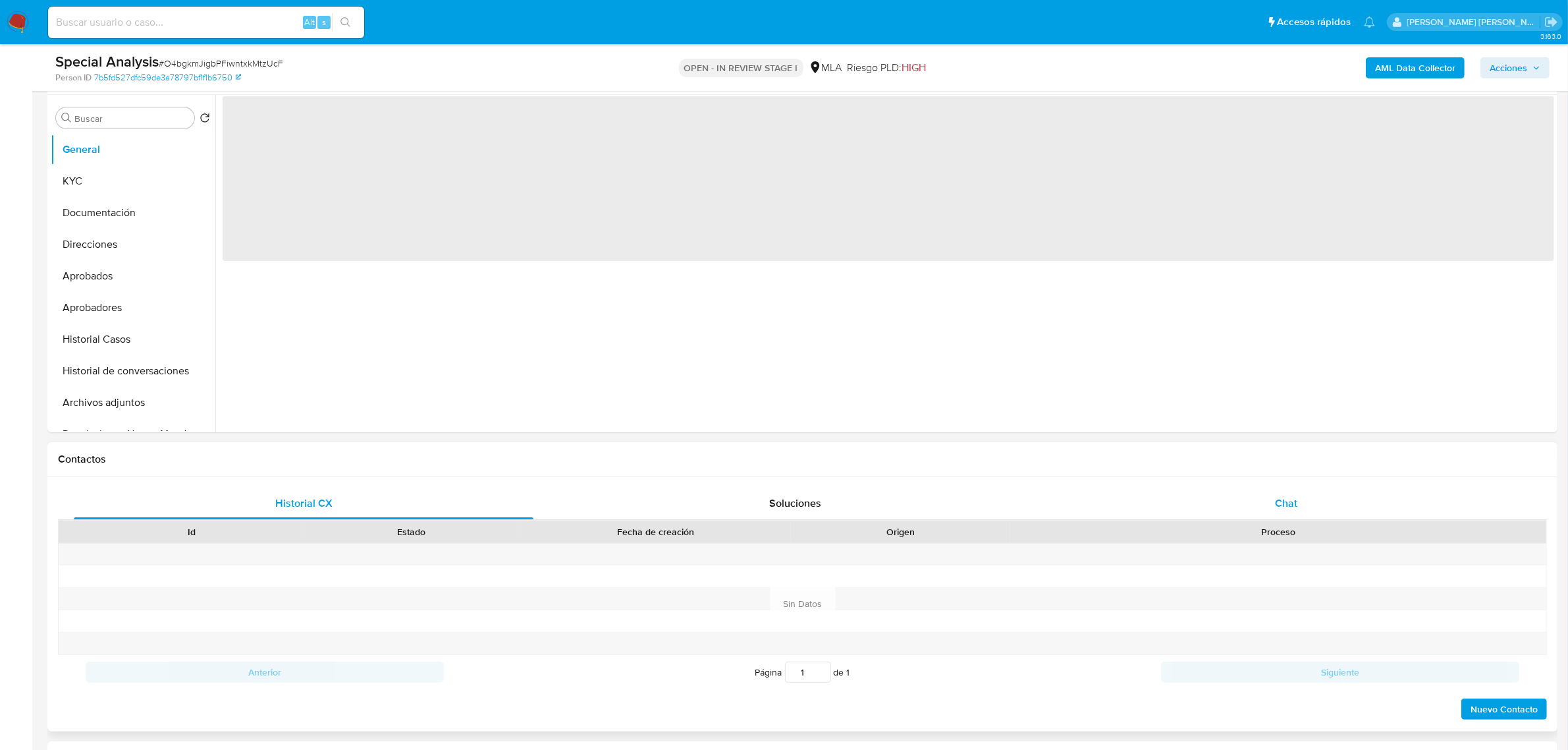
click at [1291, 508] on span "Chat" at bounding box center [1286, 502] width 22 height 15
select select "10"
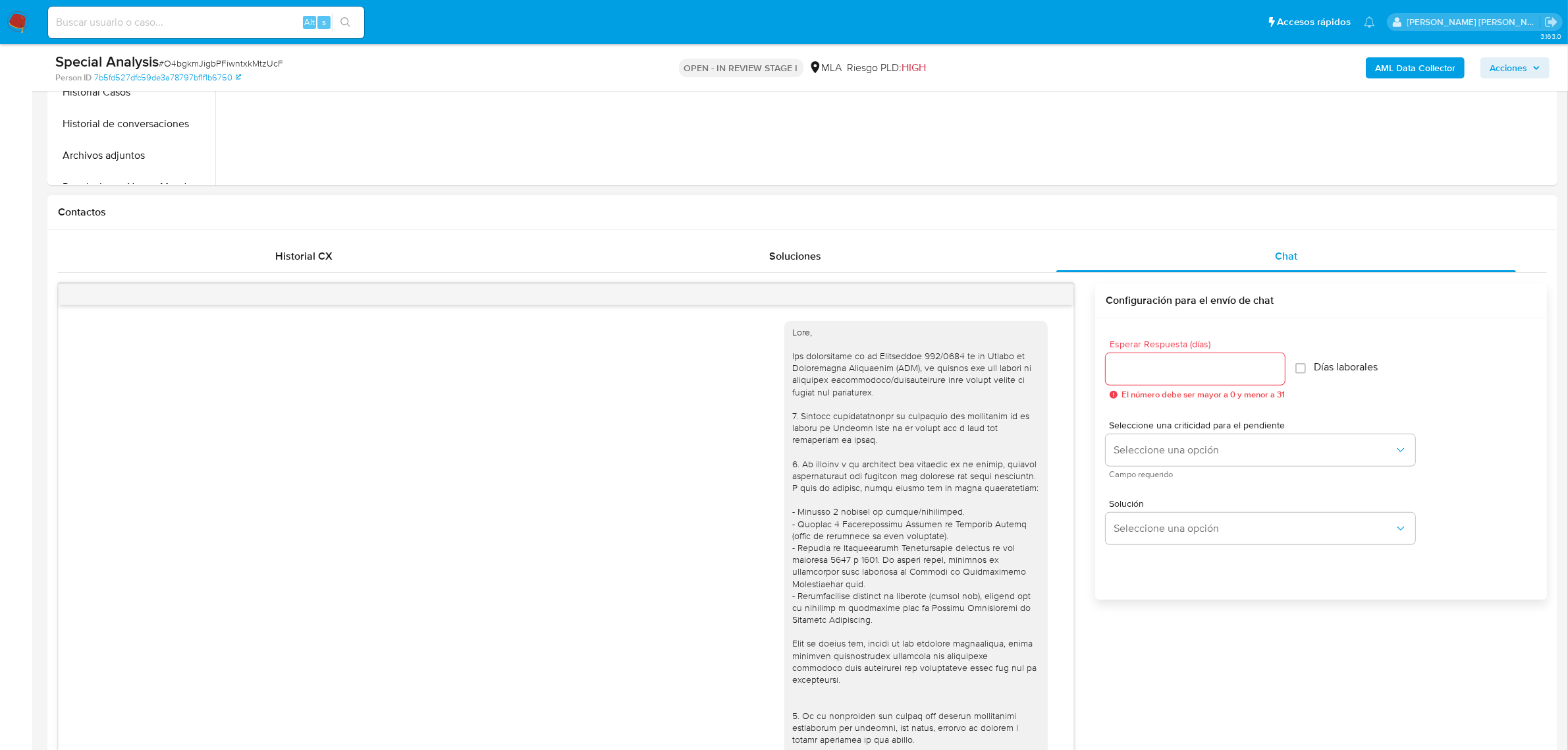
scroll to position [1092, 0]
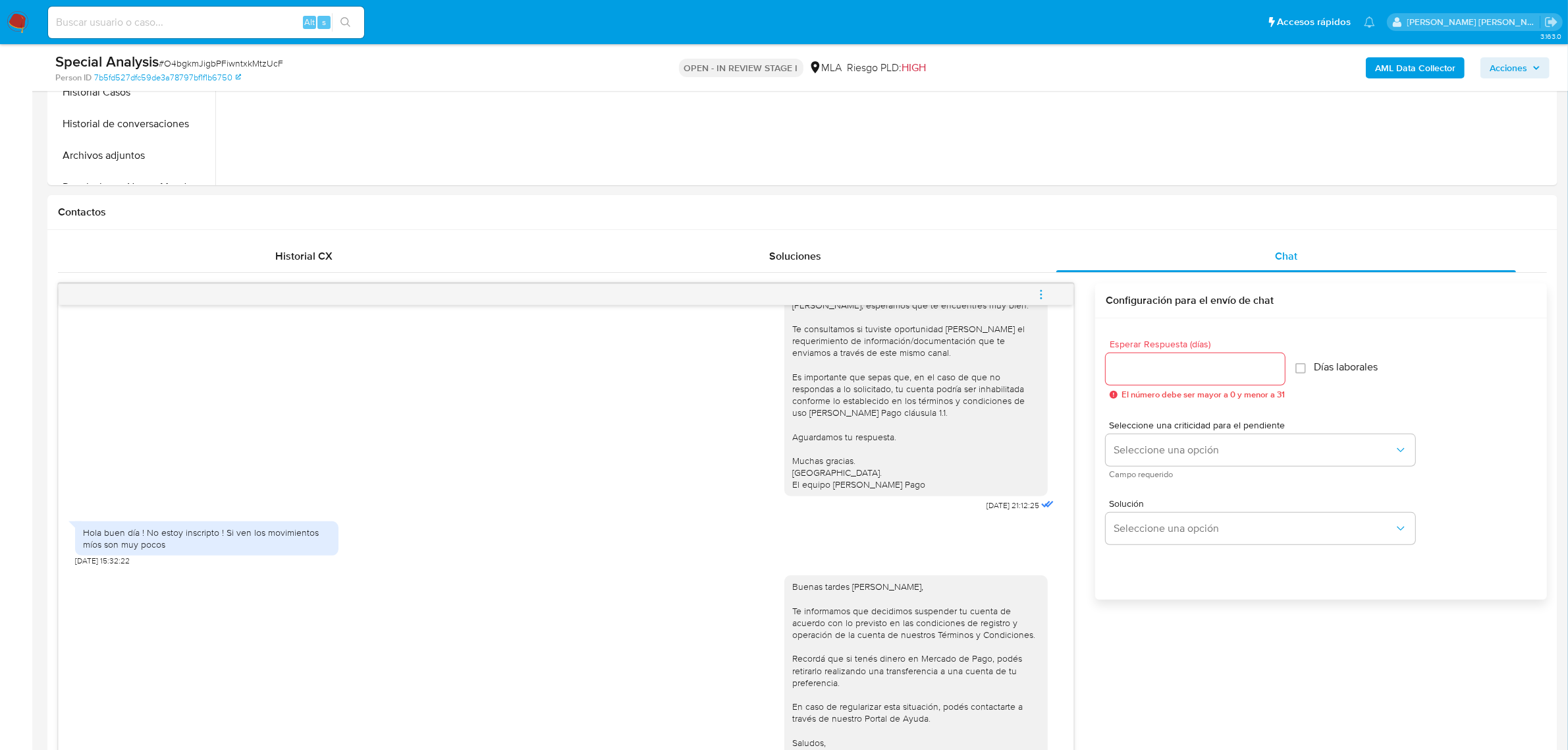
click at [1039, 293] on icon "menu-action" at bounding box center [1041, 294] width 12 height 12
click at [943, 267] on li "Cerrar conversación" at bounding box center [952, 270] width 135 height 24
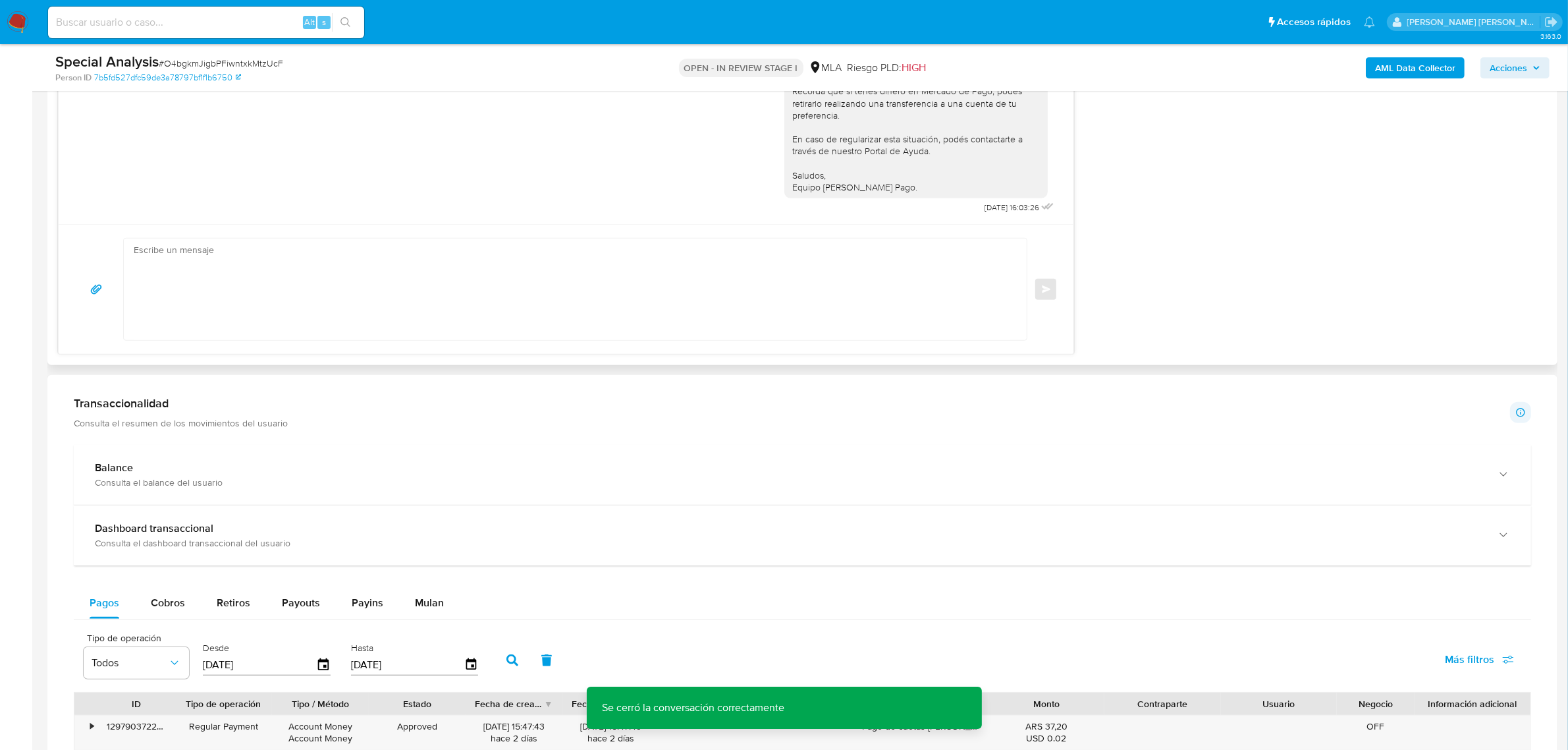
scroll to position [1071, 0]
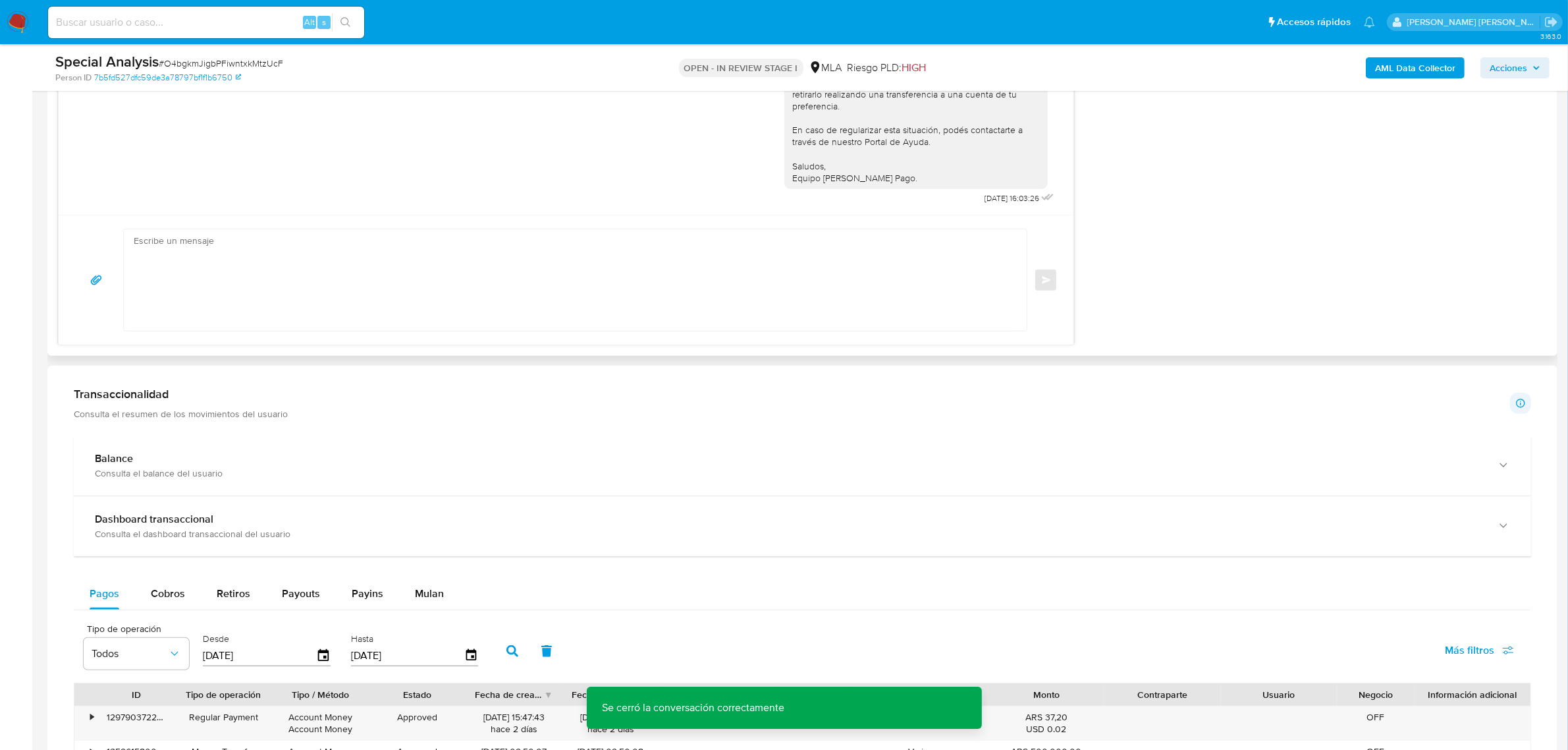
click at [1242, 270] on div "17/09/2025 14:47:50 Hola, Esperamos que te encuentres muy bien. Te consultamos …" at bounding box center [802, 26] width 1489 height 638
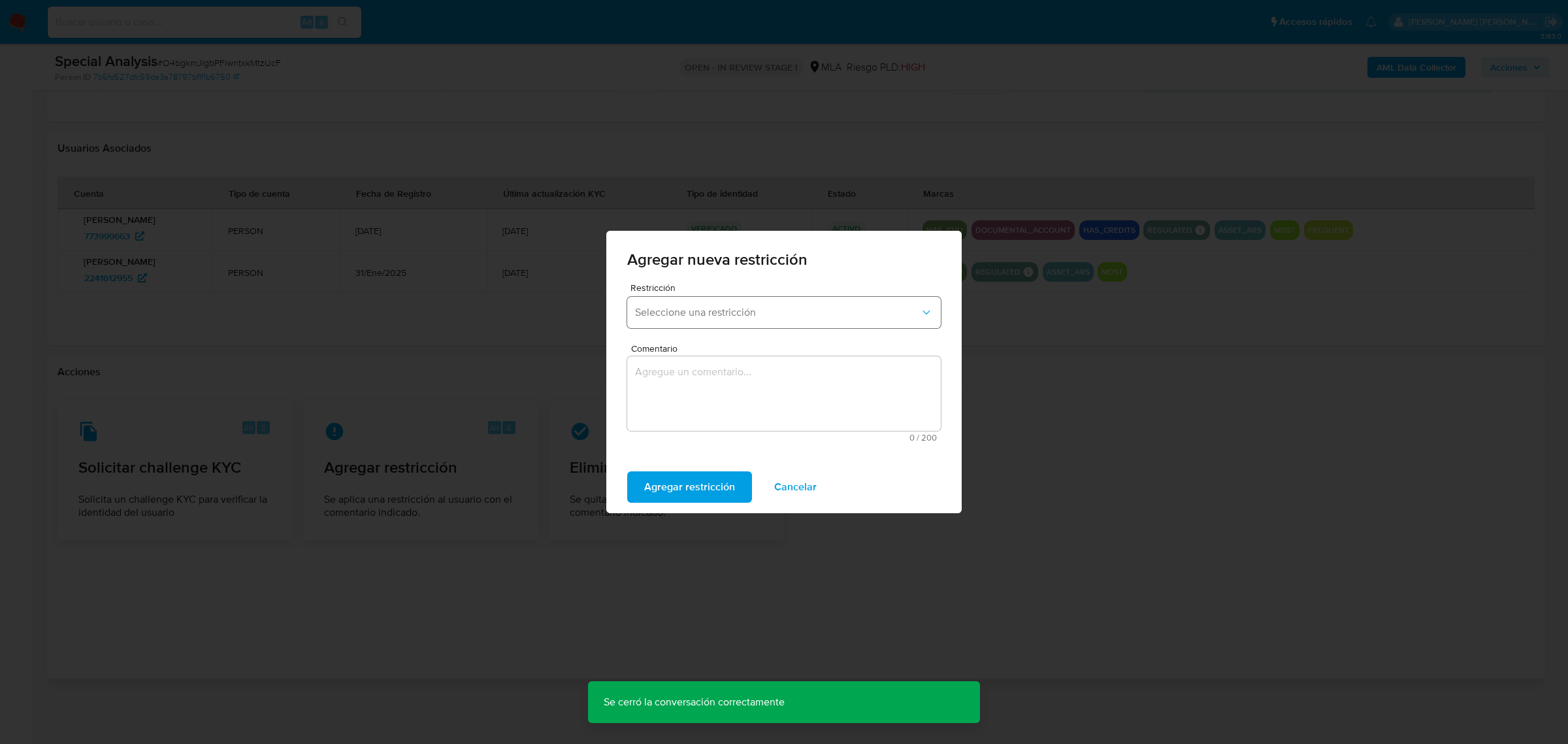
click at [736, 315] on span "Seleccione una restricción" at bounding box center [777, 312] width 285 height 13
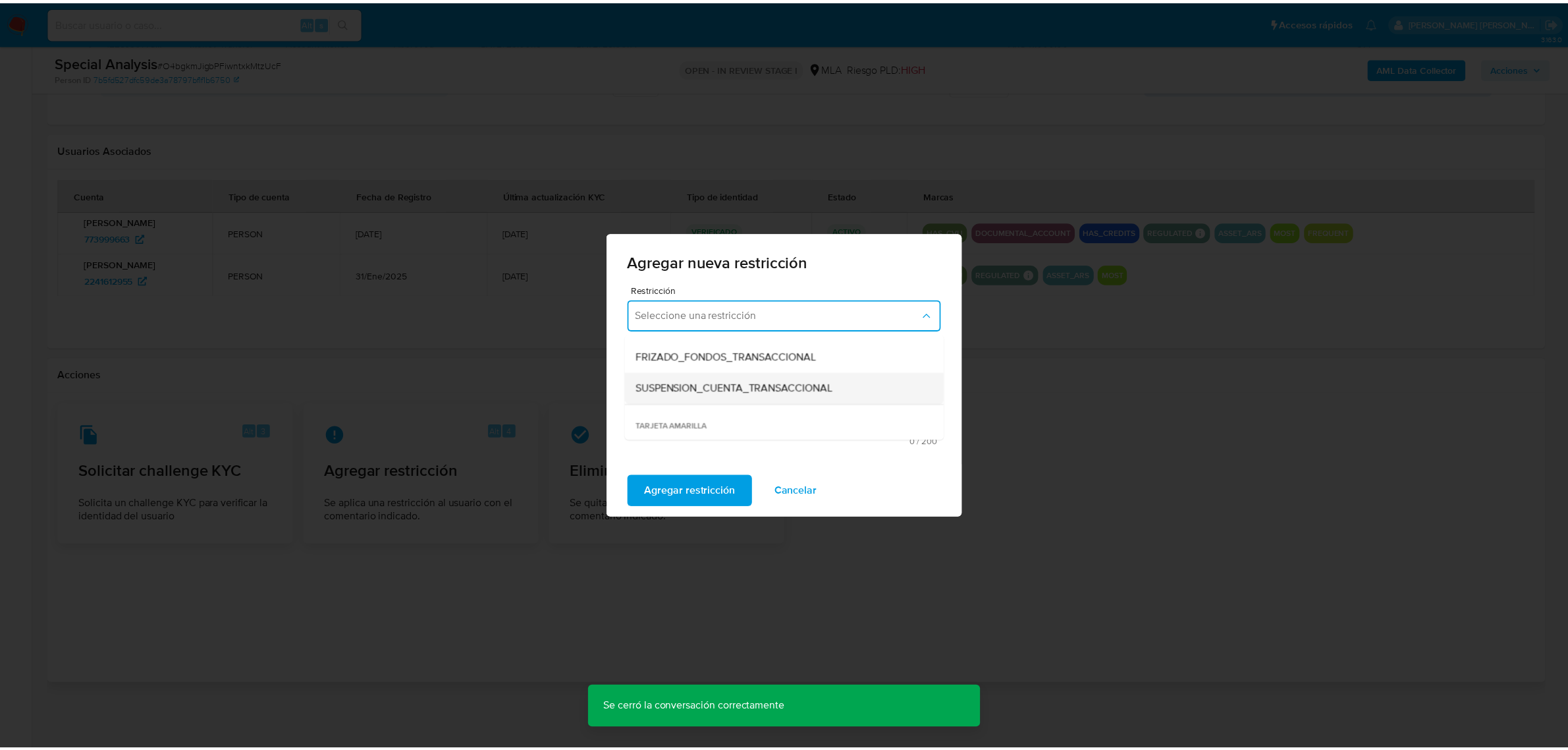
scroll to position [164, 0]
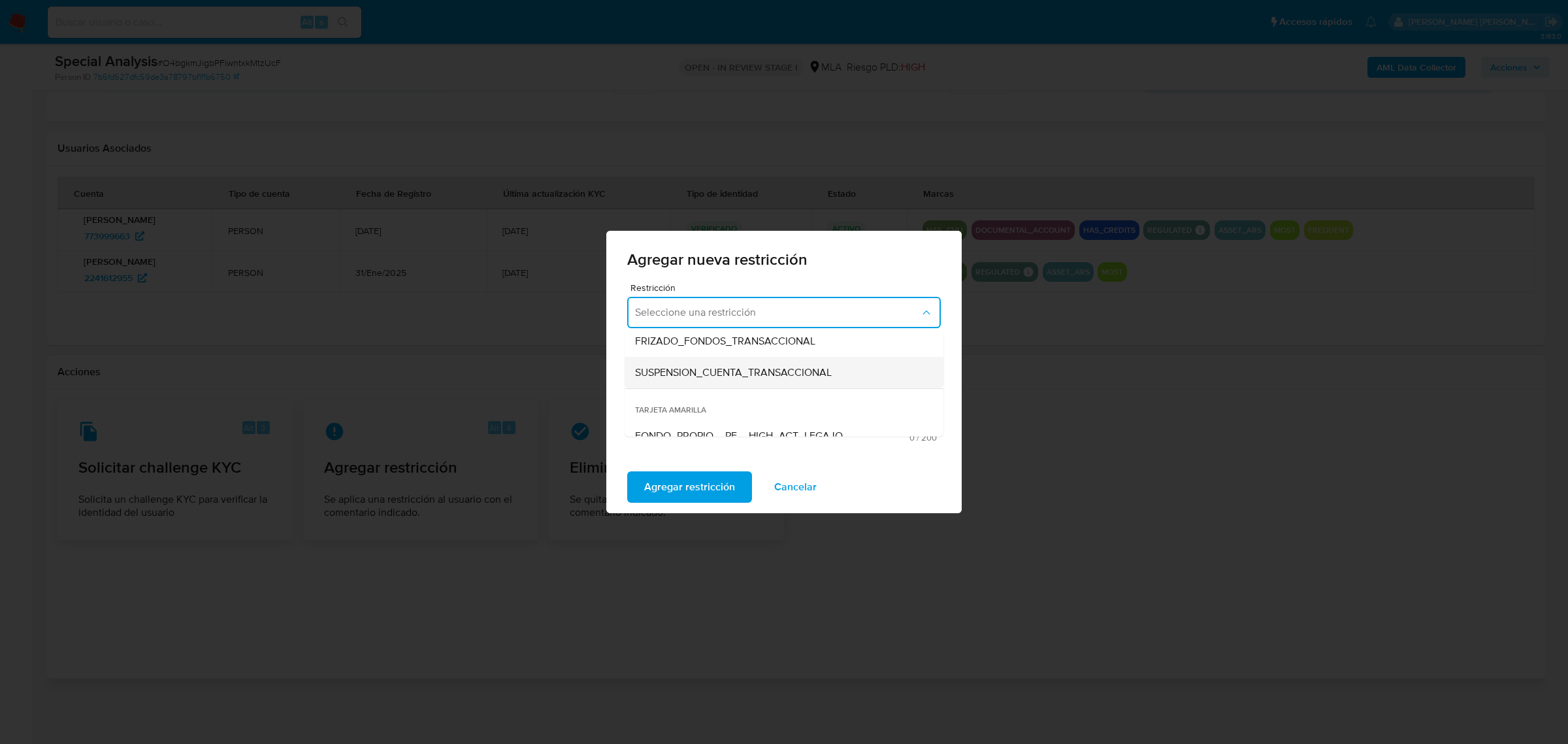
click at [735, 372] on span "SUSPENSION_CUENTA_TRANSACCIONAL" at bounding box center [734, 372] width 197 height 13
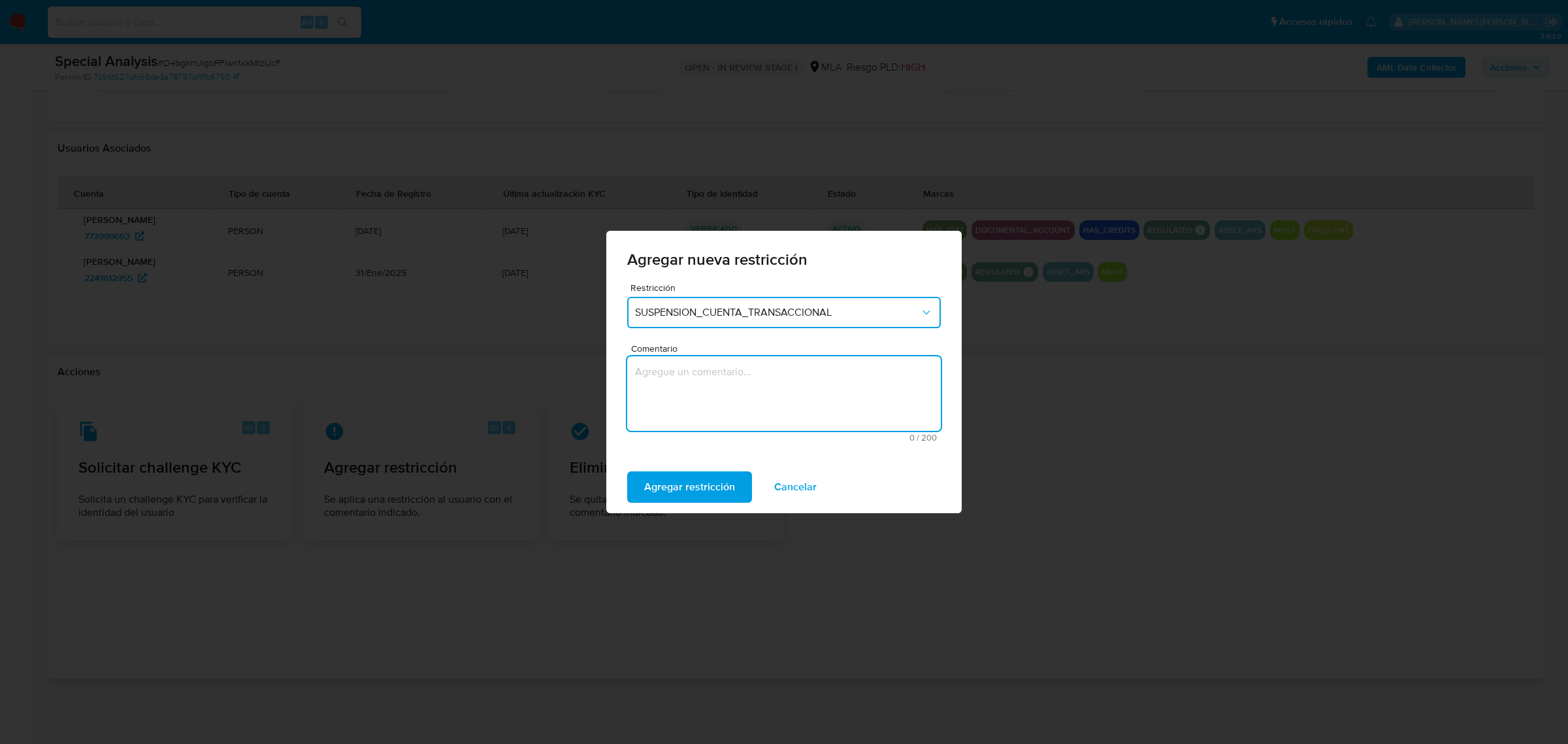
click at [729, 386] on textarea "Comentario" at bounding box center [784, 394] width 314 height 74
type textarea "AML"
click at [714, 491] on span "Agregar restricción" at bounding box center [690, 487] width 90 height 28
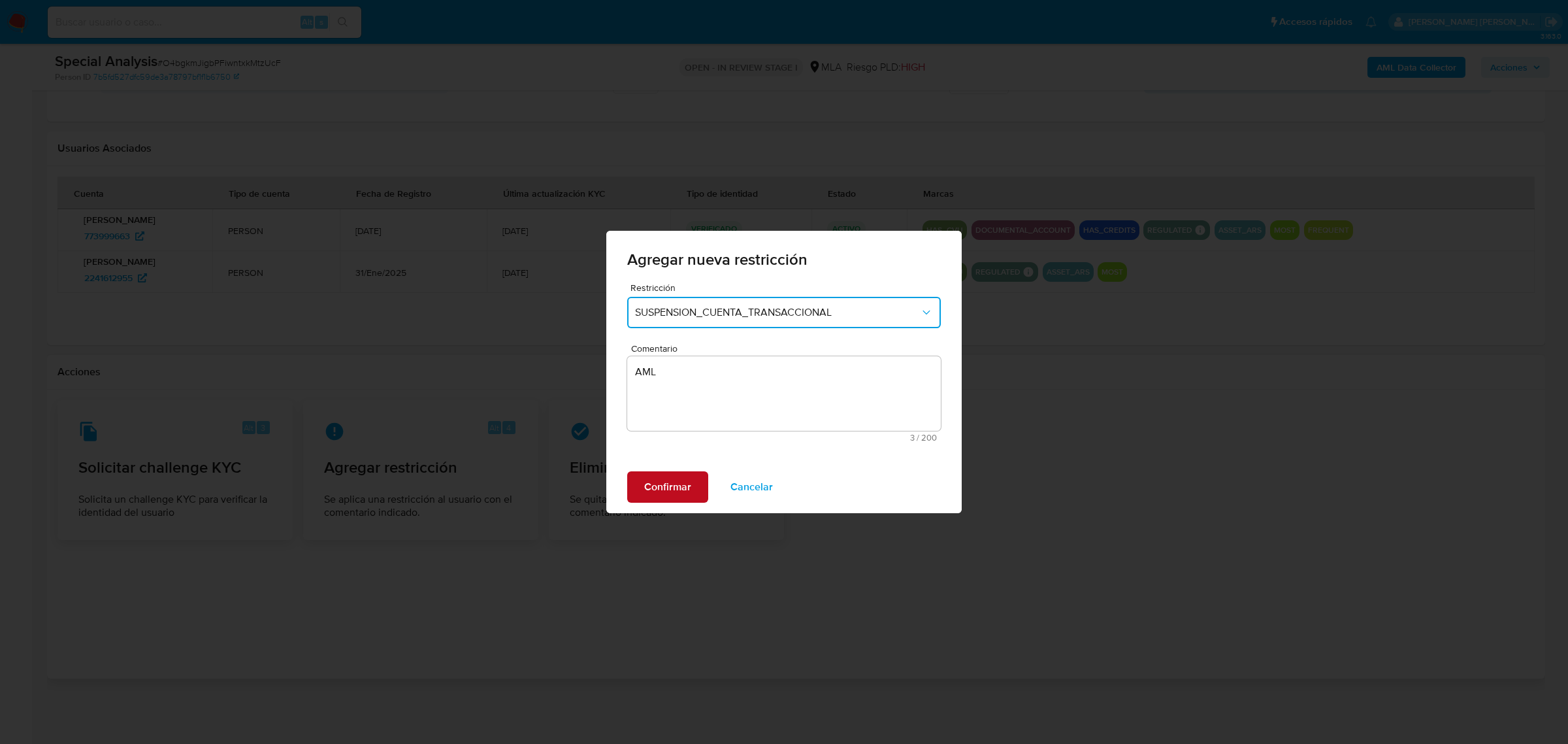
click at [653, 482] on span "Confirmar" at bounding box center [667, 487] width 47 height 28
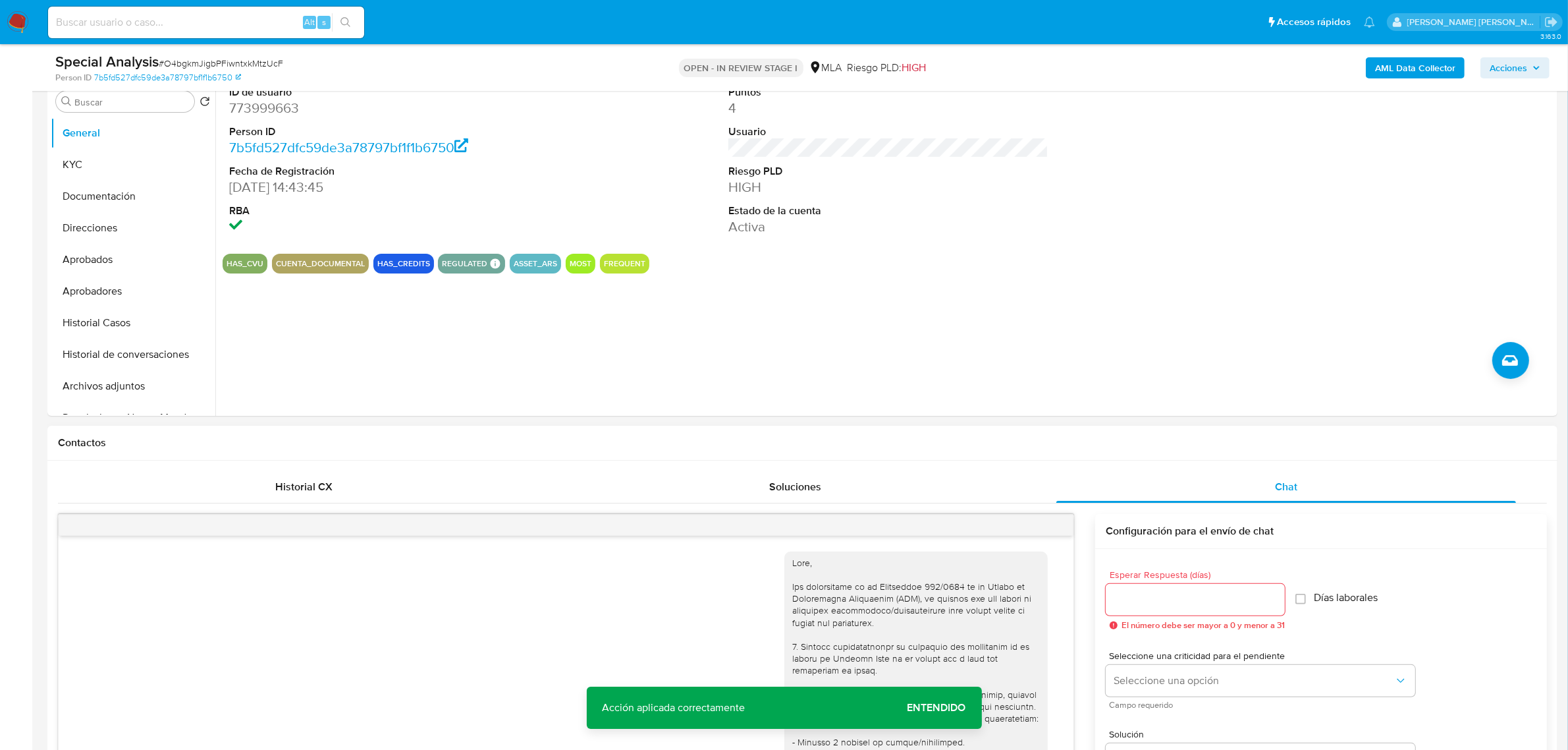
scroll to position [250, 0]
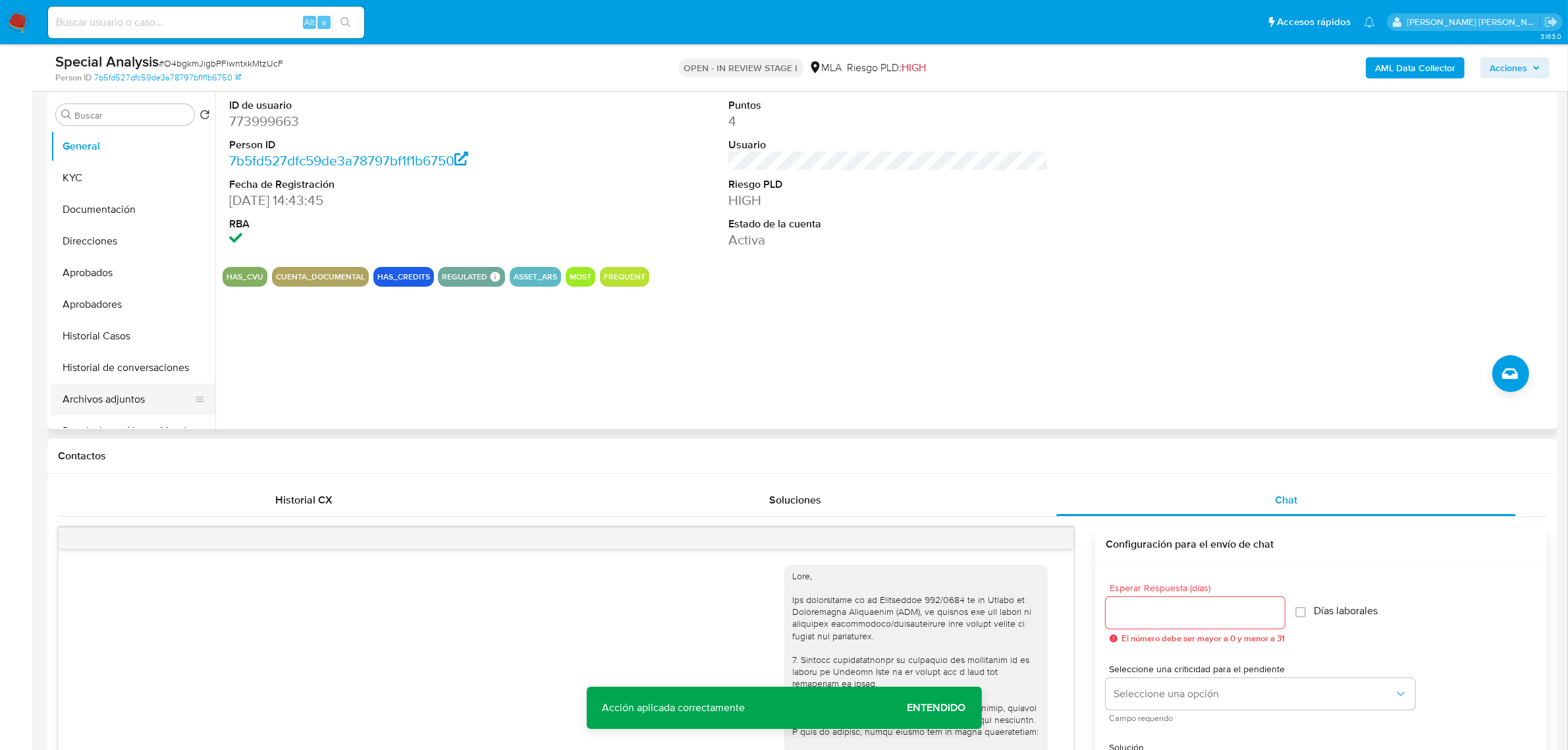
click at [110, 393] on button "Archivos adjuntos" at bounding box center [128, 399] width 155 height 31
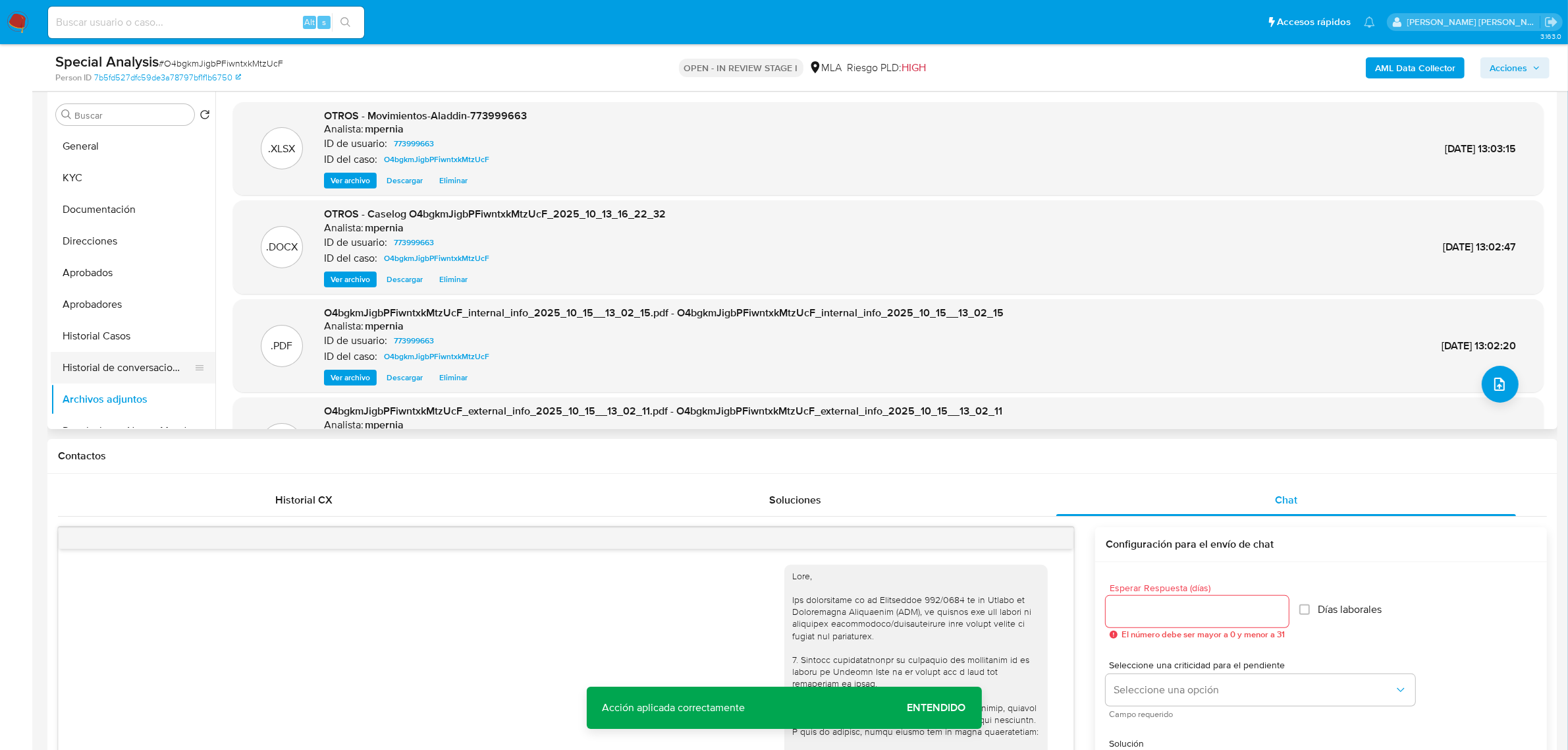
click at [132, 360] on button "Historial de conversaciones" at bounding box center [128, 367] width 155 height 31
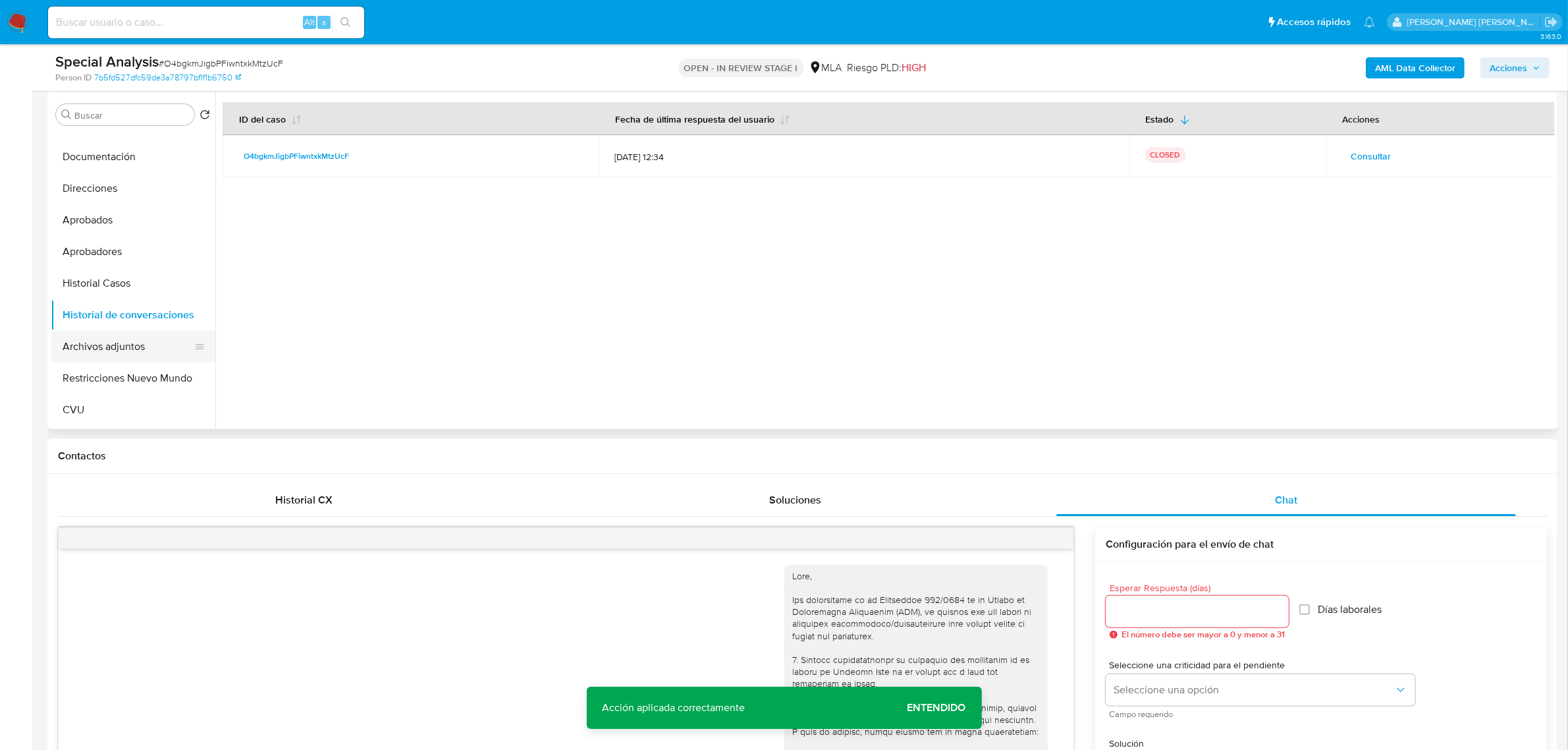
scroll to position [82, 0]
click at [142, 344] on button "Restricciones Nuevo Mundo" at bounding box center [128, 348] width 155 height 31
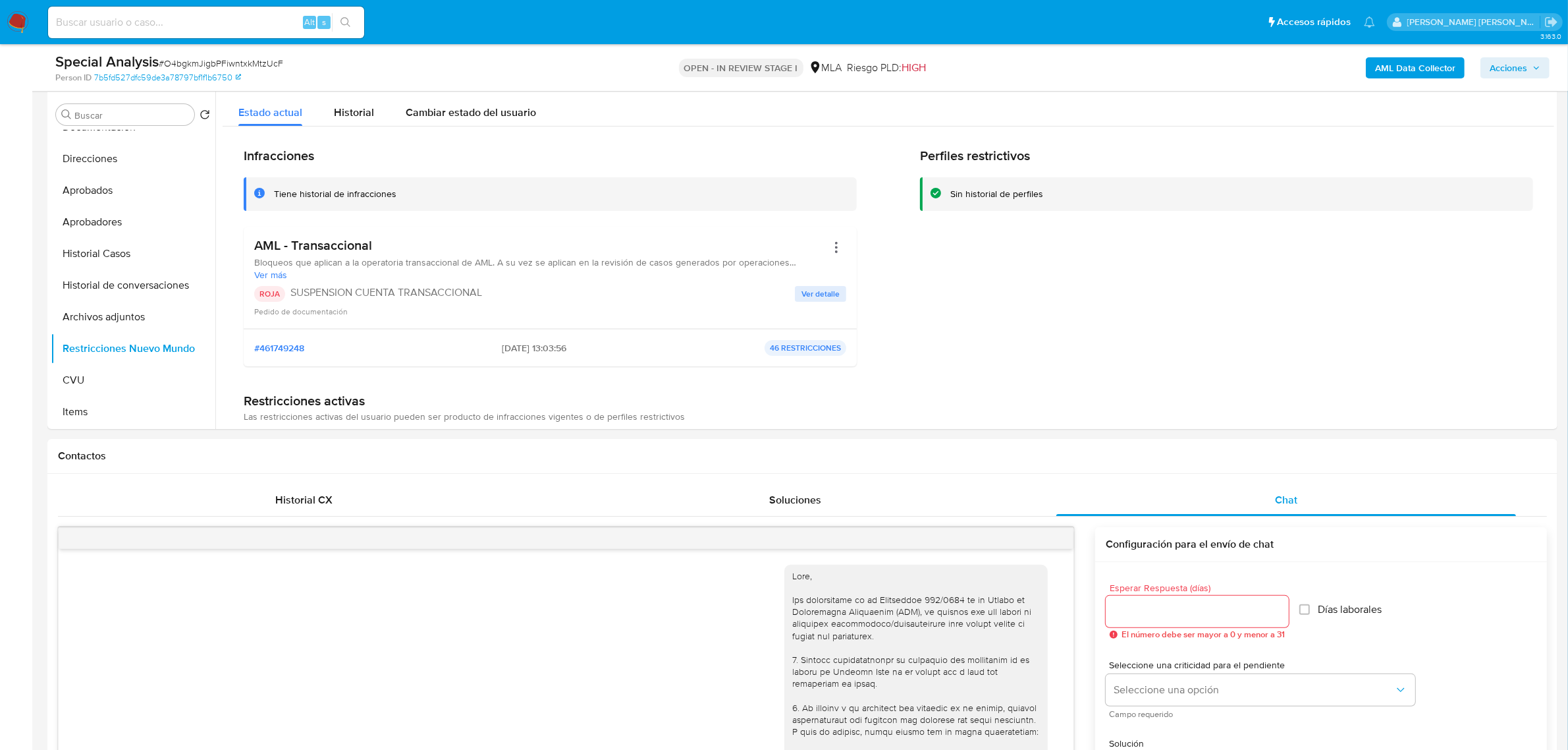
click at [1513, 66] on span "Acciones" at bounding box center [1509, 68] width 38 height 21
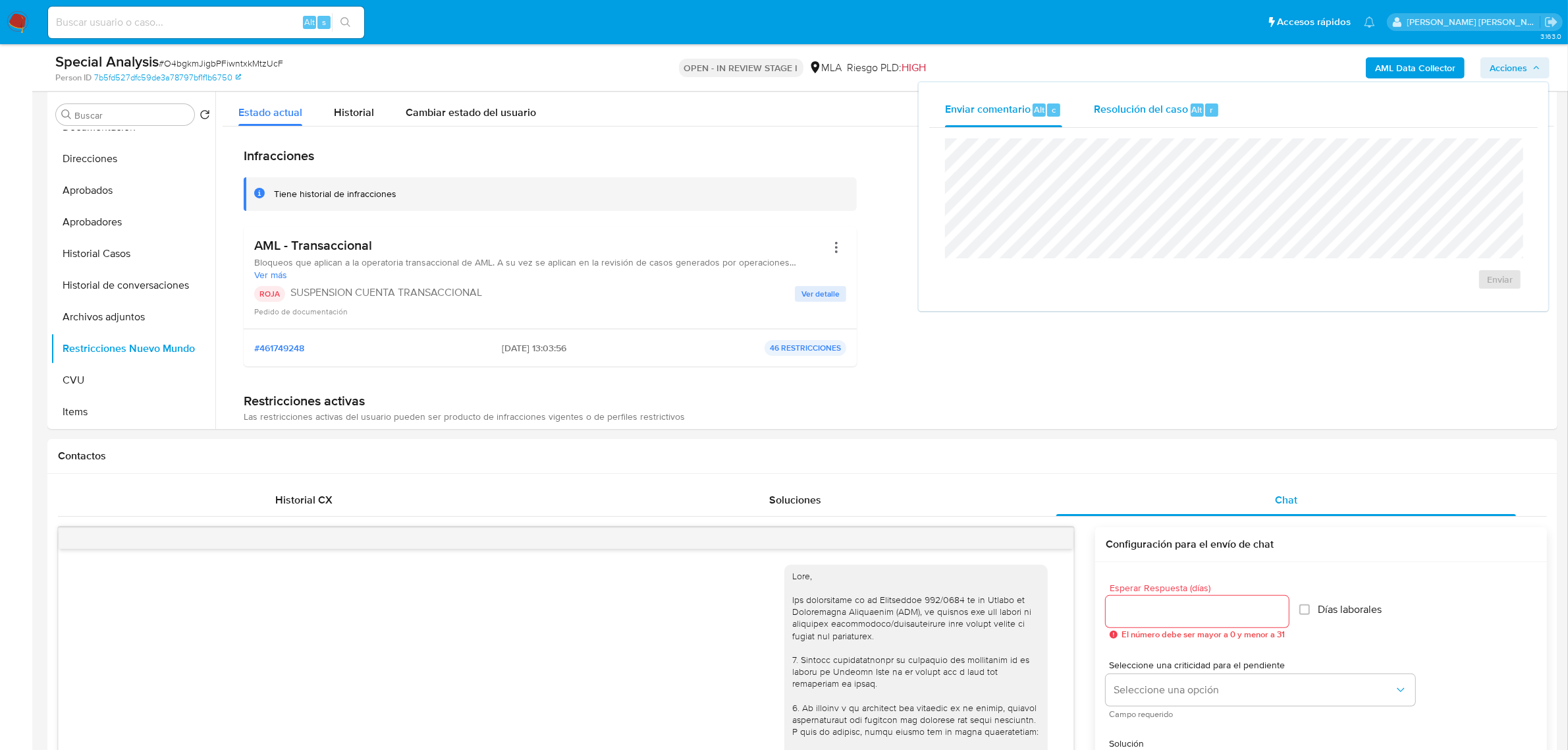
drag, startPoint x: 1163, startPoint y: 115, endPoint x: 1156, endPoint y: 132, distance: 18.4
click at [1163, 119] on div "Resolución del caso Alt r" at bounding box center [1156, 110] width 126 height 34
click at [1439, 297] on span "ROI Proposal" at bounding box center [1468, 287] width 69 height 19
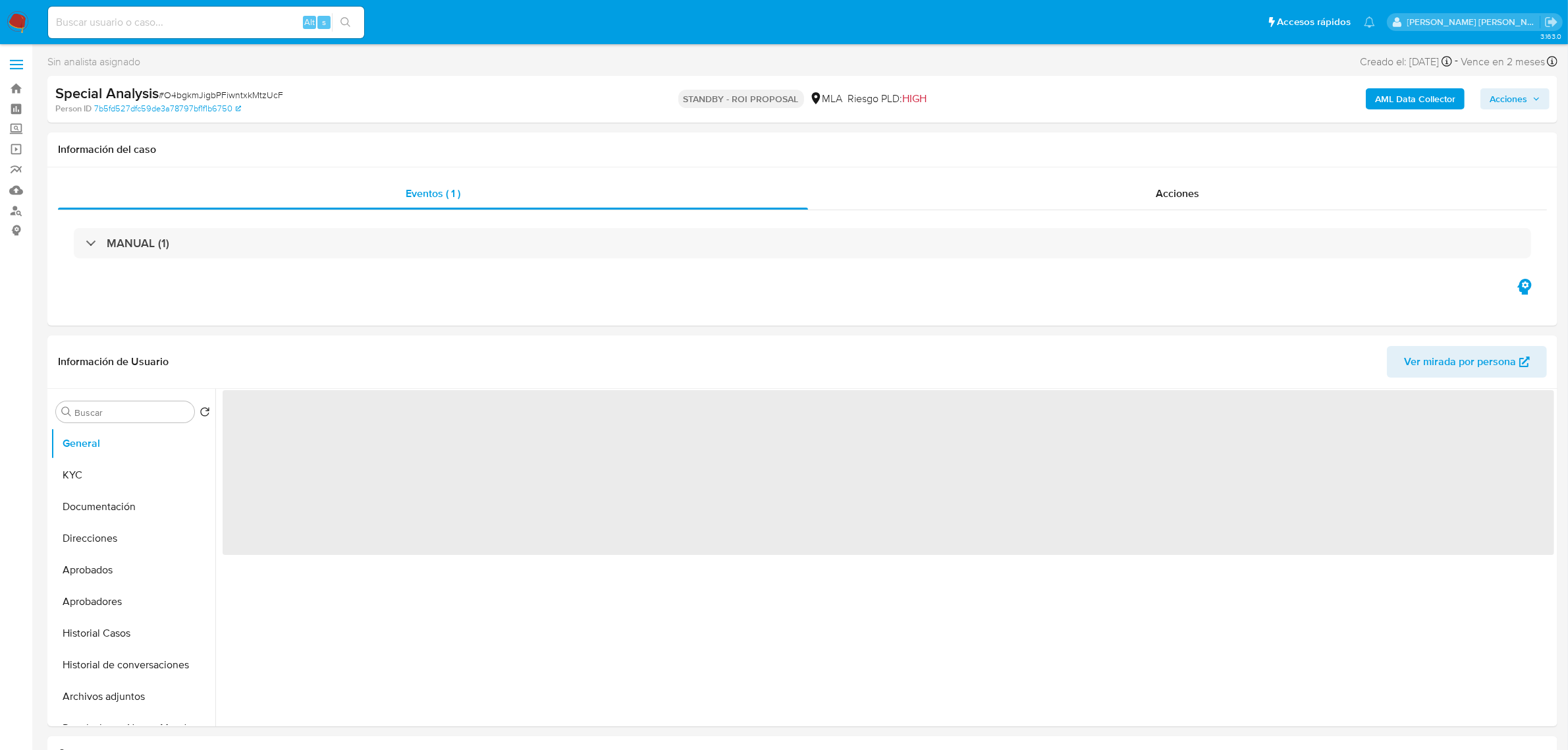
select select "10"
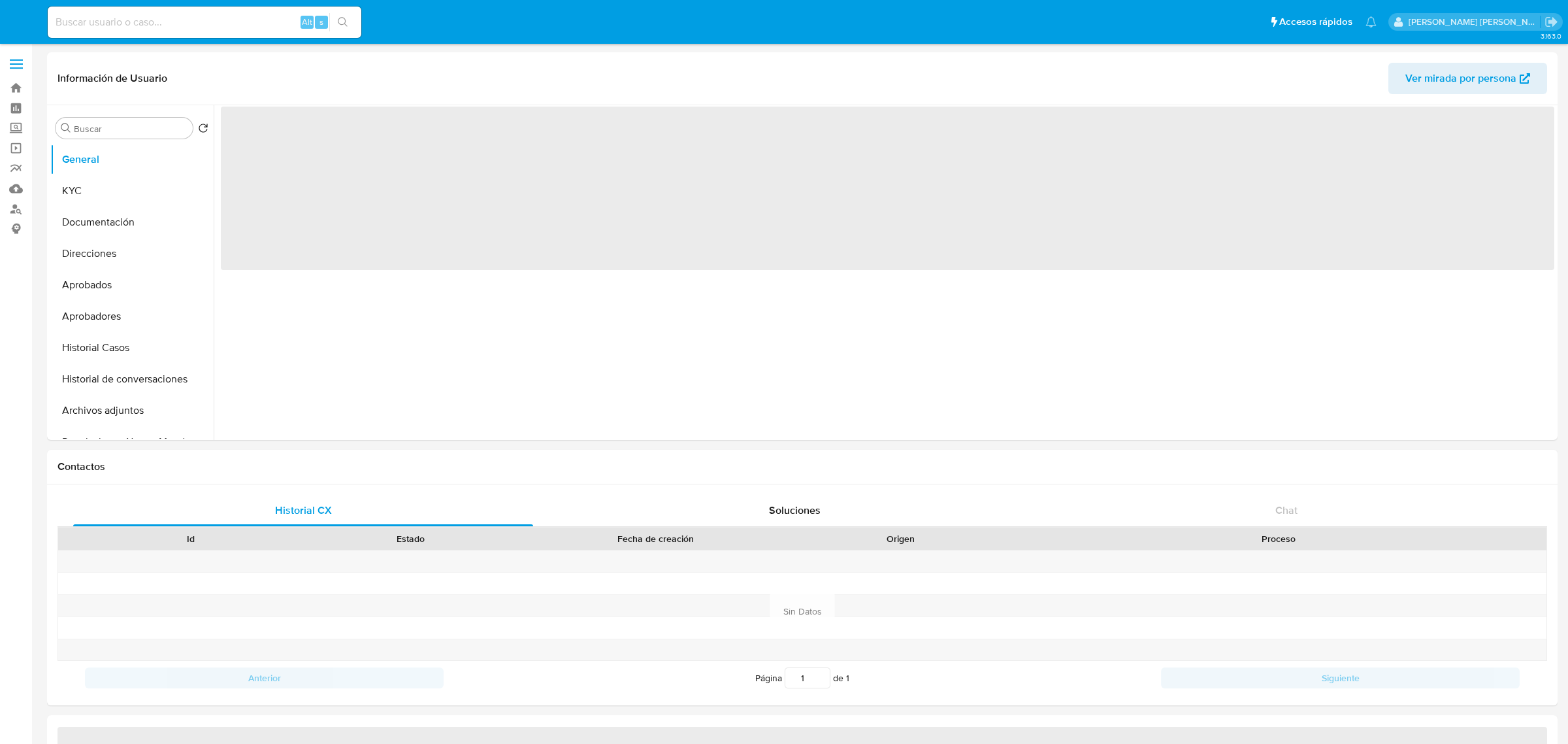
select select "10"
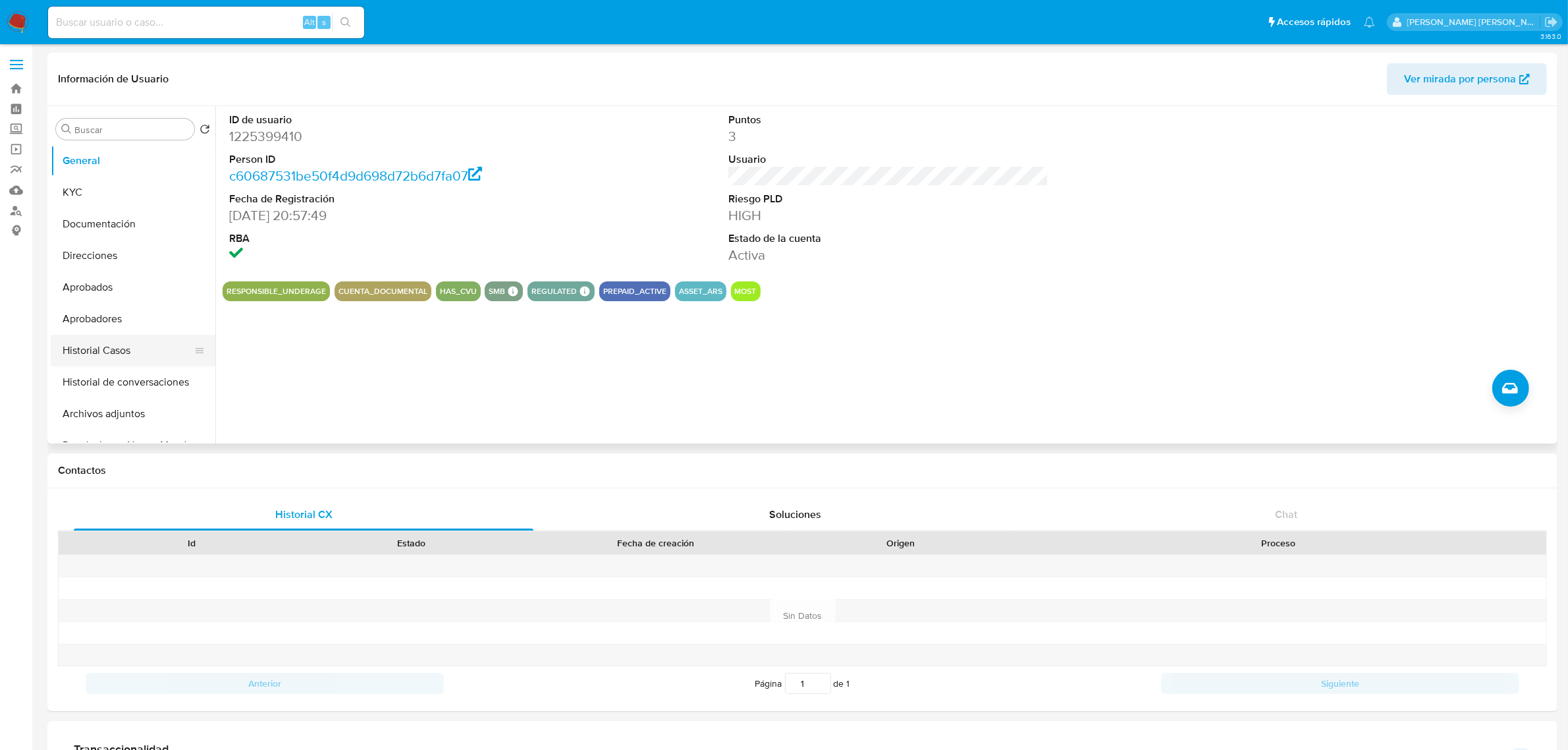
click at [99, 346] on button "Historial Casos" at bounding box center [128, 350] width 155 height 31
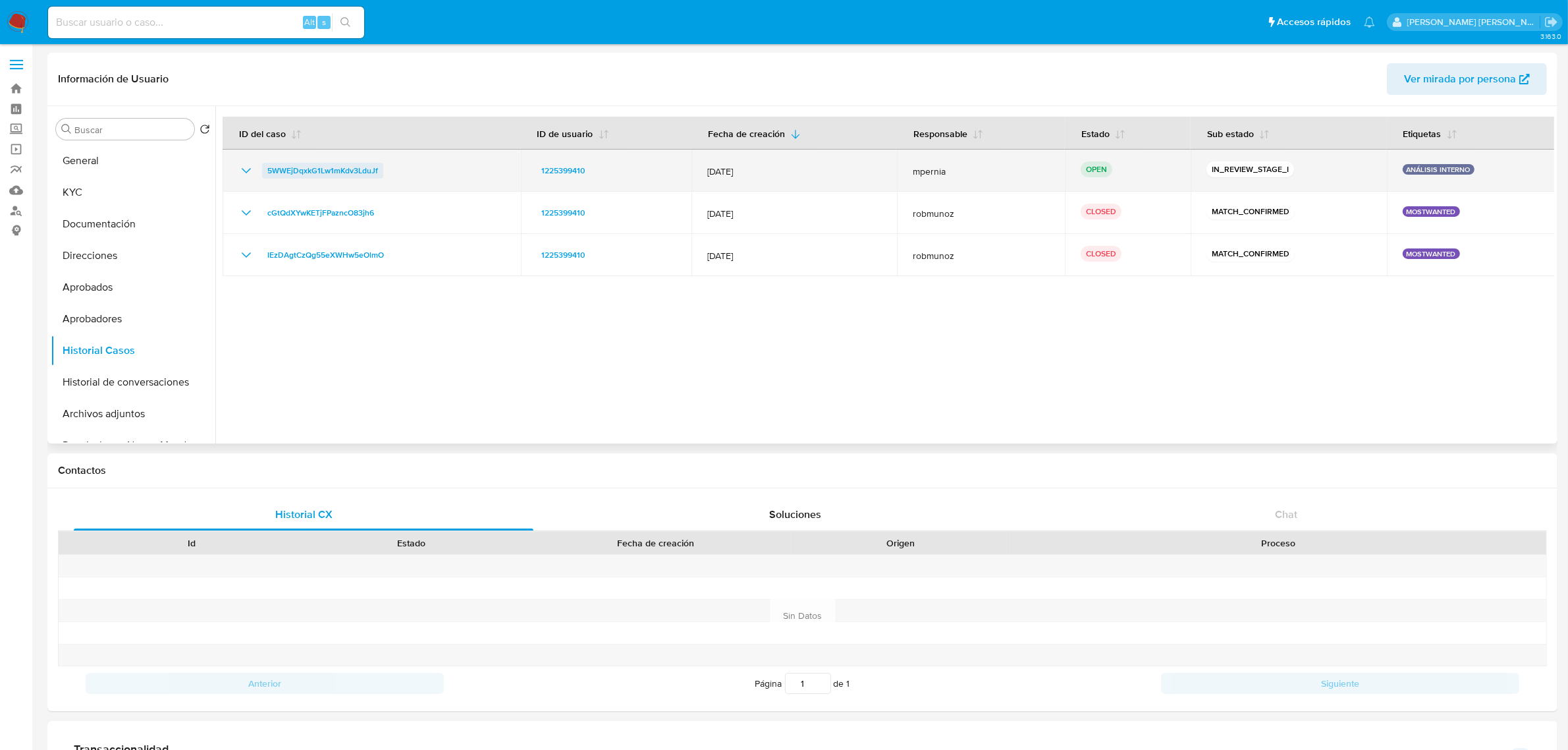
click at [307, 164] on span "5WWEjDqxkG1Lw1mKdv3LduJf" at bounding box center [323, 171] width 111 height 16
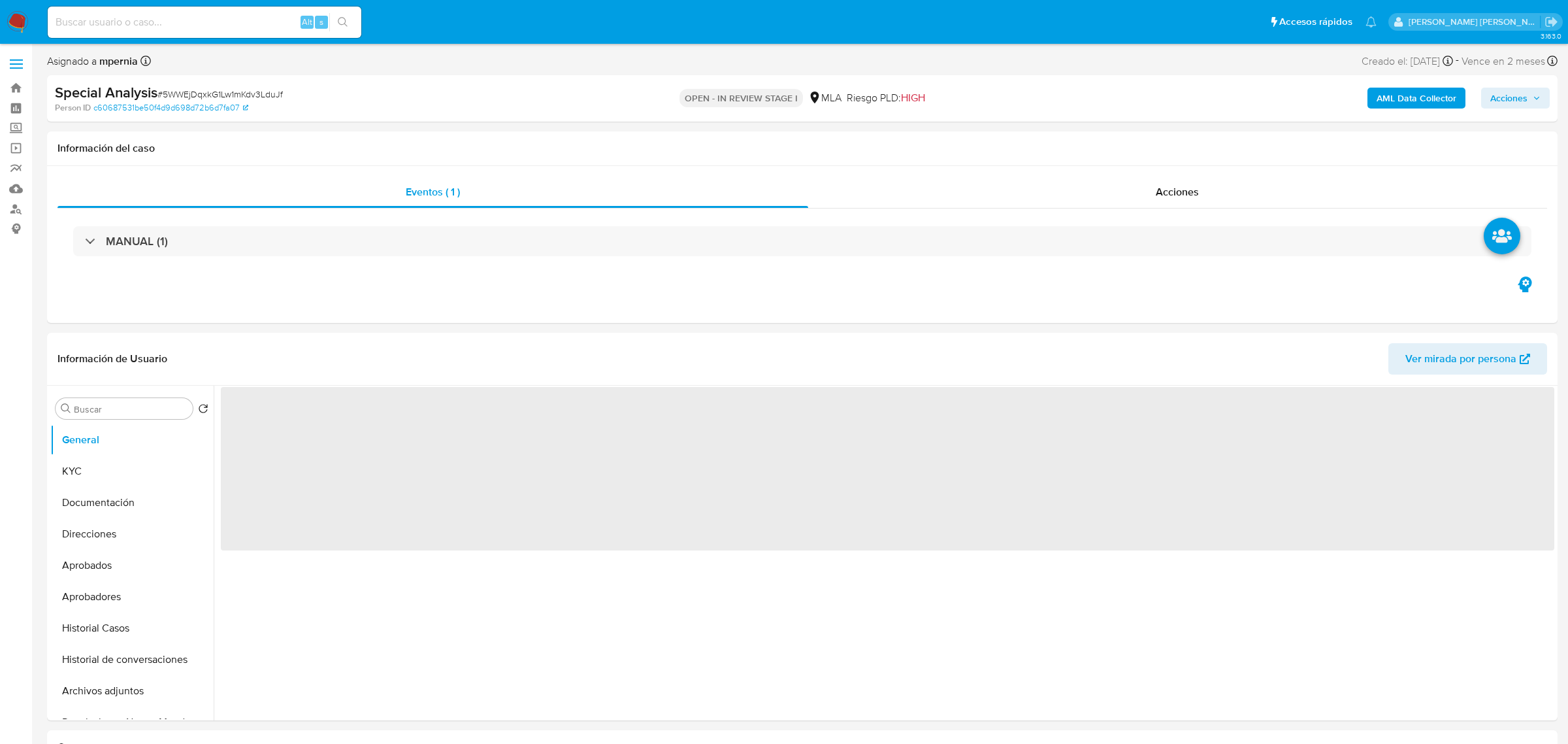
select select "10"
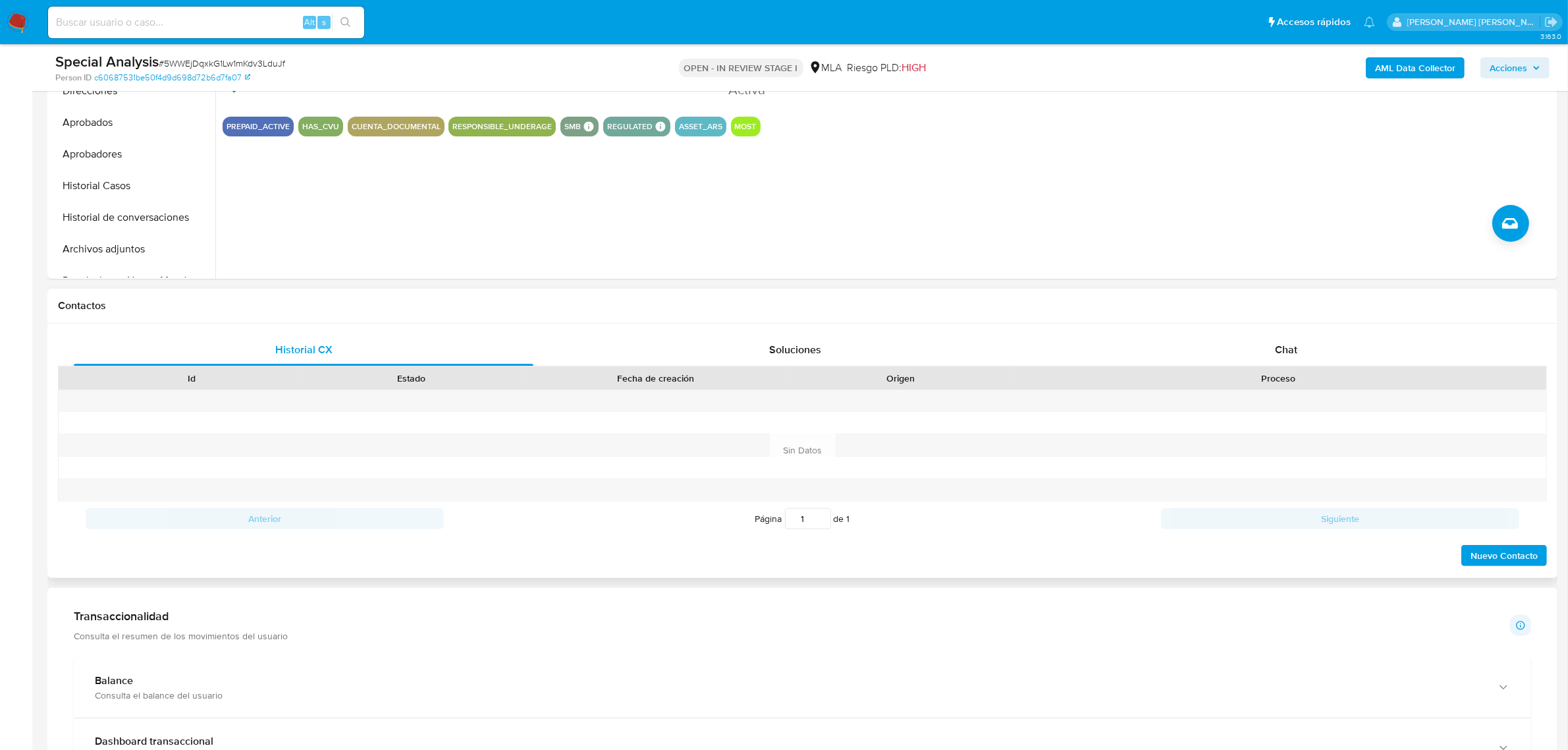
scroll to position [412, 0]
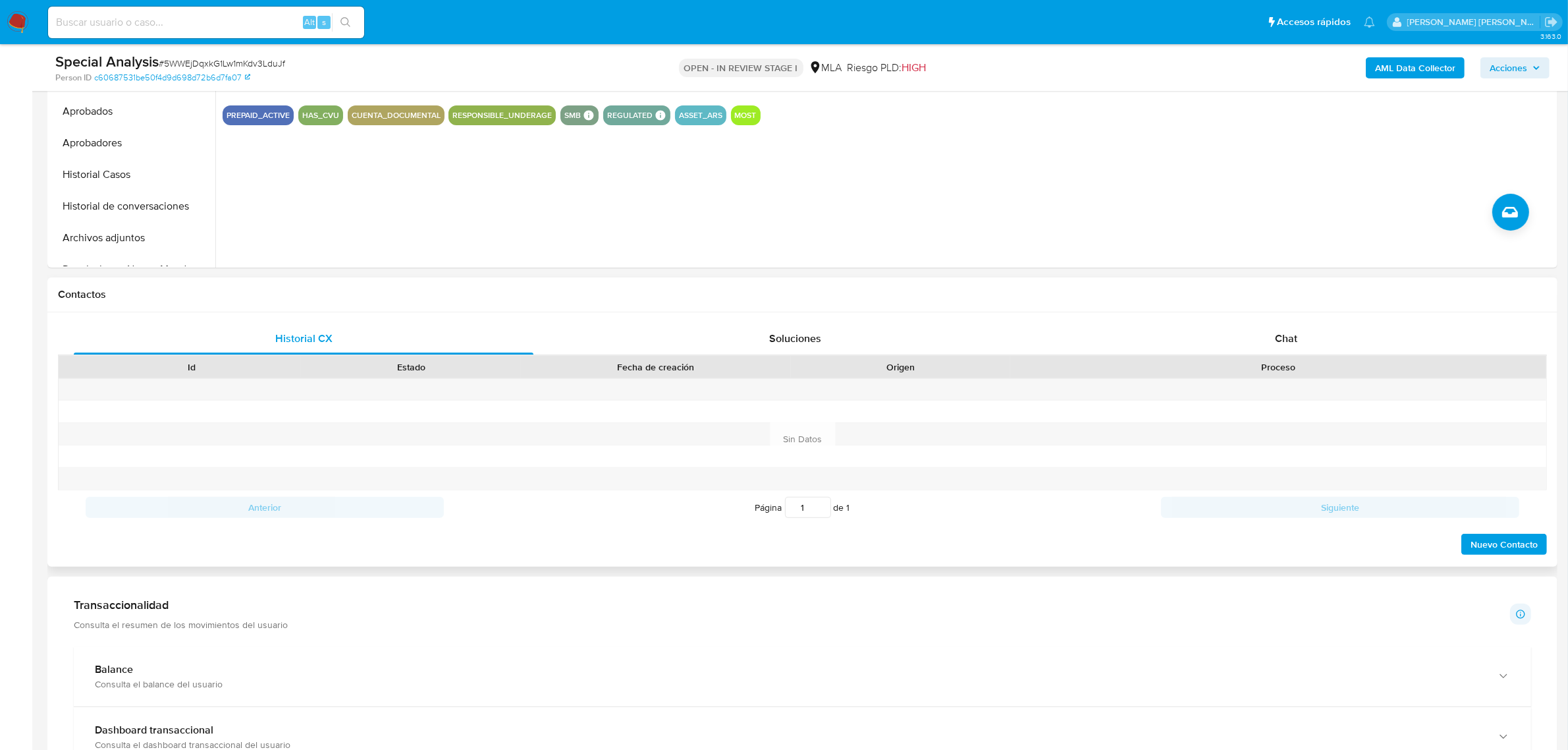
click at [1278, 320] on div "Historial CX Soluciones Chat Id Estado Fecha de creación Origen Proceso Anterio…" at bounding box center [802, 439] width 1510 height 255
click at [1278, 337] on span "Chat" at bounding box center [1286, 338] width 22 height 15
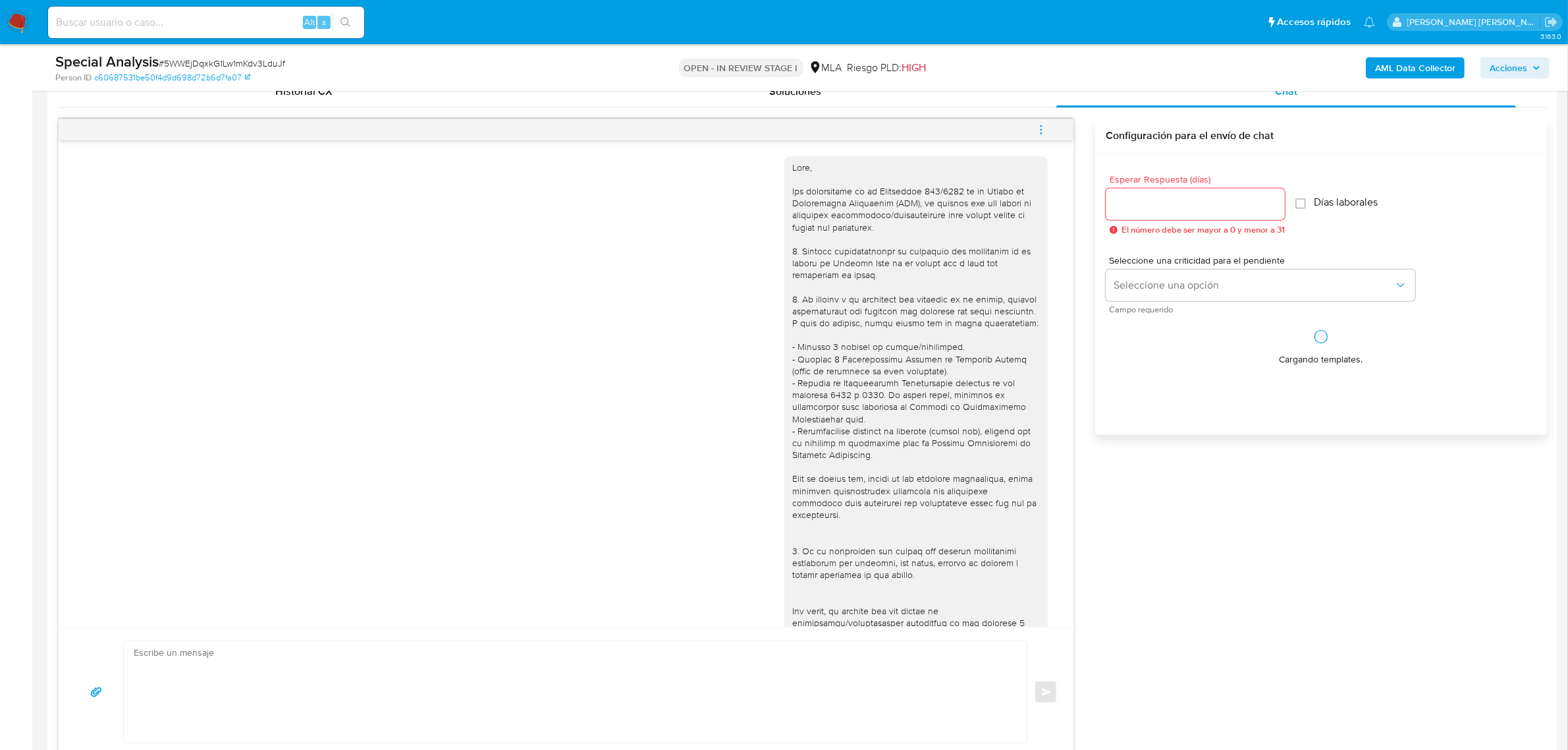
scroll to position [734, 0]
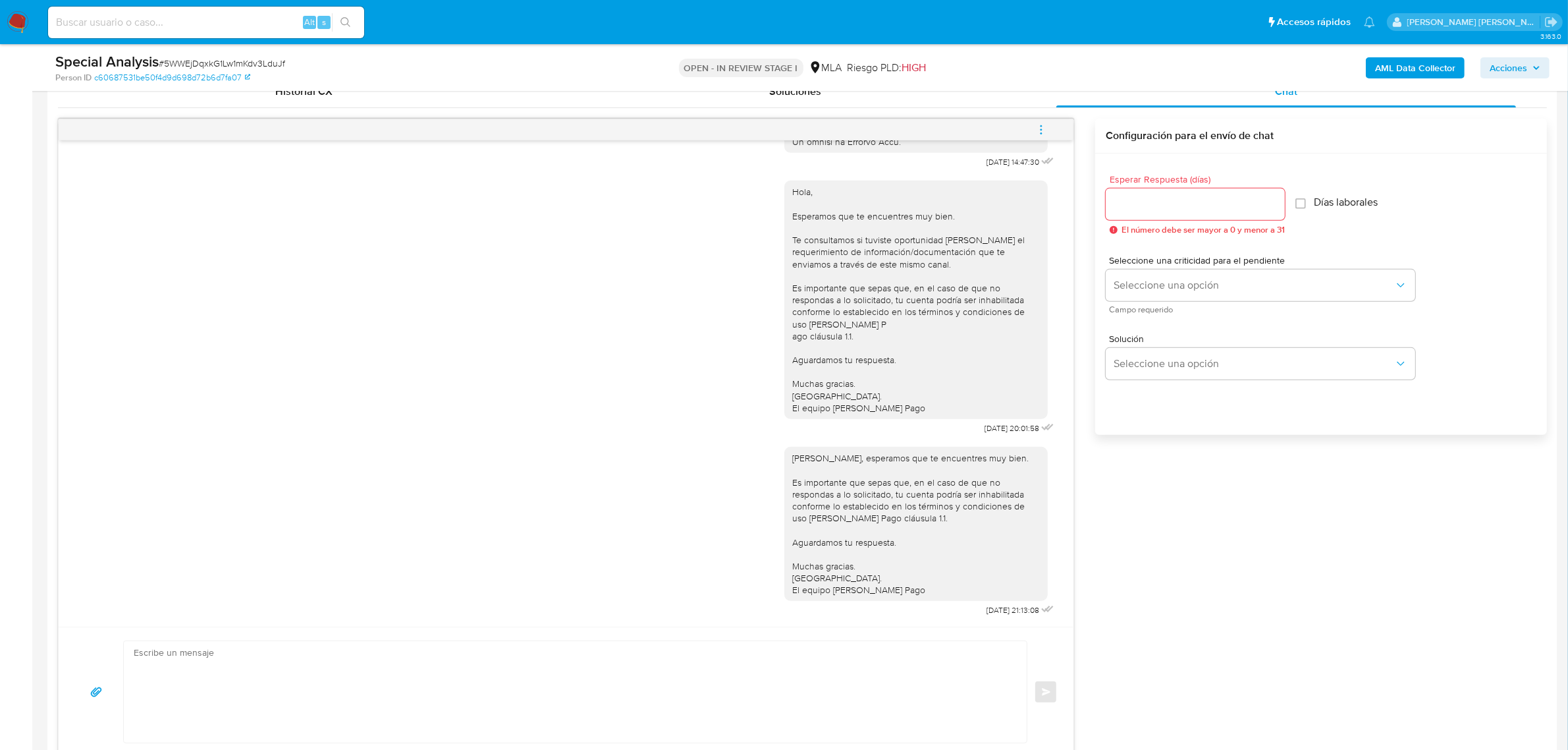
click at [1038, 134] on icon "menu-action" at bounding box center [1041, 130] width 12 height 12
click at [929, 106] on li "Cerrar conversación" at bounding box center [952, 105] width 135 height 24
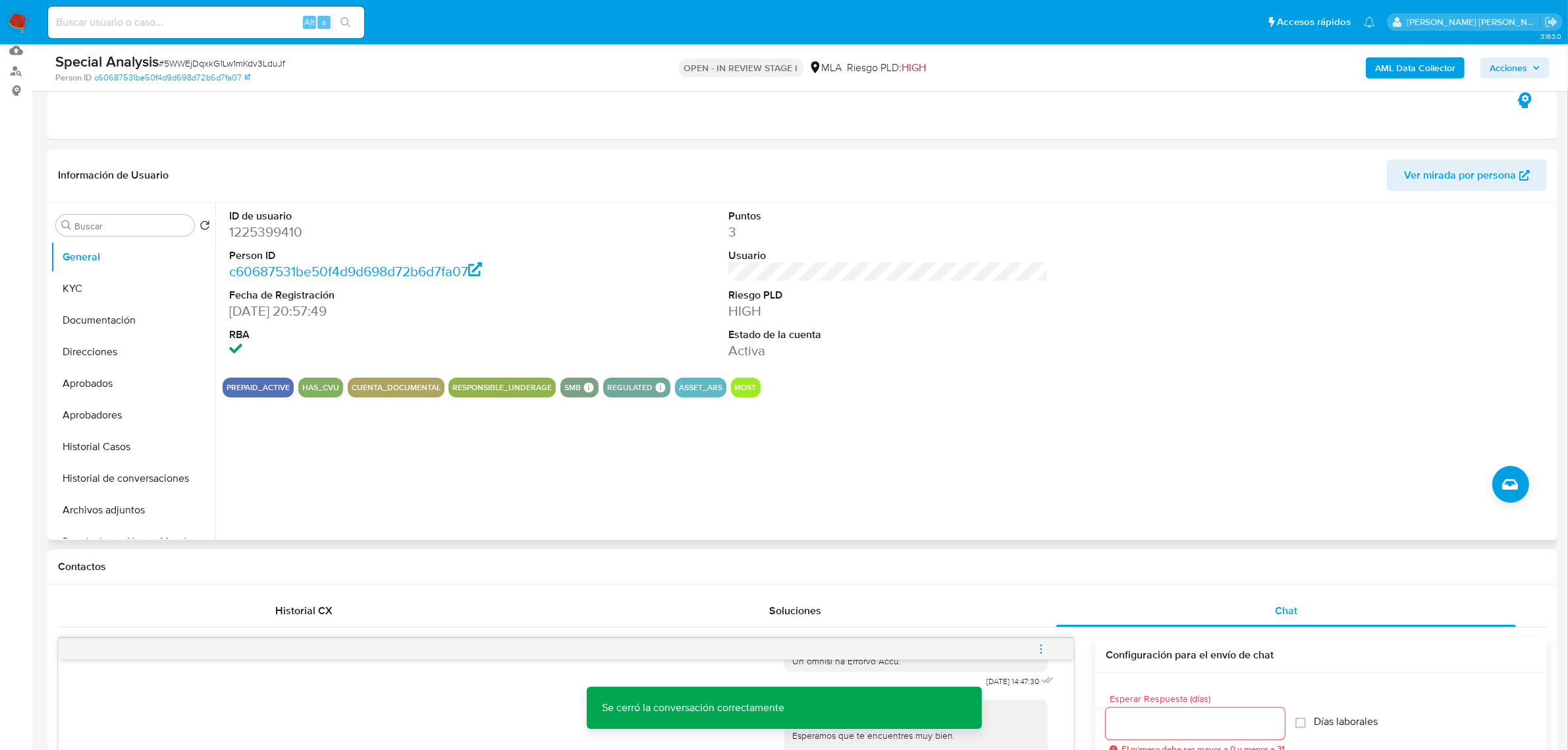
scroll to position [0, 0]
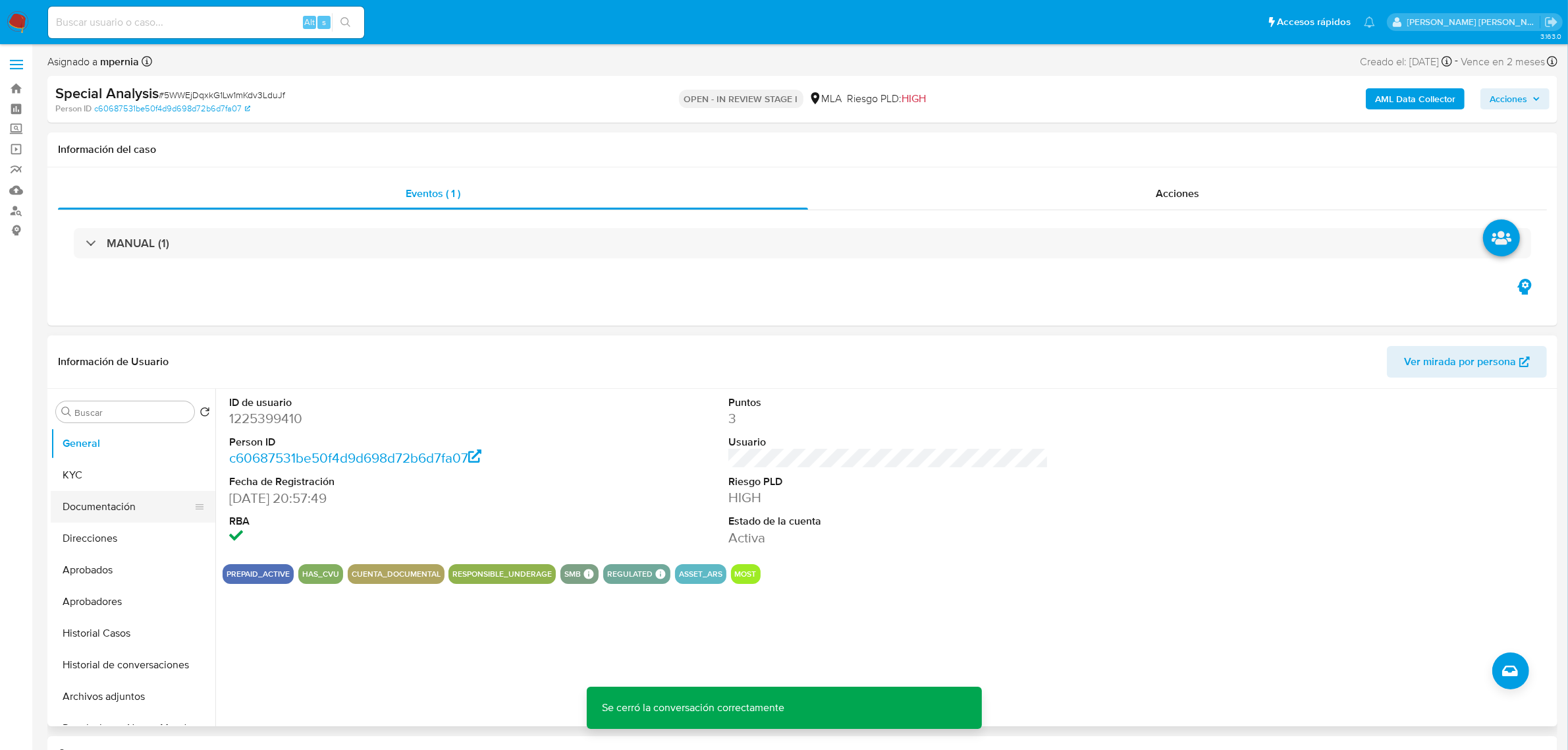
click at [94, 508] on button "Documentación" at bounding box center [128, 506] width 155 height 31
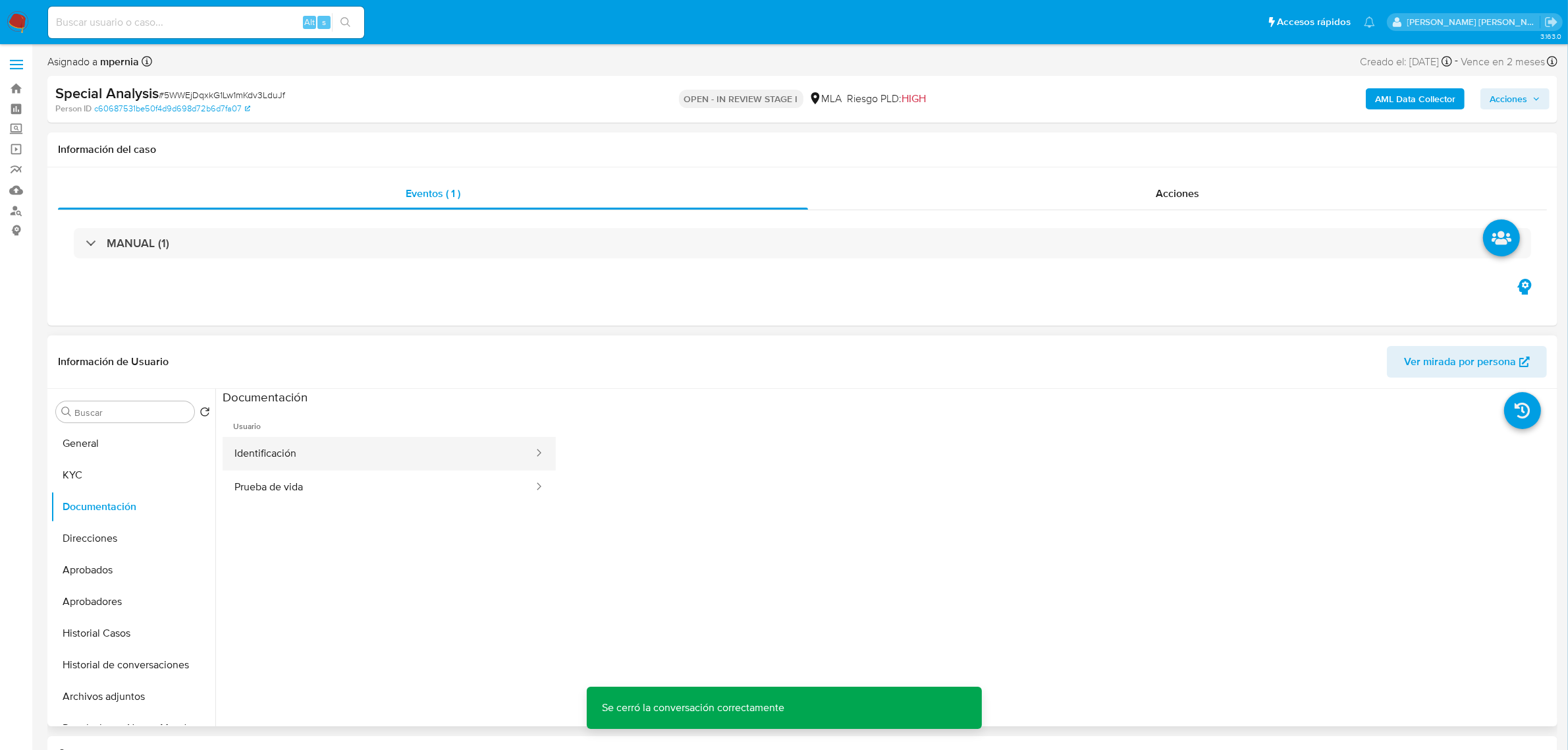
click at [403, 457] on button "Identificación" at bounding box center [378, 454] width 312 height 34
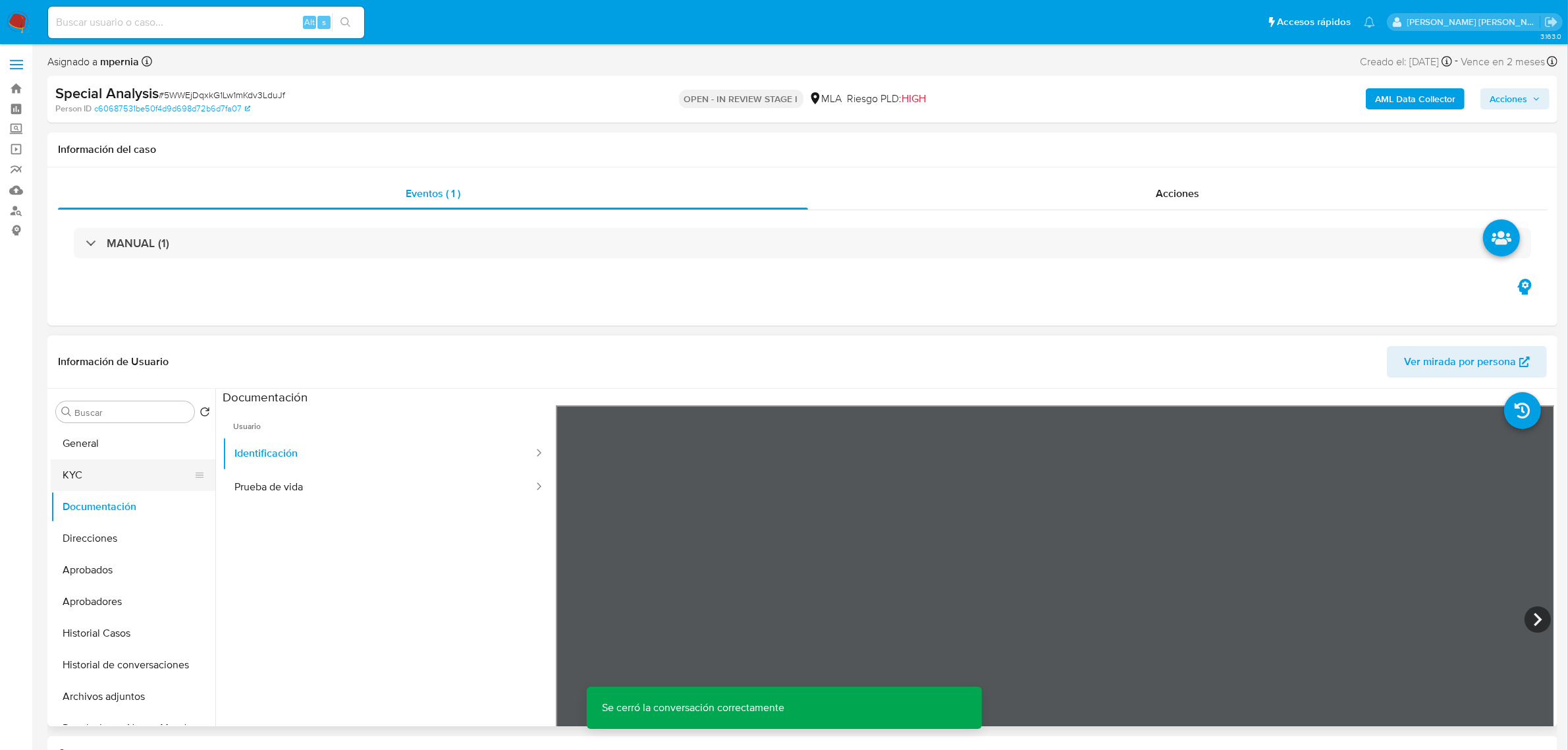
drag, startPoint x: 112, startPoint y: 469, endPoint x: 178, endPoint y: 475, distance: 66.3
click at [113, 469] on button "KYC" at bounding box center [128, 475] width 155 height 31
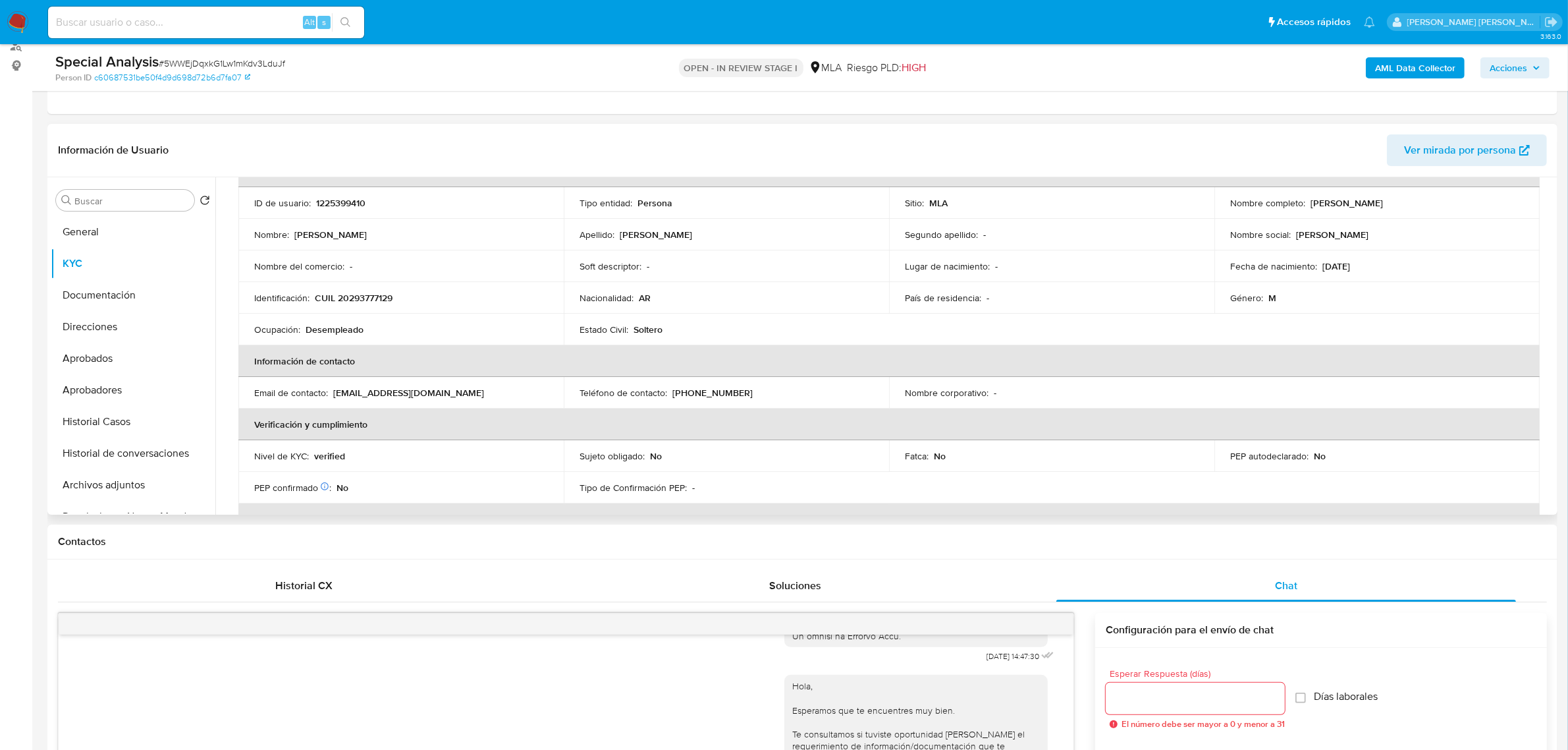
scroll to position [10, 0]
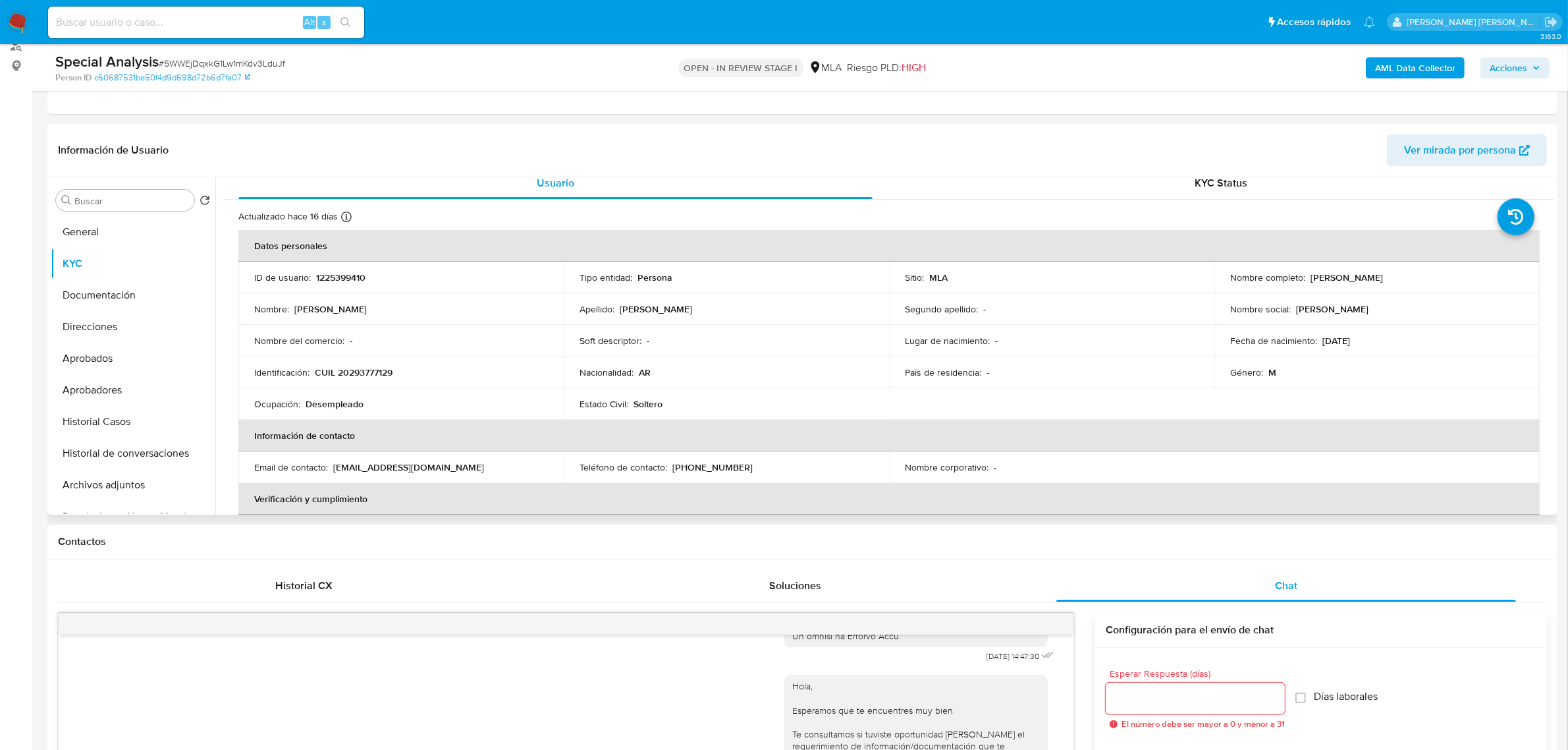
drag, startPoint x: 1304, startPoint y: 281, endPoint x: 1347, endPoint y: 271, distance: 44.1
click at [1390, 285] on td "Nombre completo : Silvio Diego Diaz" at bounding box center [1377, 277] width 325 height 31
drag, startPoint x: 119, startPoint y: 485, endPoint x: 186, endPoint y: 493, distance: 67.5
click at [119, 485] on button "Archivos adjuntos" at bounding box center [128, 485] width 155 height 31
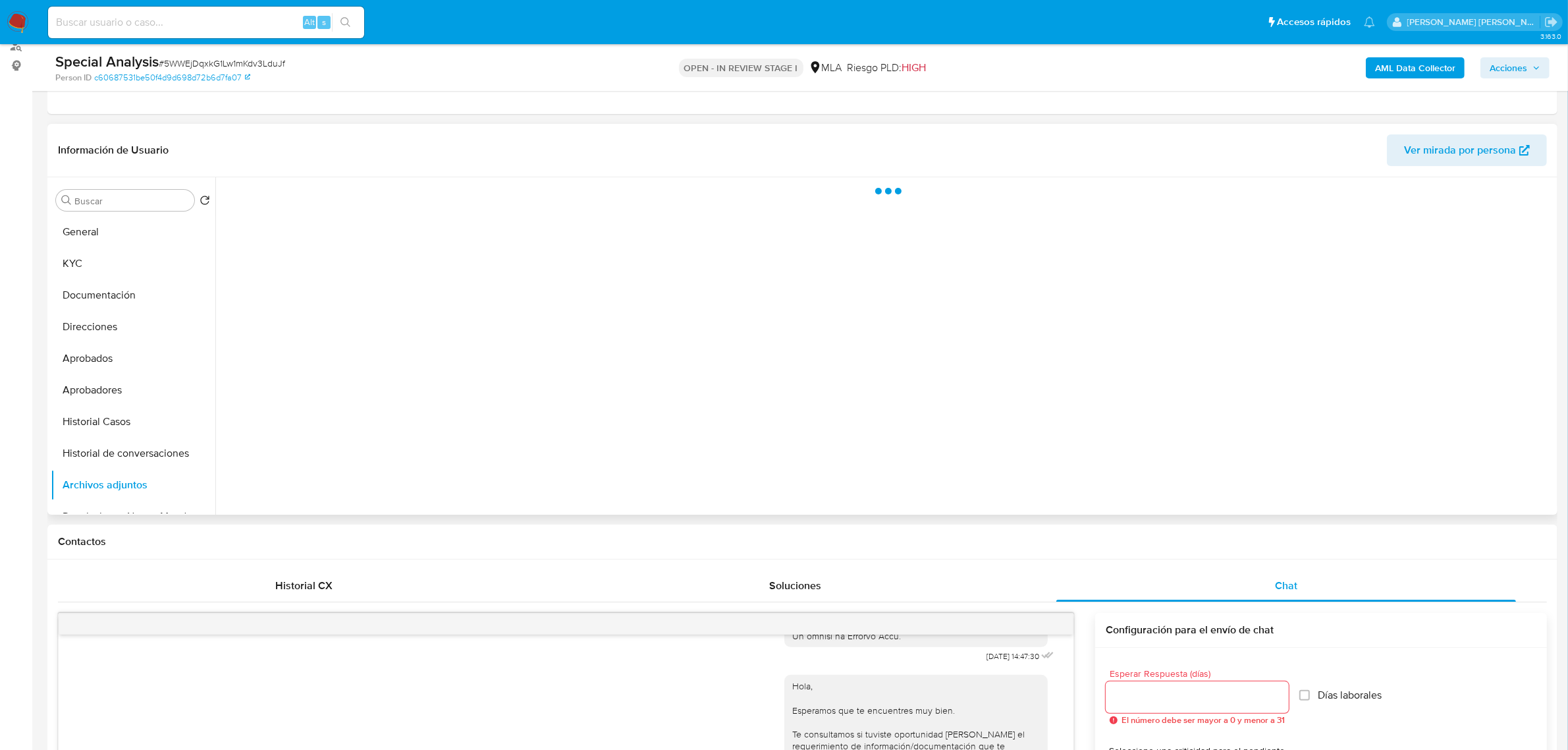
scroll to position [0, 0]
click at [1430, 72] on b "AML Data Collector" at bounding box center [1415, 68] width 80 height 21
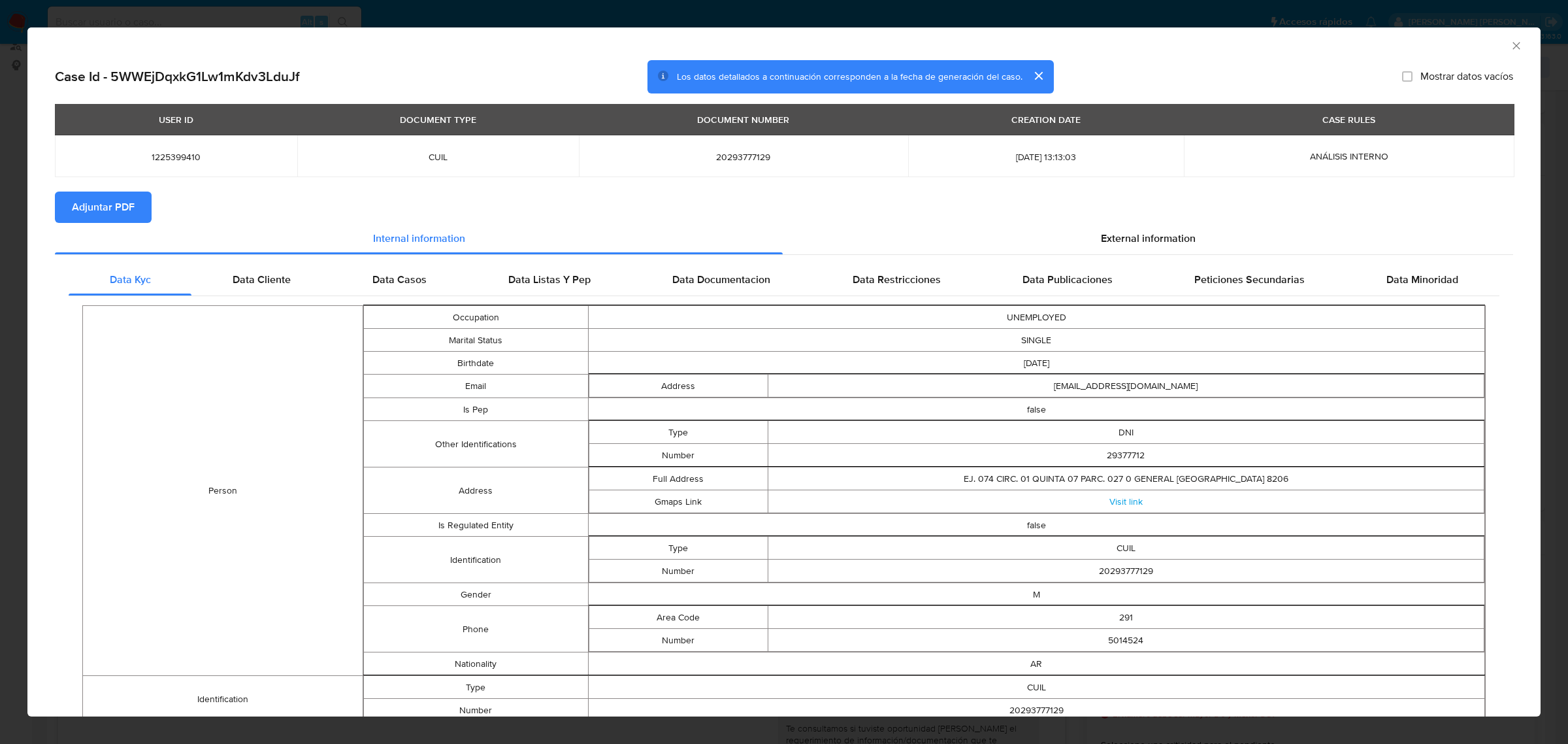
click at [108, 208] on span "Adjuntar PDF" at bounding box center [103, 207] width 63 height 28
click at [1510, 51] on icon "Cerrar ventana" at bounding box center [1517, 45] width 13 height 13
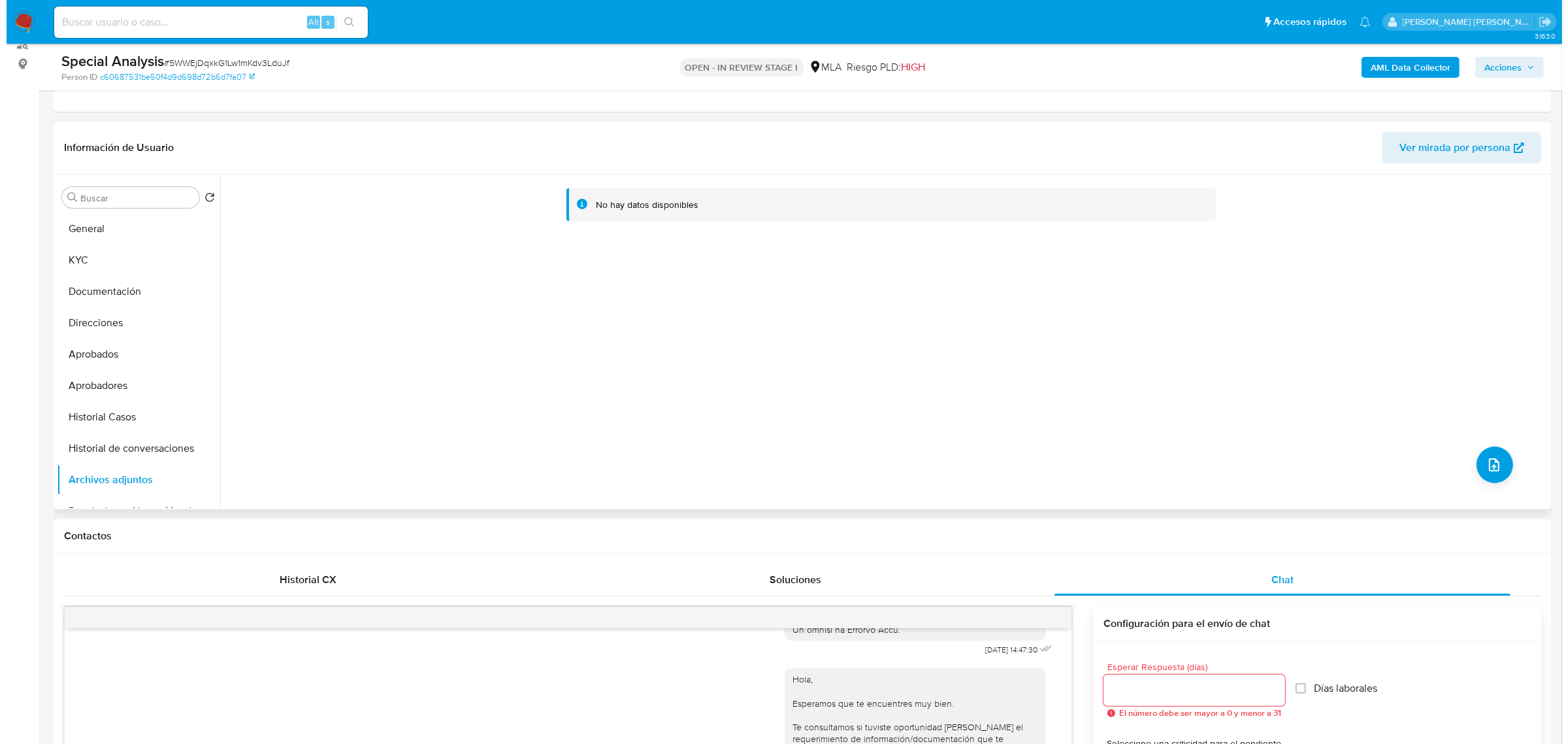
scroll to position [163, 0]
click at [1484, 451] on button "upload-file" at bounding box center [1488, 466] width 36 height 36
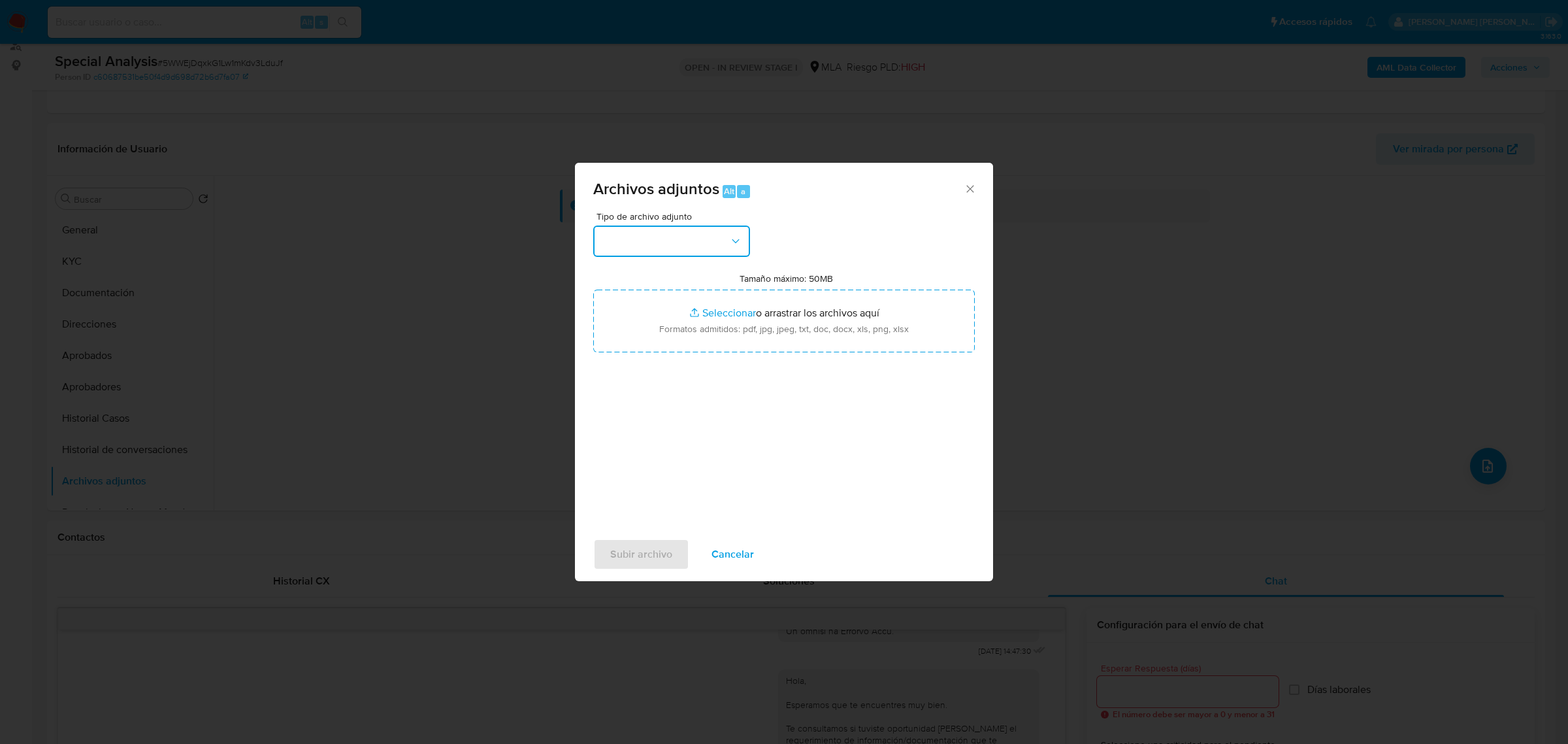
click at [678, 253] on button "button" at bounding box center [671, 240] width 157 height 31
click at [649, 380] on div "OTROS" at bounding box center [667, 363] width 133 height 31
drag, startPoint x: 634, startPoint y: 546, endPoint x: 534, endPoint y: 524, distance: 102.4
click at [634, 546] on span "Subir archivo" at bounding box center [642, 554] width 62 height 28
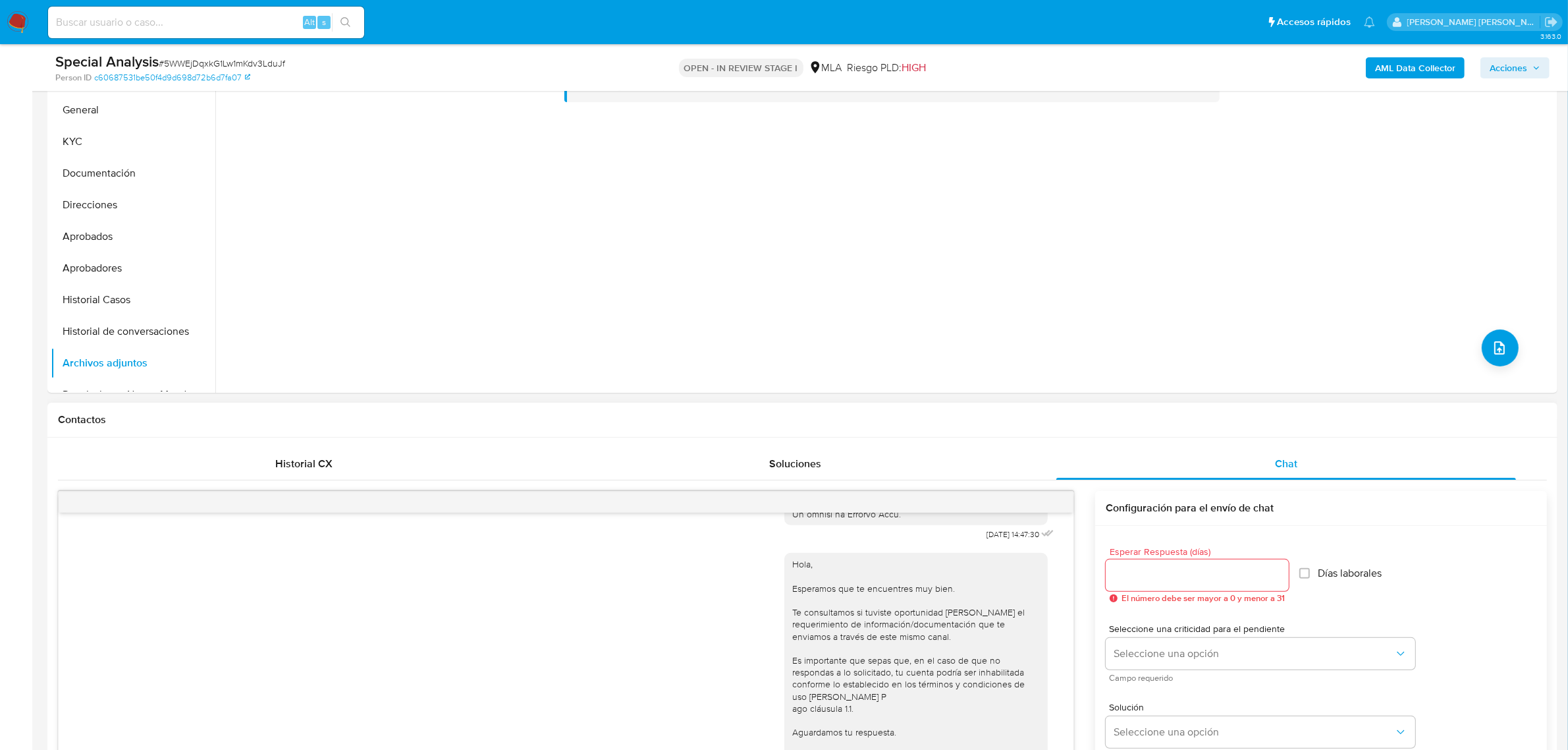
scroll to position [494, 0]
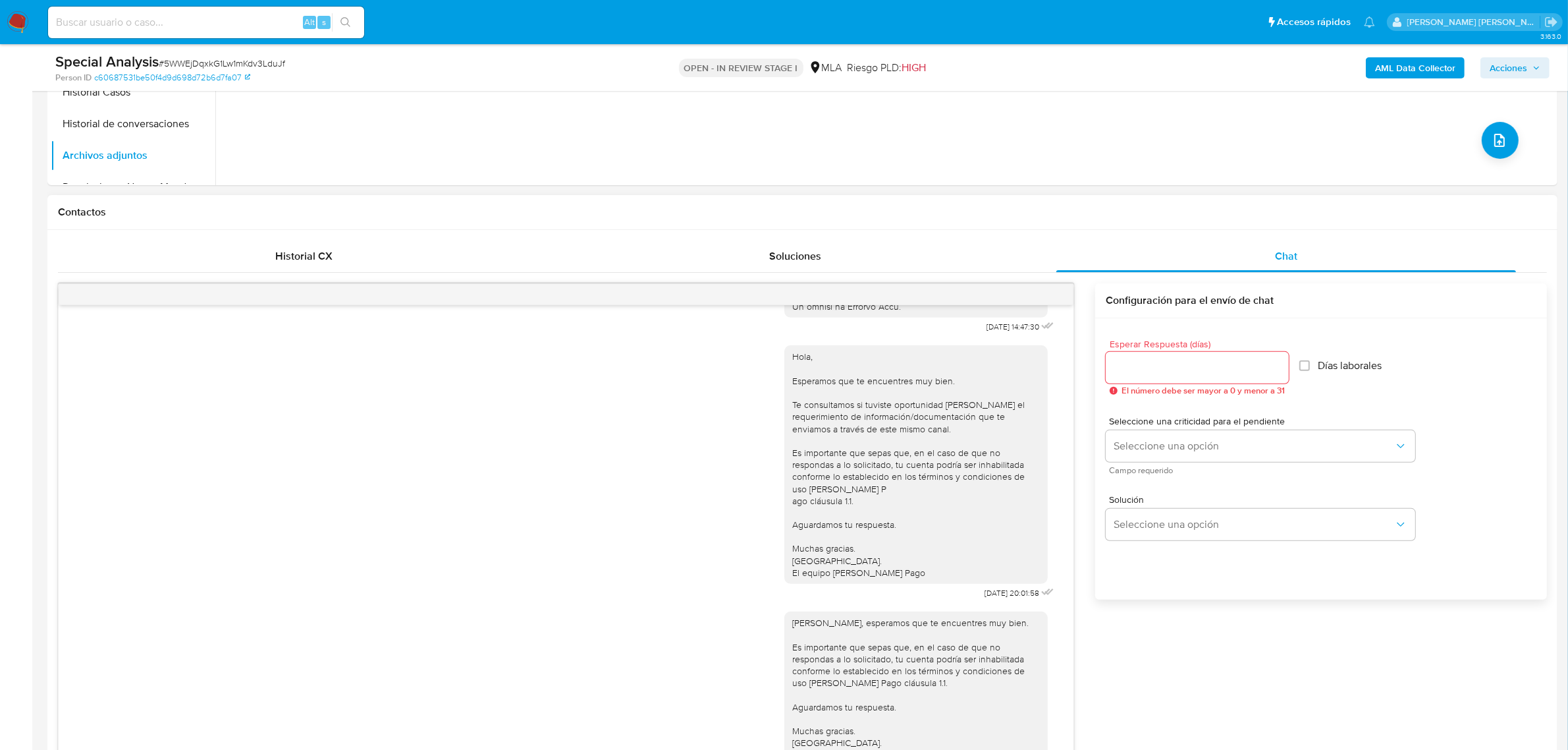
click at [1364, 672] on div "17/09/2025 14:47:30 Hola, Esperamos que te encuentres muy bien. Te consultamos …" at bounding box center [802, 603] width 1489 height 638
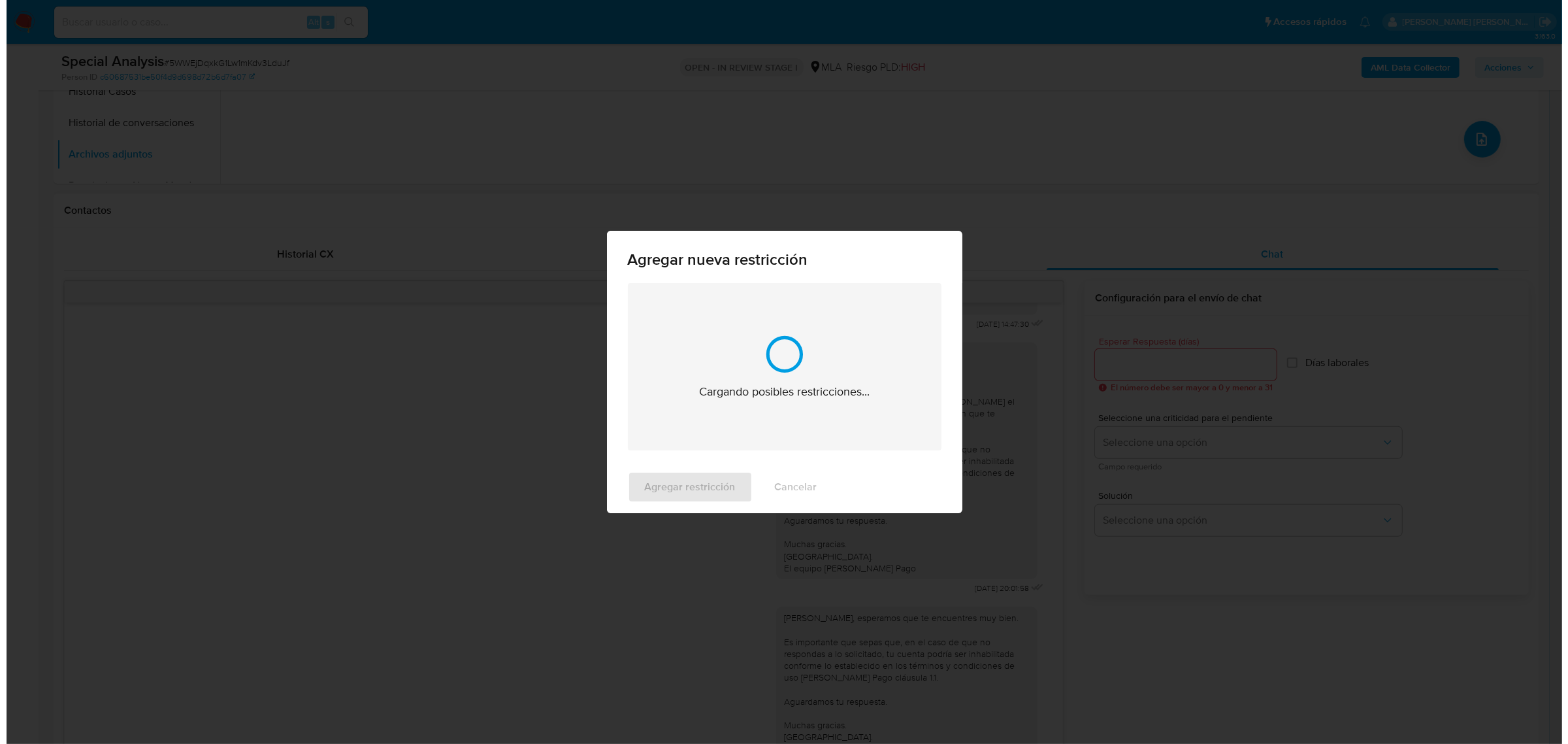
scroll to position [2041, 0]
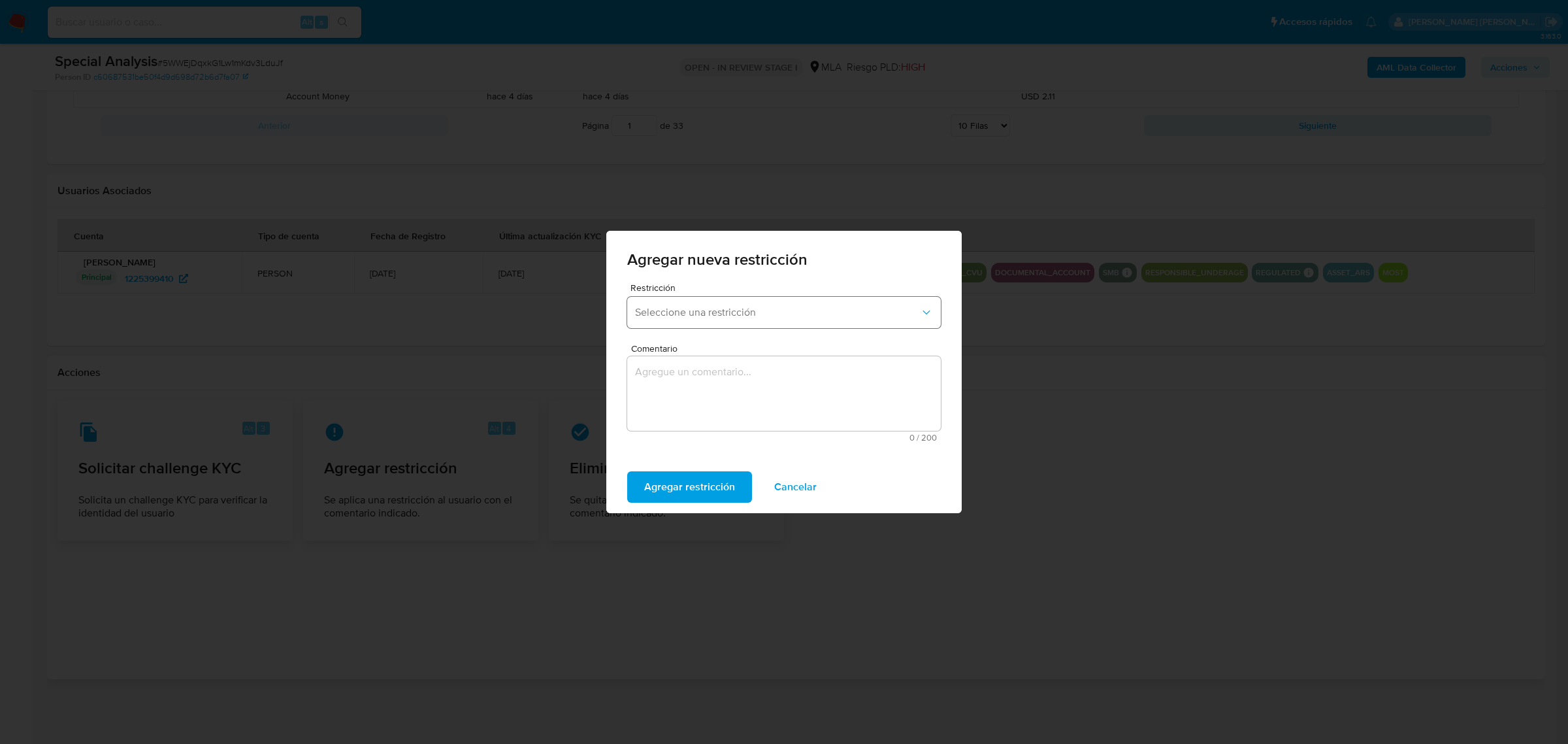
click at [688, 314] on span "Seleccione una restricción" at bounding box center [777, 312] width 285 height 13
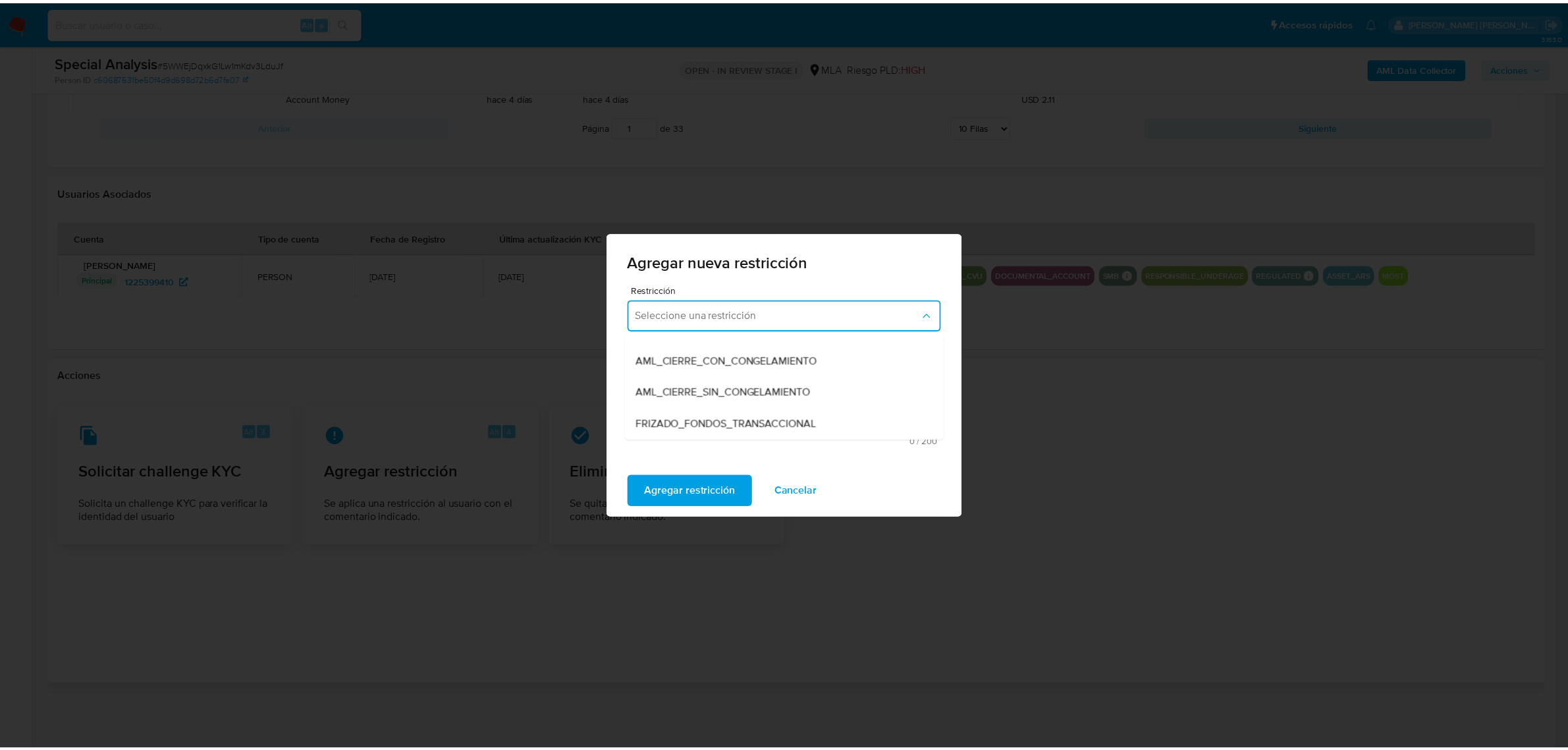
scroll to position [164, 0]
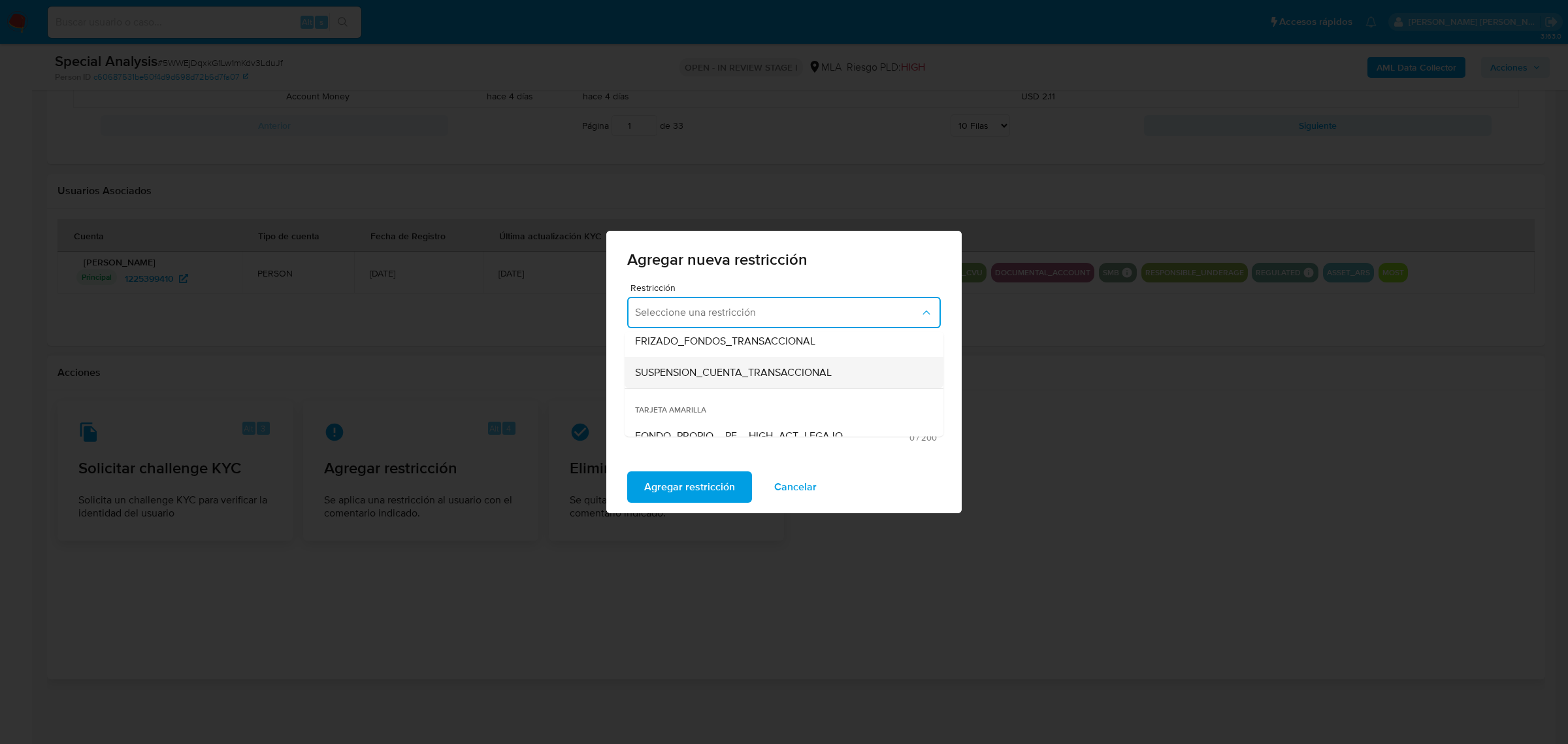
click at [696, 373] on span "SUSPENSION_CUENTA_TRANSACCIONAL" at bounding box center [734, 372] width 197 height 13
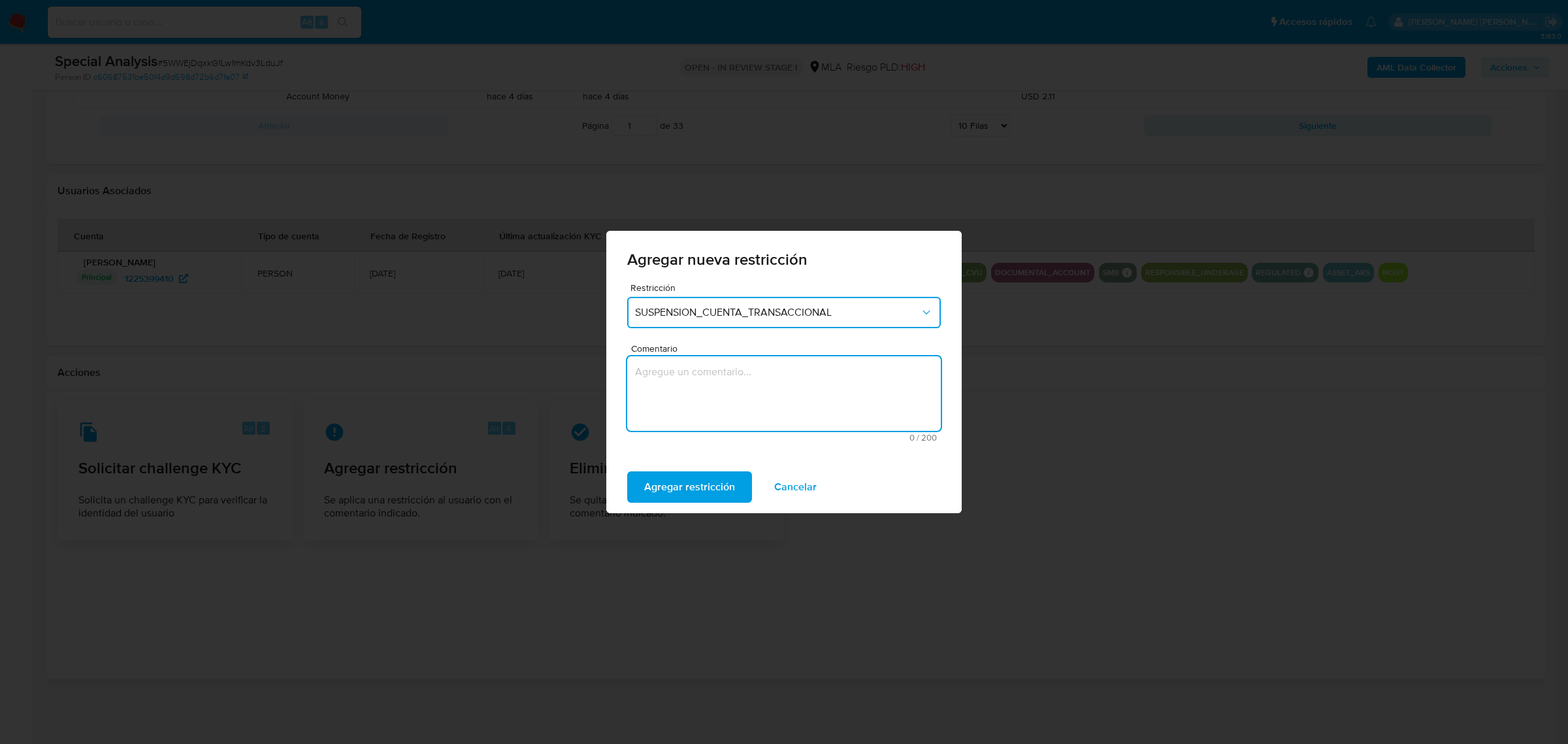
click at [694, 383] on textarea "Comentario" at bounding box center [784, 394] width 314 height 74
type textarea "AML"
click at [653, 484] on span "Agregar restricción" at bounding box center [690, 487] width 90 height 28
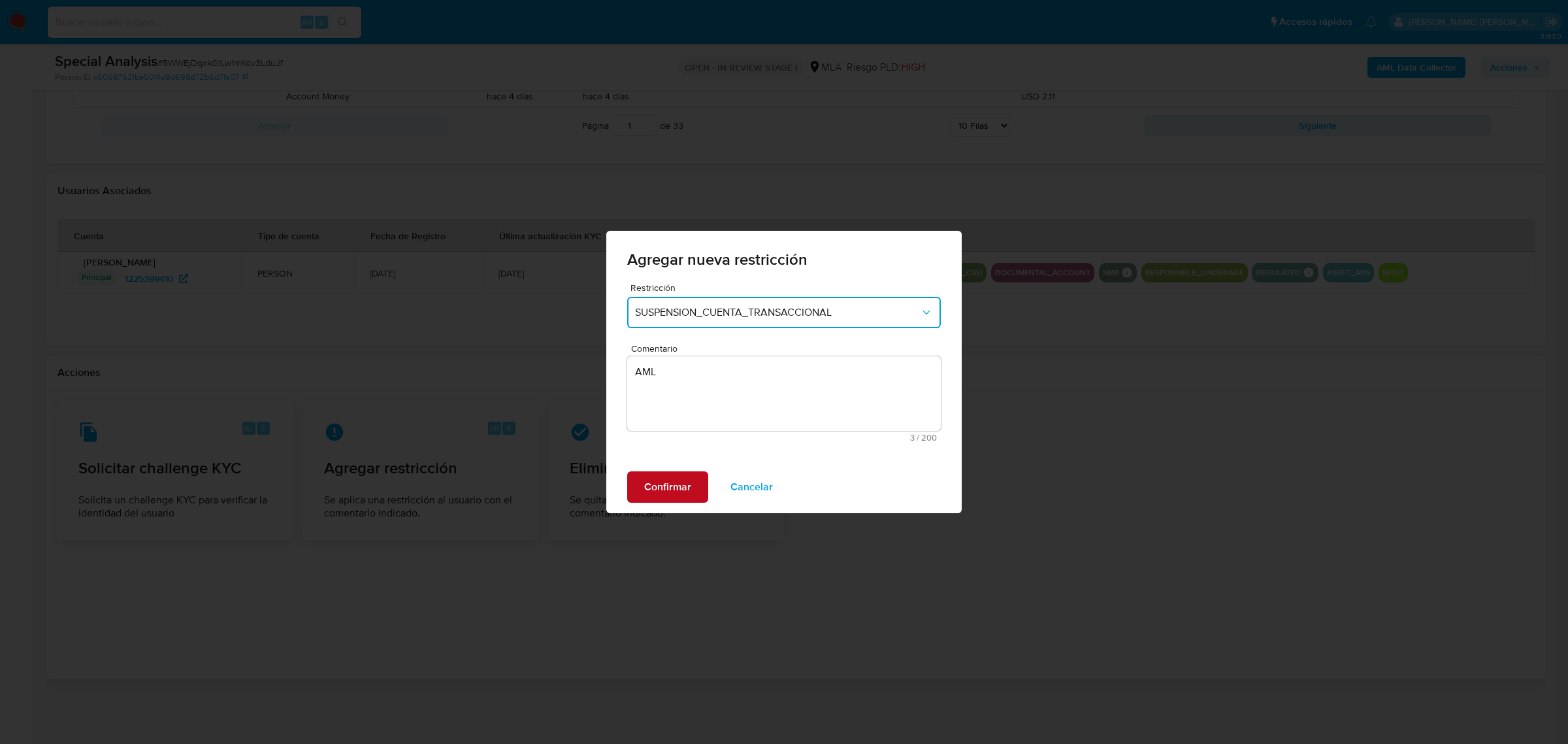
click at [655, 487] on span "Confirmar" at bounding box center [667, 487] width 47 height 28
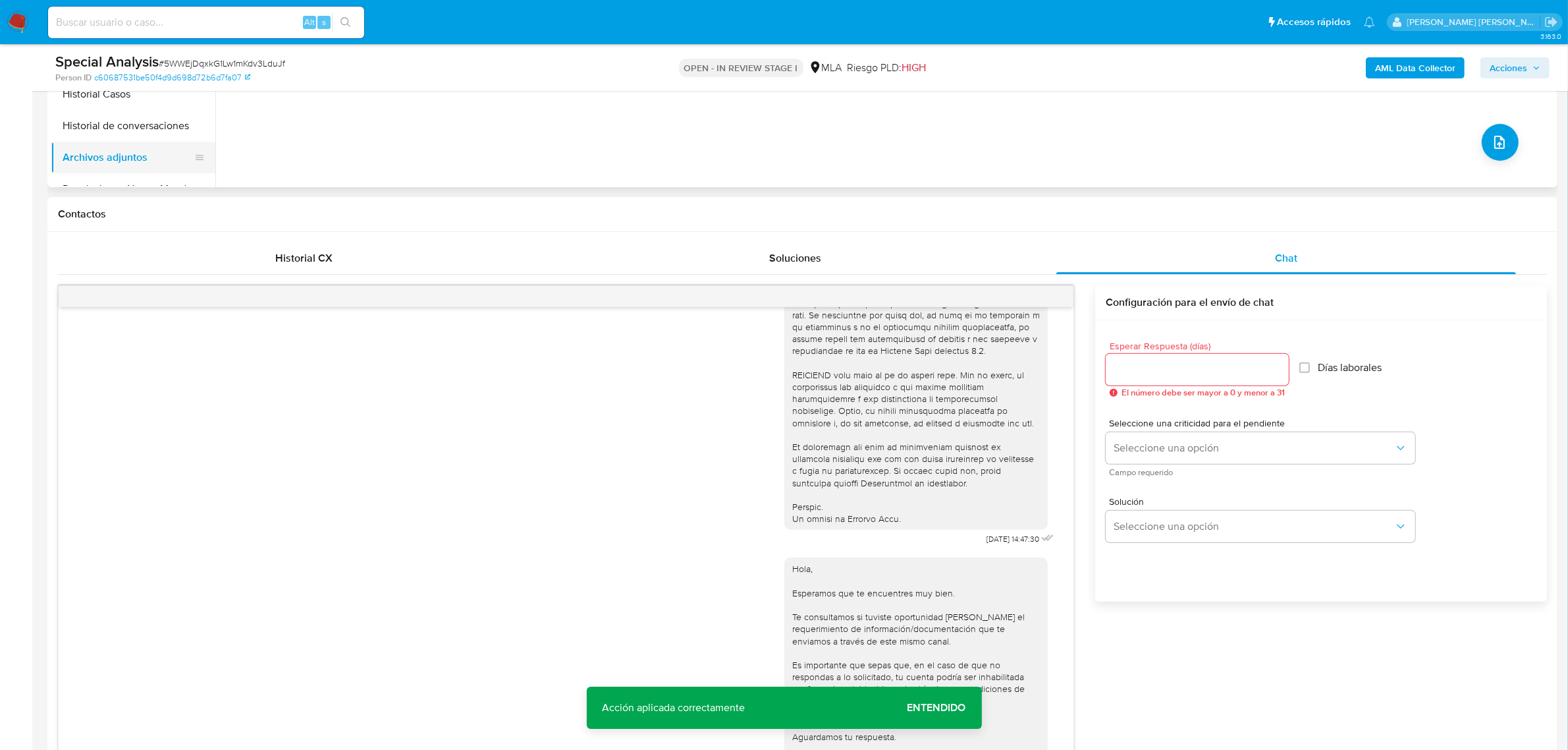
scroll to position [327, 0]
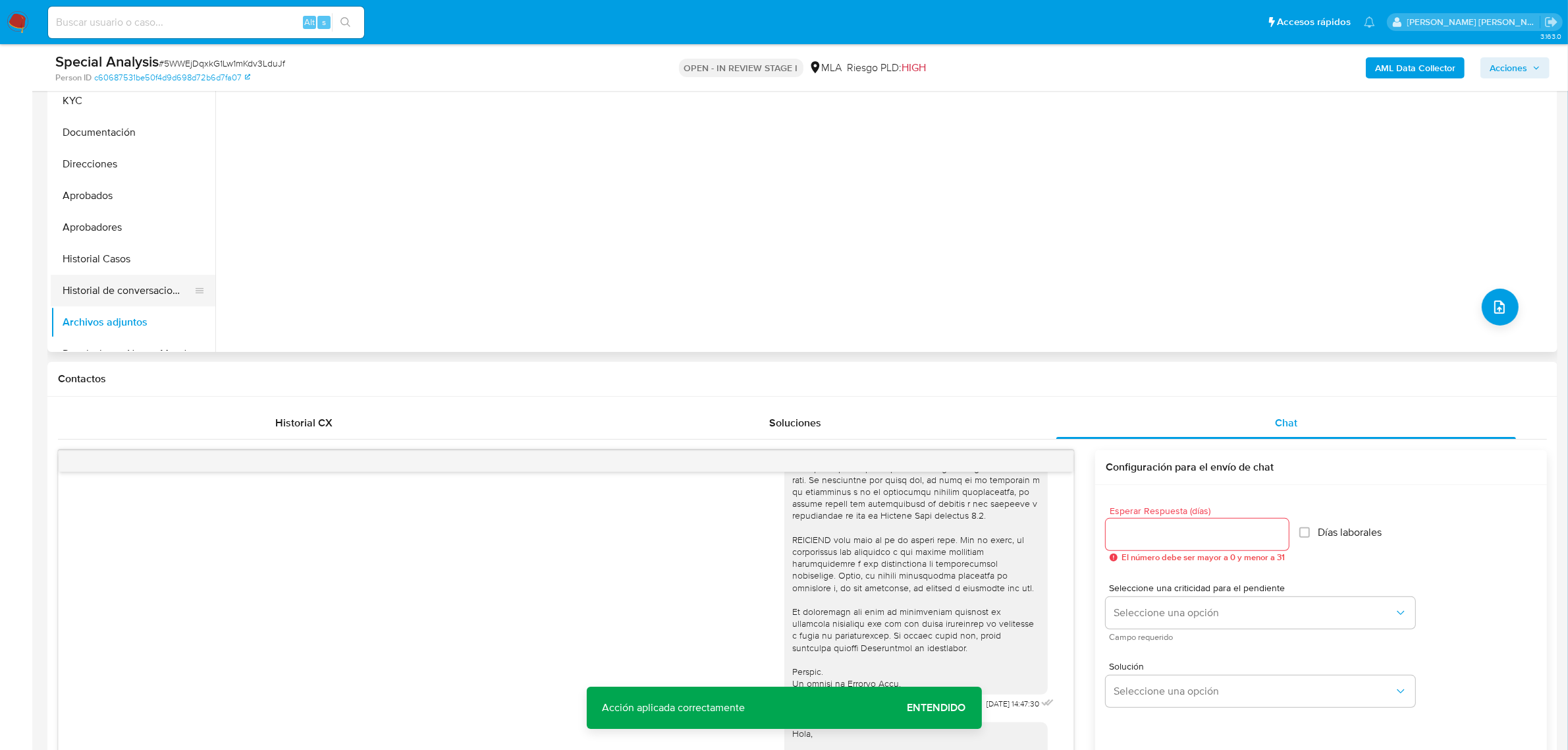
click at [84, 291] on button "Historial de conversaciones" at bounding box center [128, 290] width 155 height 31
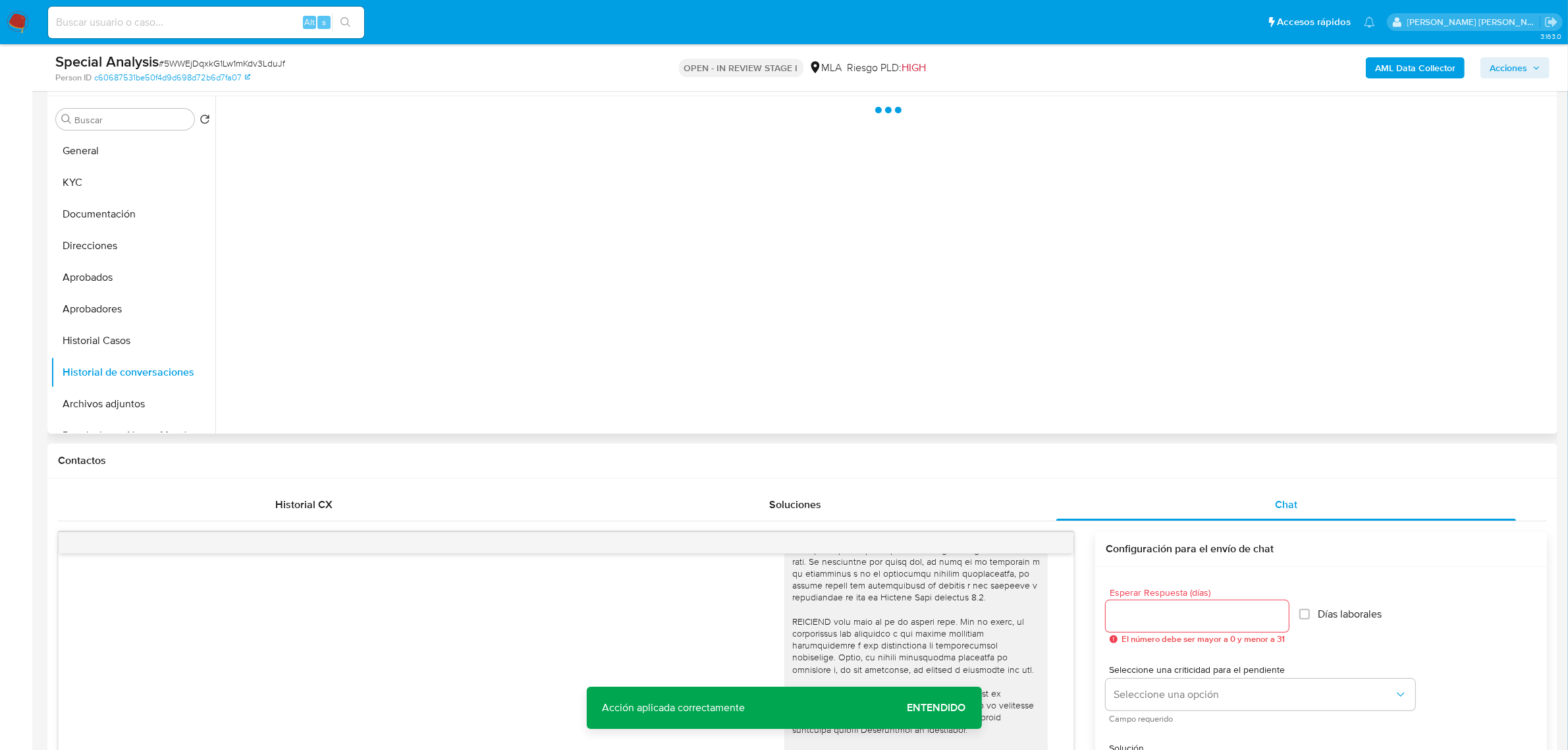
scroll to position [245, 0]
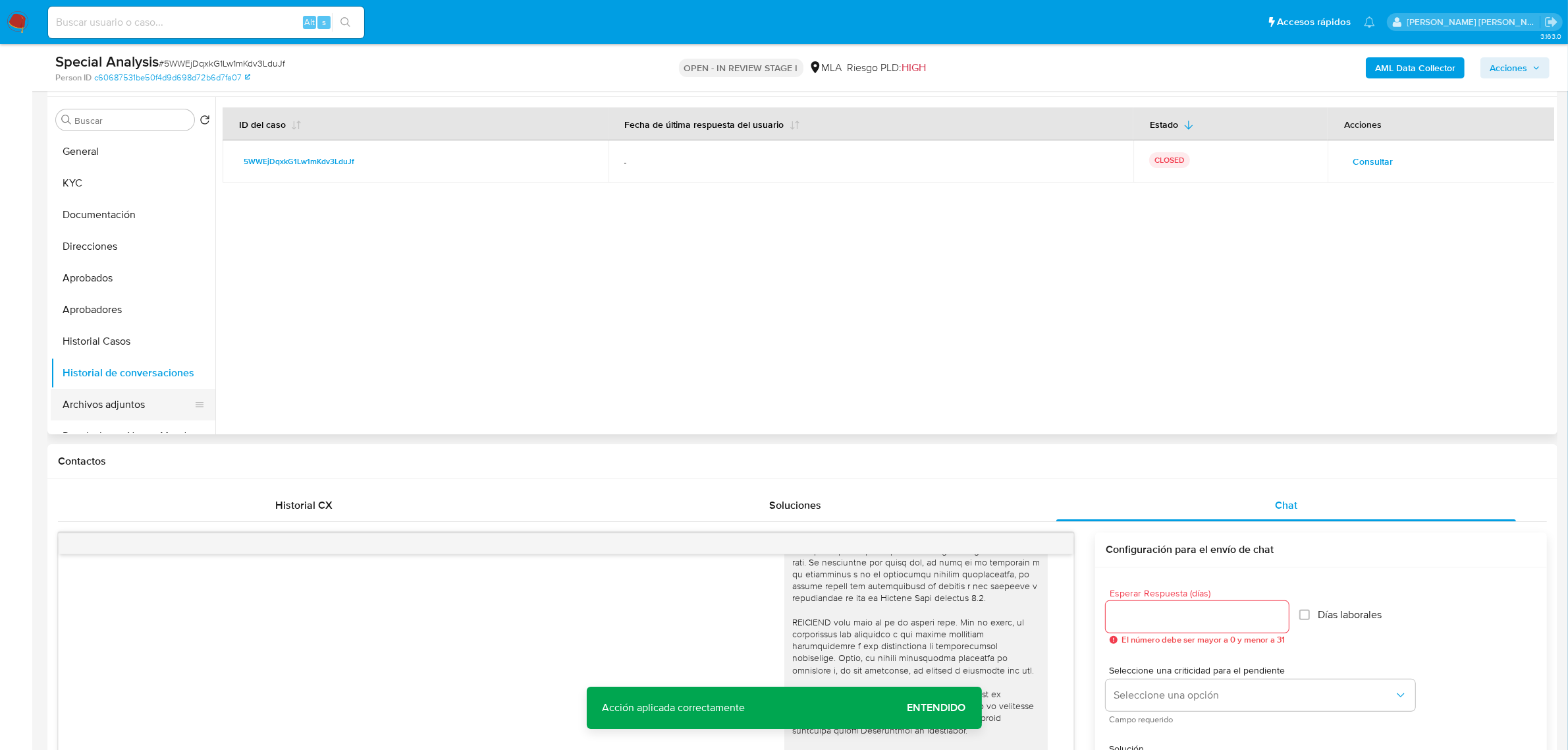
click at [106, 402] on button "Archivos adjuntos" at bounding box center [128, 404] width 155 height 31
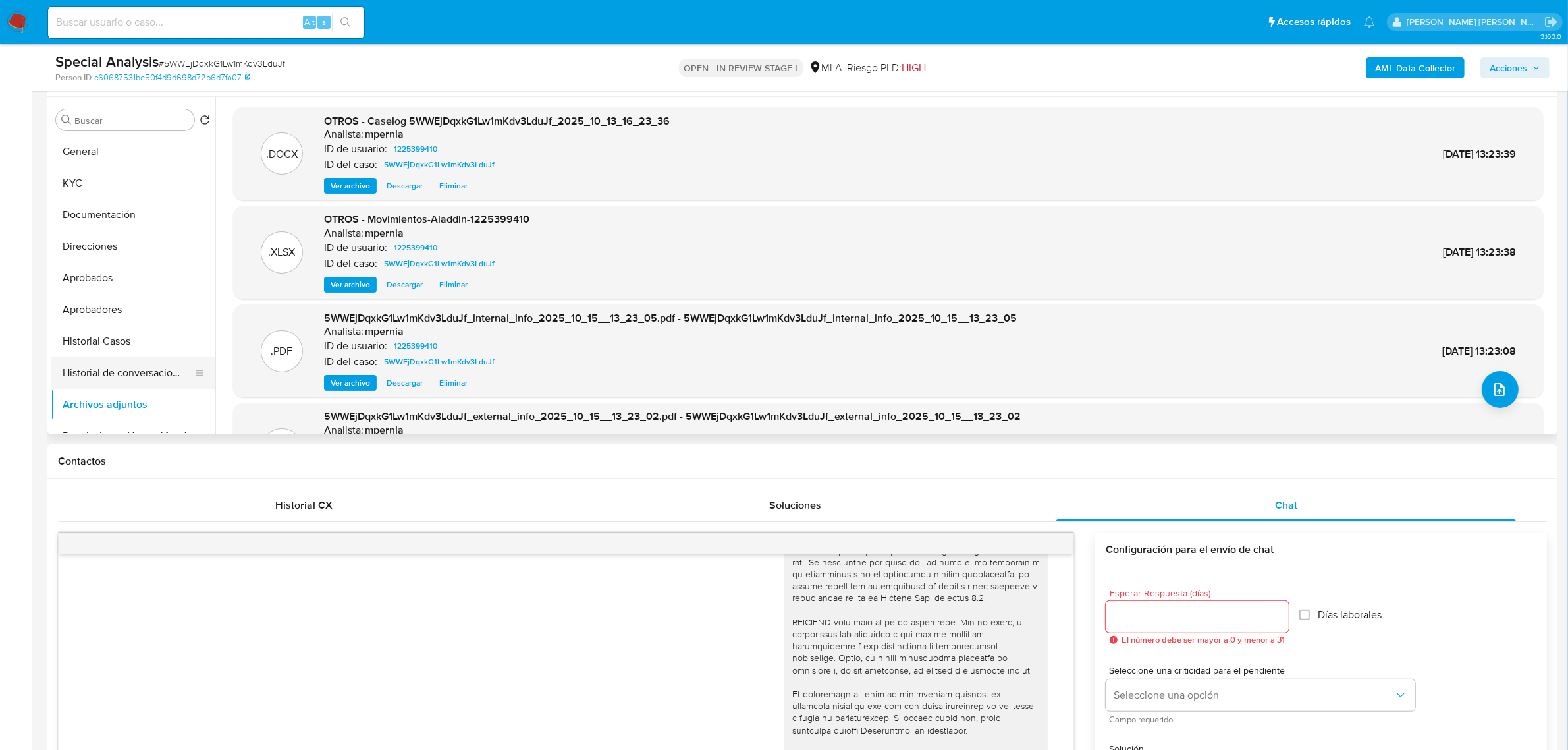
scroll to position [164, 0]
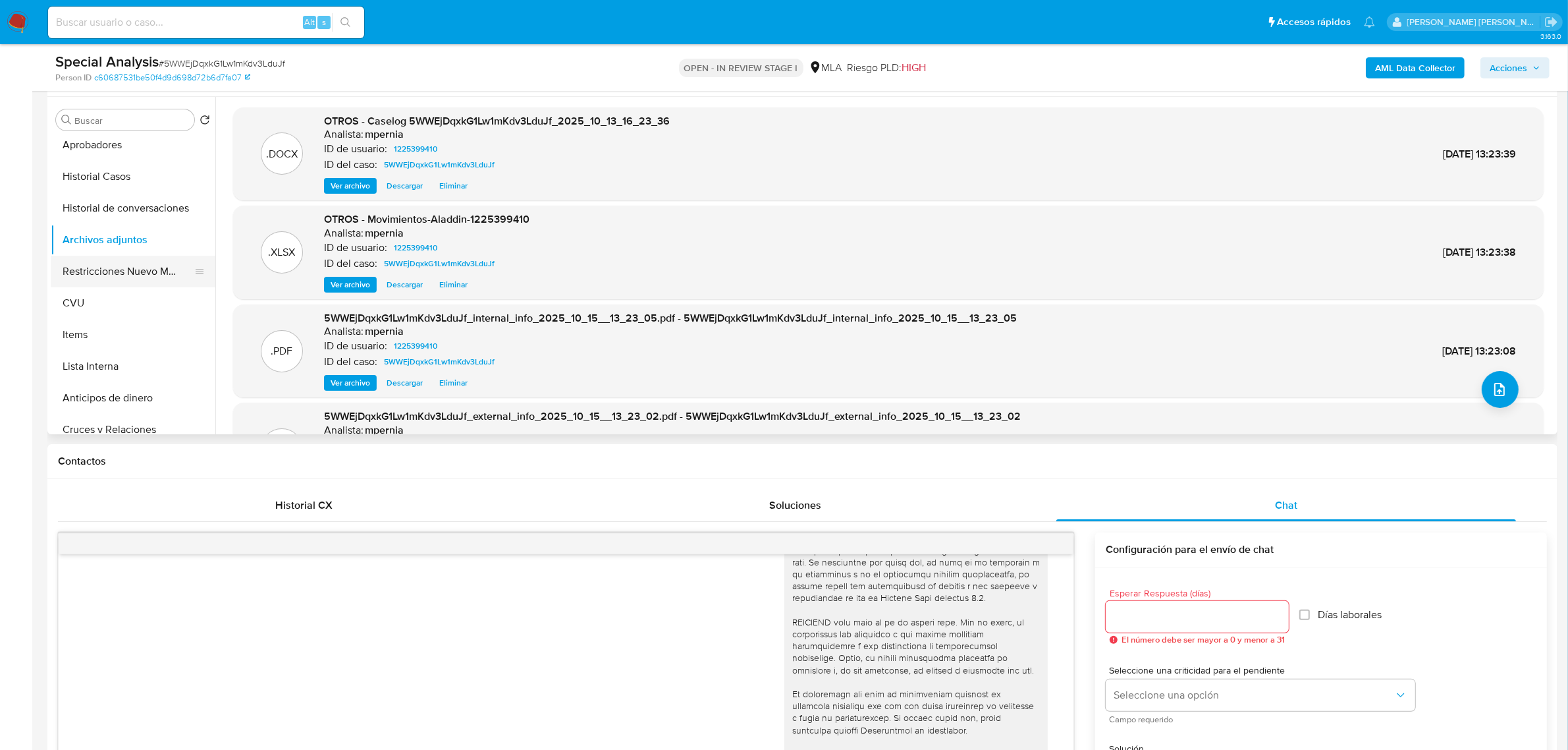
click at [153, 272] on button "Restricciones Nuevo Mundo" at bounding box center [128, 271] width 155 height 31
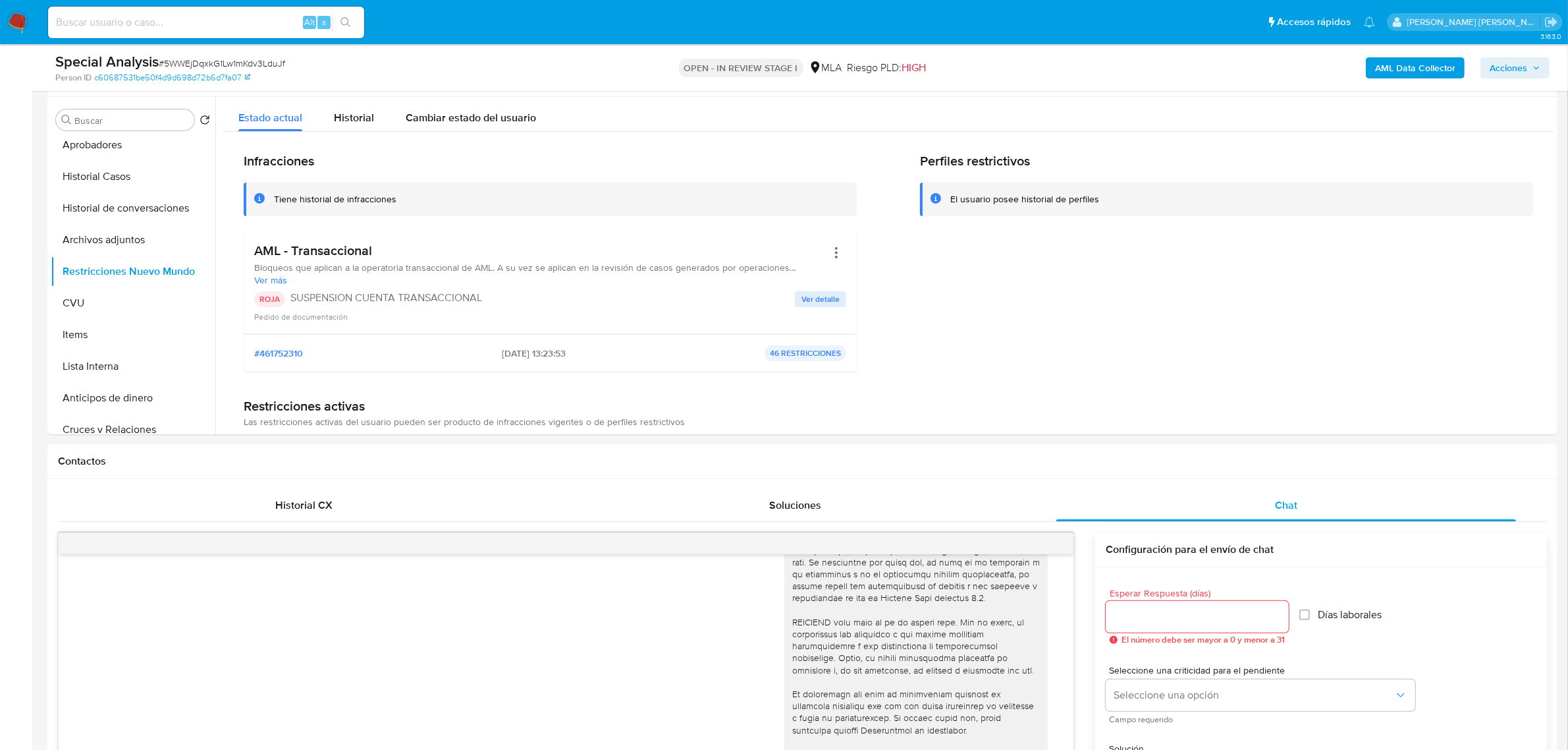
click at [1522, 72] on span "Acciones" at bounding box center [1509, 68] width 38 height 21
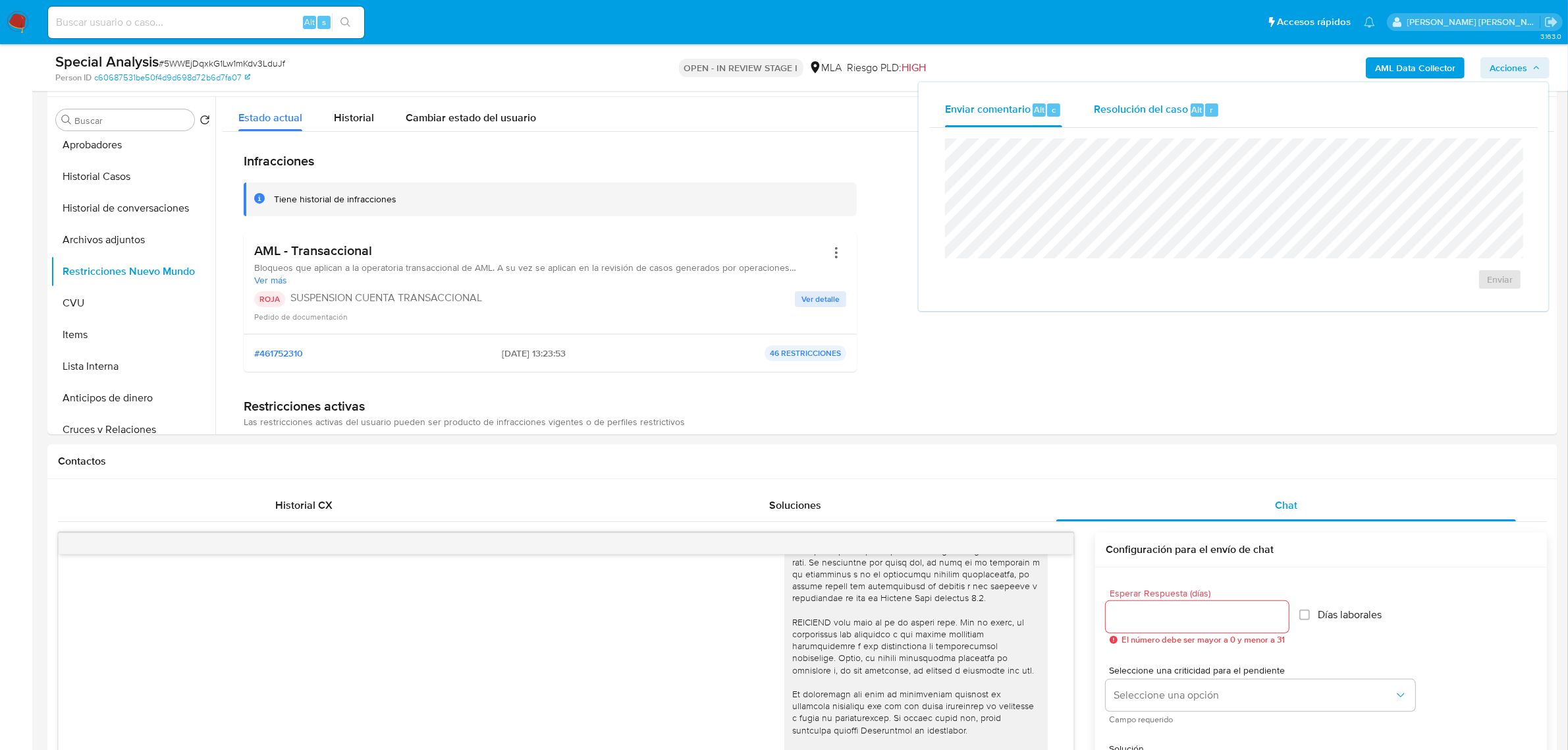
click at [1139, 120] on div "Resolución del caso Alt r" at bounding box center [1156, 110] width 126 height 34
click at [1438, 291] on span "ROI Proposal" at bounding box center [1468, 287] width 69 height 19
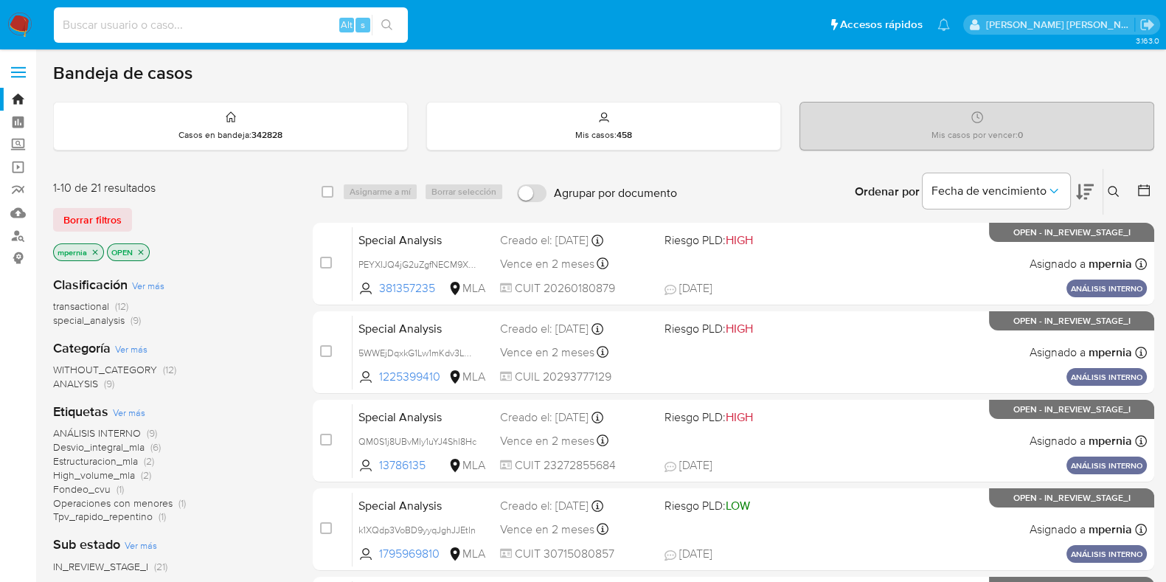
click at [187, 22] on input at bounding box center [231, 24] width 354 height 19
paste input "Hcrcvq1USUWqi9YZmInDFCCY"
type input "Hcrcvq1USUWqi9YZmInDFCCY"
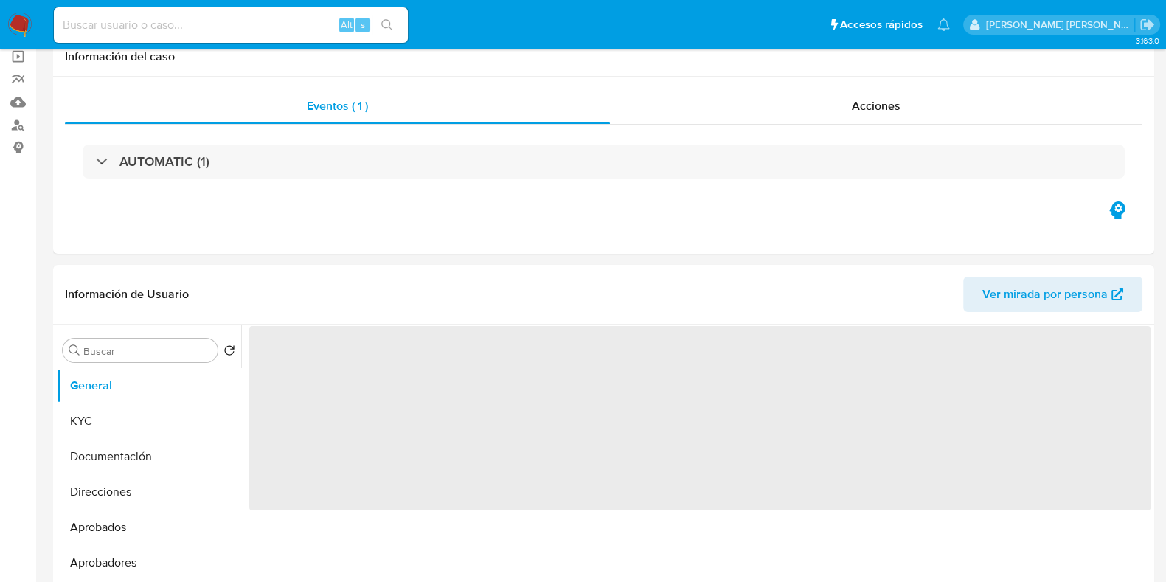
select select "10"
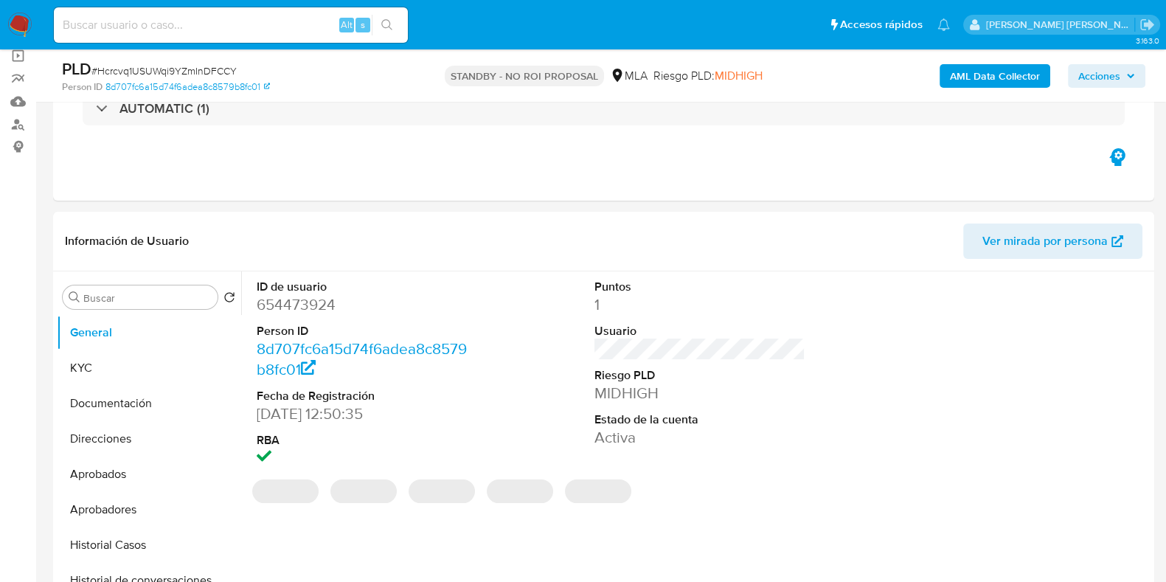
scroll to position [184, 0]
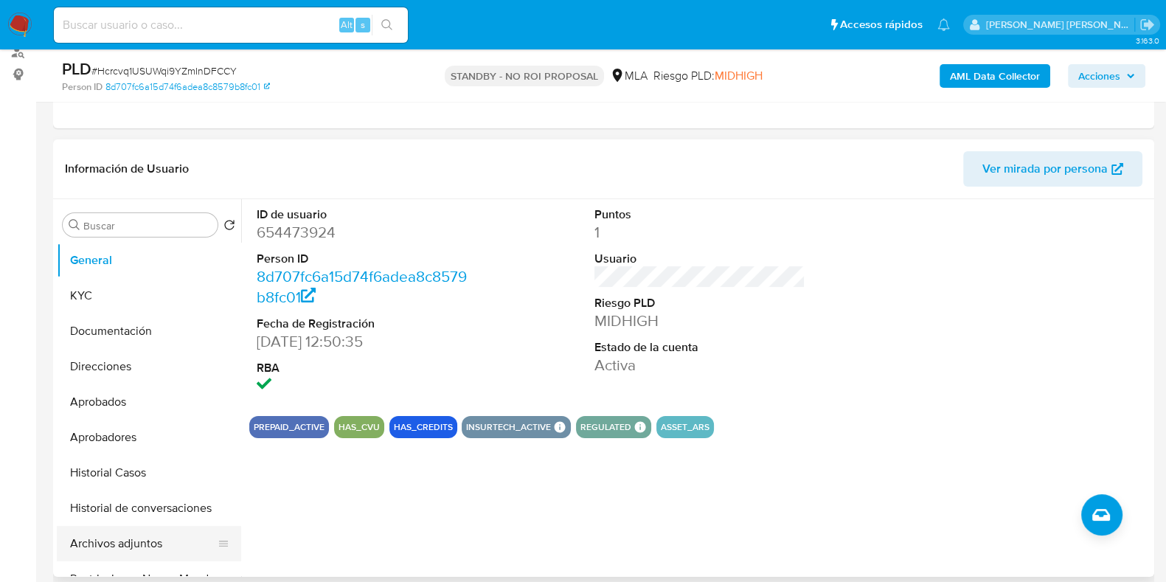
click at [117, 546] on button "Archivos adjuntos" at bounding box center [143, 543] width 173 height 35
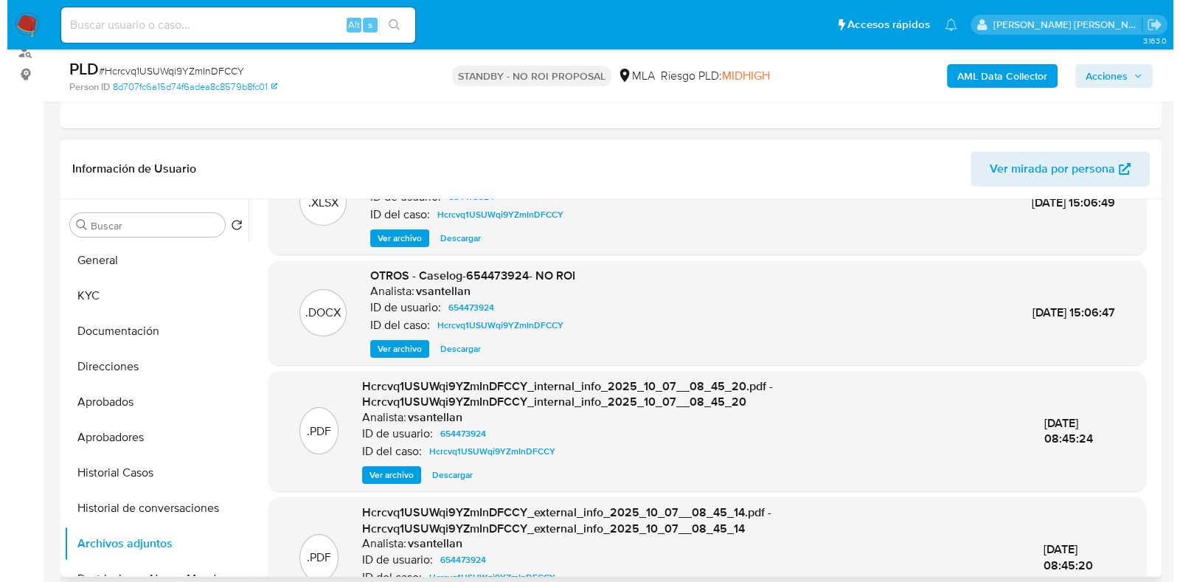
scroll to position [22, 0]
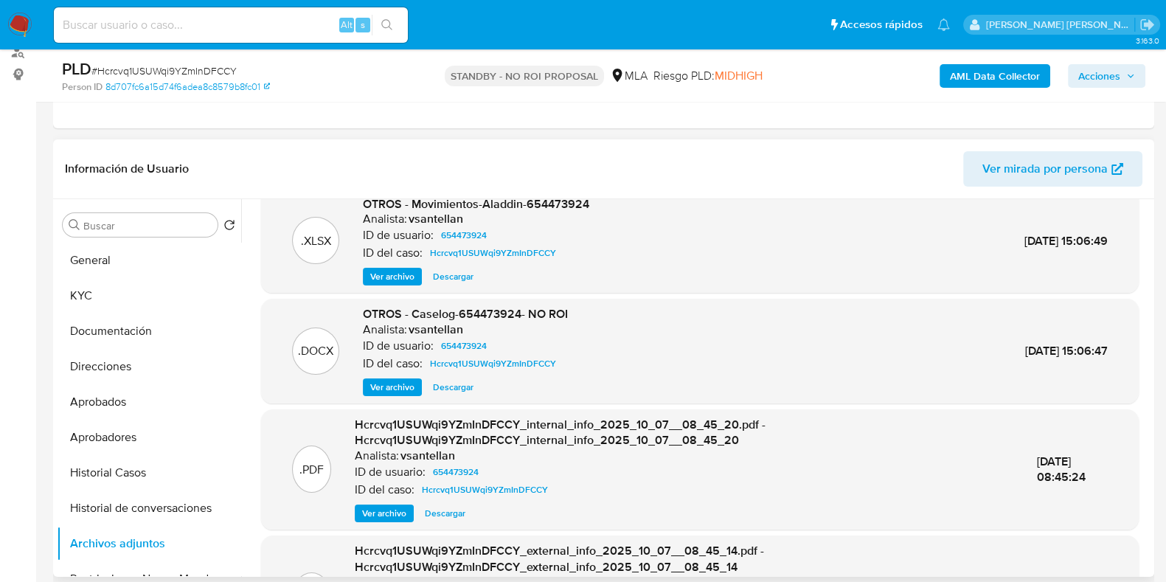
click at [389, 385] on span "Ver archivo" at bounding box center [392, 387] width 44 height 15
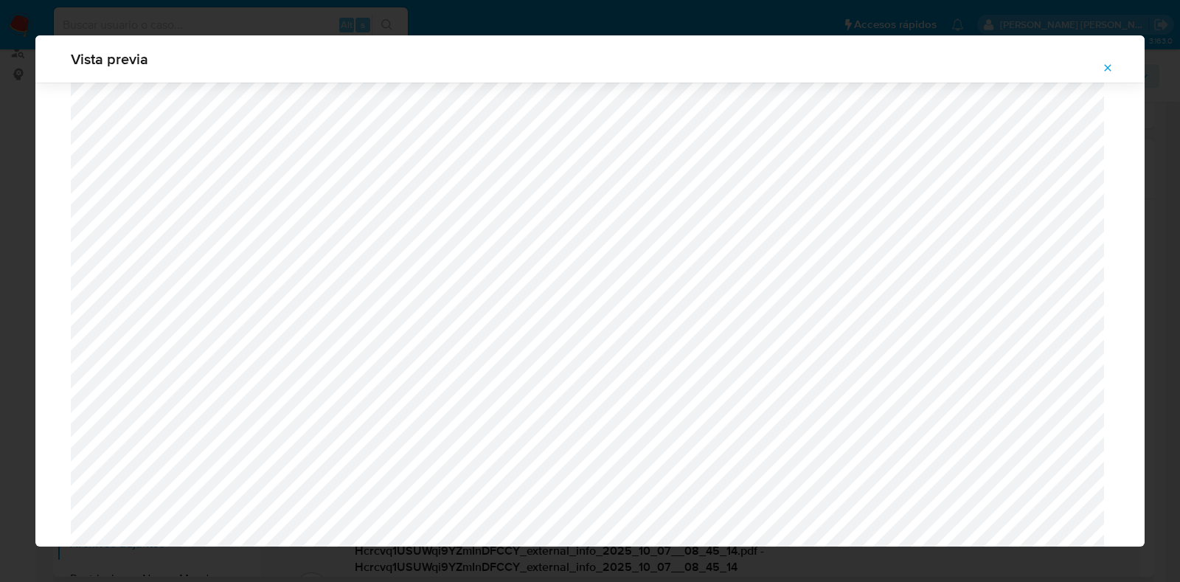
scroll to position [1273, 0]
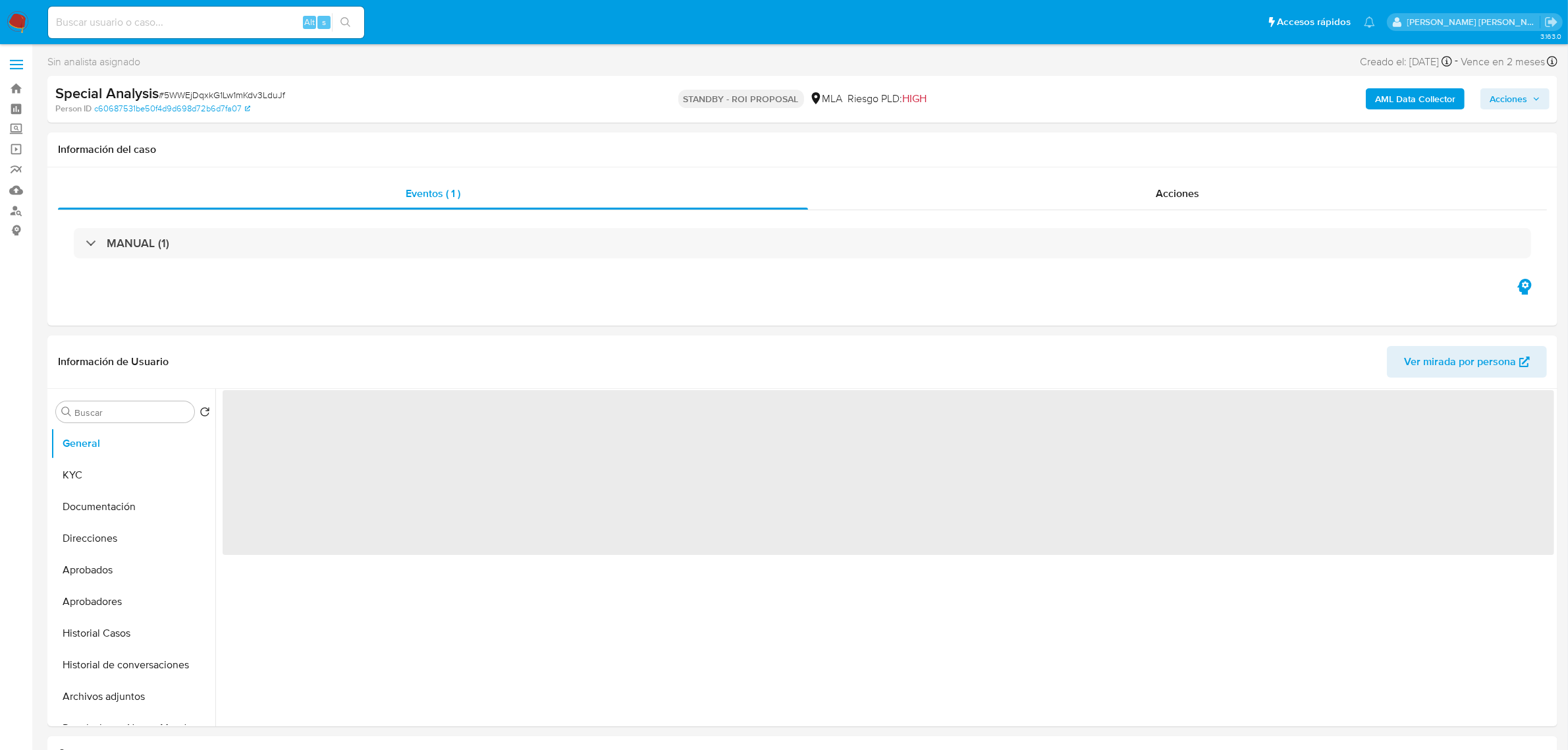
select select "10"
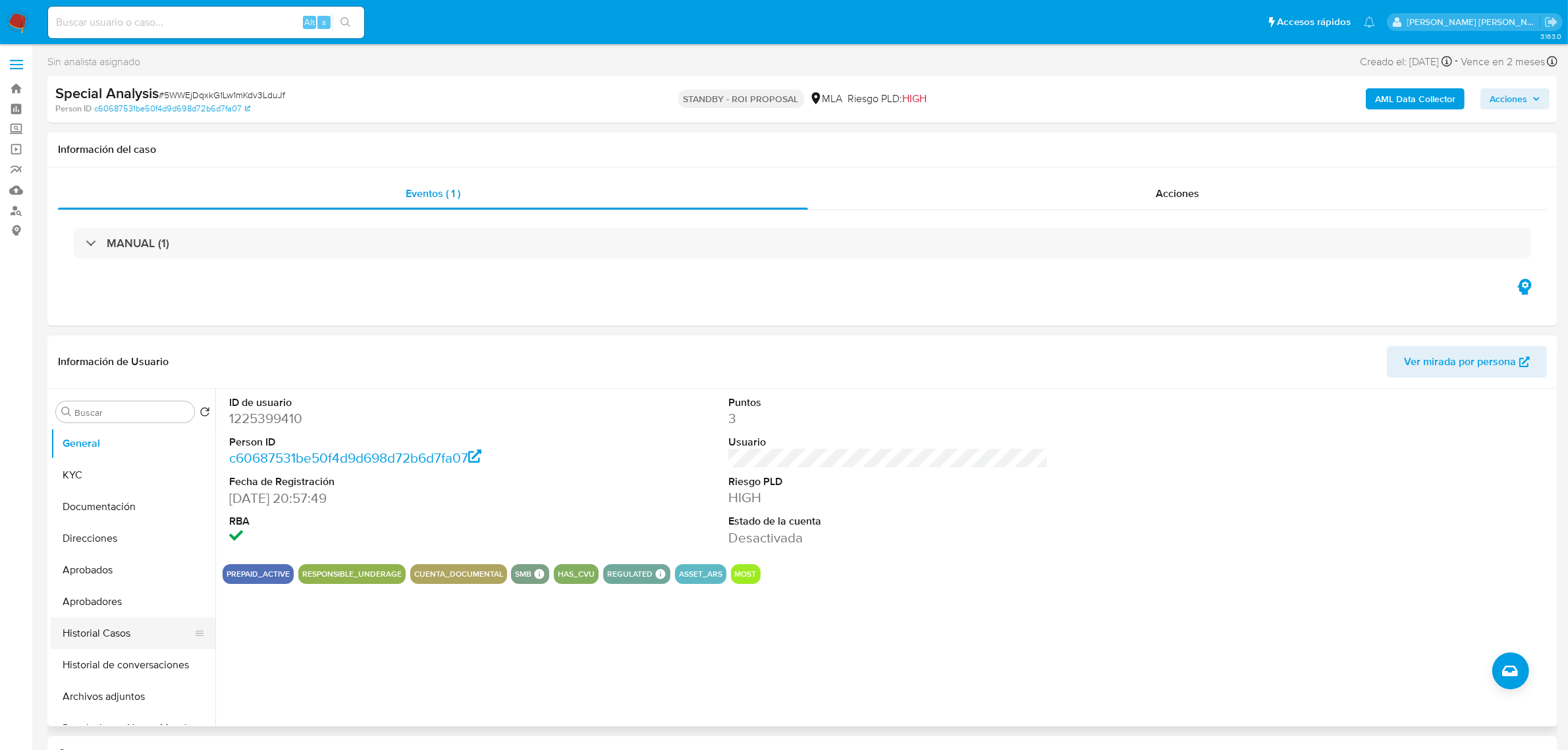
click at [107, 638] on button "Historial Casos" at bounding box center [128, 633] width 155 height 31
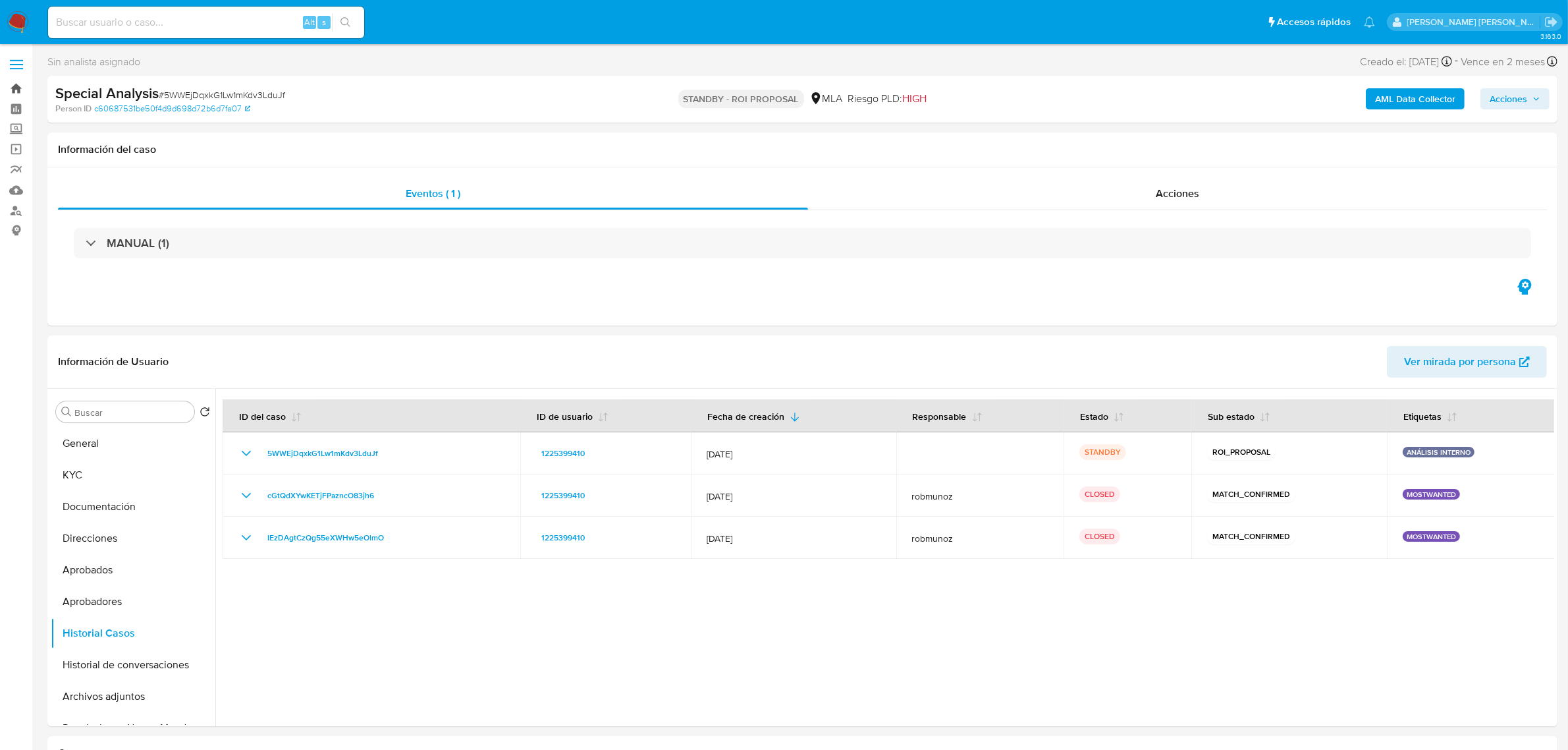
click at [20, 89] on link "Bandeja" at bounding box center [78, 88] width 156 height 21
